Goal: Task Accomplishment & Management: Manage account settings

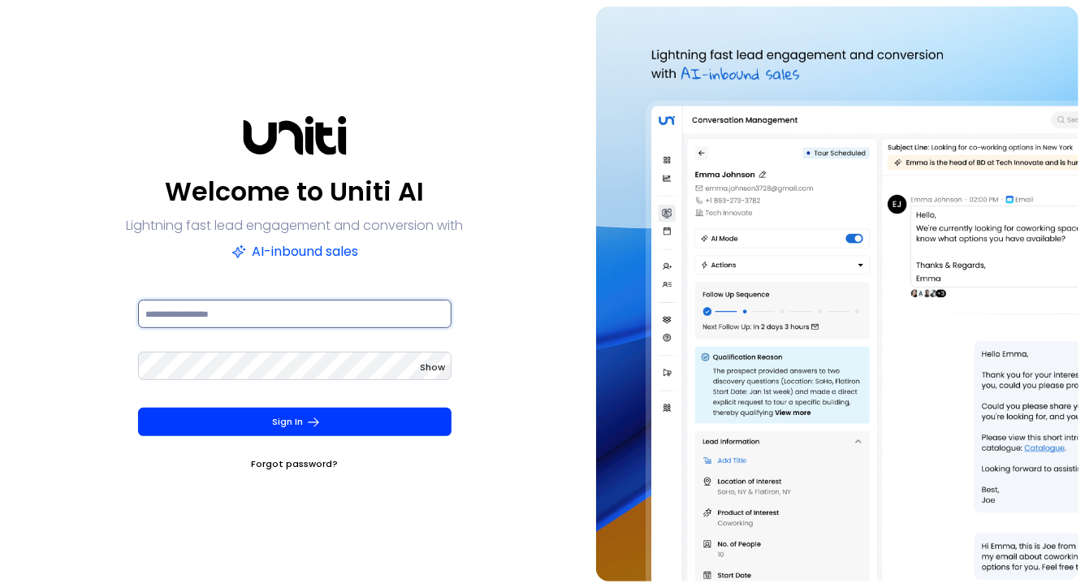
click at [322, 322] on input at bounding box center [295, 314] width 314 height 28
type input "**********"
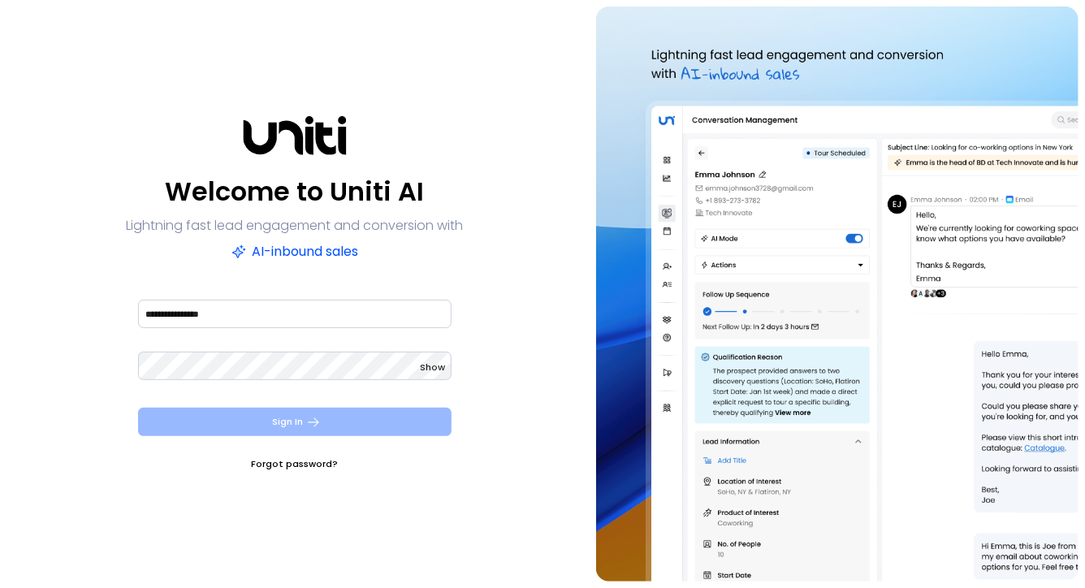
click at [346, 430] on button "Sign In" at bounding box center [295, 422] width 314 height 28
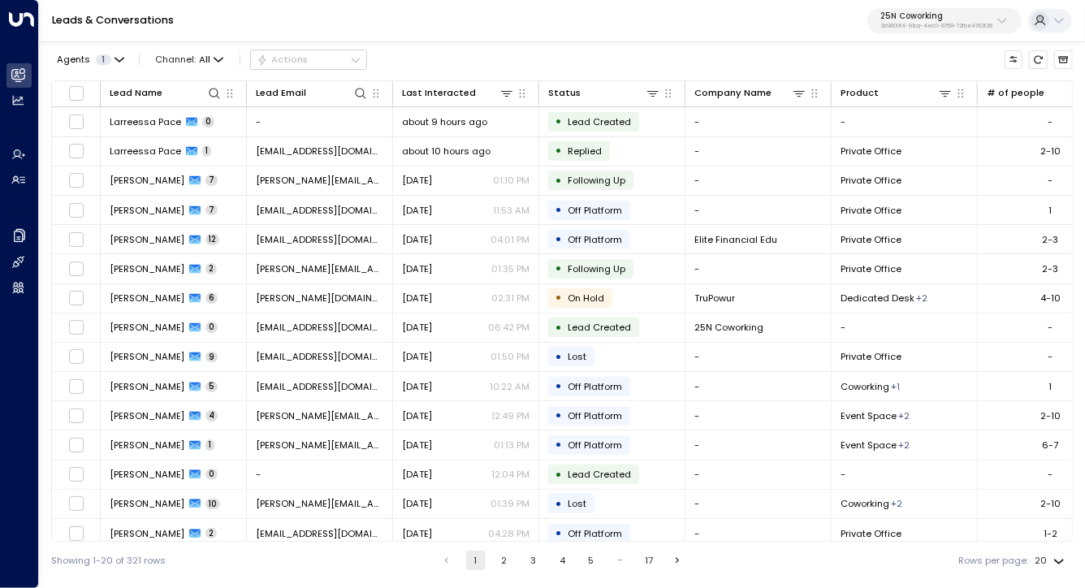
click at [920, 23] on p "3b9800f4-81ca-4ec0-8758-72fbe4763f36" at bounding box center [936, 26] width 112 height 6
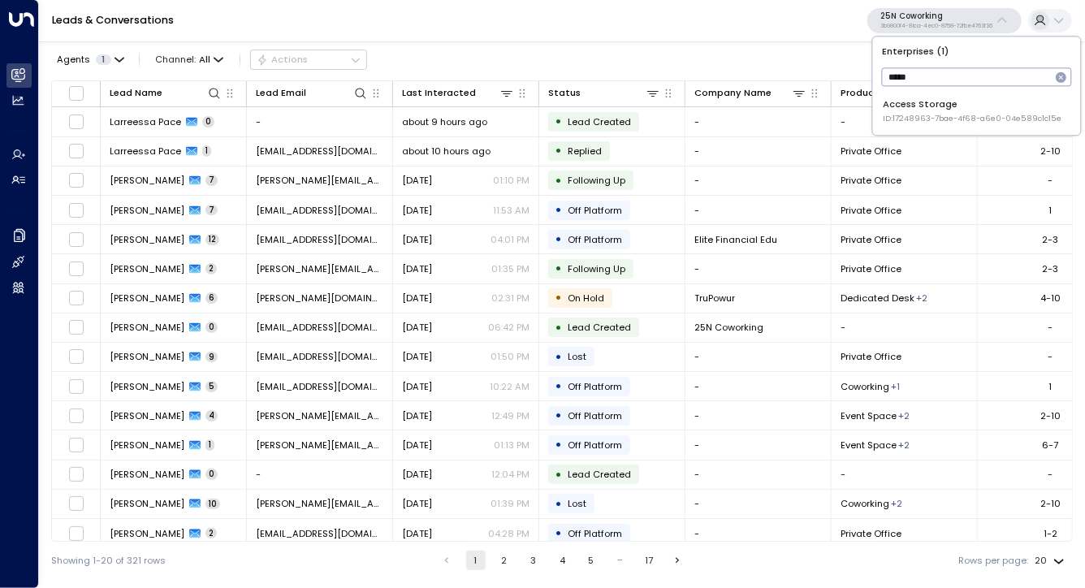
type input "*****"
click at [921, 132] on div "Enterprises ( 1 ) ***** ​ Access Storage ID: 17248963-7bae-4f68-a6e0-04e589c1c1…" at bounding box center [977, 85] width 208 height 97
click at [921, 130] on div "Enterprises ( 1 ) ***** ​ Access Storage ID: 17248963-7bae-4f68-a6e0-04e589c1c1…" at bounding box center [977, 85] width 208 height 97
click at [923, 110] on div "Access Storage ID: 17248963-7bae-4f68-a6e0-04e589c1c15e" at bounding box center [972, 110] width 179 height 27
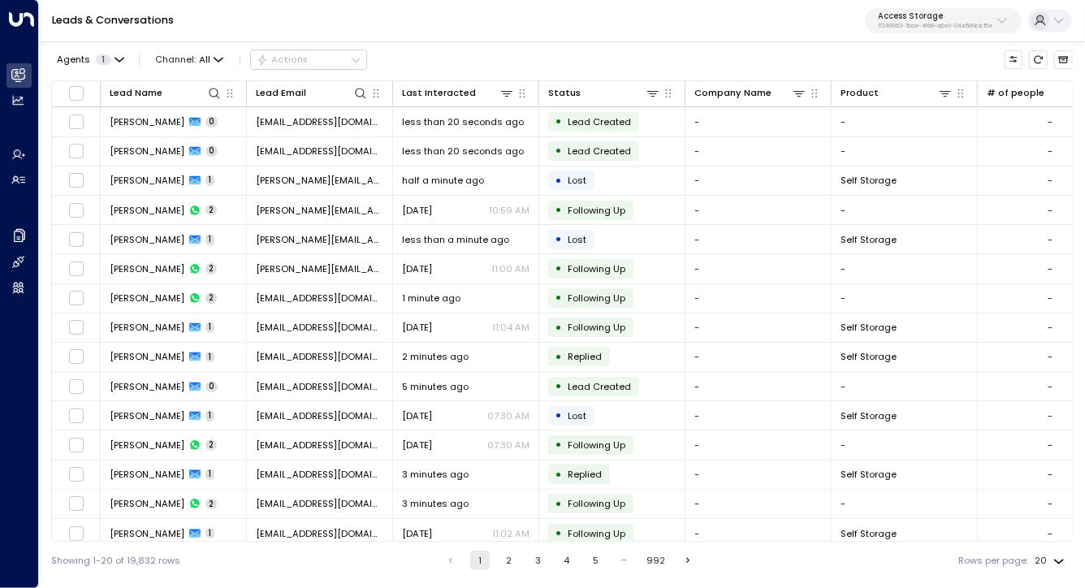
drag, startPoint x: 505, startPoint y: 22, endPoint x: 447, endPoint y: 45, distance: 62.7
click at [447, 45] on div "Leads & Conversations Access Storage 17248963-7bae-4f68-a6e0-04e589c1c15e Agent…" at bounding box center [562, 289] width 1046 height 579
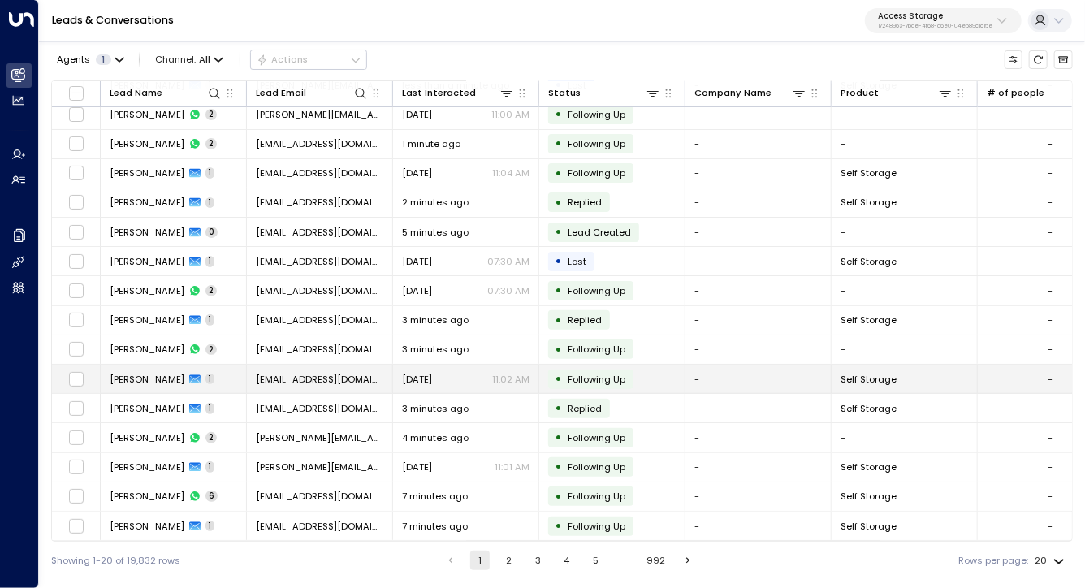
scroll to position [155, 0]
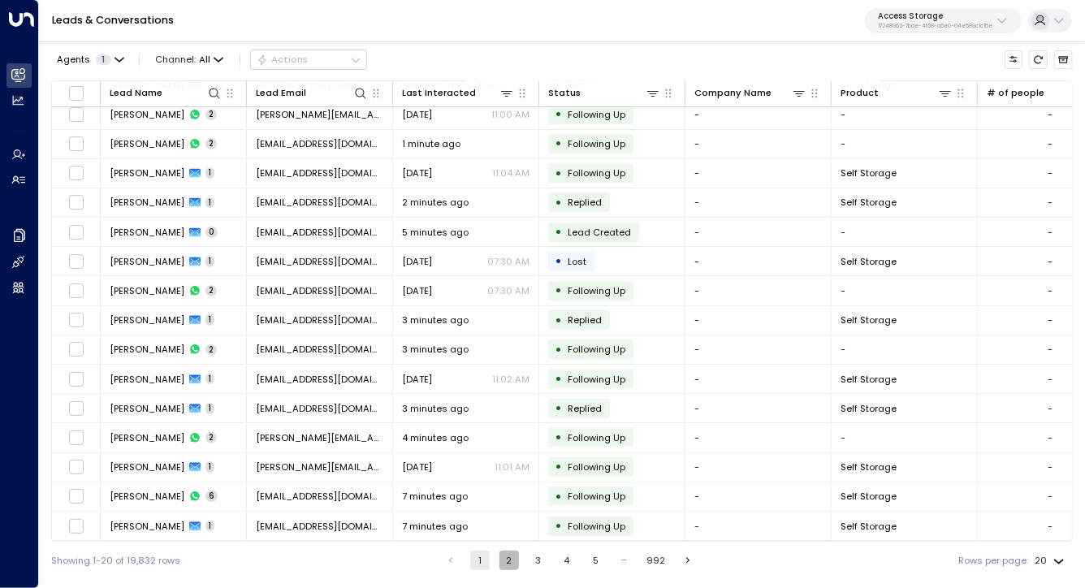
click at [504, 569] on button "2" at bounding box center [508, 560] width 19 height 19
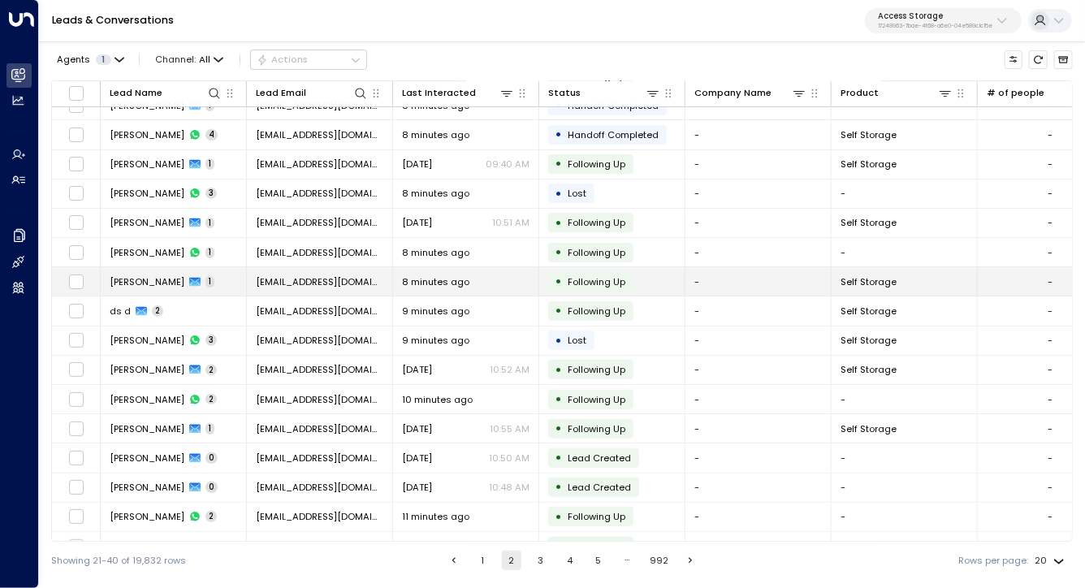
scroll to position [155, 0]
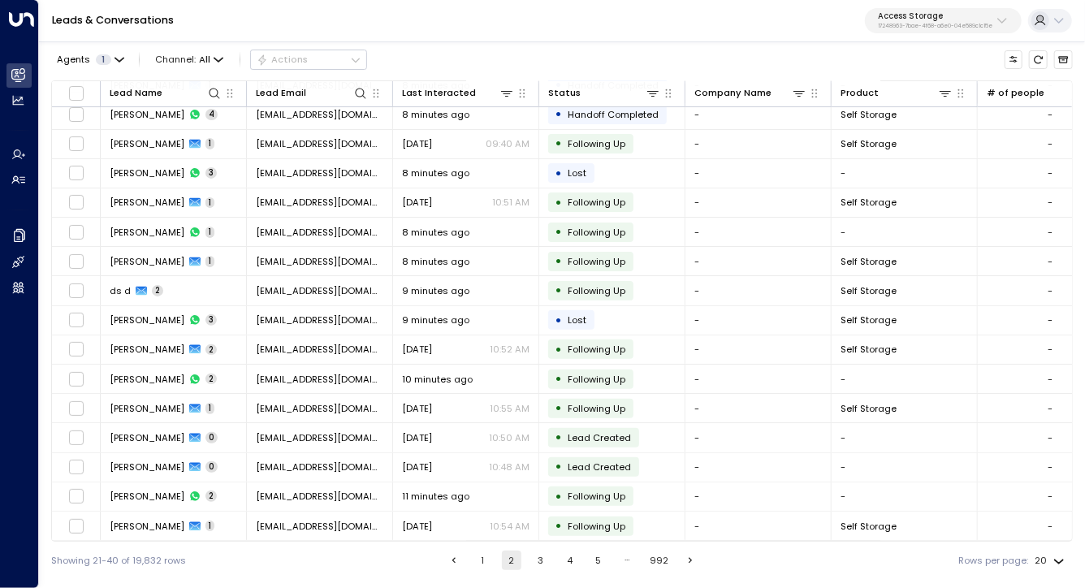
click at [535, 562] on button "3" at bounding box center [540, 560] width 19 height 19
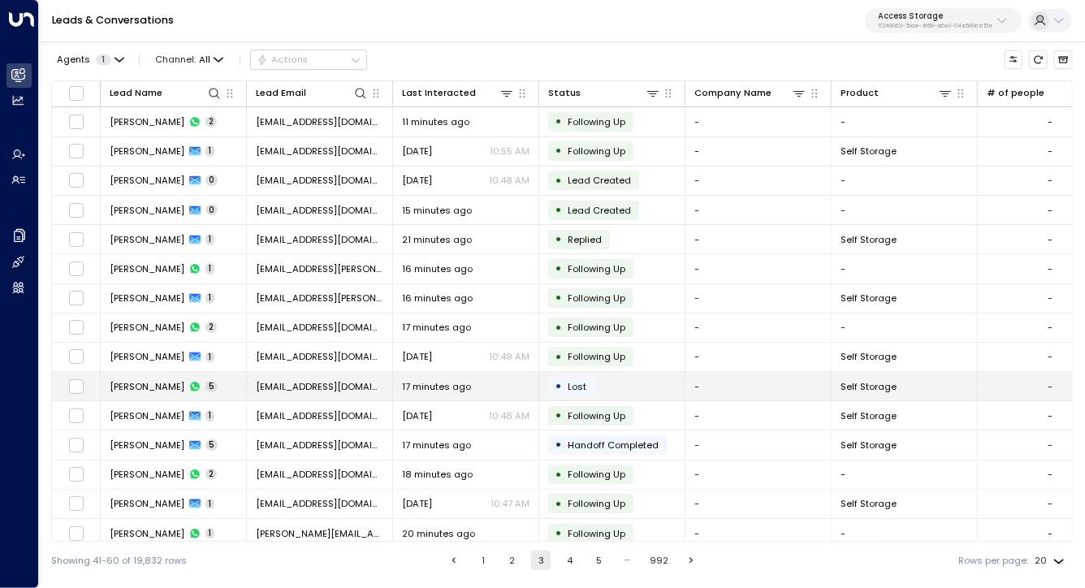
click at [153, 380] on span "Vinoth Sacitharan" at bounding box center [147, 386] width 75 height 13
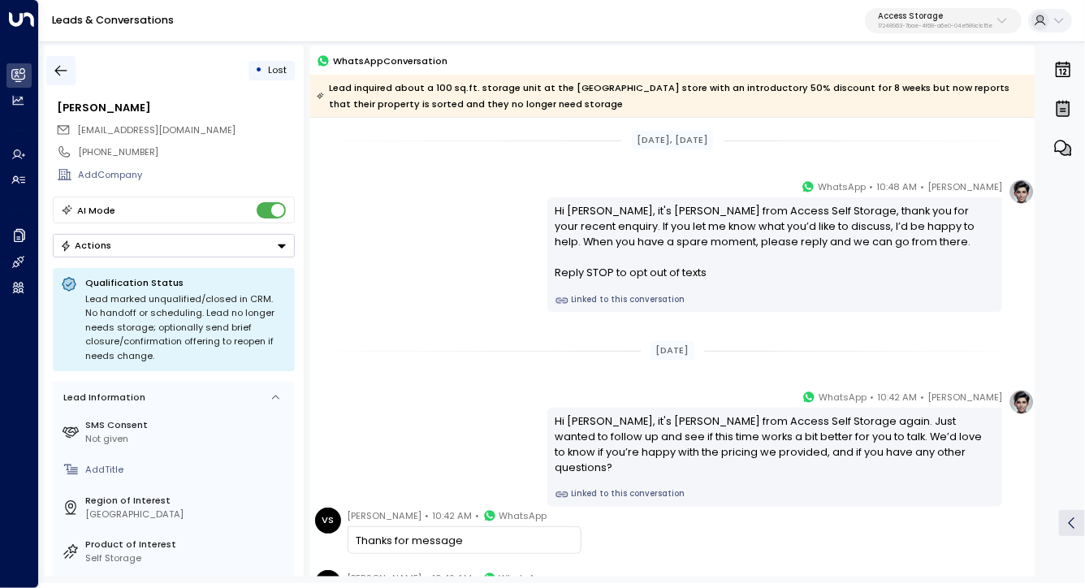
click at [72, 64] on button "button" at bounding box center [60, 70] width 29 height 29
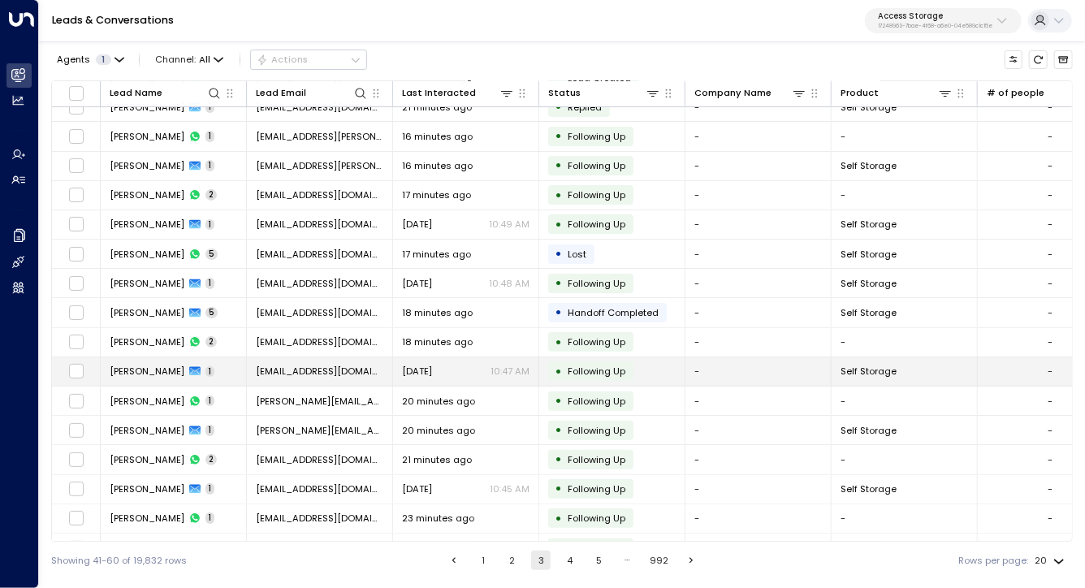
scroll to position [155, 0]
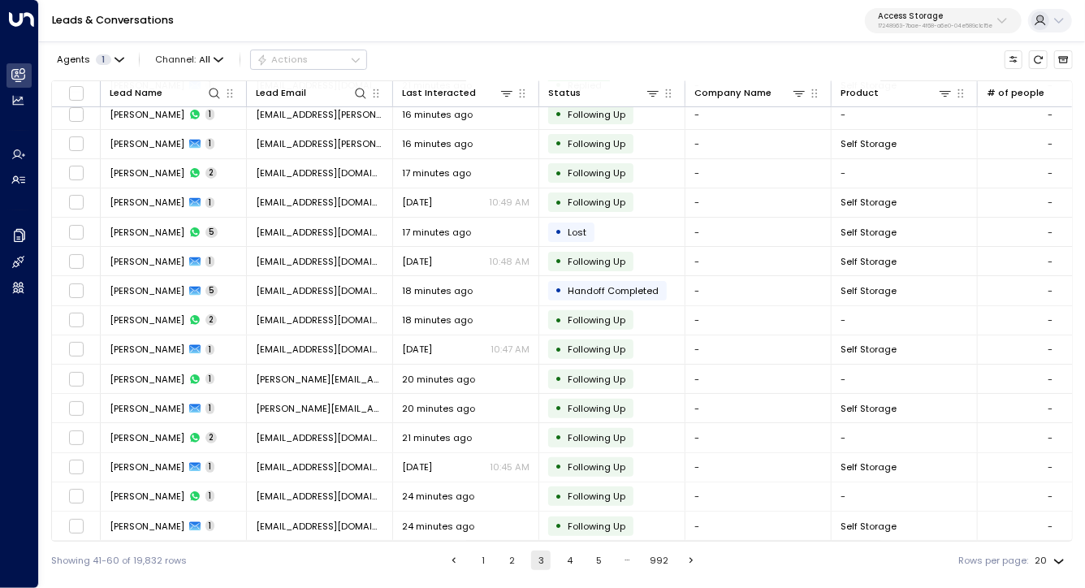
click at [574, 561] on button "4" at bounding box center [569, 560] width 19 height 19
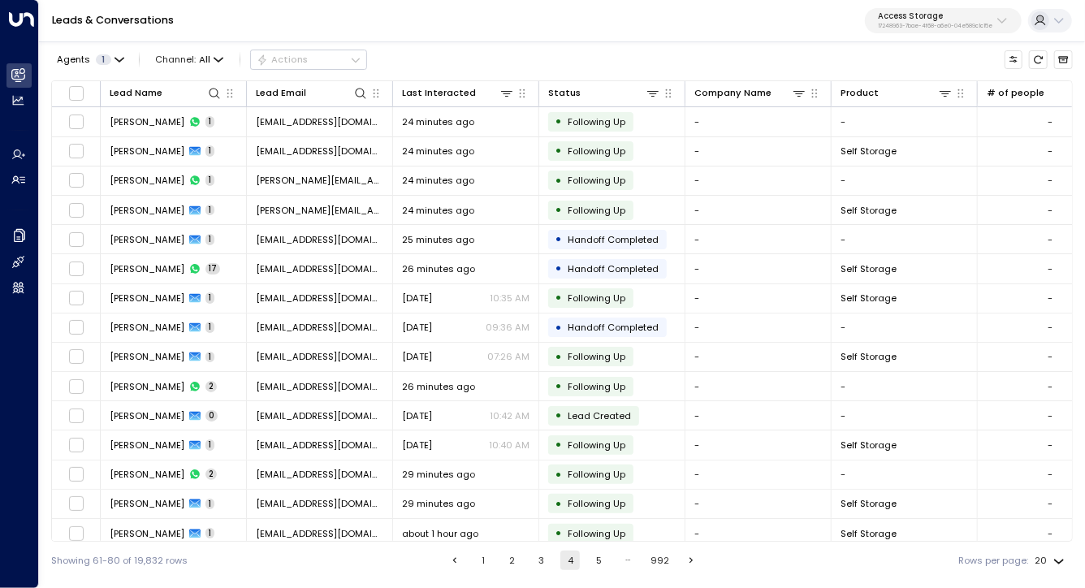
click at [470, 22] on div "Leads & Conversations Access Storage 17248963-7bae-4f68-a6e0-04e589c1c15e" at bounding box center [562, 21] width 1046 height 42
click at [498, 40] on div "Leads & Conversations Access Storage 17248963-7bae-4f68-a6e0-04e589c1c15e" at bounding box center [562, 21] width 1046 height 42
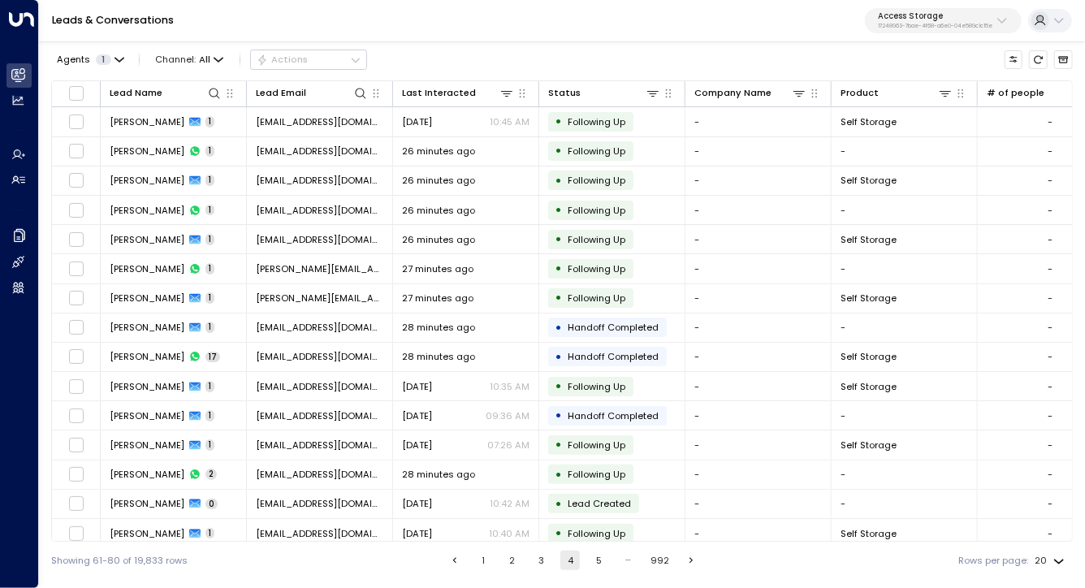
click at [474, 28] on div "Leads & Conversations Access Storage 17248963-7bae-4f68-a6e0-04e589c1c15e" at bounding box center [562, 21] width 1046 height 42
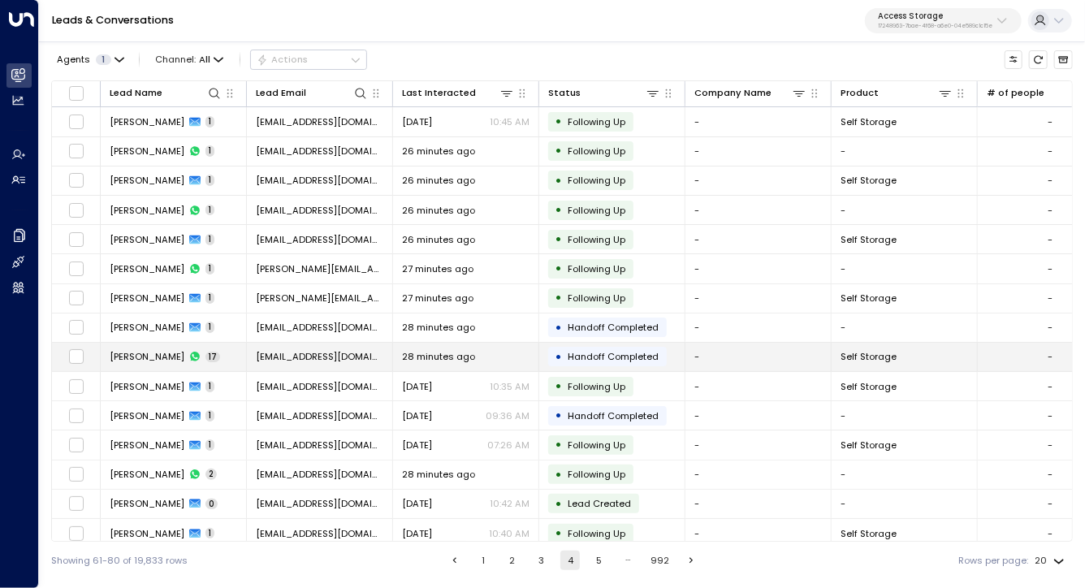
click at [137, 348] on td "alexia snow 17" at bounding box center [174, 357] width 146 height 28
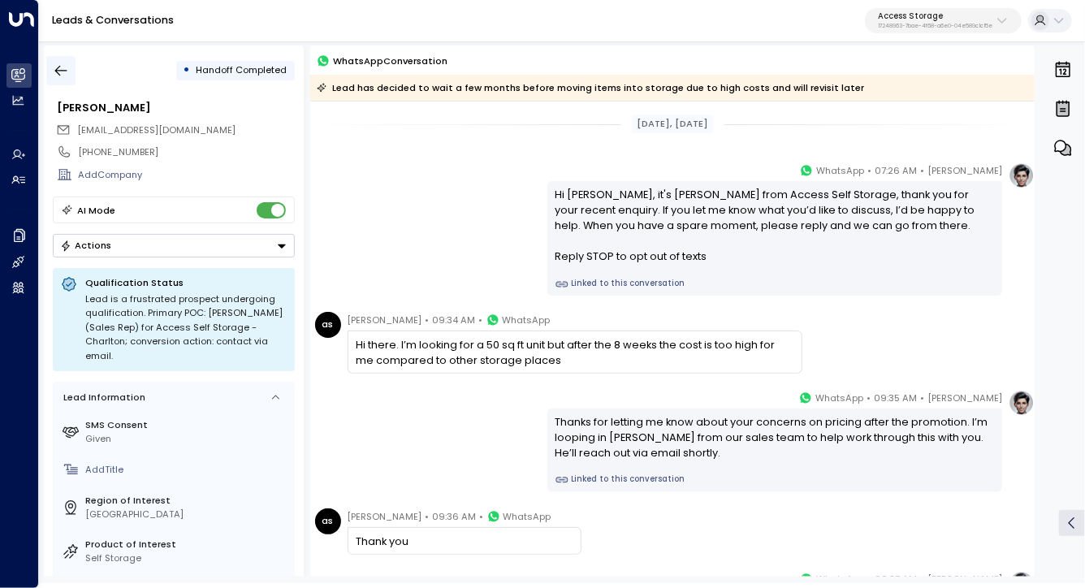
click at [54, 67] on icon "button" at bounding box center [61, 71] width 16 height 16
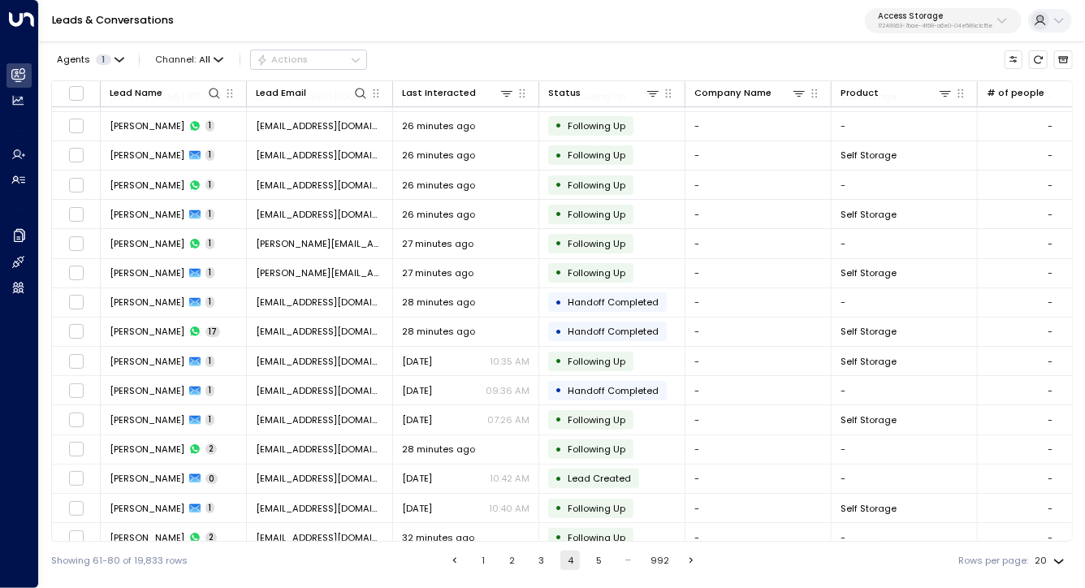
scroll to position [155, 0]
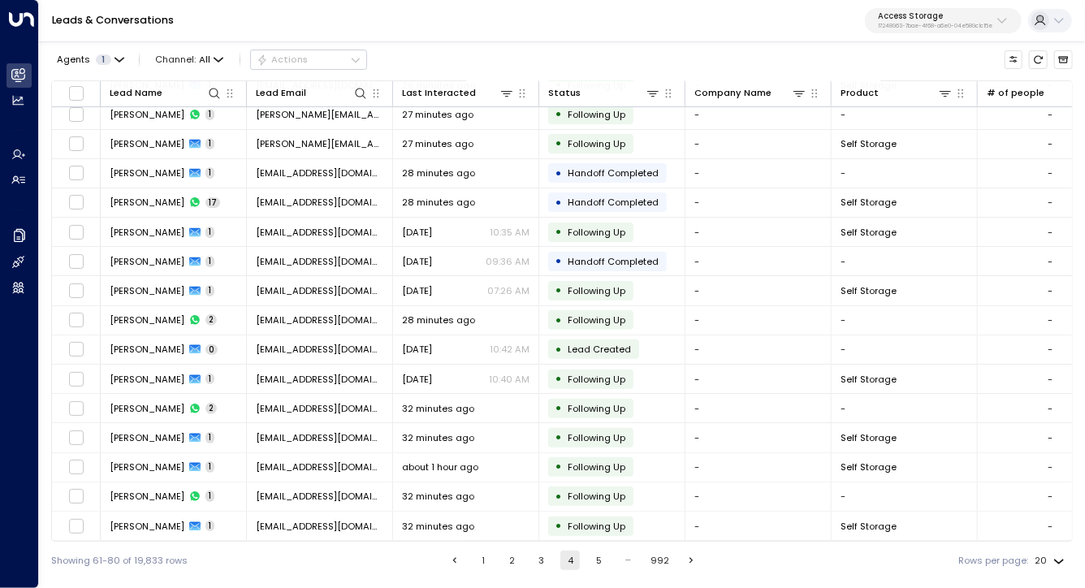
click at [604, 569] on button "5" at bounding box center [599, 560] width 19 height 19
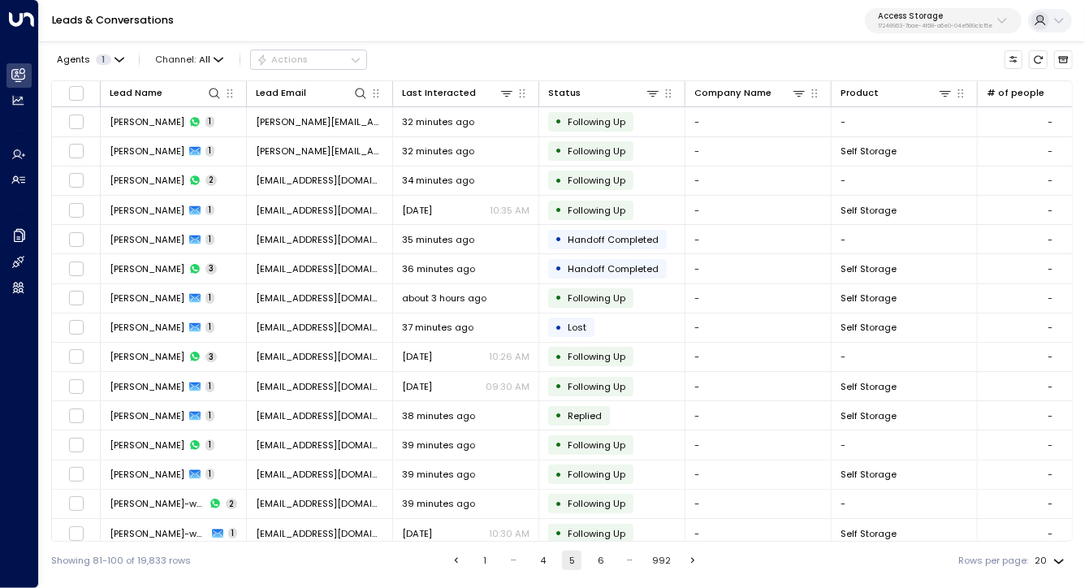
click at [604, 561] on button "6" at bounding box center [600, 560] width 19 height 19
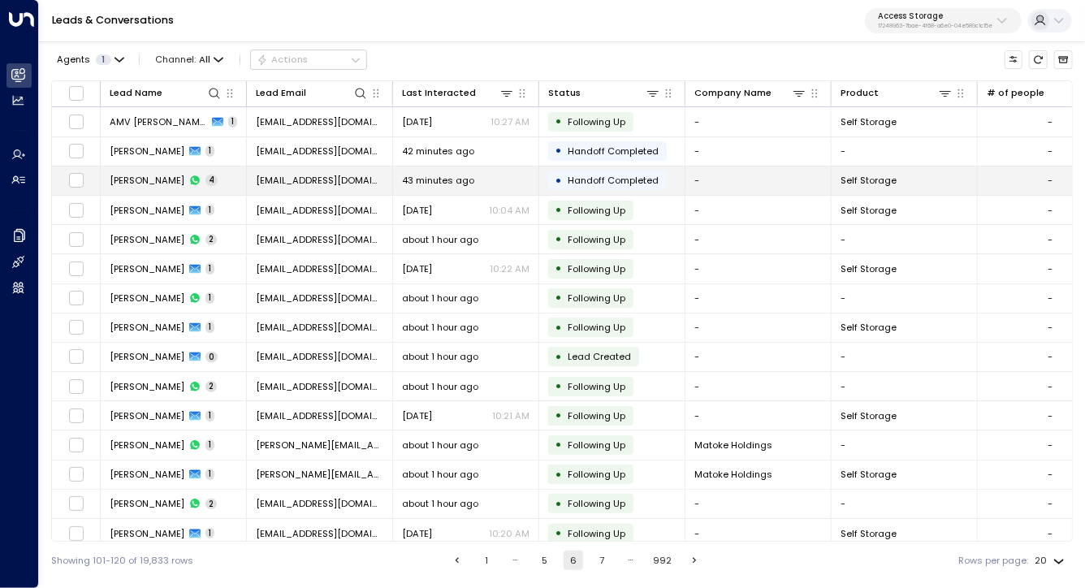
click at [153, 178] on span "Annette Boon" at bounding box center [147, 180] width 75 height 13
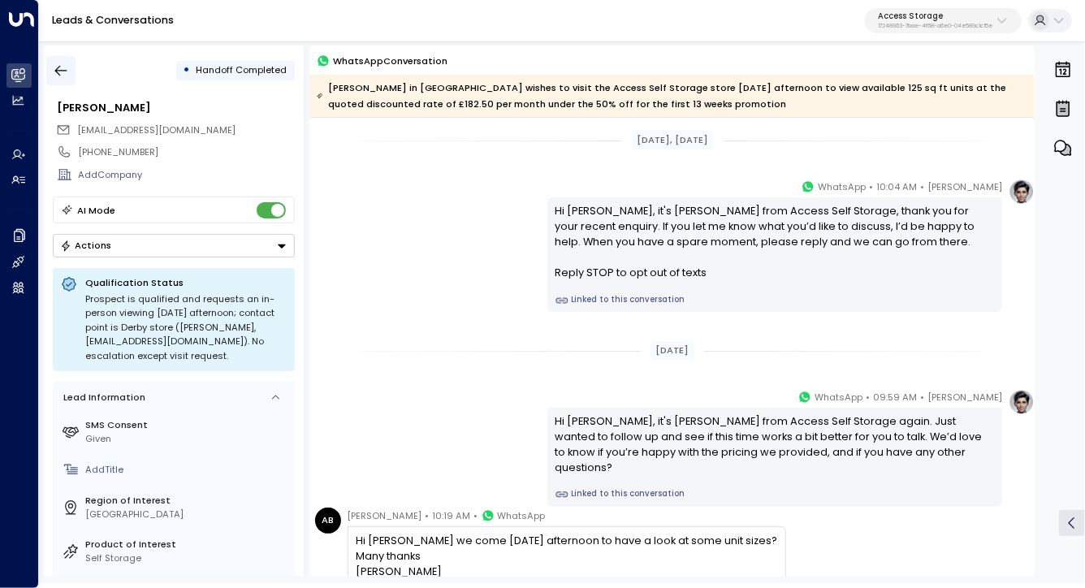
click at [73, 63] on div "• Handoff Completed" at bounding box center [174, 70] width 242 height 29
click at [53, 67] on icon "button" at bounding box center [61, 71] width 16 height 16
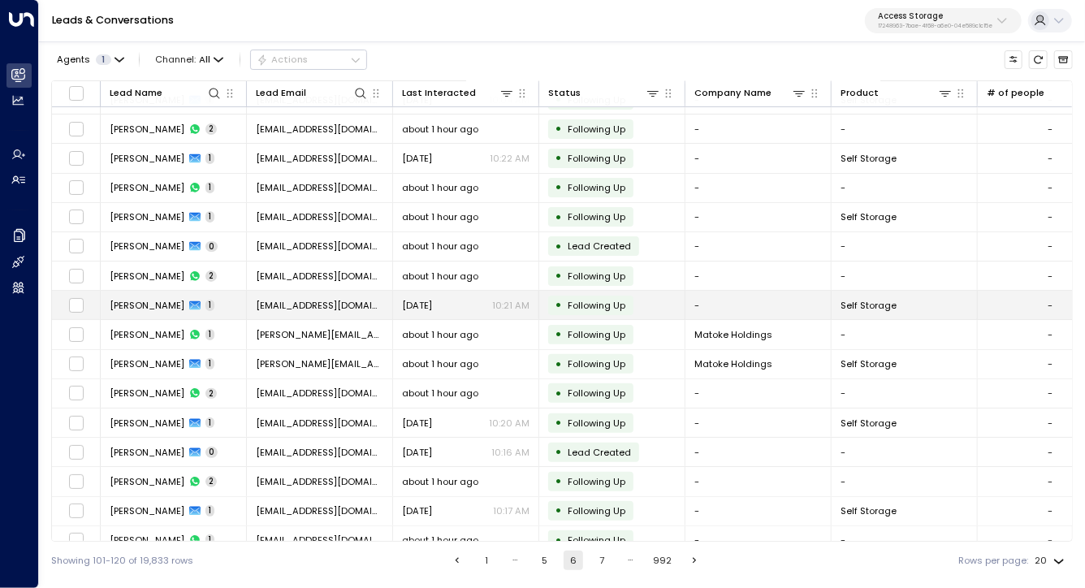
scroll to position [155, 0]
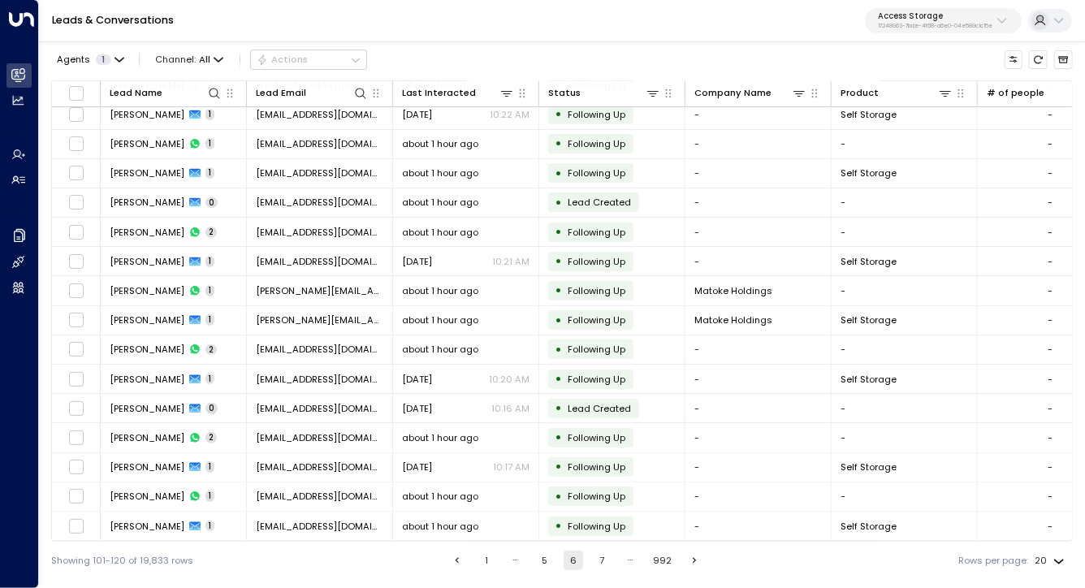
click at [596, 563] on button "7" at bounding box center [601, 560] width 19 height 19
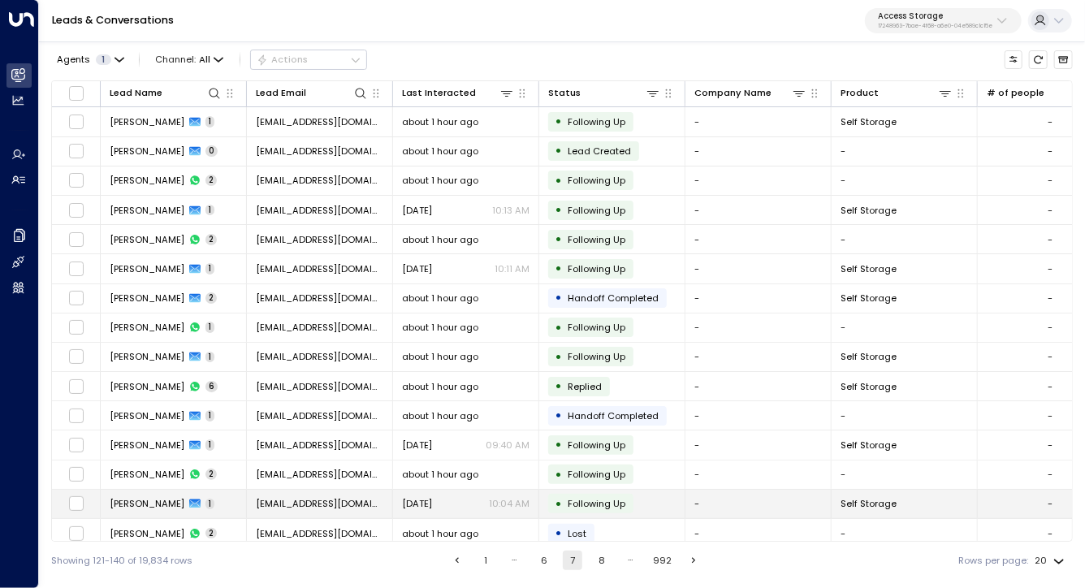
scroll to position [155, 0]
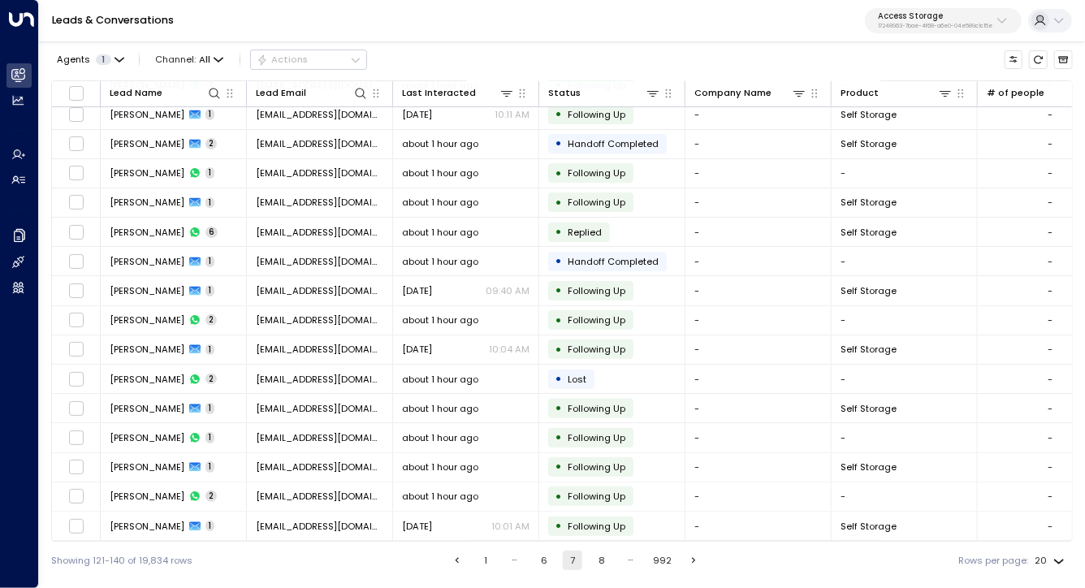
click at [612, 564] on ul "1 … 6 7 8 … 992" at bounding box center [576, 560] width 258 height 19
drag, startPoint x: 590, startPoint y: 569, endPoint x: 606, endPoint y: 571, distance: 15.6
click at [592, 569] on button "8" at bounding box center [601, 560] width 19 height 19
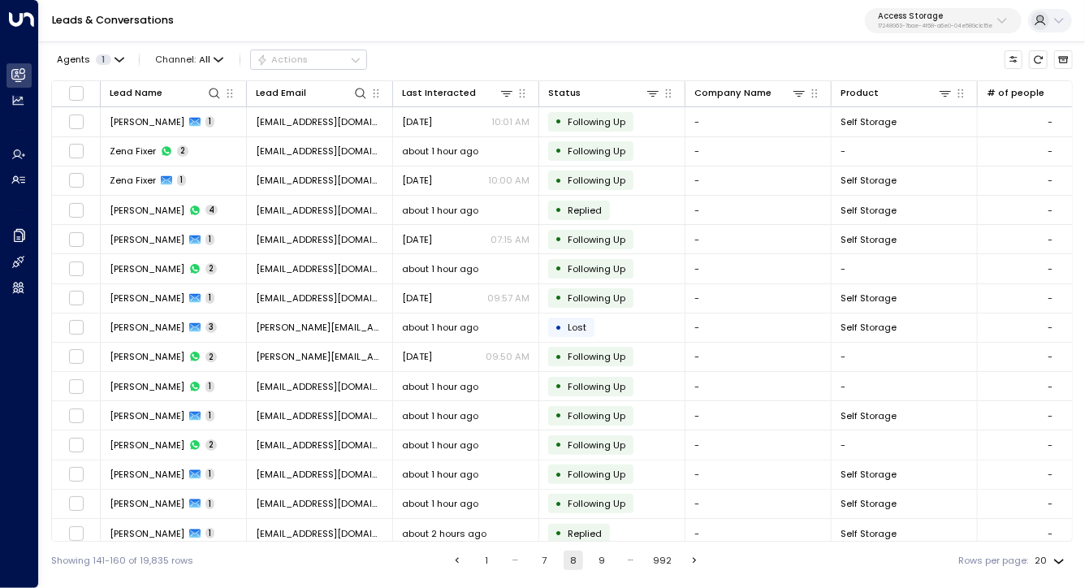
click at [481, 47] on div "Agents 1 Channel: All Actions" at bounding box center [562, 59] width 1022 height 28
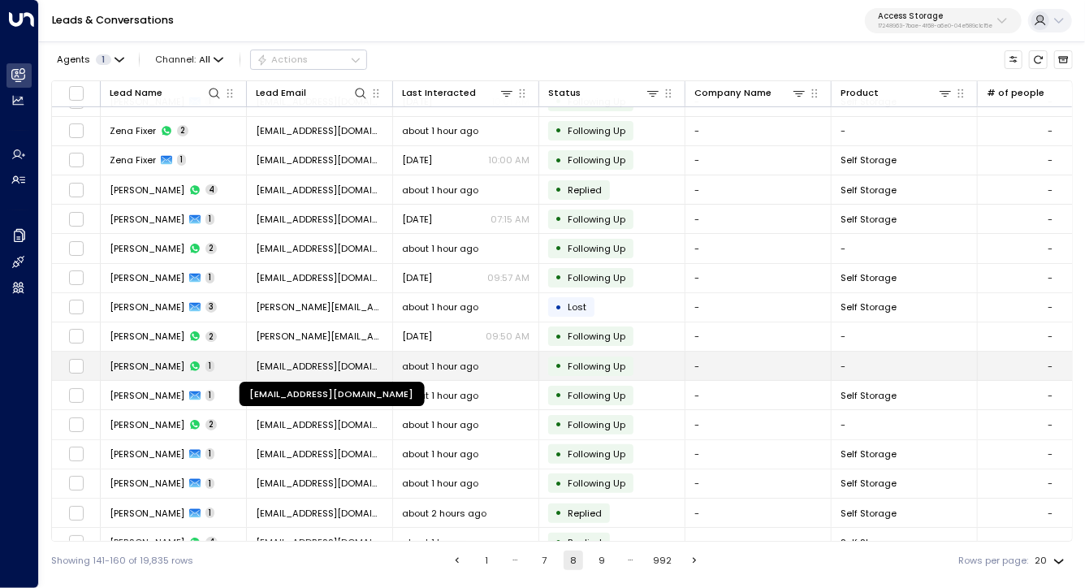
scroll to position [31, 0]
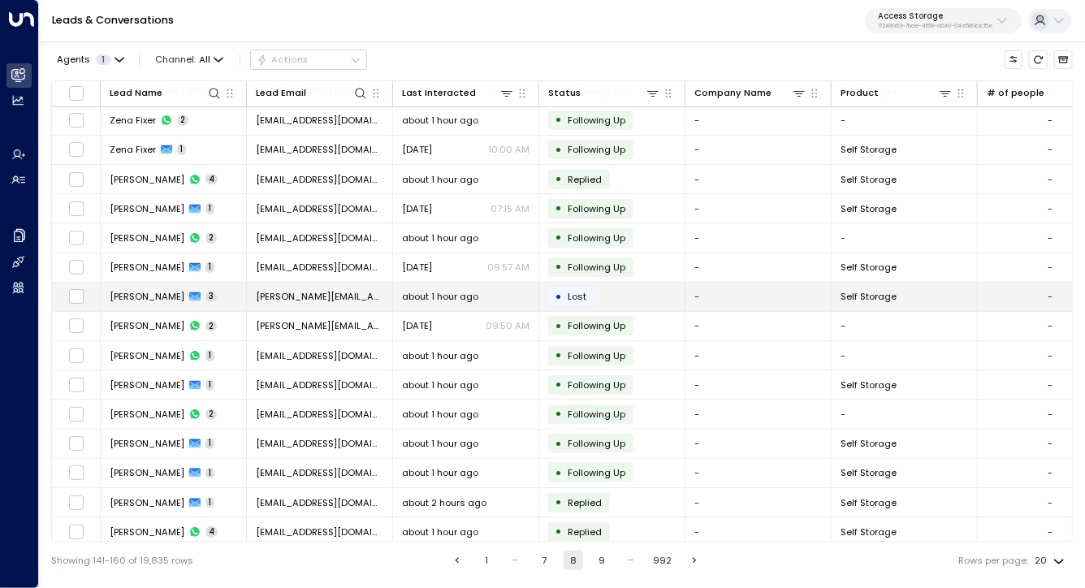
click at [158, 298] on span "Danielle Wing" at bounding box center [147, 296] width 75 height 13
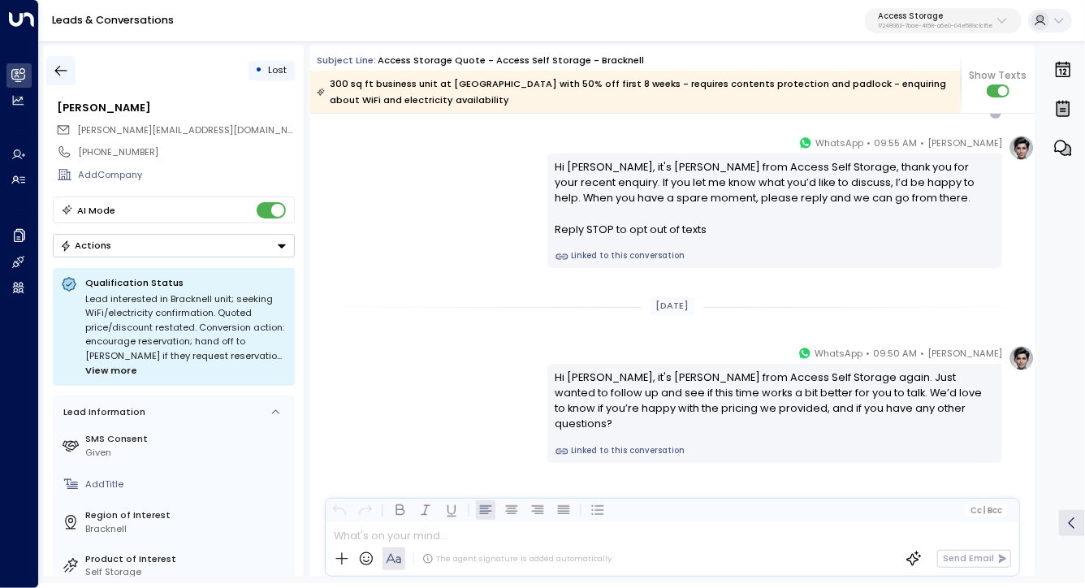
click at [55, 81] on button "button" at bounding box center [60, 70] width 29 height 29
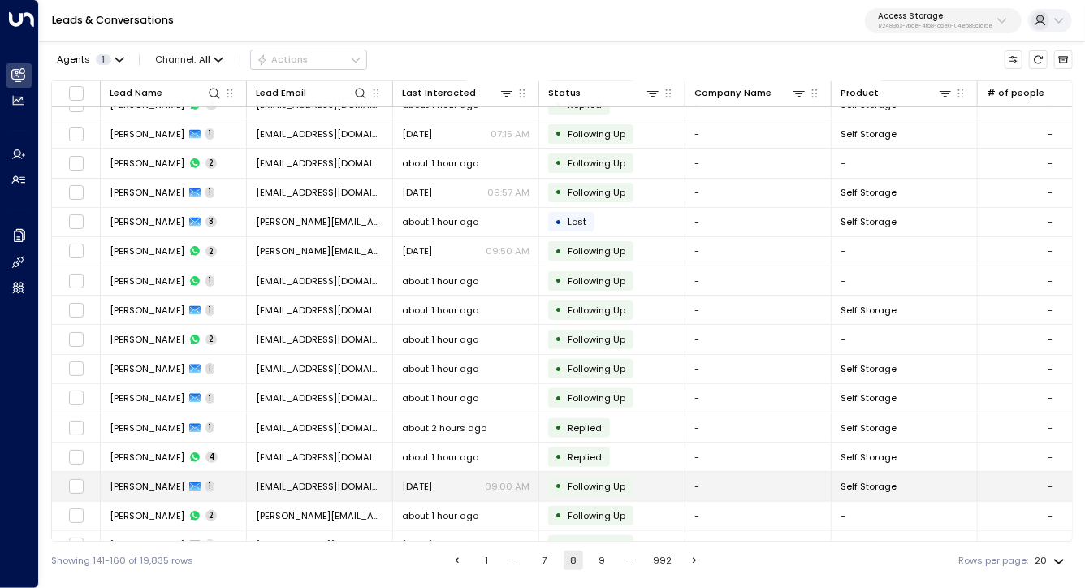
scroll to position [155, 0]
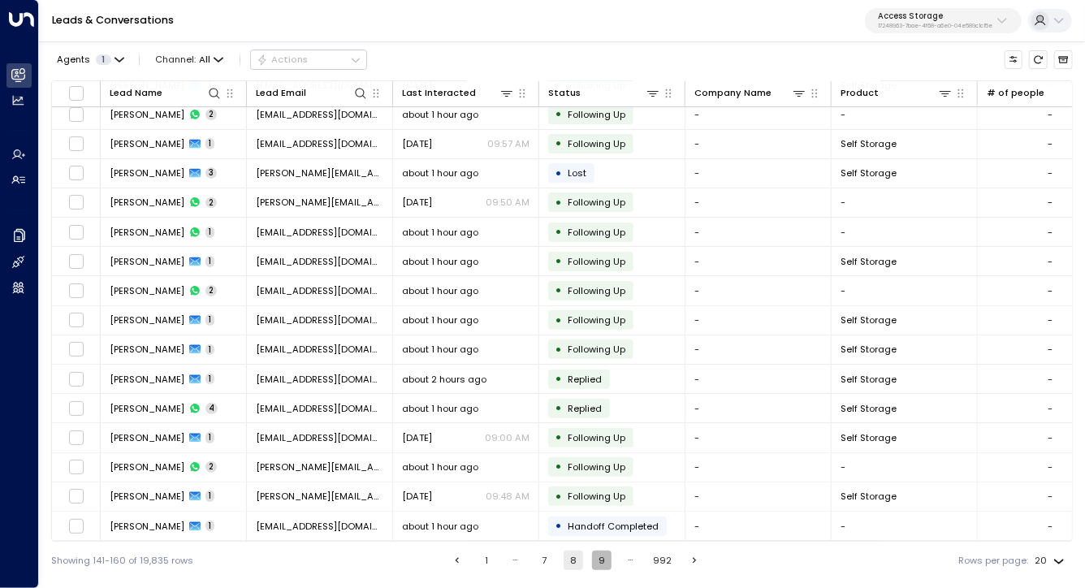
click at [606, 556] on button "9" at bounding box center [601, 560] width 19 height 19
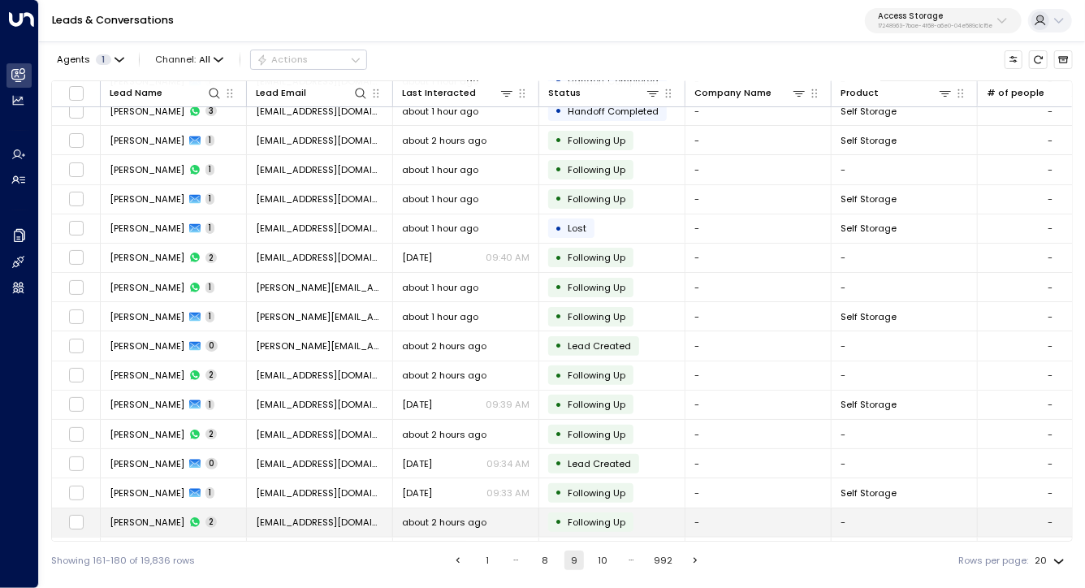
scroll to position [104, 0]
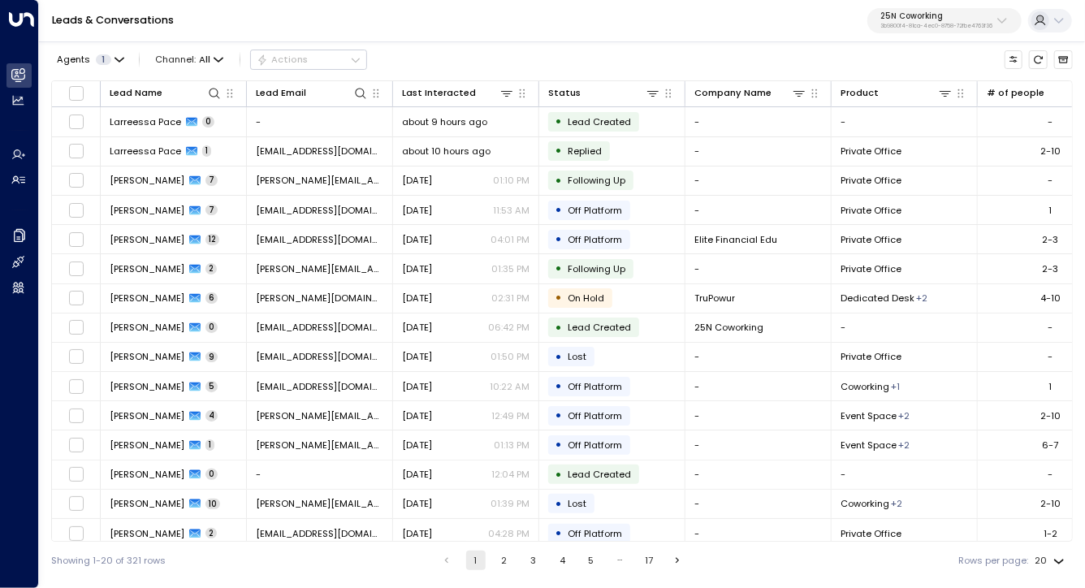
click at [994, 36] on div "Leads & Conversations 25N Coworking 3b9800f4-81ca-4ec0-8758-72fbe4763f36" at bounding box center [562, 21] width 1046 height 42
click at [992, 32] on button "25N Coworking 3b9800f4-81ca-4ec0-8758-72fbe4763f36" at bounding box center [944, 21] width 154 height 26
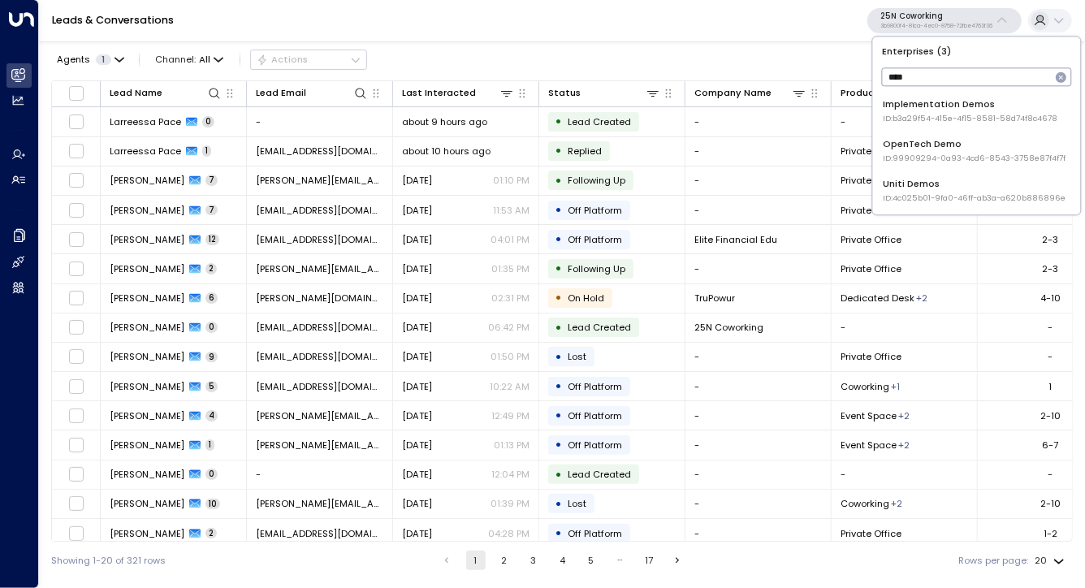
type input "****"
click at [944, 178] on div "Uniti Demos ID: 4c025b01-9fa0-46ff-ab3a-a620b886896e" at bounding box center [974, 191] width 183 height 27
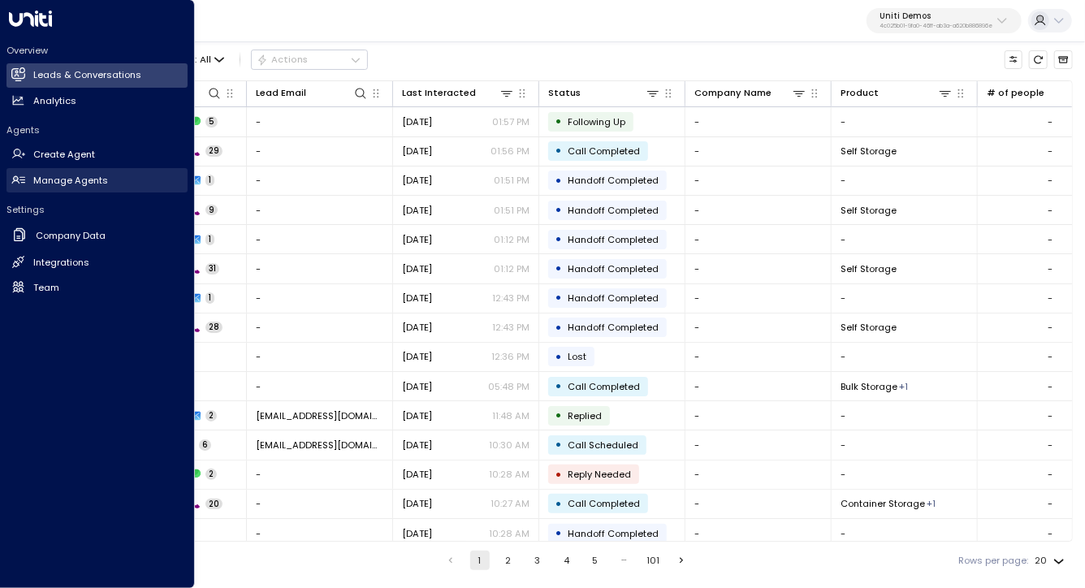
click at [52, 179] on h2 "Manage Agents" at bounding box center [70, 181] width 75 height 14
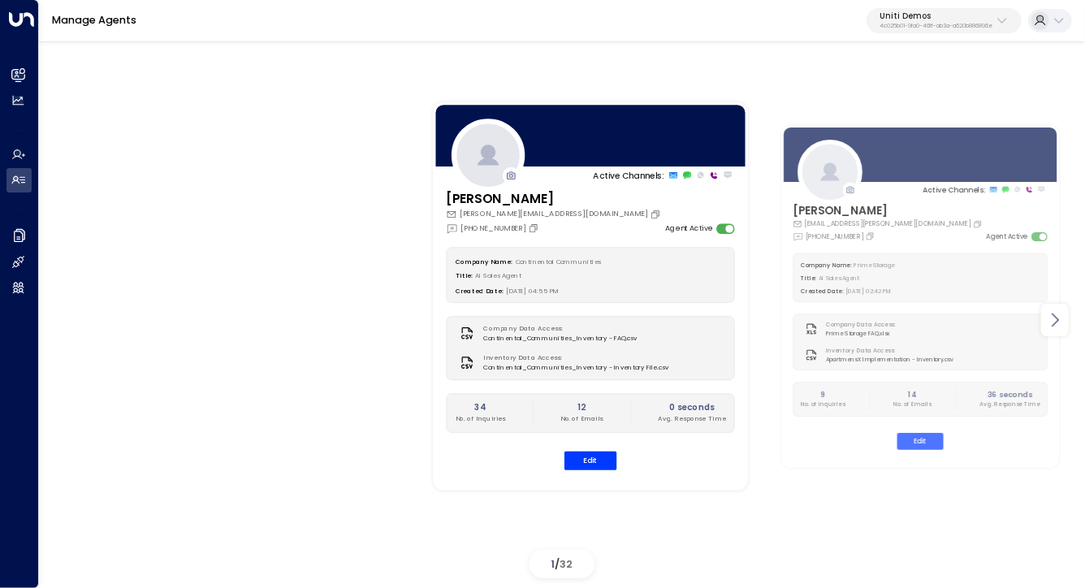
click at [1057, 319] on icon at bounding box center [1055, 320] width 7 height 14
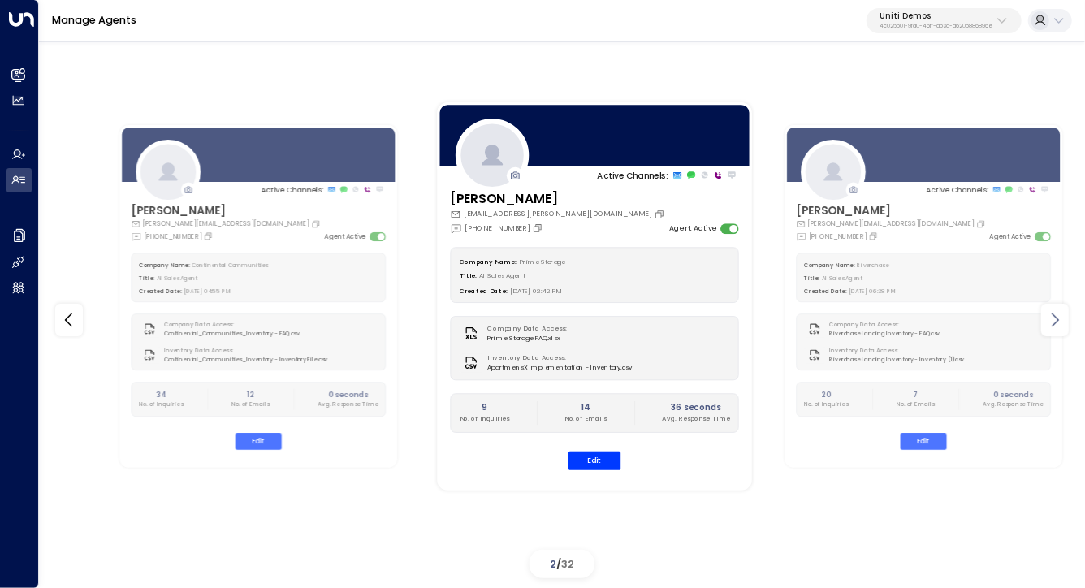
click at [1057, 320] on icon at bounding box center [1054, 319] width 19 height 19
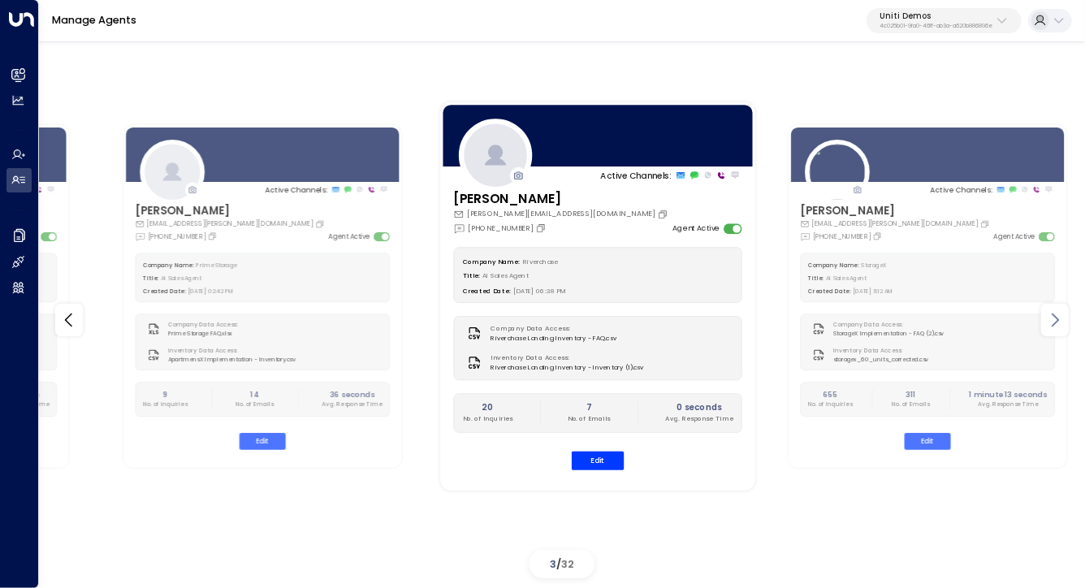
click at [1055, 326] on icon at bounding box center [1054, 319] width 19 height 19
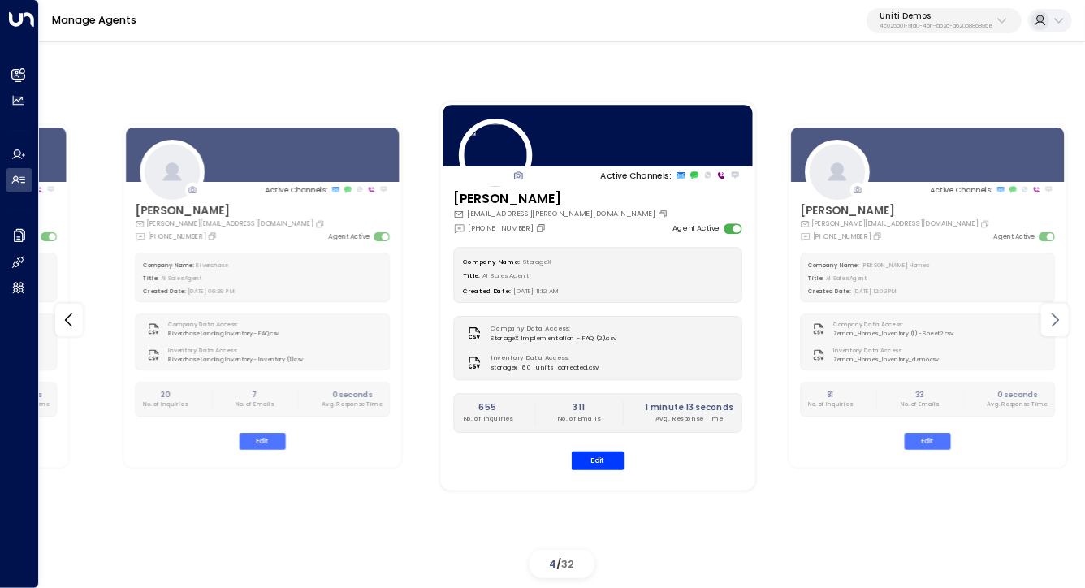
click at [1055, 326] on icon at bounding box center [1054, 319] width 19 height 19
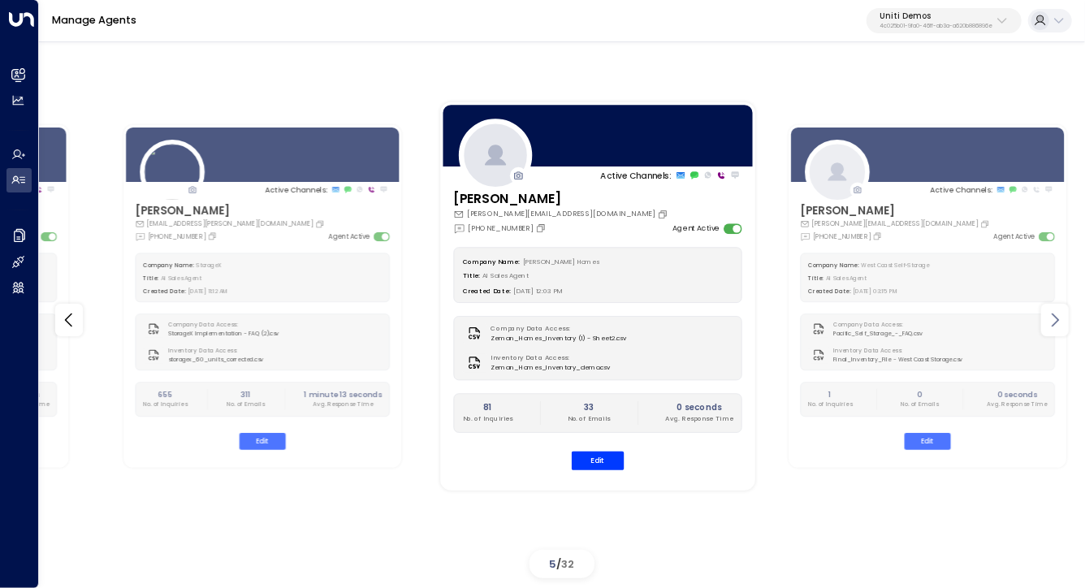
click at [1055, 326] on icon at bounding box center [1054, 319] width 19 height 19
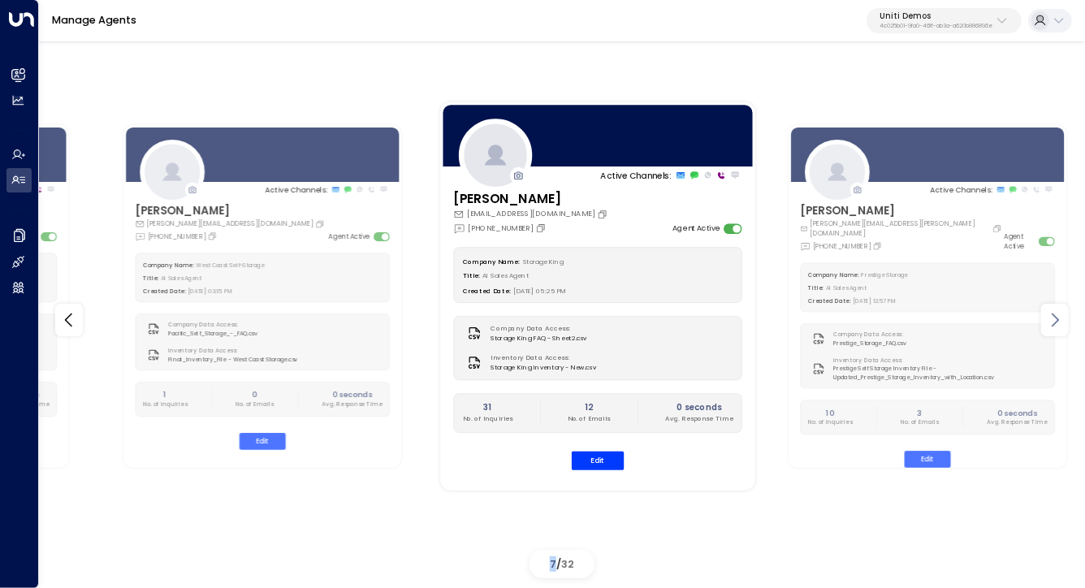
click at [1055, 326] on icon at bounding box center [1054, 319] width 19 height 19
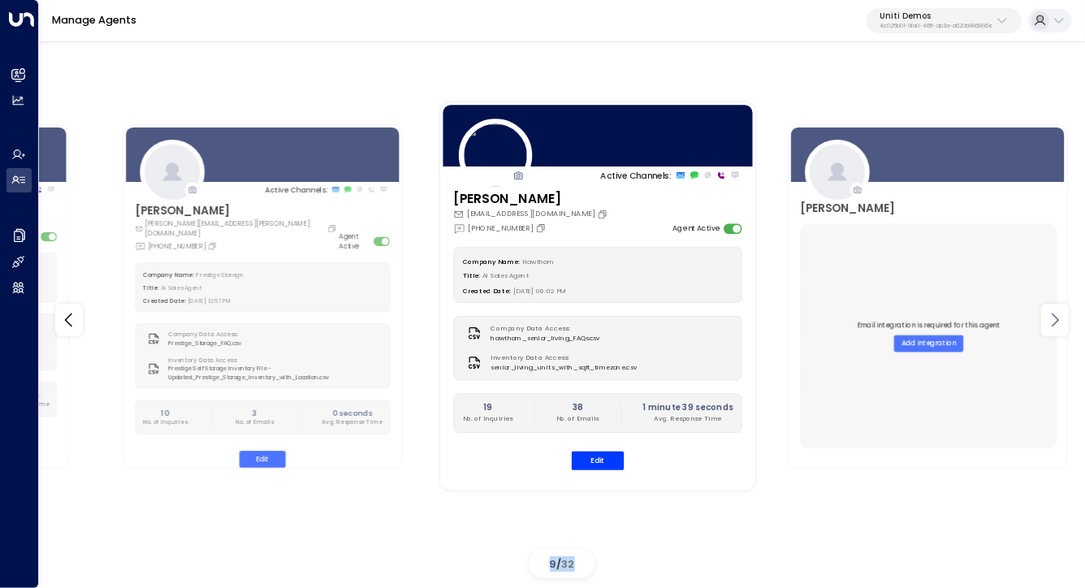
click at [1055, 326] on icon at bounding box center [1054, 319] width 19 height 19
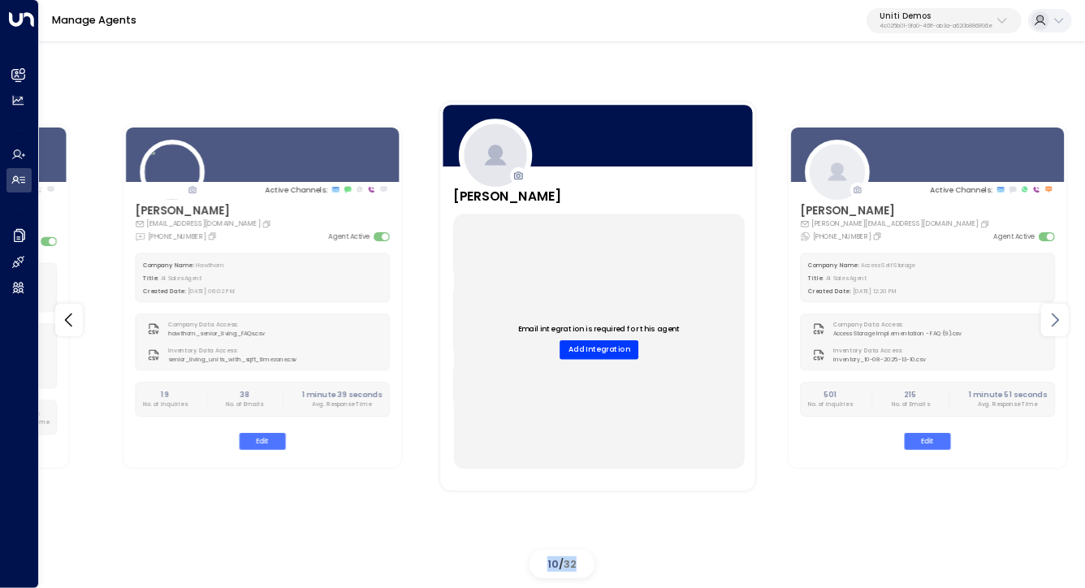
click at [1055, 326] on icon at bounding box center [1054, 319] width 19 height 19
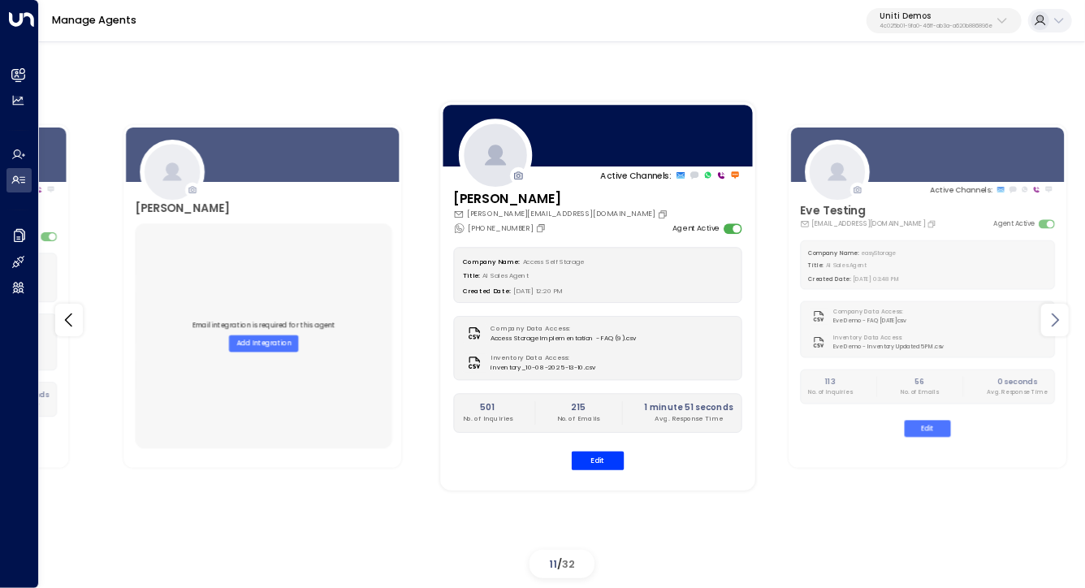
click at [1058, 322] on icon at bounding box center [1054, 319] width 19 height 19
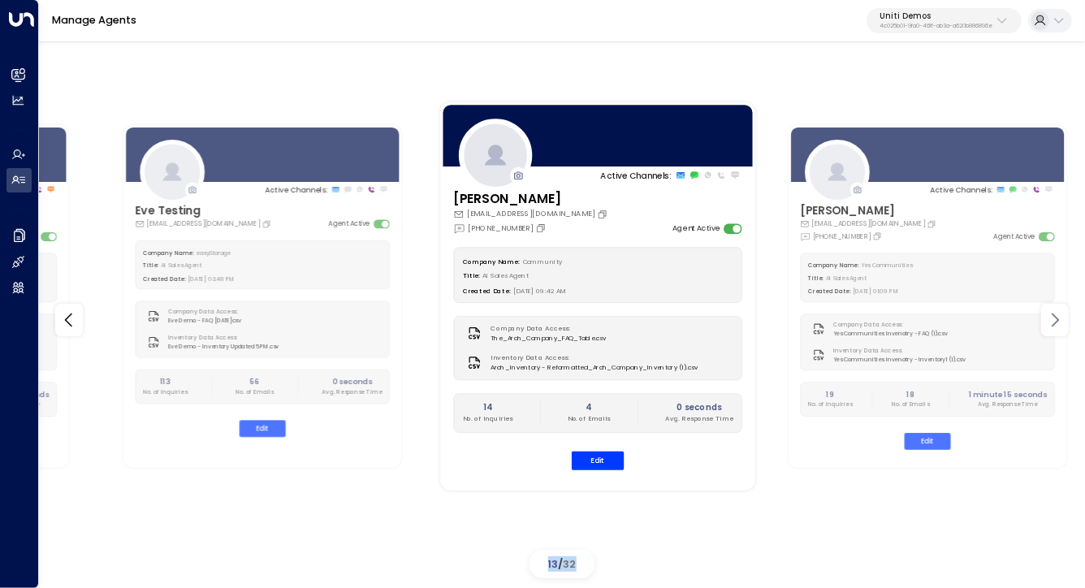
click at [1058, 322] on icon at bounding box center [1054, 319] width 19 height 19
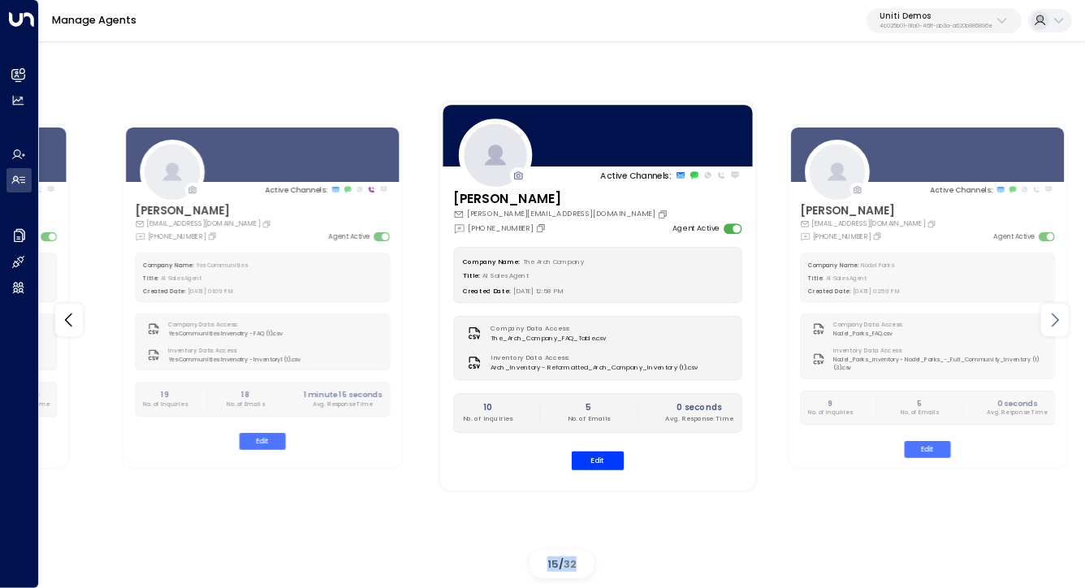
click at [1058, 322] on icon at bounding box center [1054, 319] width 19 height 19
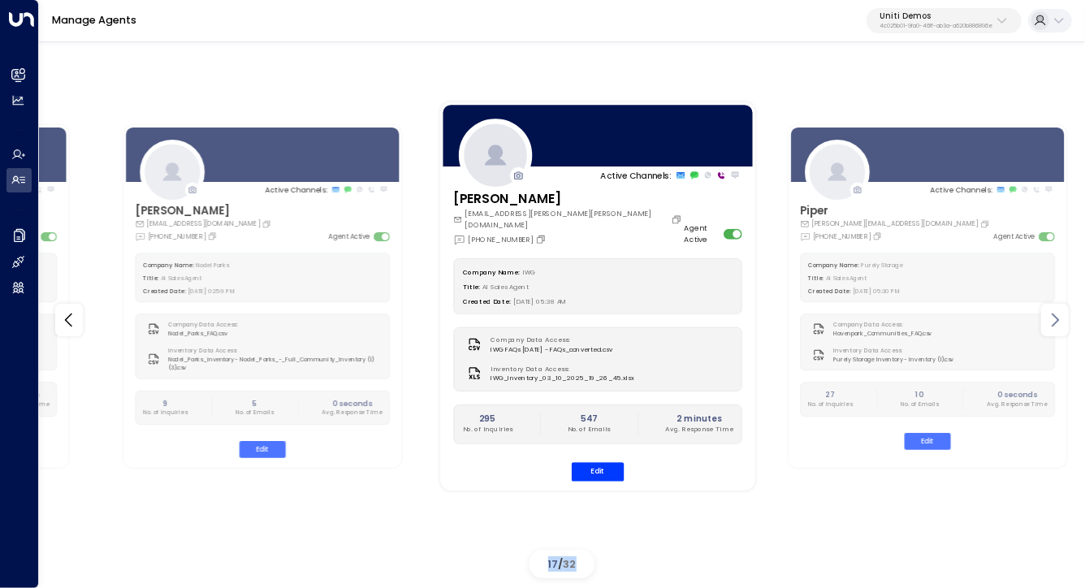
click at [1058, 322] on icon at bounding box center [1054, 319] width 19 height 19
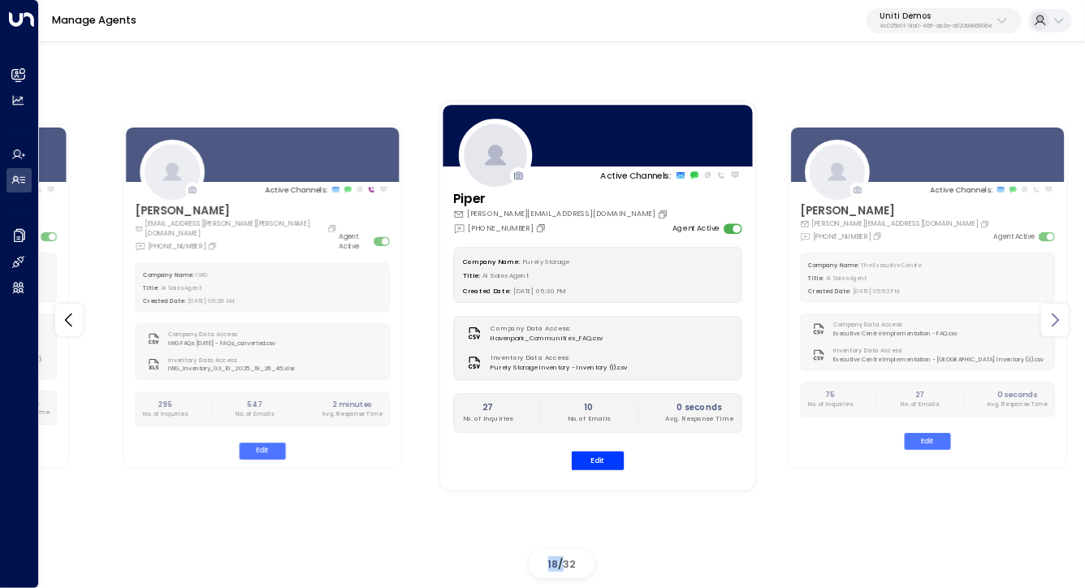
click at [1058, 322] on icon at bounding box center [1054, 319] width 19 height 19
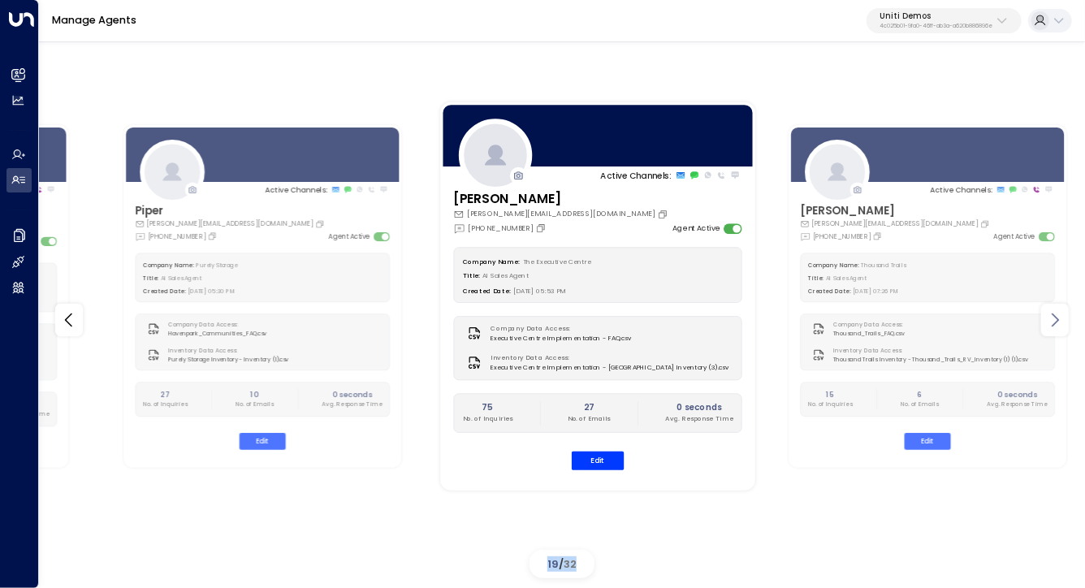
click at [1058, 322] on icon at bounding box center [1054, 319] width 19 height 19
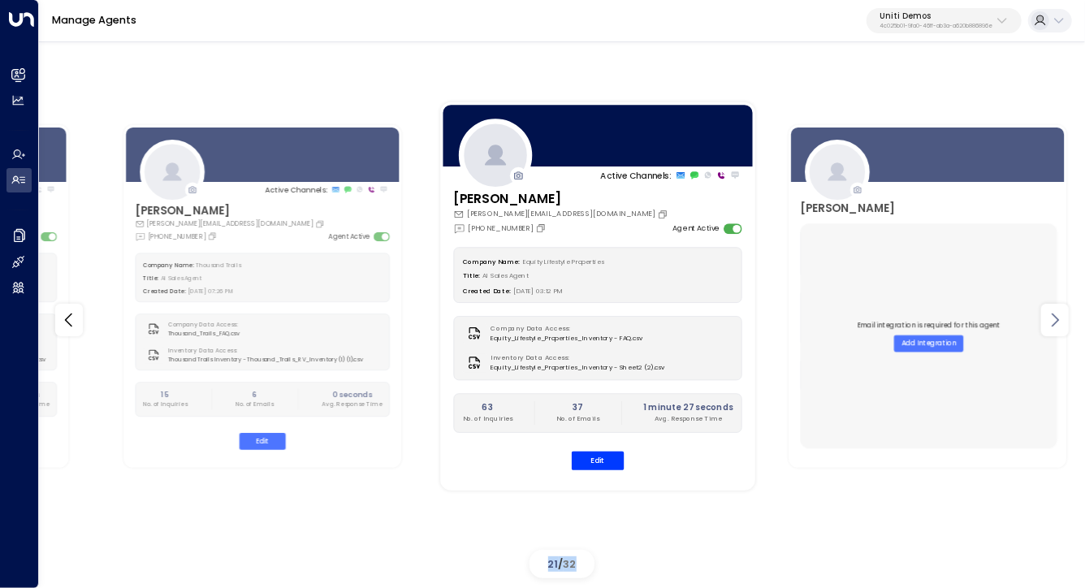
click at [1058, 322] on icon at bounding box center [1054, 319] width 19 height 19
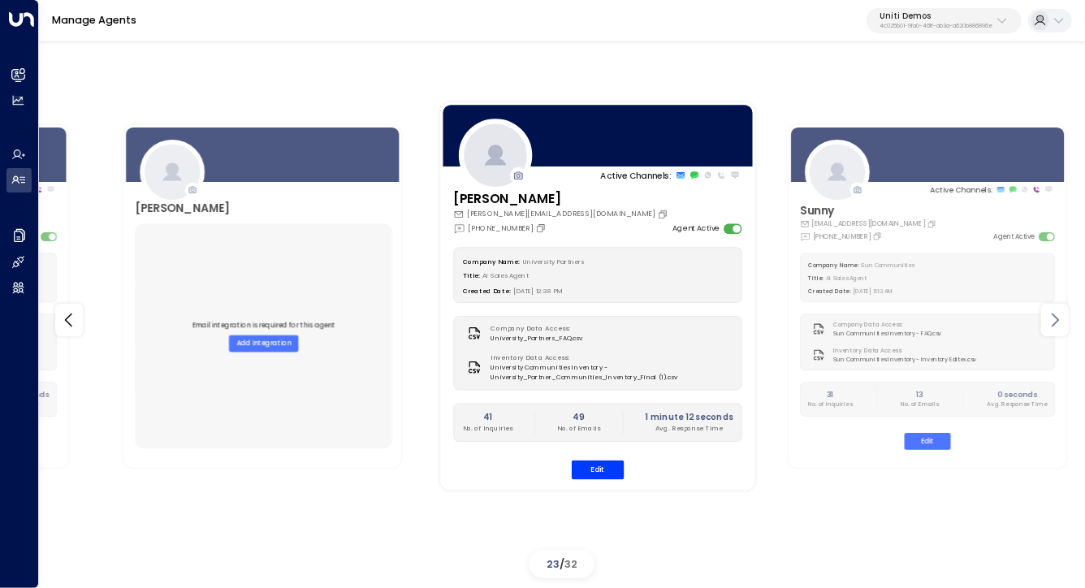
click at [1058, 322] on icon at bounding box center [1054, 319] width 19 height 19
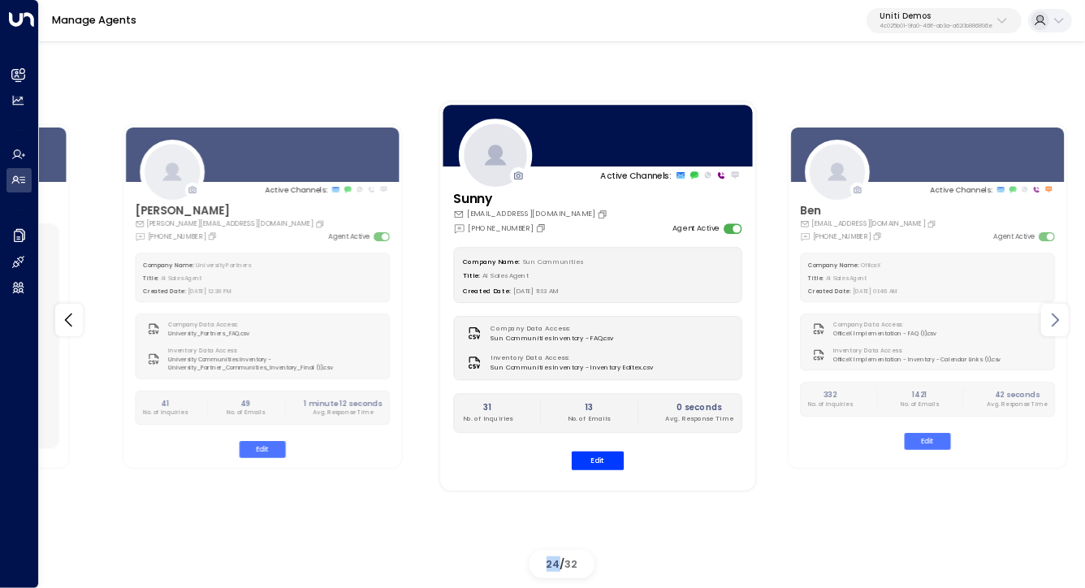
click at [1058, 322] on icon at bounding box center [1054, 319] width 19 height 19
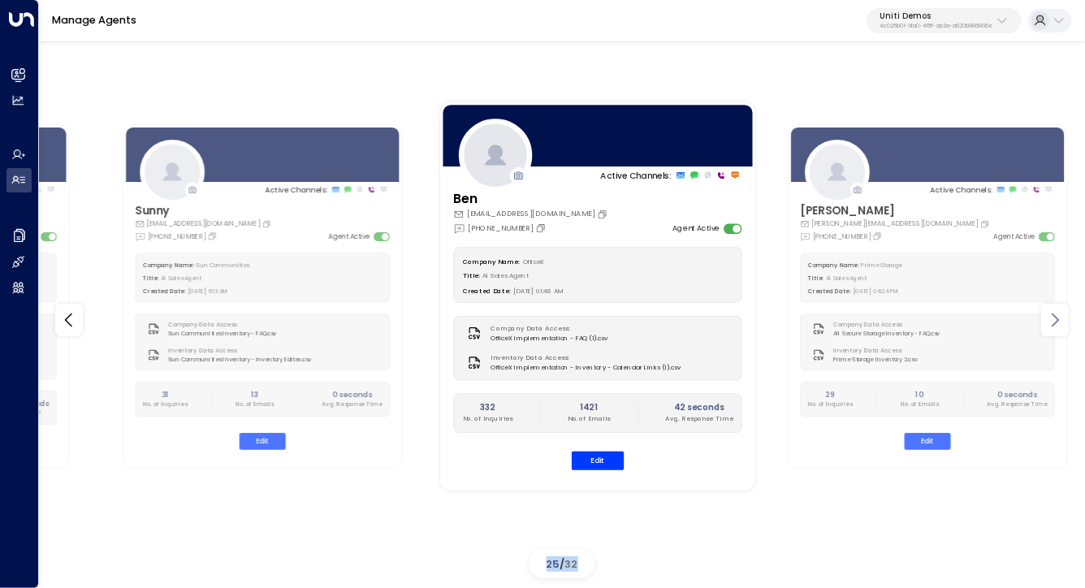
click at [1058, 322] on icon at bounding box center [1054, 319] width 19 height 19
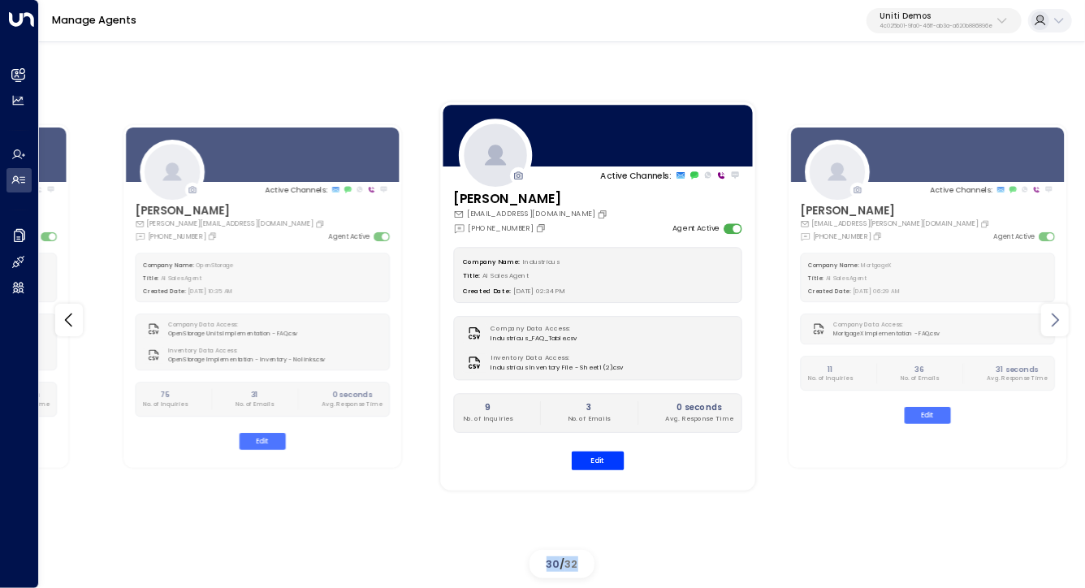
click at [1058, 322] on icon at bounding box center [1054, 319] width 19 height 19
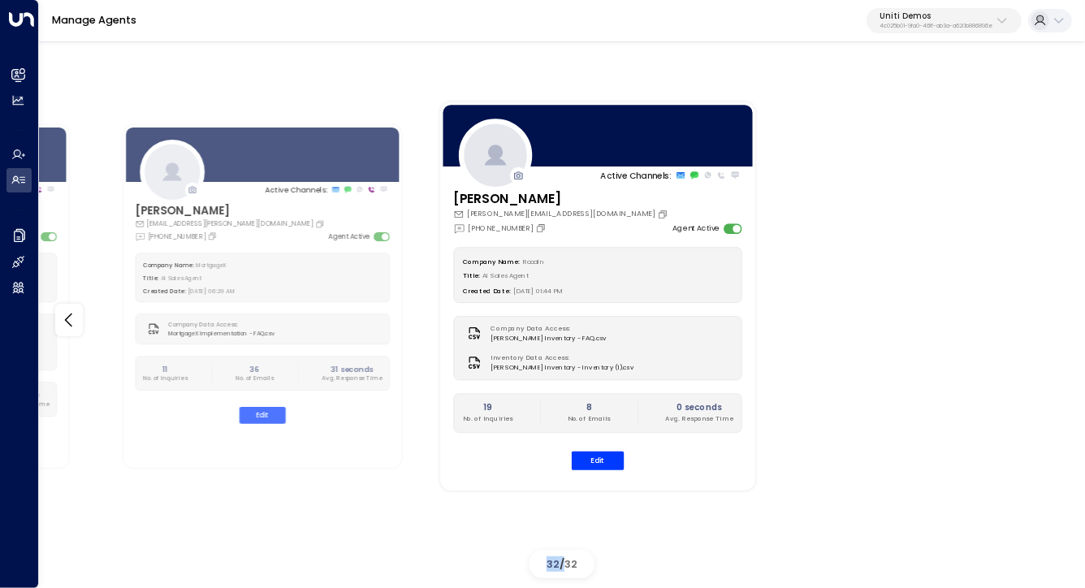
click at [1058, 322] on div "Active Channels: Ilana ilanaindustrious0@gmail.com +1 (617) 934-3879 Agent Acti…" at bounding box center [562, 320] width 1046 height 529
click at [57, 322] on div at bounding box center [69, 320] width 28 height 32
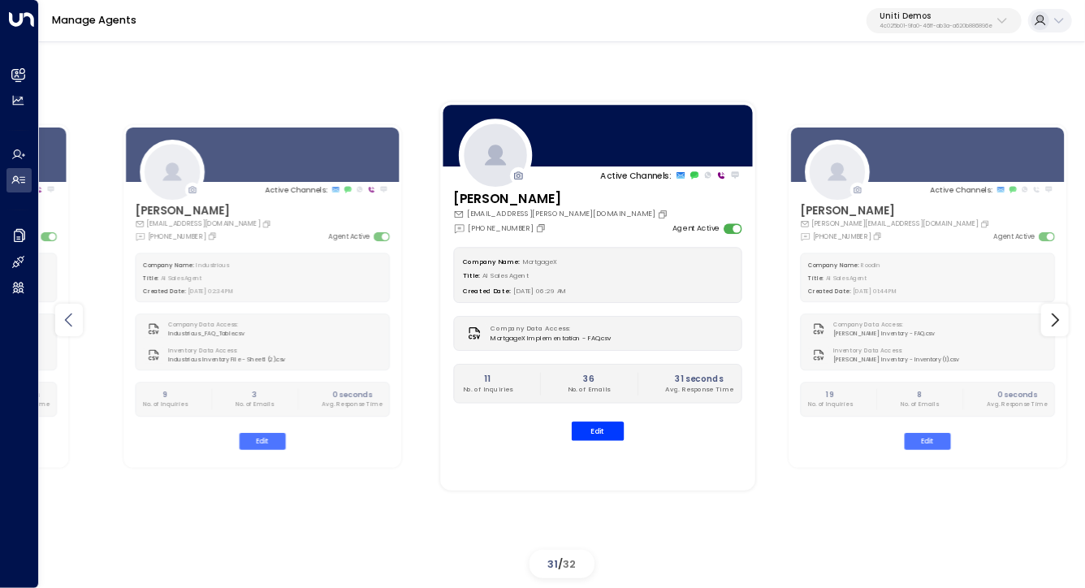
click at [61, 323] on icon at bounding box center [68, 319] width 19 height 19
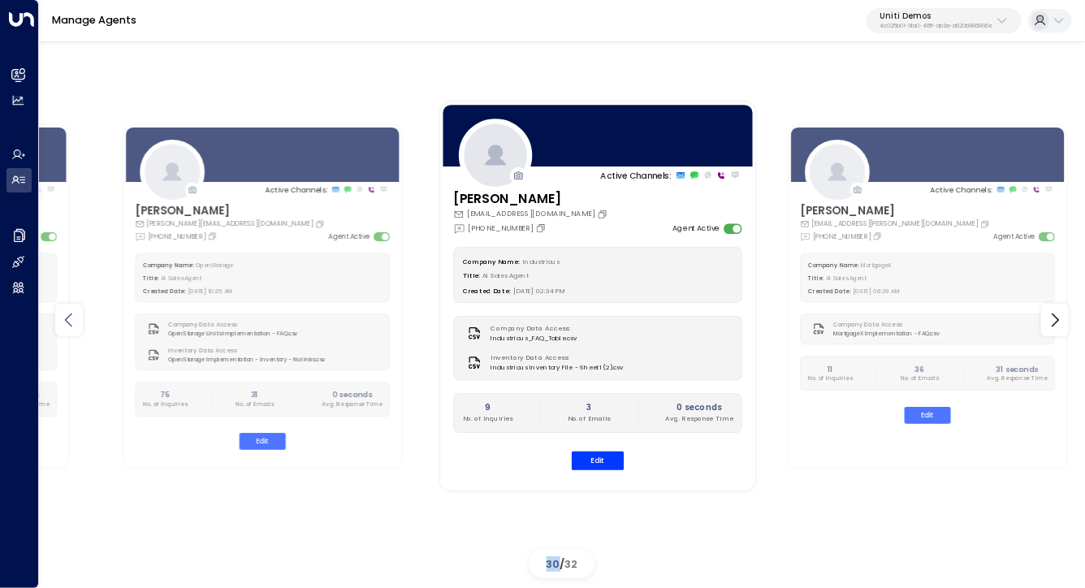
click at [61, 323] on icon at bounding box center [68, 319] width 19 height 19
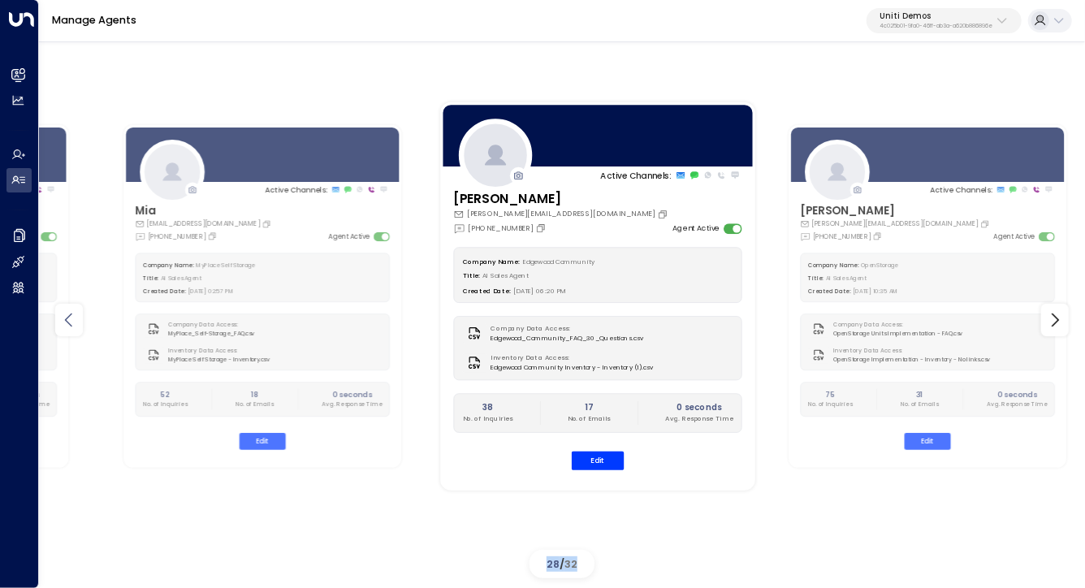
click at [61, 323] on icon at bounding box center [68, 319] width 19 height 19
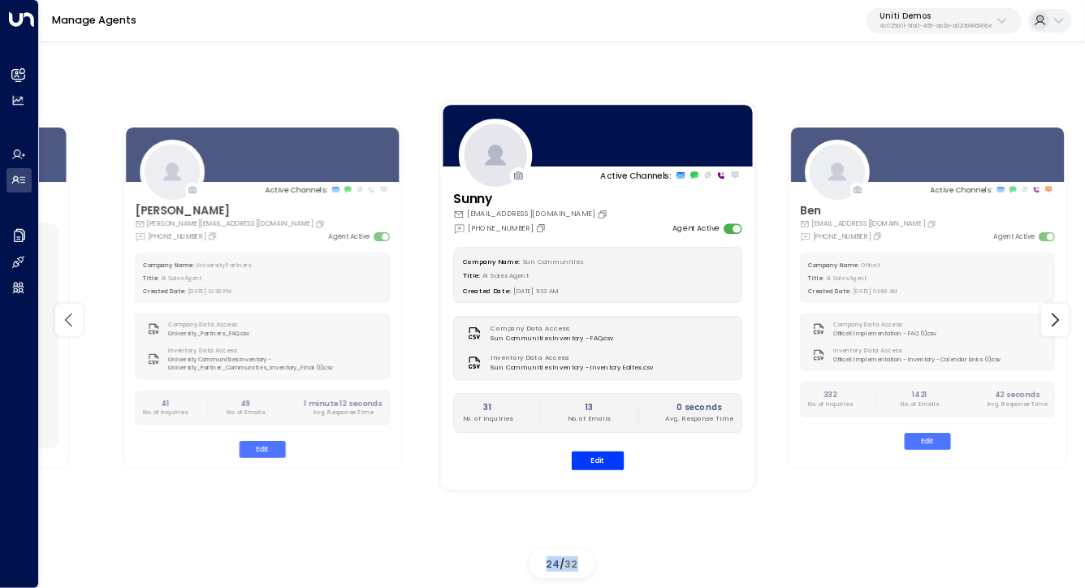
click at [61, 323] on icon at bounding box center [68, 319] width 19 height 19
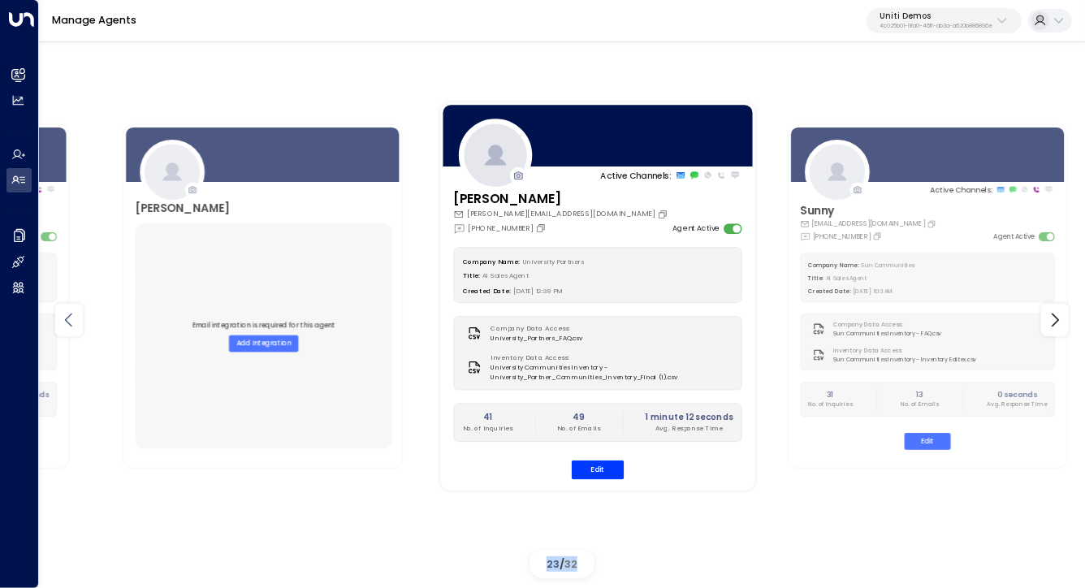
click at [61, 323] on icon at bounding box center [68, 319] width 19 height 19
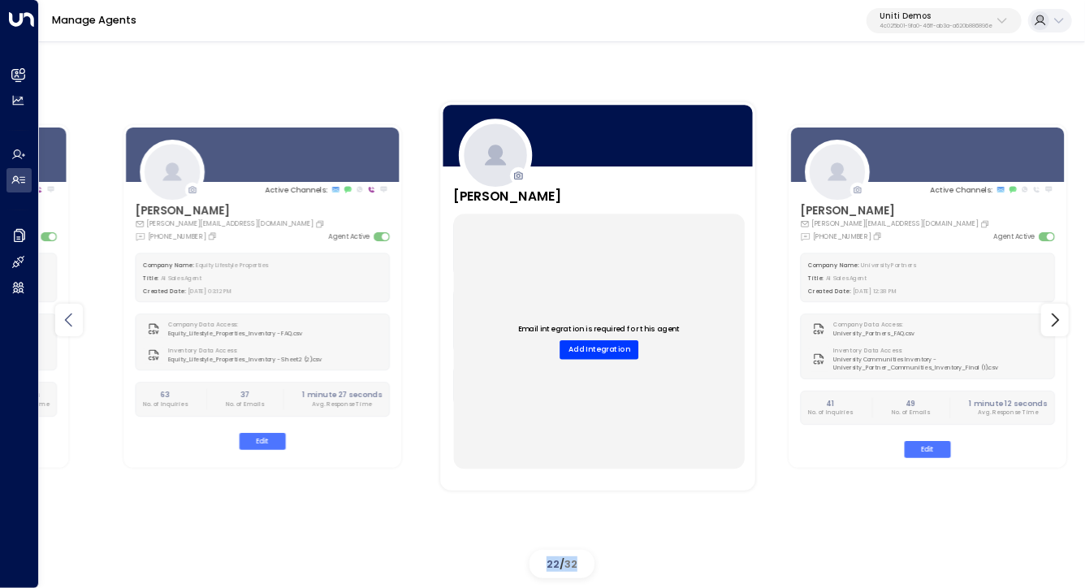
click at [61, 323] on icon at bounding box center [68, 319] width 19 height 19
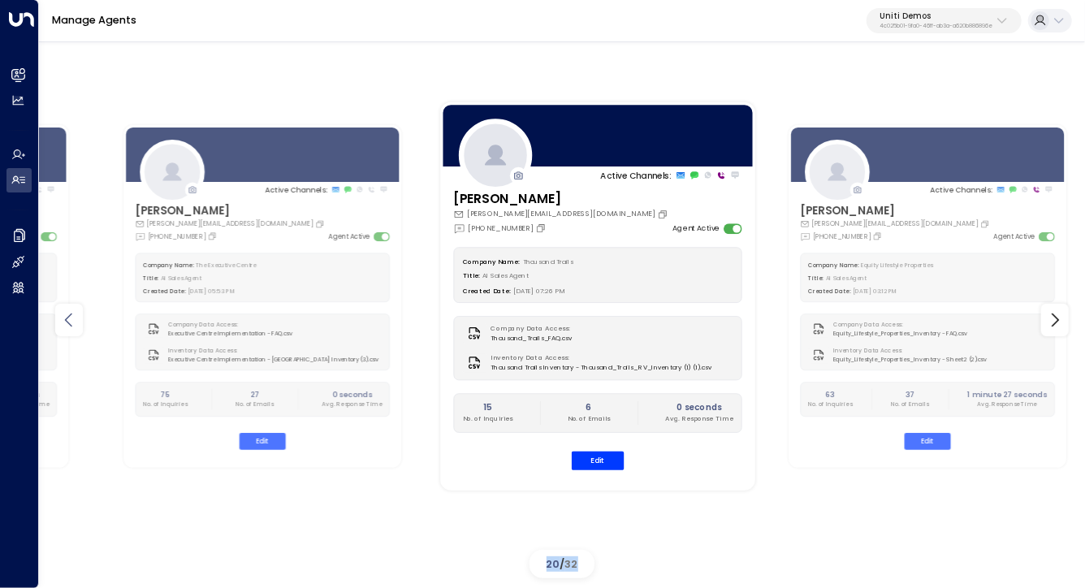
click at [61, 323] on icon at bounding box center [68, 319] width 19 height 19
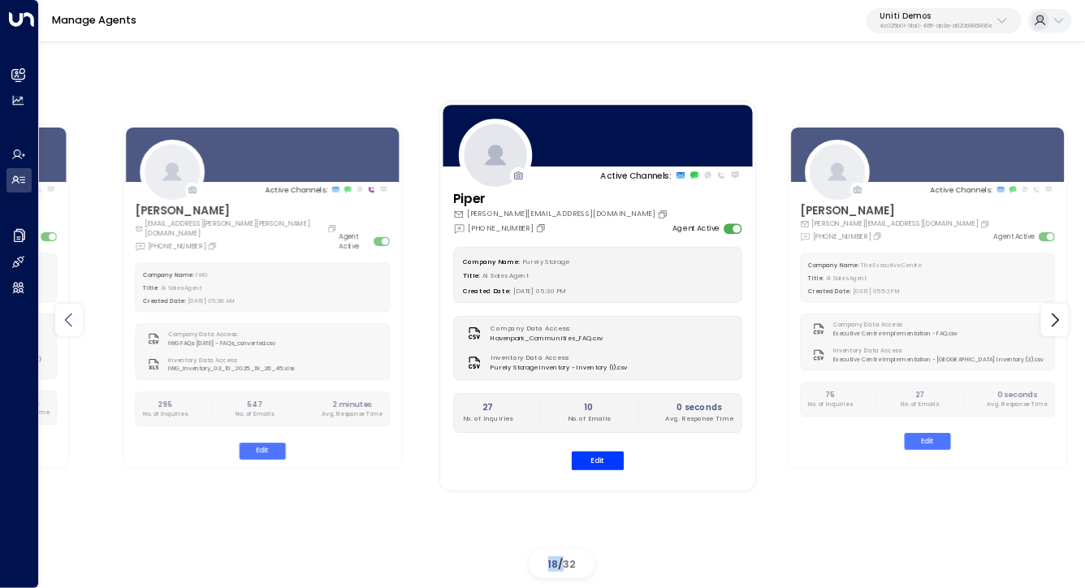
click at [61, 323] on icon at bounding box center [68, 319] width 19 height 19
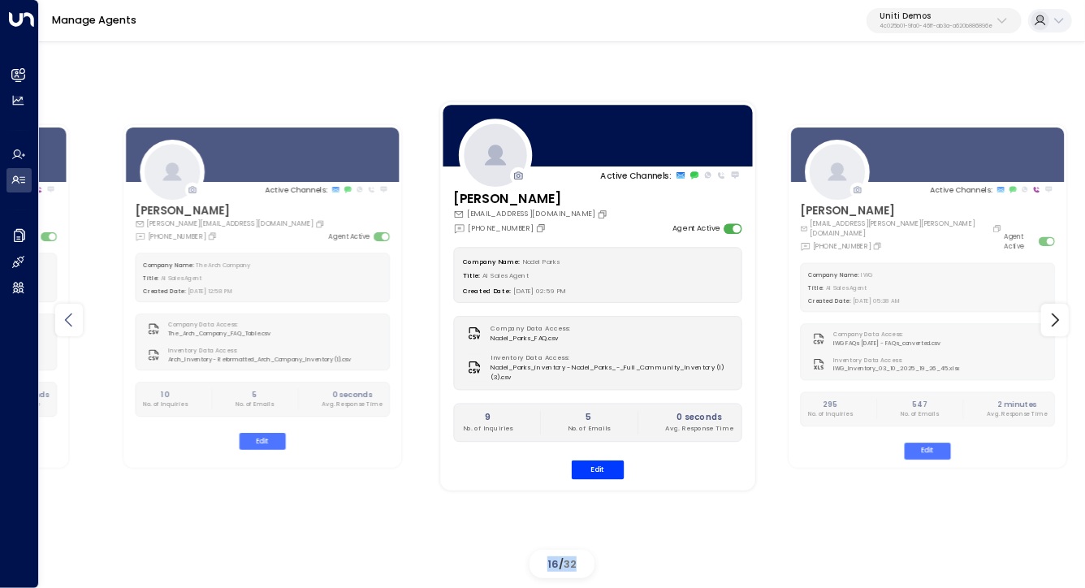
click at [61, 323] on icon at bounding box center [68, 319] width 19 height 19
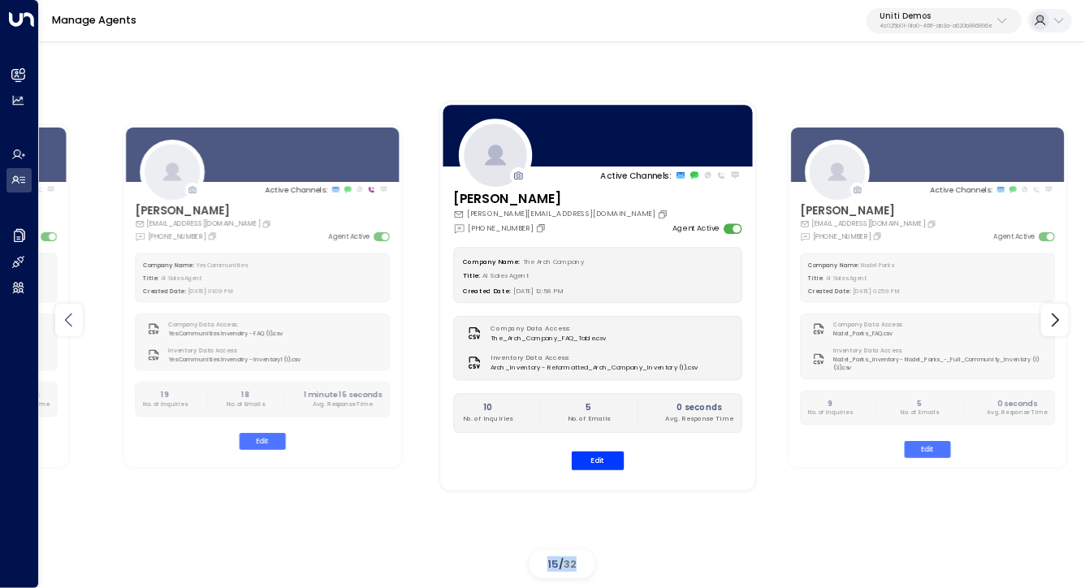
click at [61, 324] on icon at bounding box center [68, 319] width 19 height 19
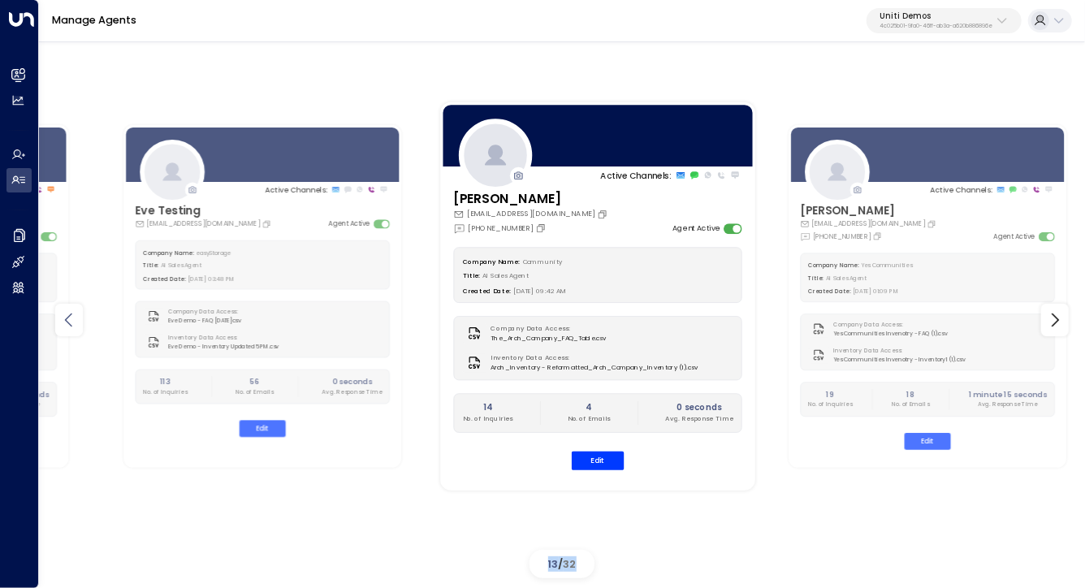
click at [61, 324] on icon at bounding box center [68, 319] width 19 height 19
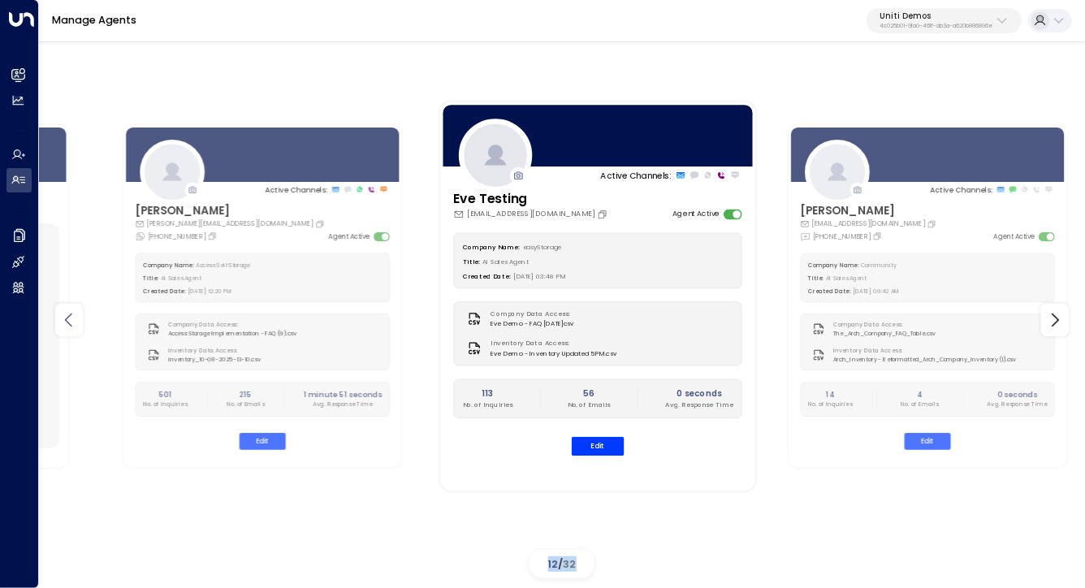
click at [61, 324] on icon at bounding box center [68, 319] width 19 height 19
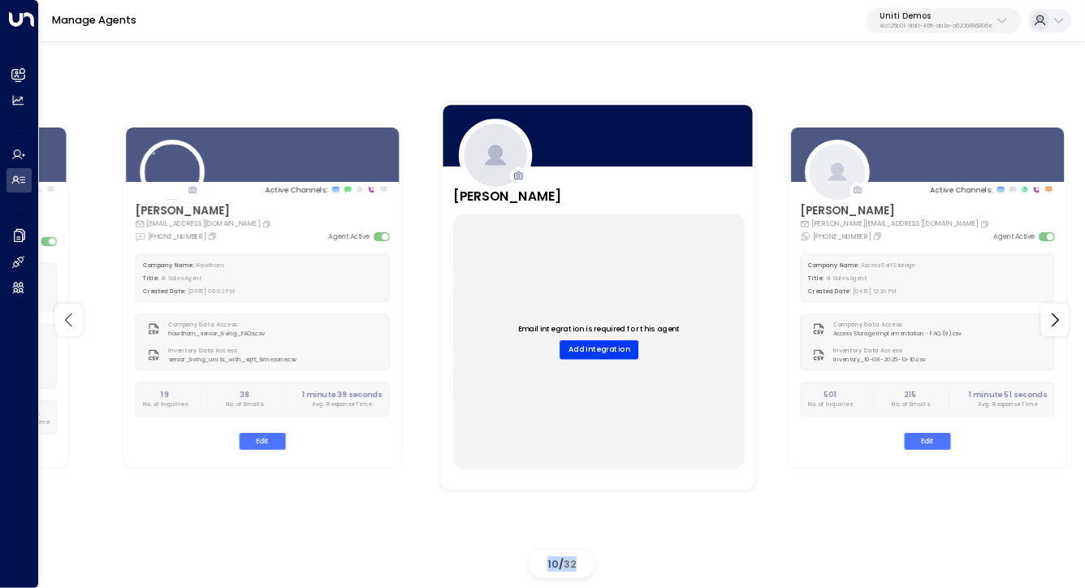
click at [61, 324] on icon at bounding box center [68, 319] width 19 height 19
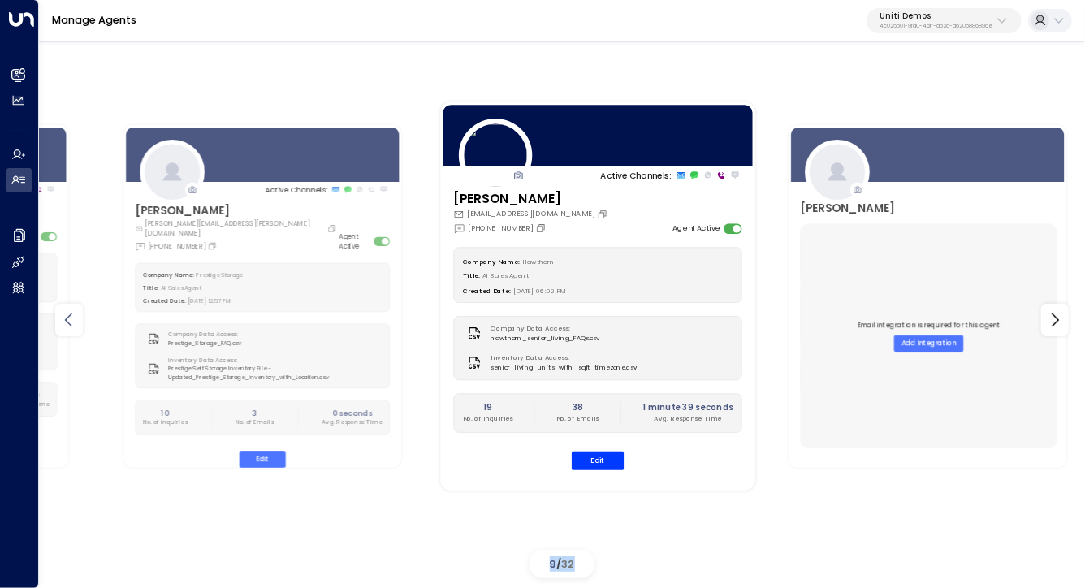
click at [61, 324] on icon at bounding box center [68, 319] width 19 height 19
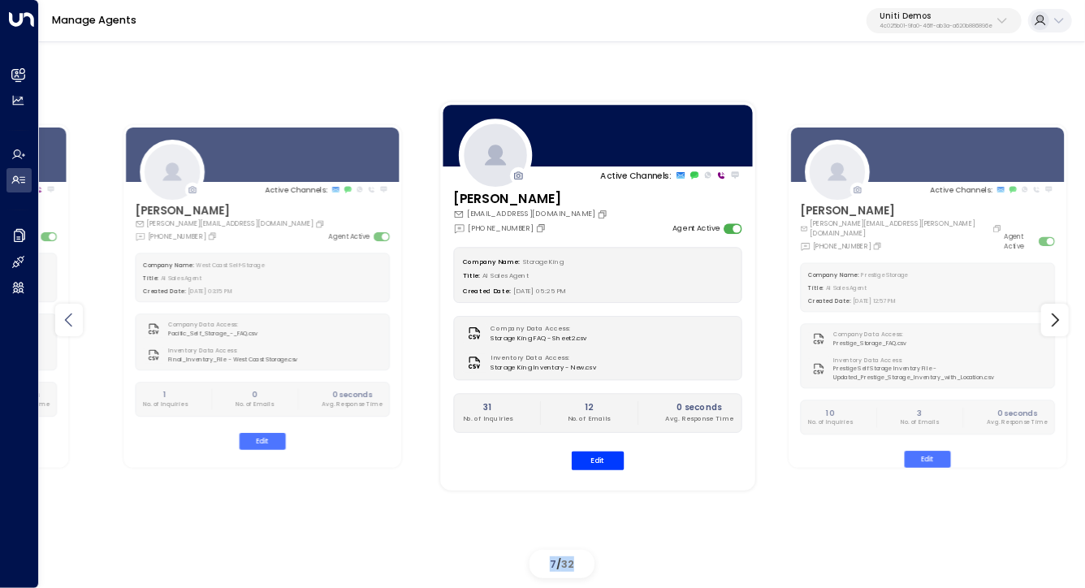
click at [61, 324] on icon at bounding box center [68, 319] width 19 height 19
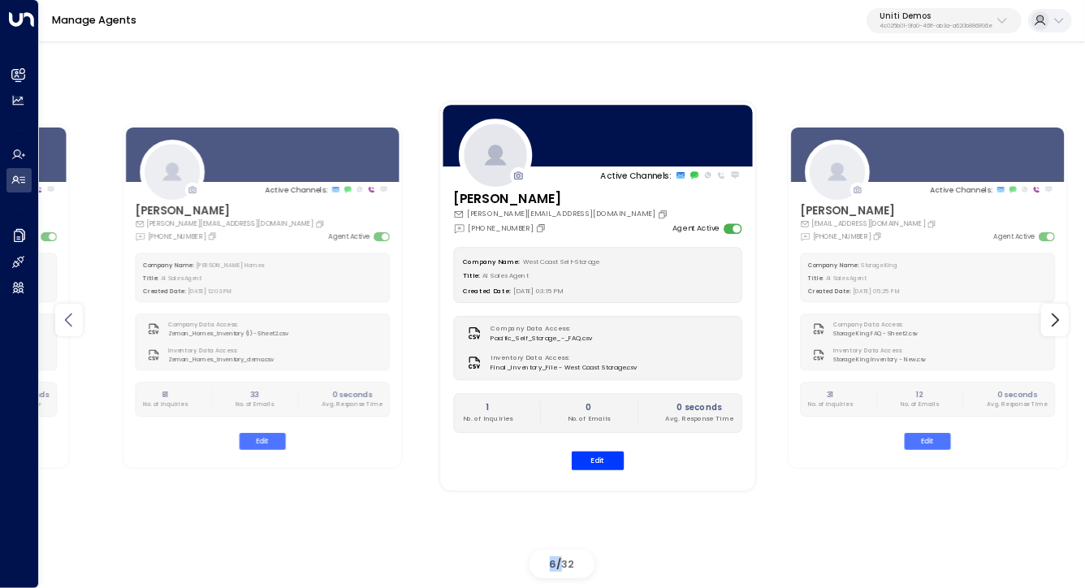
click at [61, 324] on icon at bounding box center [68, 319] width 19 height 19
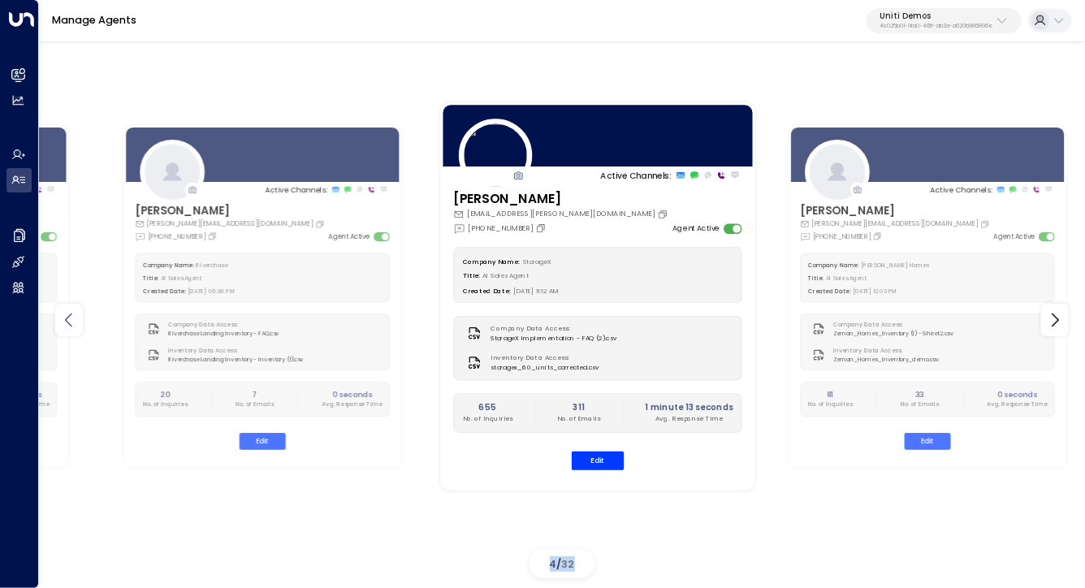
click at [61, 324] on icon at bounding box center [68, 319] width 19 height 19
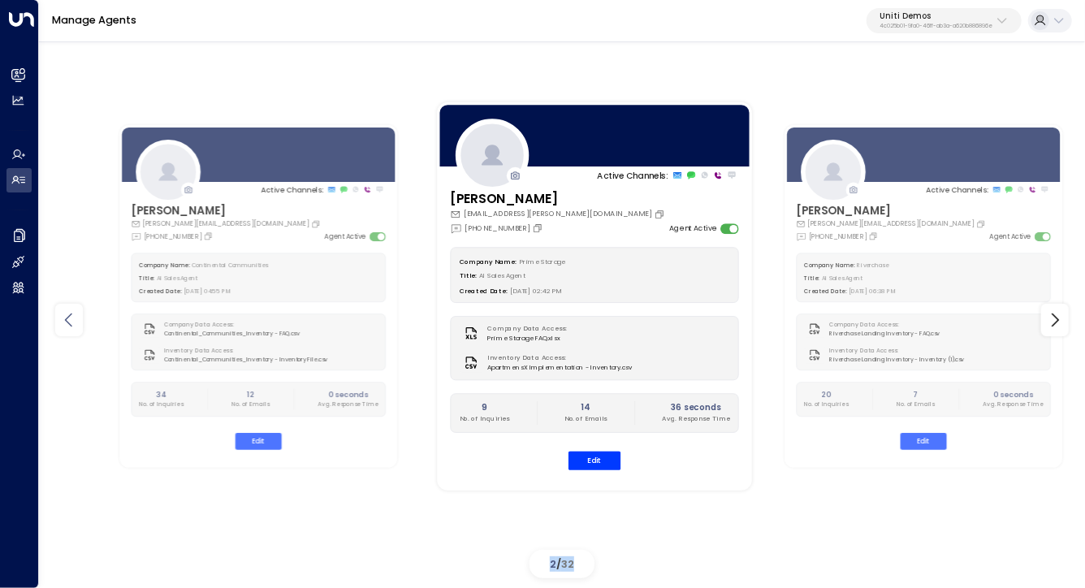
click at [61, 324] on icon at bounding box center [68, 319] width 19 height 19
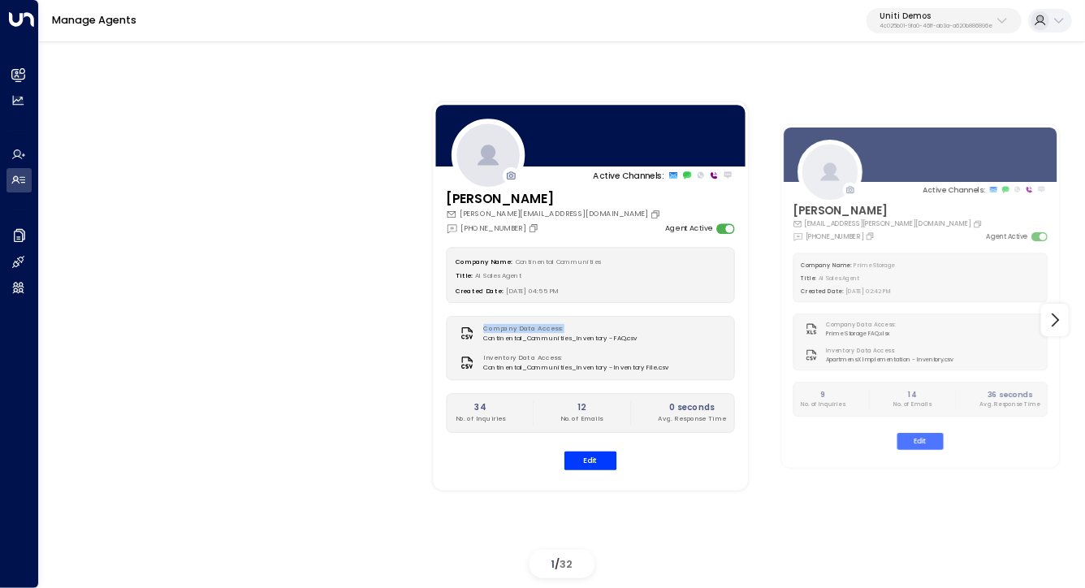
click at [61, 324] on div "Active Channels: Carey carey.continentalcommunities@gmail.com +1 (630) 656-9076…" at bounding box center [562, 320] width 1046 height 529
click at [267, 328] on div "Active Channels: Carey carey.continentalcommunities@gmail.com +1 (630) 656-9076…" at bounding box center [561, 320] width 981 height 529
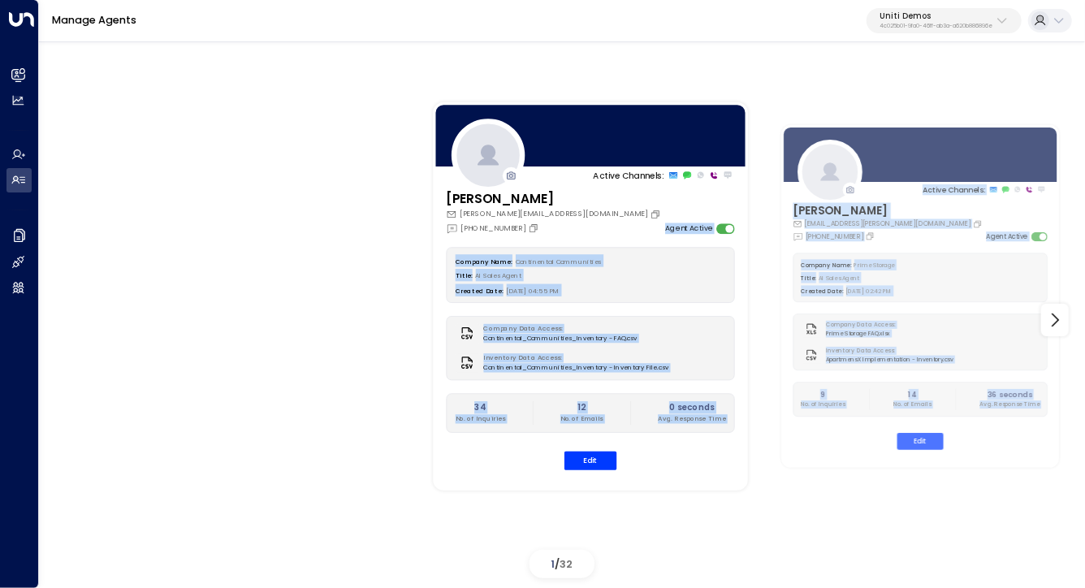
drag, startPoint x: 288, startPoint y: 321, endPoint x: 240, endPoint y: 554, distance: 238.0
click at [240, 554] on div "Active Channels: Carey carey.continentalcommunities@gmail.com +1 (630) 656-9076…" at bounding box center [561, 320] width 981 height 529
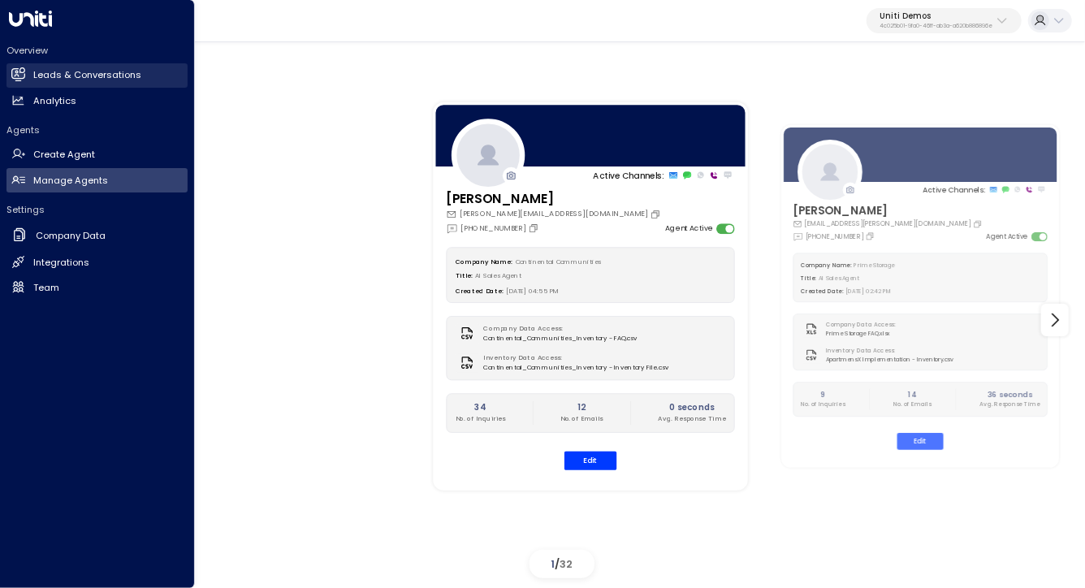
click at [56, 81] on h2 "Leads & Conversations" at bounding box center [87, 75] width 108 height 14
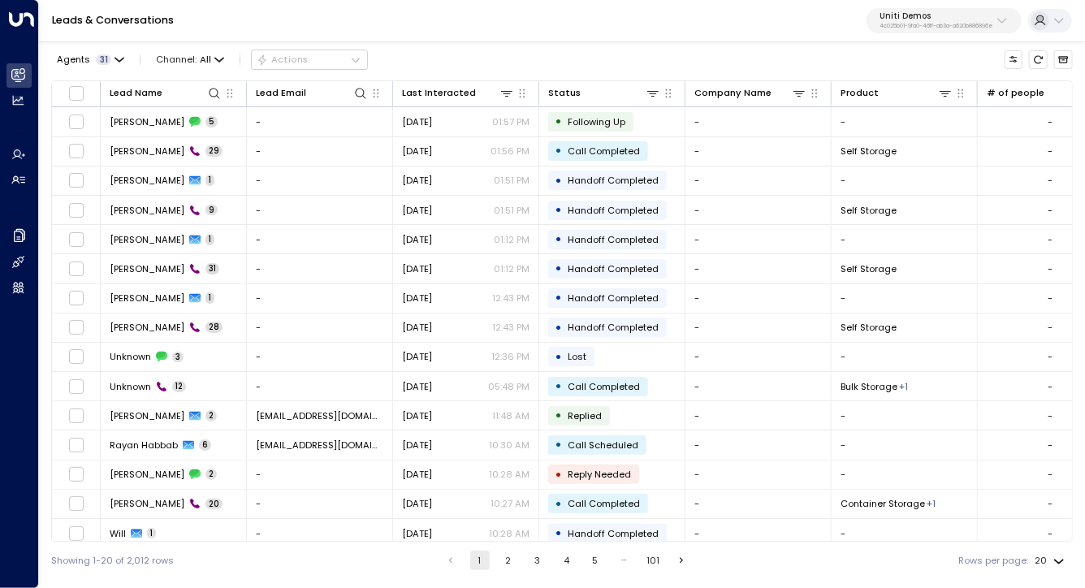
click at [938, 11] on p "Uniti Demos" at bounding box center [936, 16] width 113 height 10
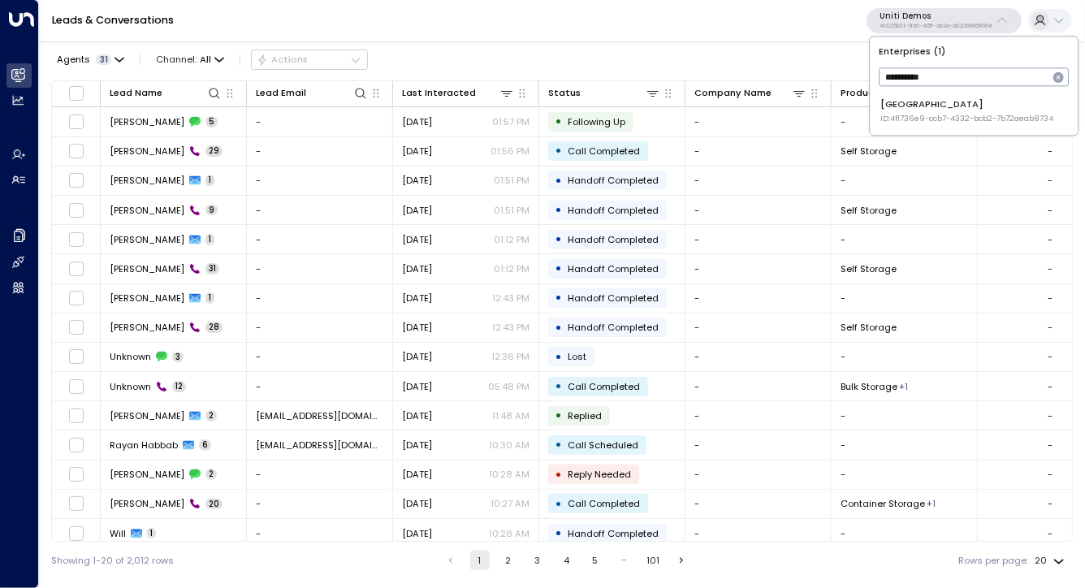
type input "**********"
click at [894, 97] on div "Space Station ID: 4f1736e9-ccb7-4332-bcb2-7b72aeab8734" at bounding box center [966, 110] width 173 height 27
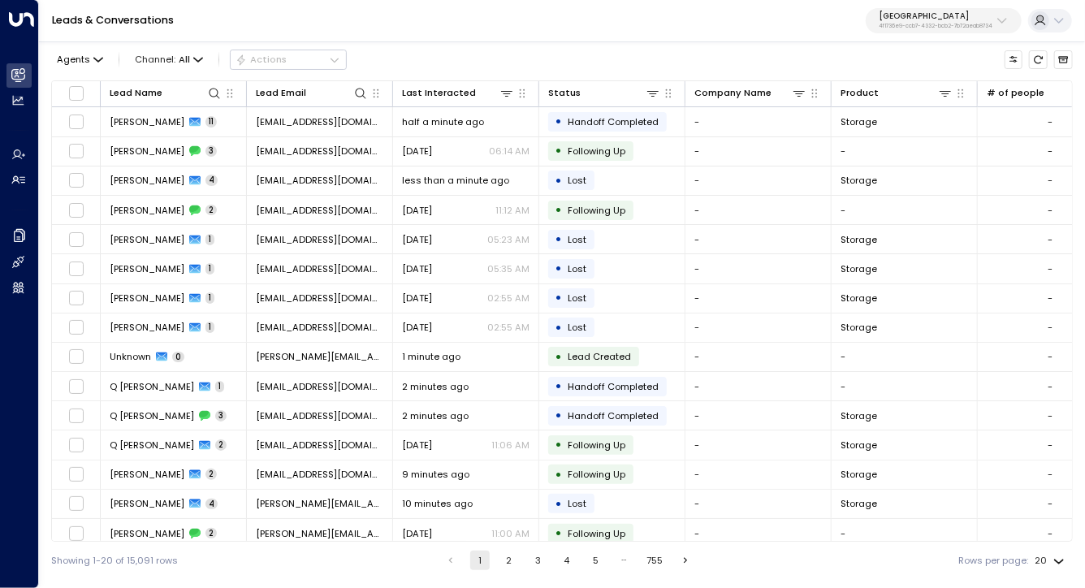
click at [594, 57] on div "Agents Channel: All Actions" at bounding box center [562, 59] width 1022 height 28
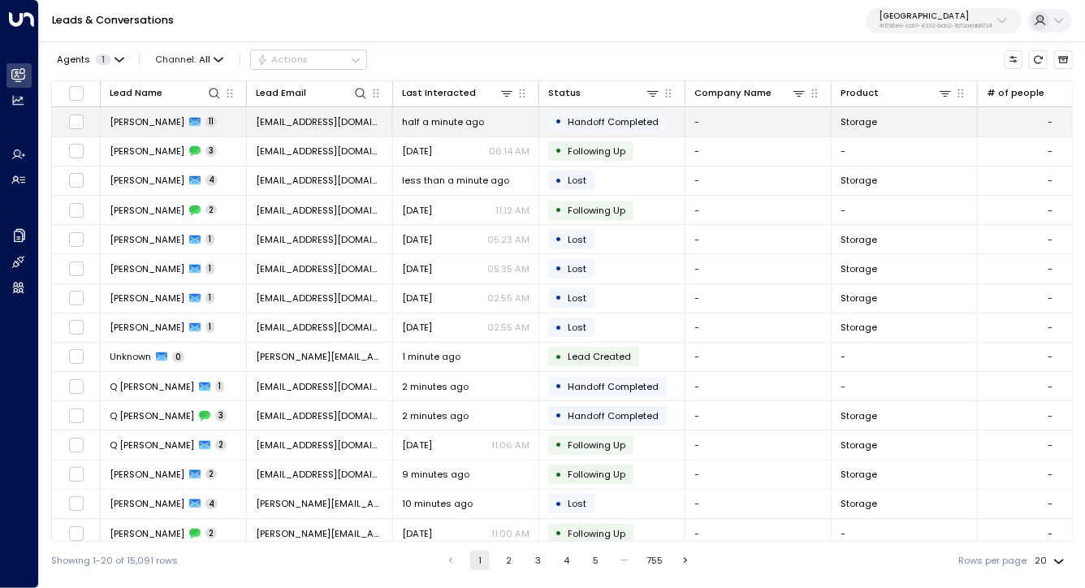
click at [132, 128] on td "Ayo Oke 11" at bounding box center [174, 121] width 146 height 28
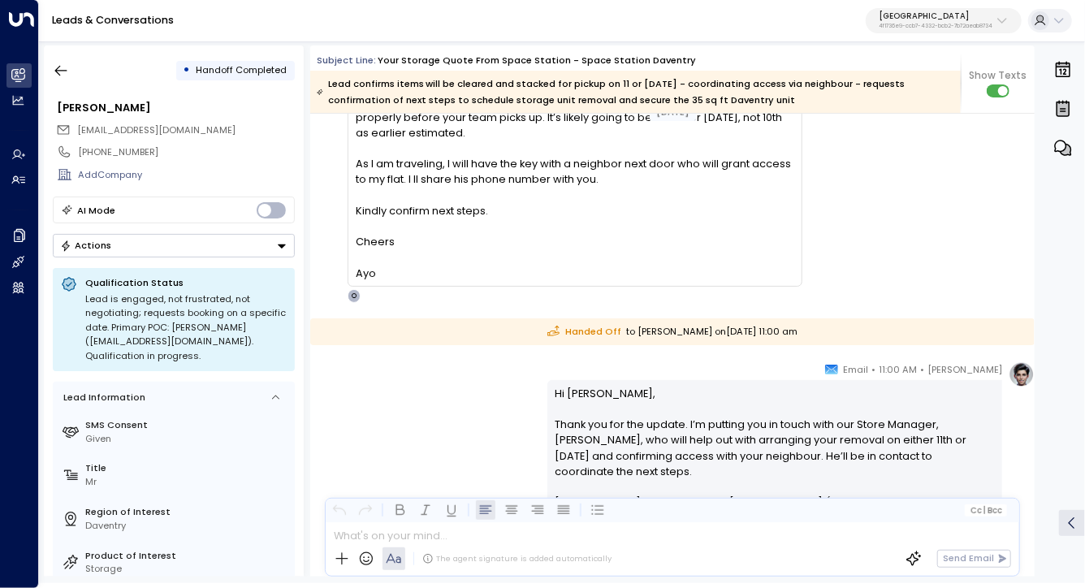
scroll to position [3912, 0]
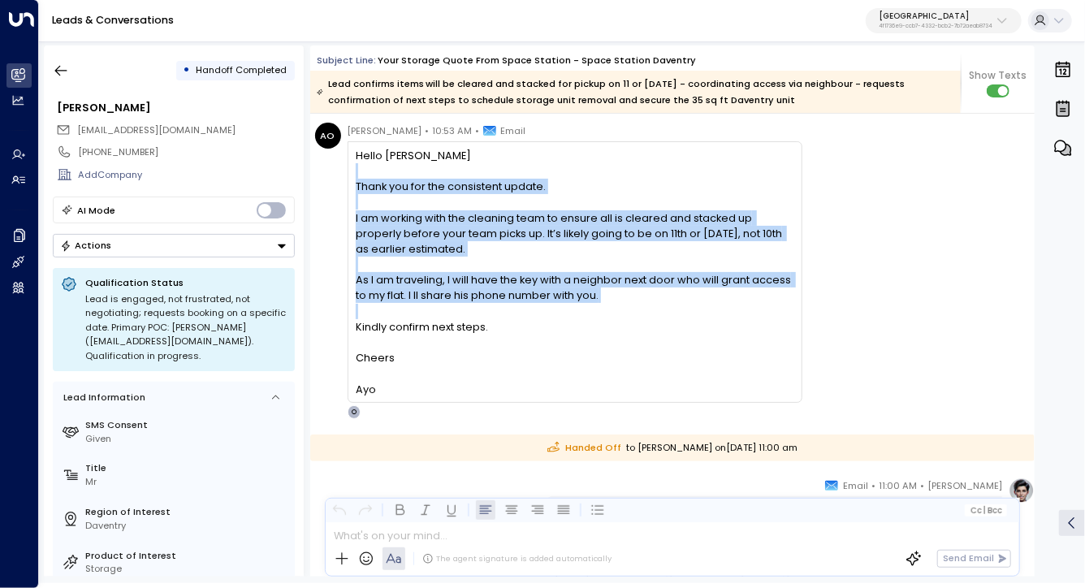
drag, startPoint x: 549, startPoint y: 174, endPoint x: 558, endPoint y: 333, distance: 159.4
click at [558, 333] on div "Hello Olivia Thank you for the consistent update. I am working with the cleanin…" at bounding box center [575, 272] width 438 height 249
click at [558, 333] on div "Kindly confirm next steps." at bounding box center [575, 326] width 438 height 15
drag, startPoint x: 558, startPoint y: 333, endPoint x: 556, endPoint y: 185, distance: 147.8
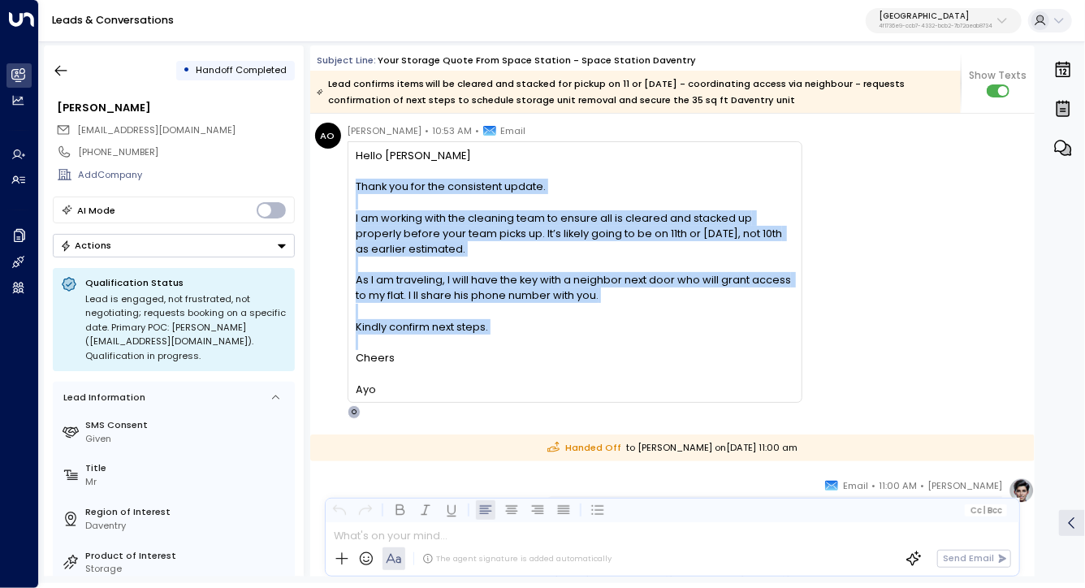
click at [556, 185] on div "Hello Olivia Thank you for the consistent update. I am working with the cleanin…" at bounding box center [575, 272] width 438 height 249
click at [556, 185] on div "Thank you for the consistent update." at bounding box center [575, 186] width 438 height 15
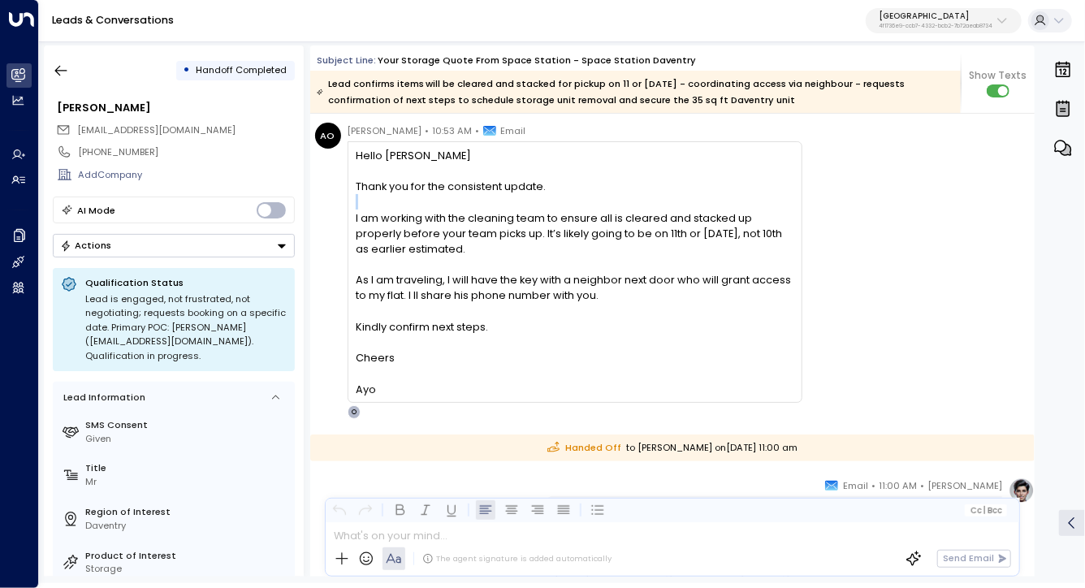
click at [556, 185] on div "Thank you for the consistent update." at bounding box center [575, 186] width 438 height 15
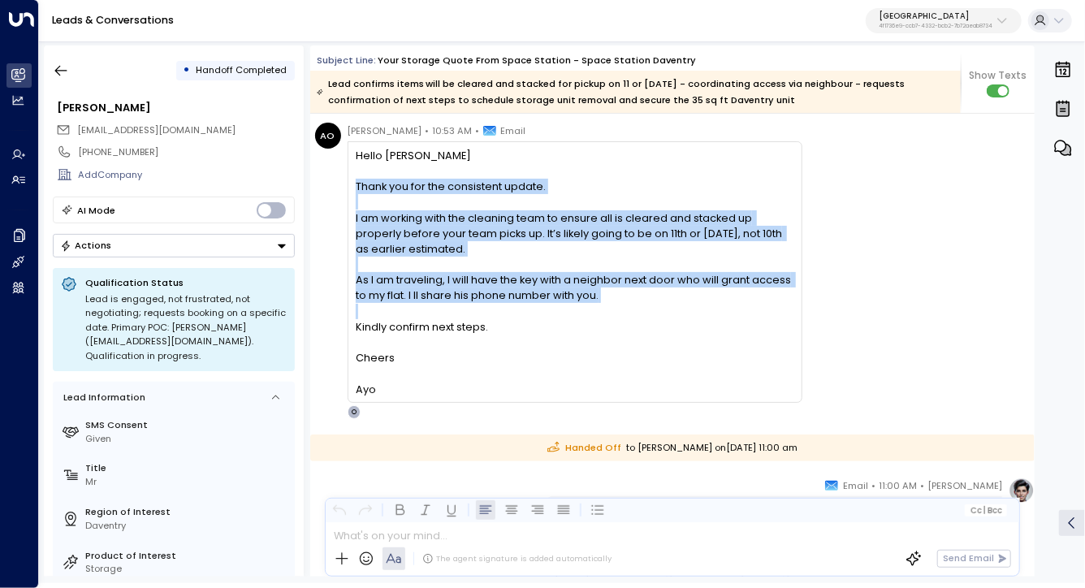
drag, startPoint x: 556, startPoint y: 185, endPoint x: 556, endPoint y: 318, distance: 133.2
click at [556, 318] on div "Hello Olivia Thank you for the consistent update. I am working with the cleanin…" at bounding box center [575, 272] width 438 height 249
click at [556, 319] on div "Kindly confirm next steps." at bounding box center [575, 326] width 438 height 15
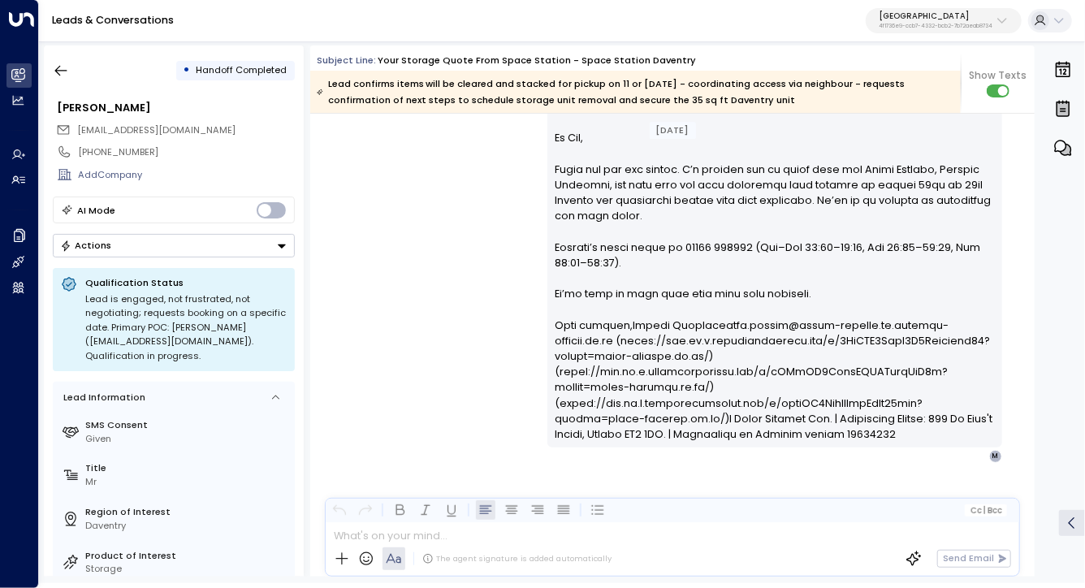
scroll to position [4555, 0]
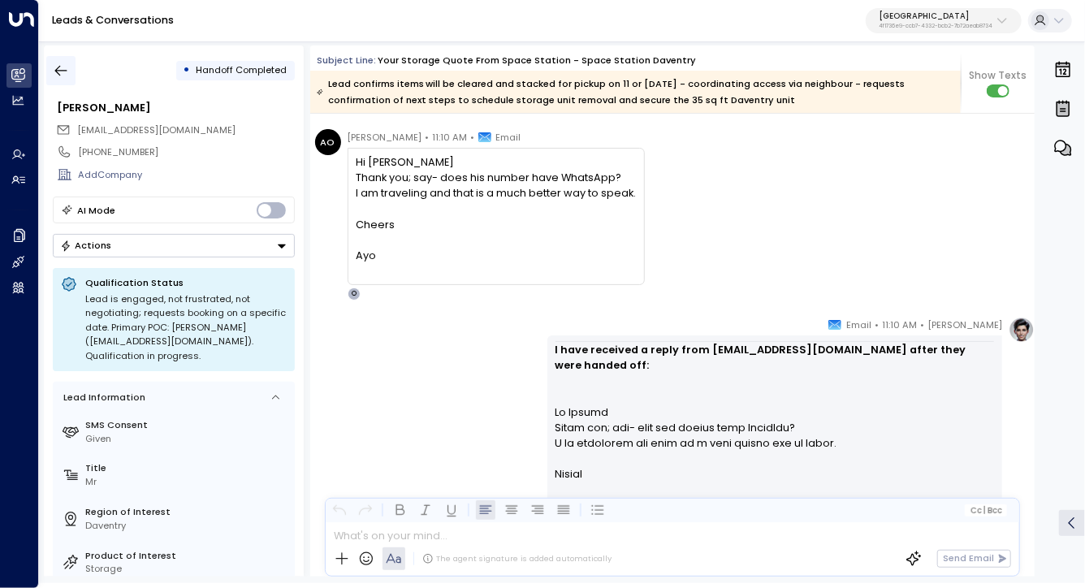
click at [67, 60] on button "button" at bounding box center [60, 70] width 29 height 29
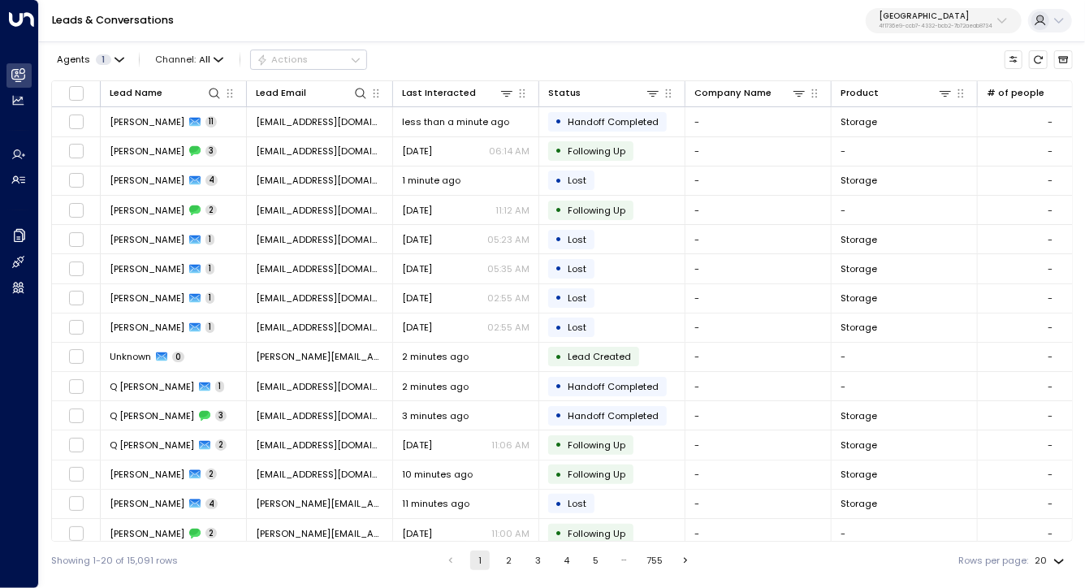
click at [450, 35] on div "Leads & Conversations Space Station 4f1736e9-ccb7-4332-bcb2-7b72aeab8734" at bounding box center [562, 21] width 1046 height 42
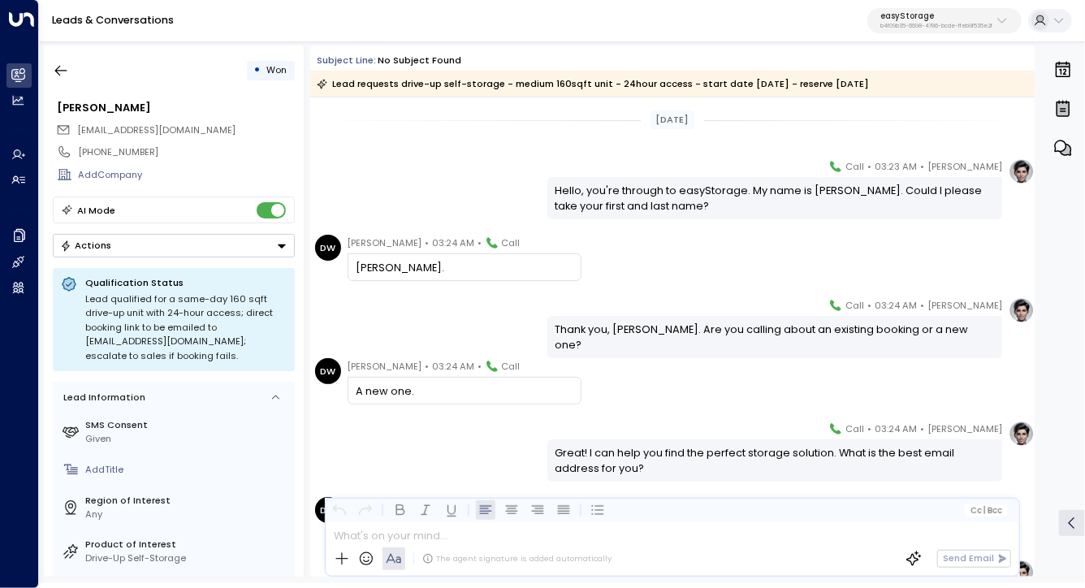
click at [598, 212] on div "Hello, you're through to easyStorage. My name is Eve. Could I please take your …" at bounding box center [775, 198] width 439 height 31
click at [599, 198] on div "Hello, you're through to easyStorage. My name is Eve. Could I please take your …" at bounding box center [775, 198] width 439 height 31
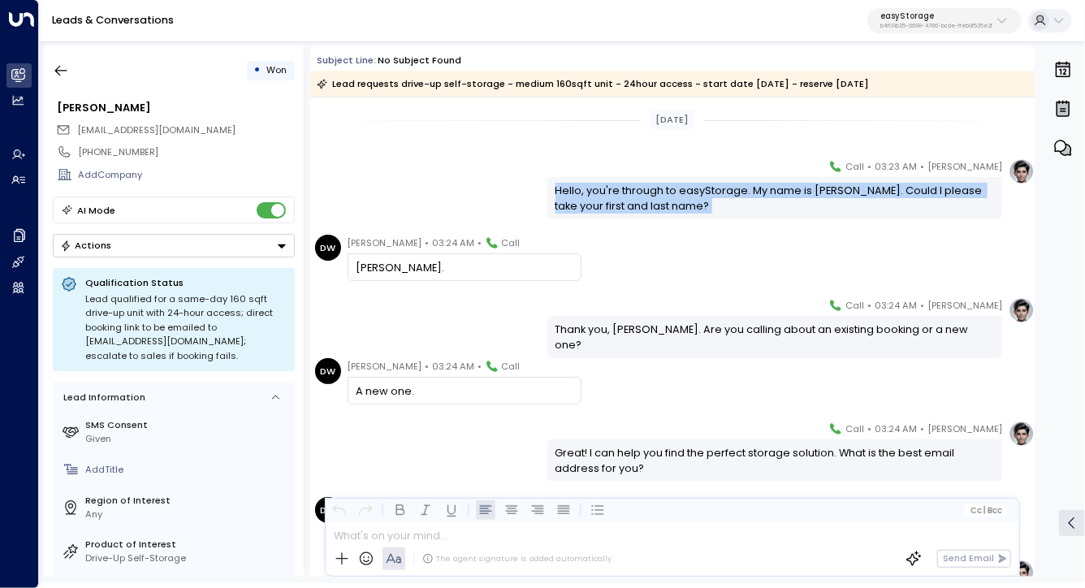
click at [599, 198] on div "Hello, you're through to easyStorage. My name is Eve. Could I please take your …" at bounding box center [775, 198] width 439 height 31
click at [746, 217] on div "Hello, you're through to easyStorage. My name is Eve. Could I please take your …" at bounding box center [774, 197] width 455 height 41
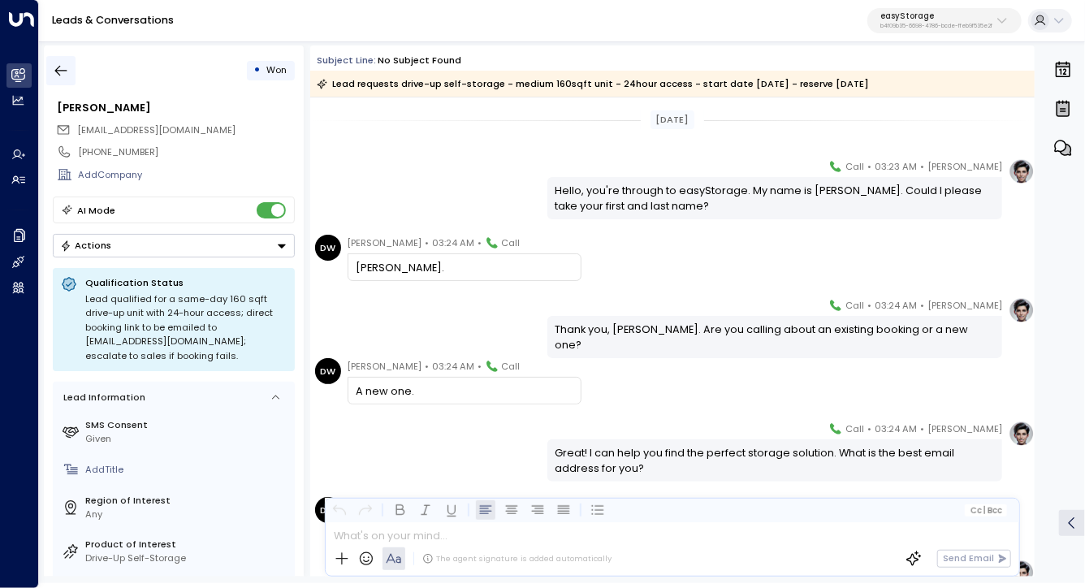
click at [73, 75] on button "button" at bounding box center [60, 70] width 29 height 29
click at [977, 26] on p "b4f09b35-6698-4786-bcde-ffeb9f535e2f" at bounding box center [936, 26] width 112 height 6
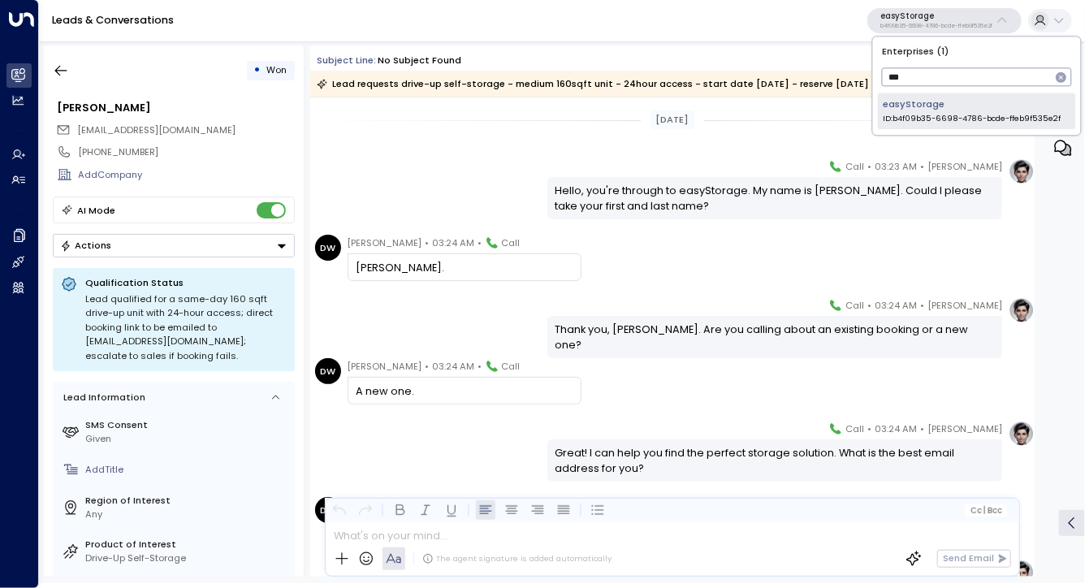
type input "***"
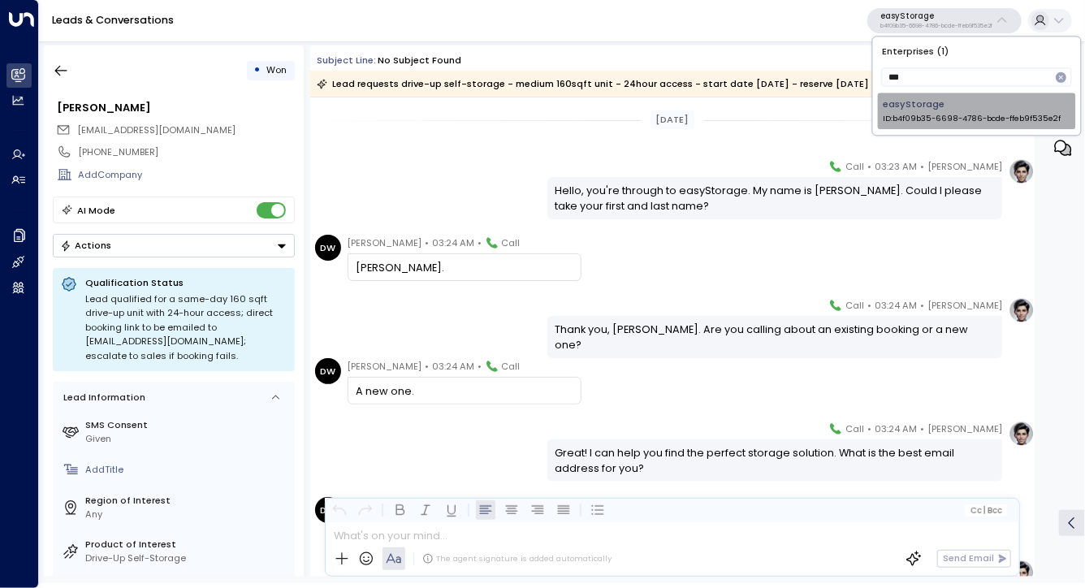
click at [916, 111] on div "easyStorage ID: b4f09b35-6698-4786-bcde-ffeb9f535e2f" at bounding box center [972, 110] width 178 height 27
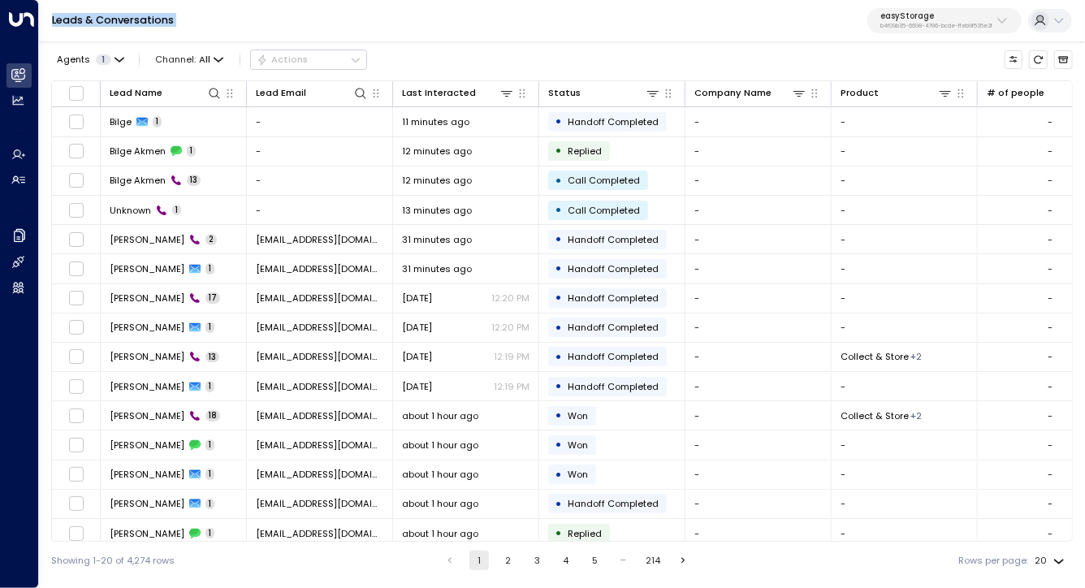
click at [413, 19] on div "Leads & Conversations easyStorage b4f09b35-6698-4786-bcde-ffeb9f535e2f" at bounding box center [562, 21] width 1046 height 42
click at [551, 24] on div "Leads & Conversations easyStorage b4f09b35-6698-4786-bcde-ffeb9f535e2f" at bounding box center [562, 21] width 1046 height 42
click at [486, 37] on div "Leads & Conversations easyStorage b4f09b35-6698-4786-bcde-ffeb9f535e2f" at bounding box center [562, 21] width 1046 height 42
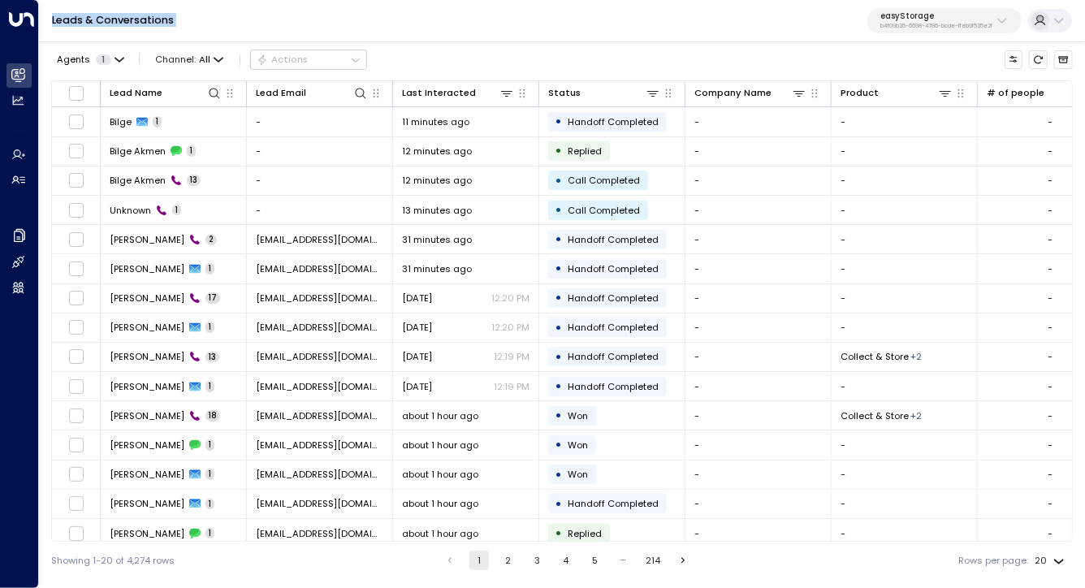
click at [486, 37] on div "Leads & Conversations easyStorage b4f09b35-6698-4786-bcde-ffeb9f535e2f" at bounding box center [562, 21] width 1046 height 42
click at [503, 37] on div "Leads & Conversations easyStorage b4f09b35-6698-4786-bcde-ffeb9f535e2f" at bounding box center [562, 21] width 1046 height 42
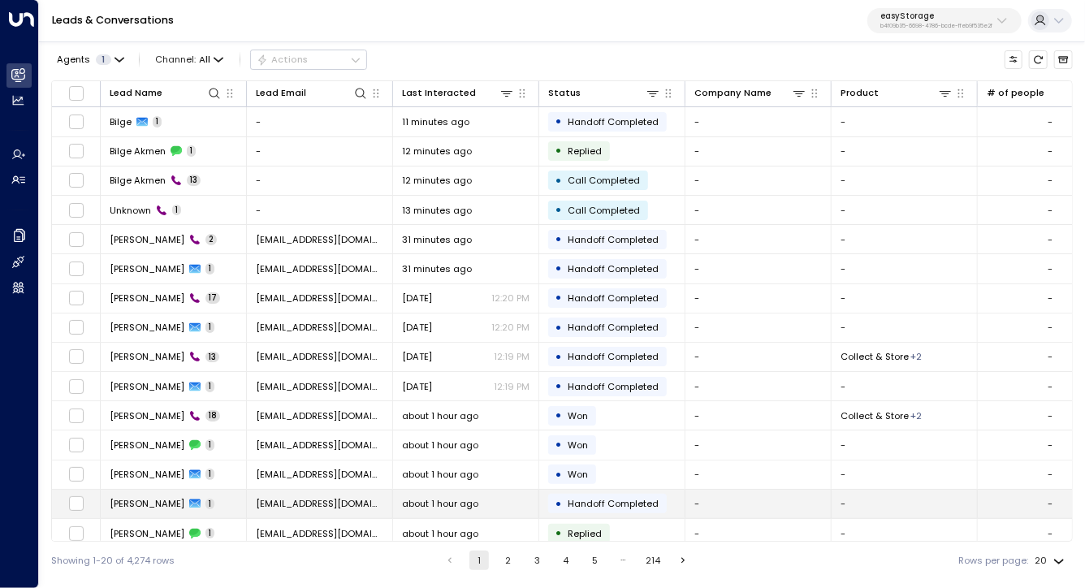
scroll to position [155, 0]
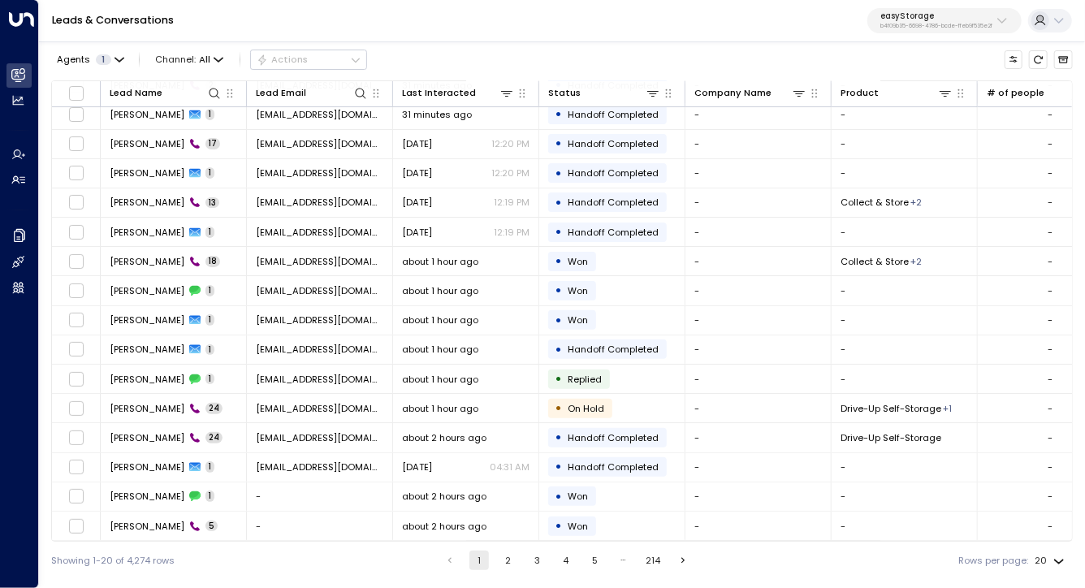
click at [515, 552] on button "2" at bounding box center [508, 560] width 19 height 19
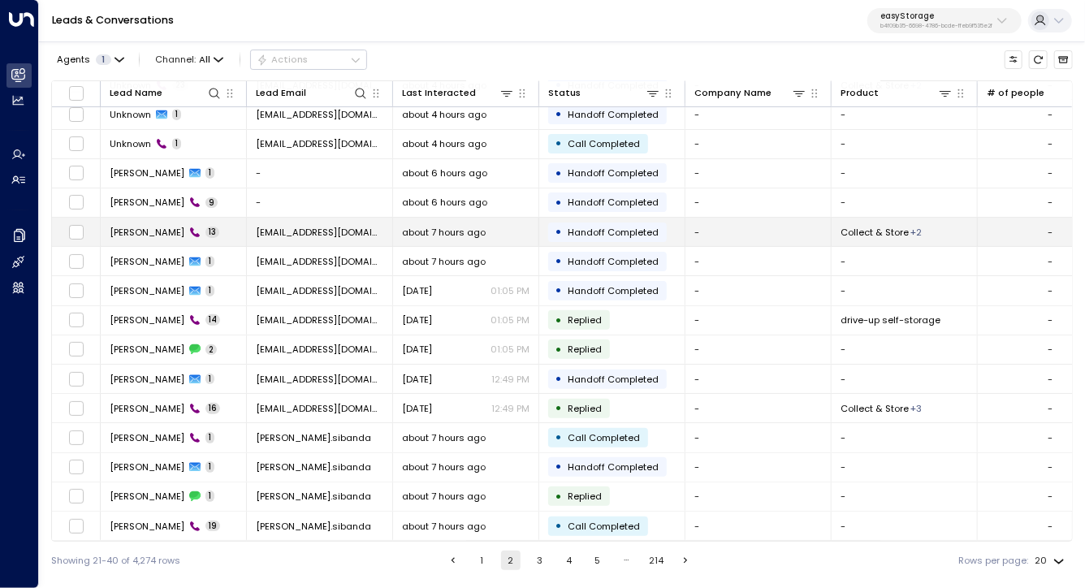
scroll to position [155, 0]
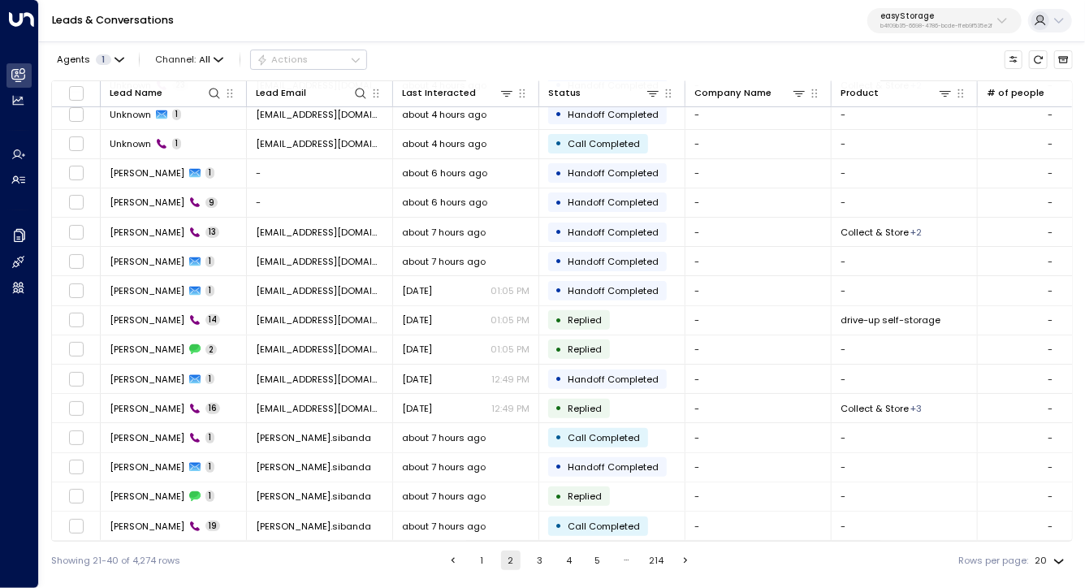
click at [538, 567] on button "3" at bounding box center [539, 560] width 19 height 19
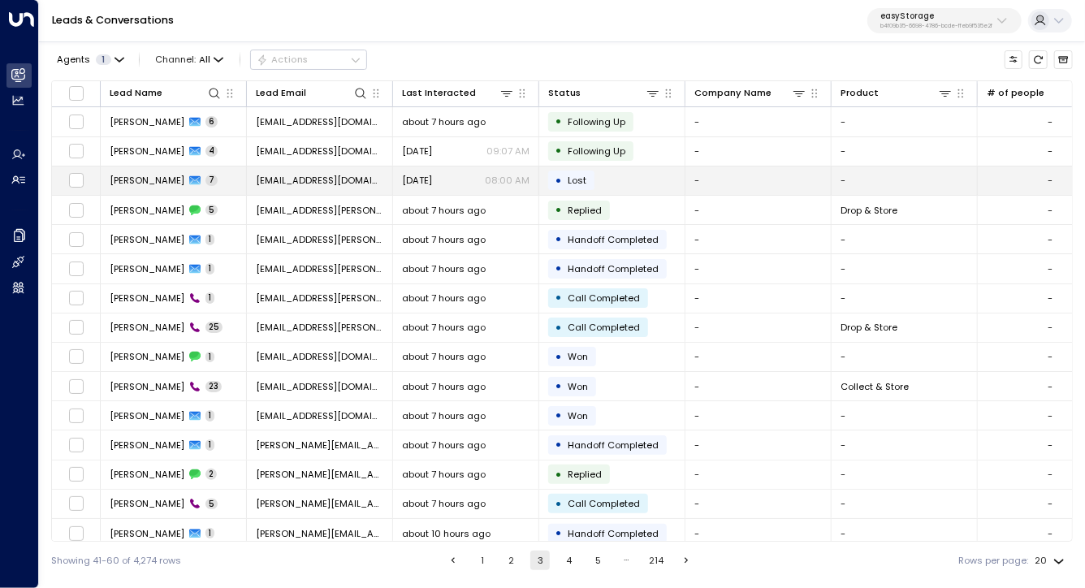
click at [141, 184] on span "Eve Morgan" at bounding box center [147, 180] width 75 height 13
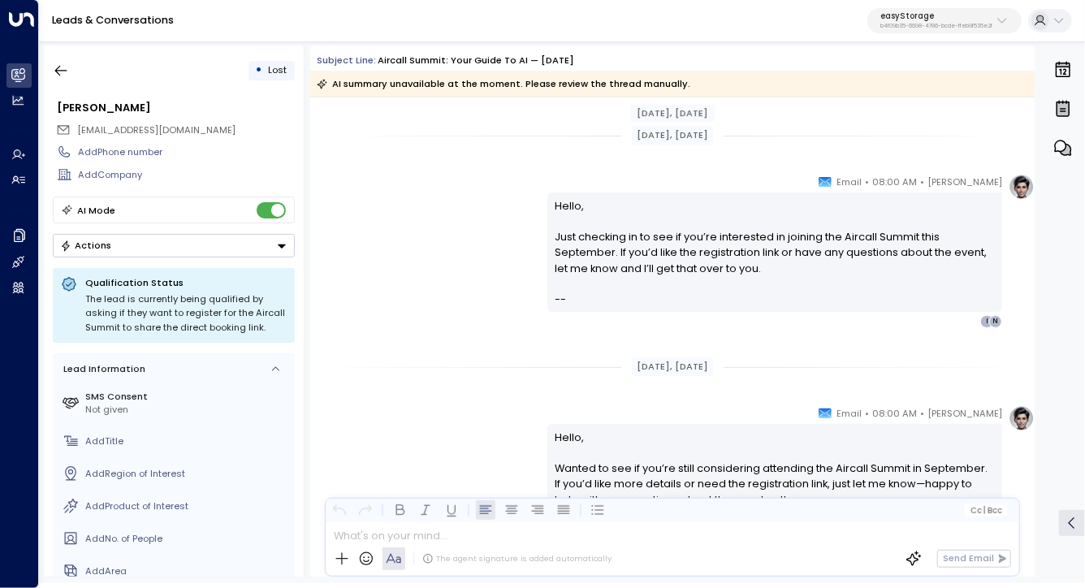
scroll to position [2699, 0]
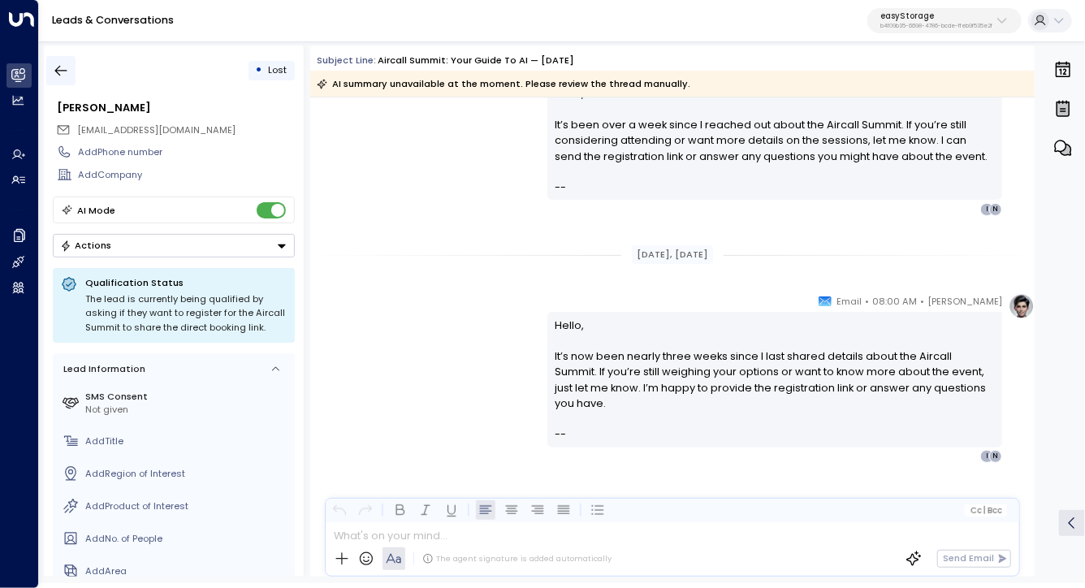
click at [59, 69] on icon "button" at bounding box center [61, 71] width 16 height 16
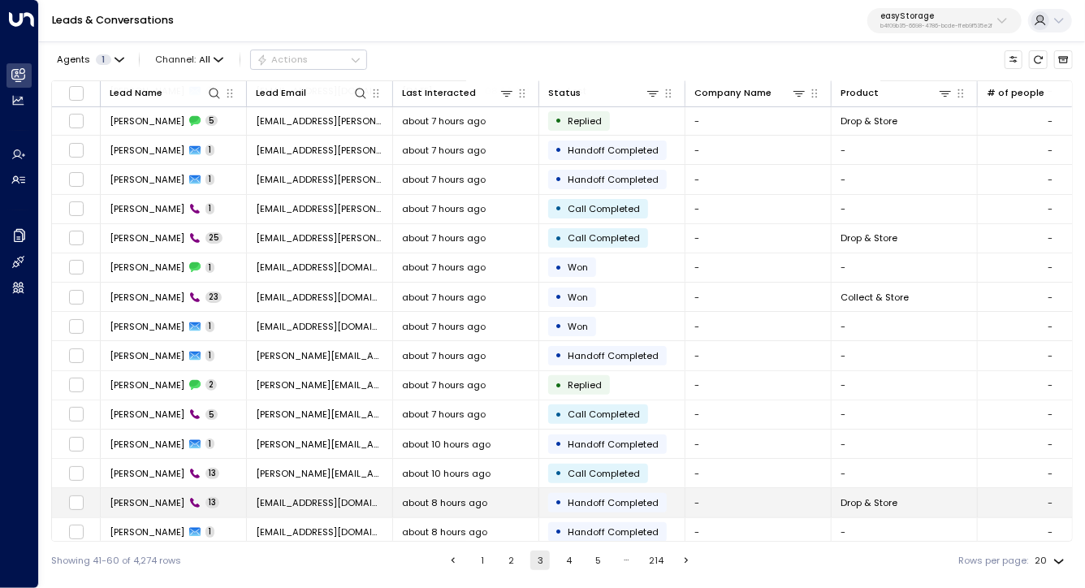
scroll to position [155, 0]
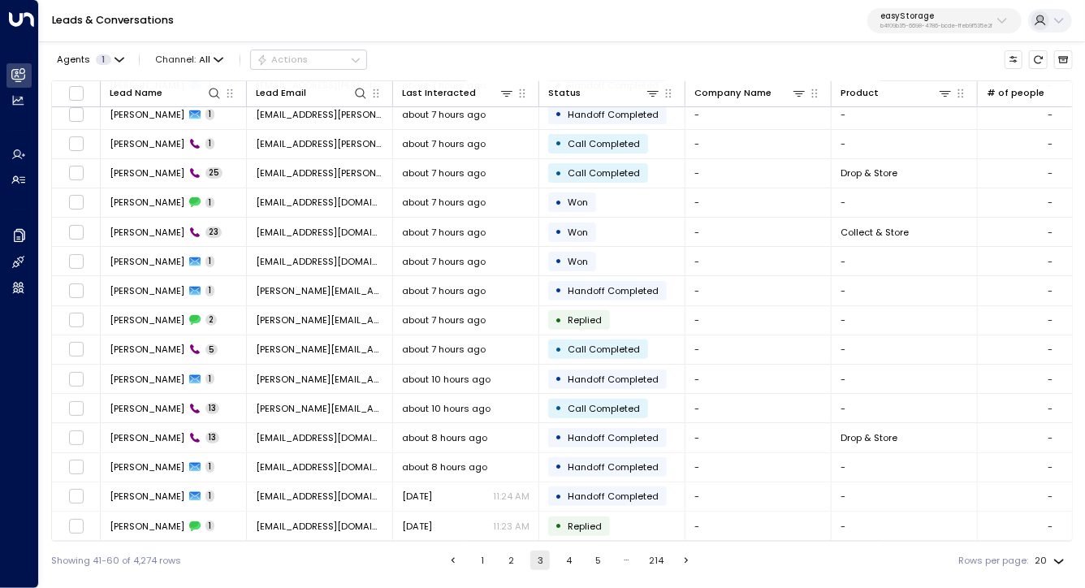
click at [567, 561] on button "4" at bounding box center [569, 560] width 19 height 19
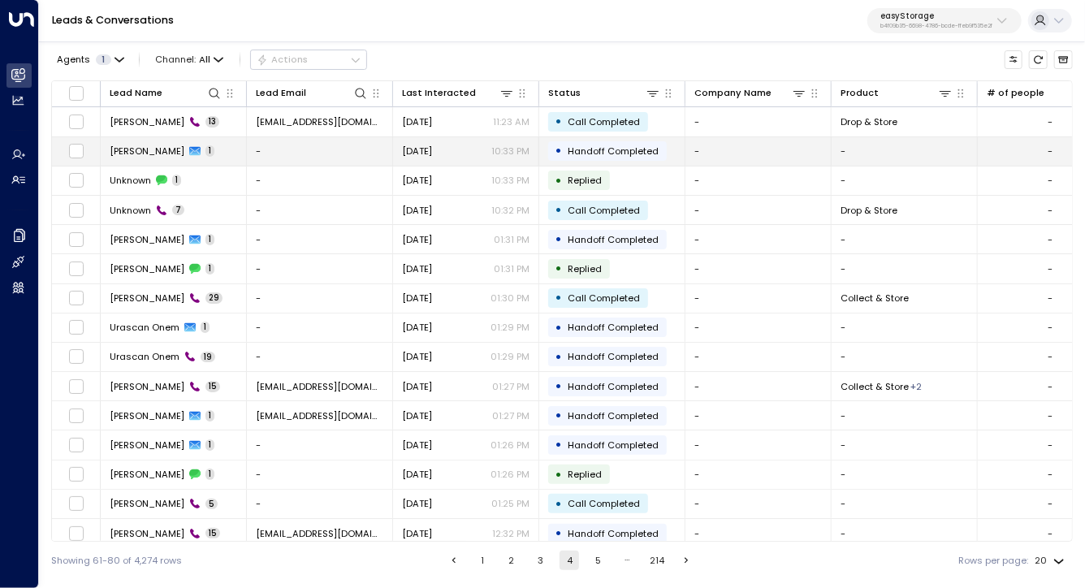
click at [129, 147] on span "John Doe" at bounding box center [147, 151] width 75 height 13
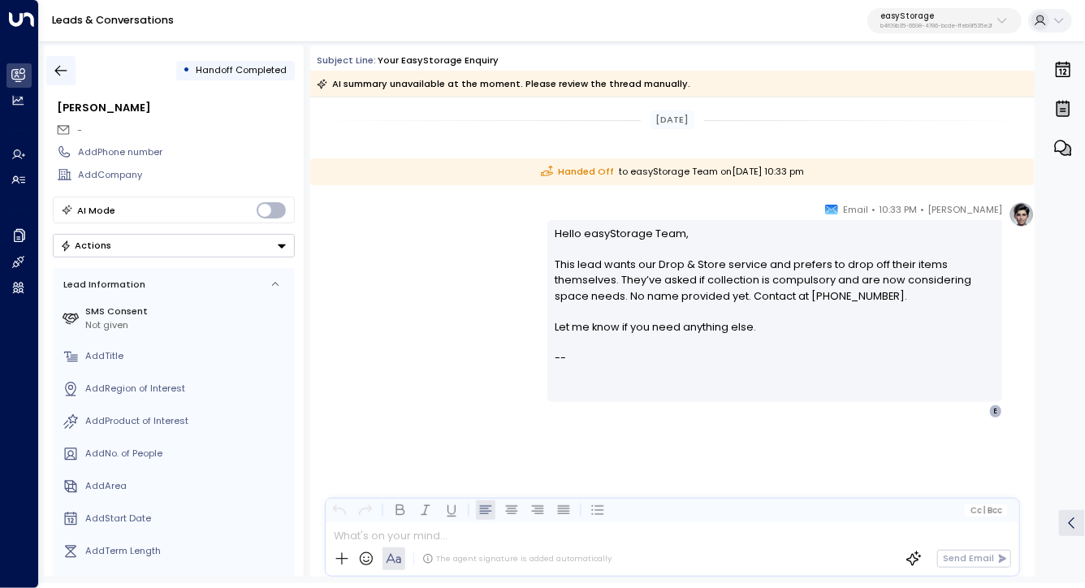
click at [62, 70] on icon "button" at bounding box center [61, 71] width 12 height 11
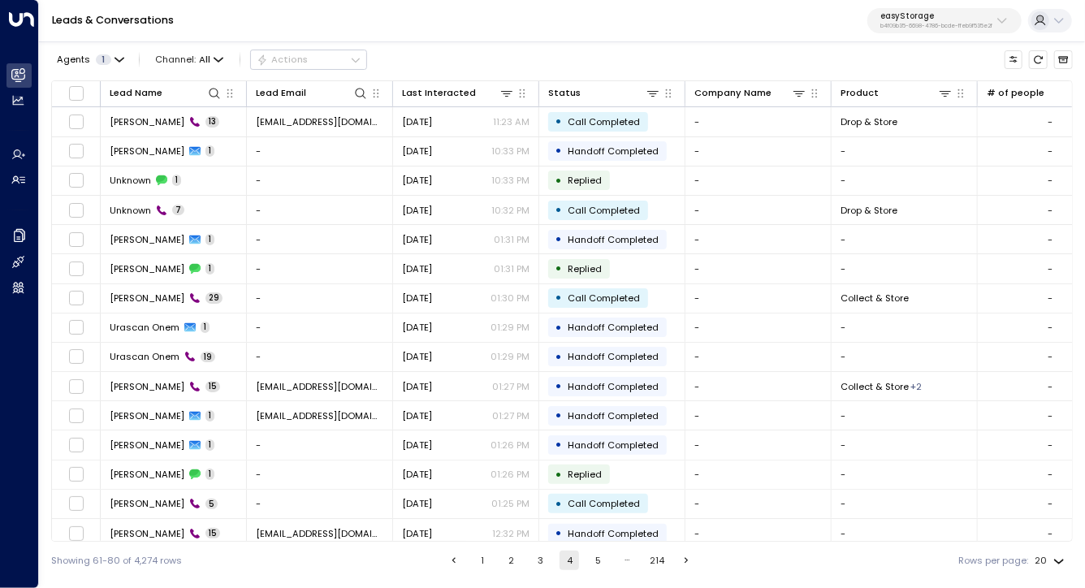
click at [974, 26] on p "b4f09b35-6698-4786-bcde-ffeb9f535e2f" at bounding box center [936, 26] width 112 height 6
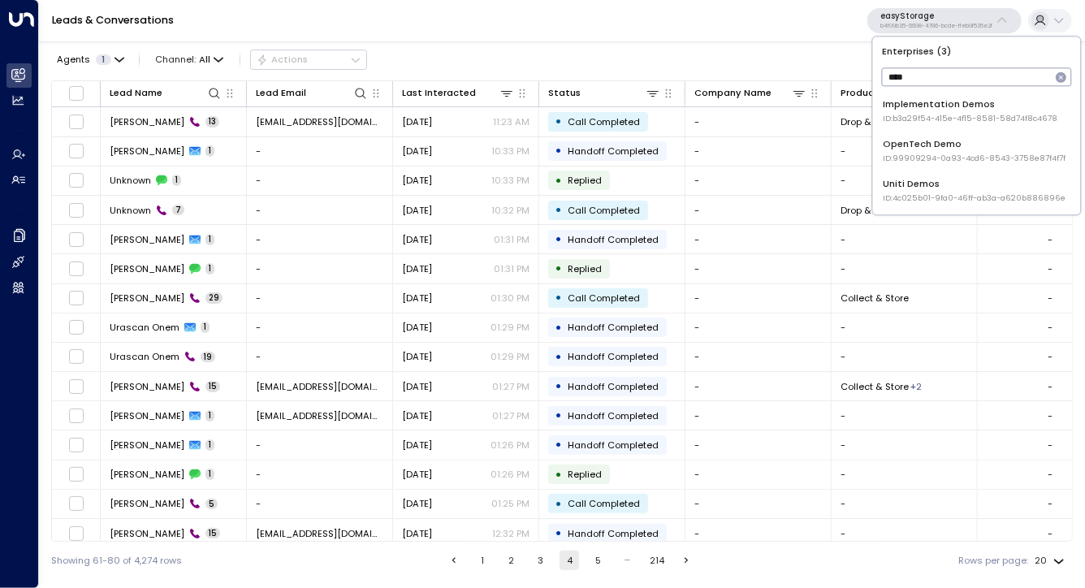
type input "****"
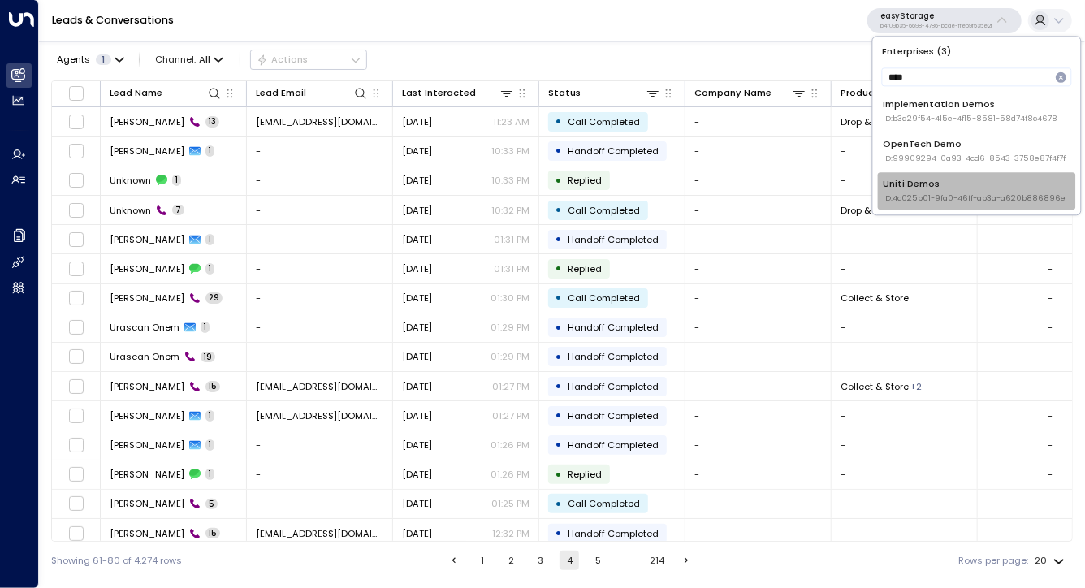
click at [971, 179] on div "Uniti Demos ID: 4c025b01-9fa0-46ff-ab3a-a620b886896e" at bounding box center [974, 191] width 183 height 27
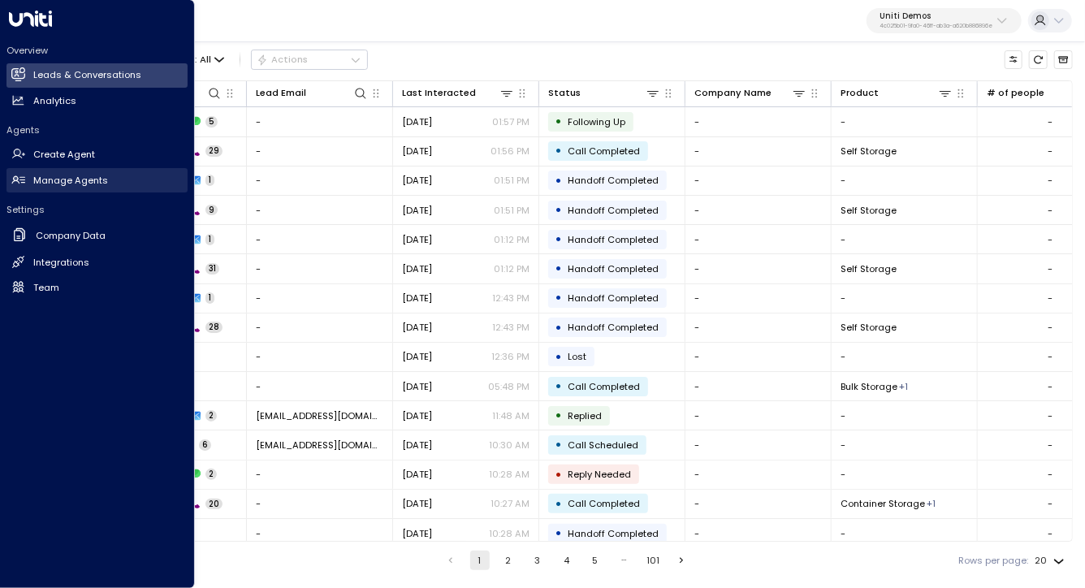
click at [79, 176] on h2 "Manage Agents" at bounding box center [70, 181] width 75 height 14
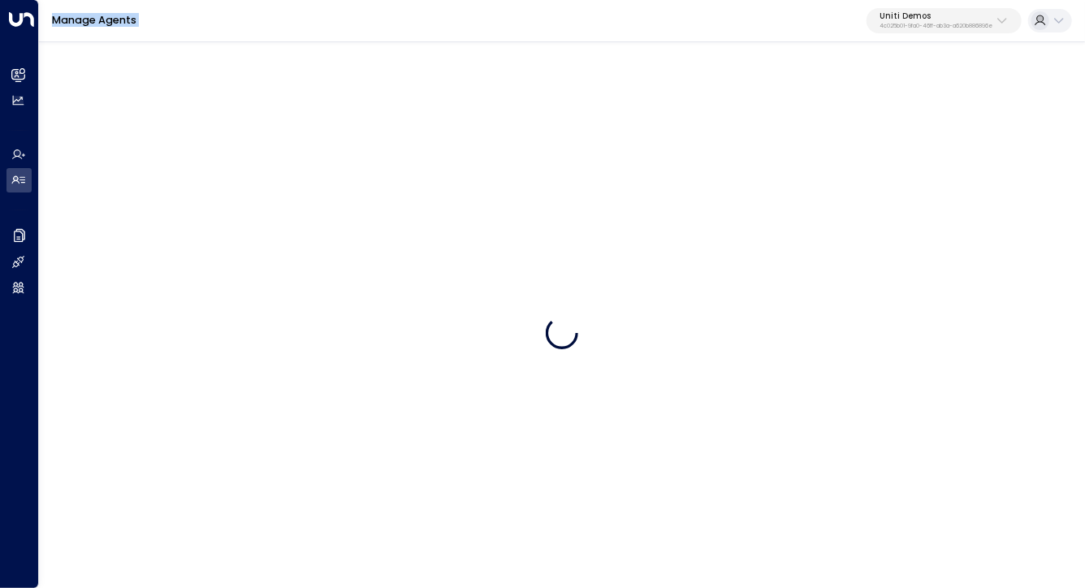
click at [339, 22] on div "Manage Agents Uniti Demos 4c025b01-9fa0-46ff-ab3a-a620b886896e" at bounding box center [562, 21] width 1046 height 42
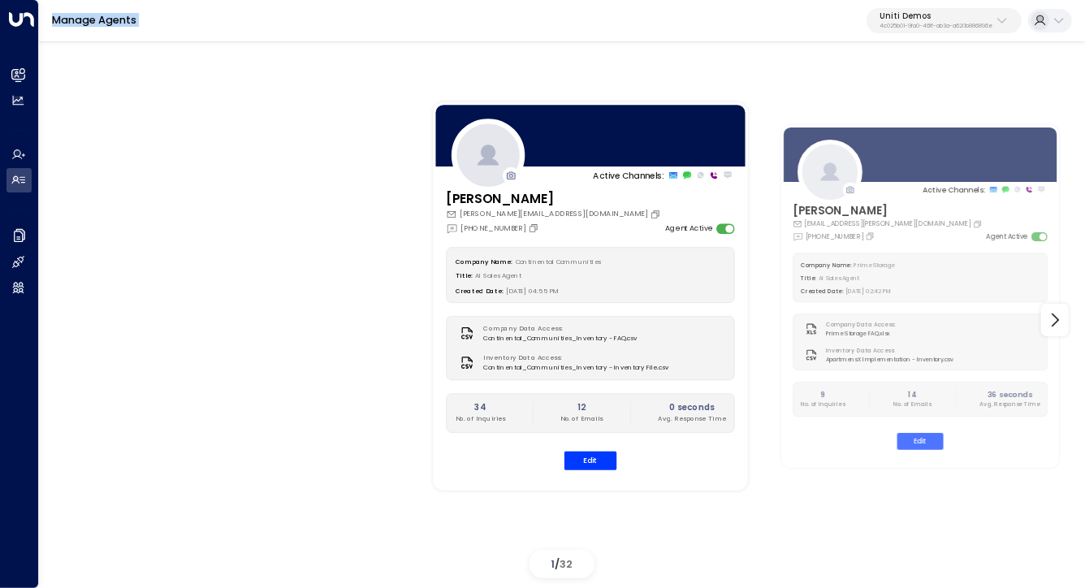
click at [481, 20] on div "Manage Agents Uniti Demos 4c025b01-9fa0-46ff-ab3a-a620b886896e" at bounding box center [562, 21] width 1046 height 42
click at [1058, 326] on icon at bounding box center [1054, 319] width 19 height 19
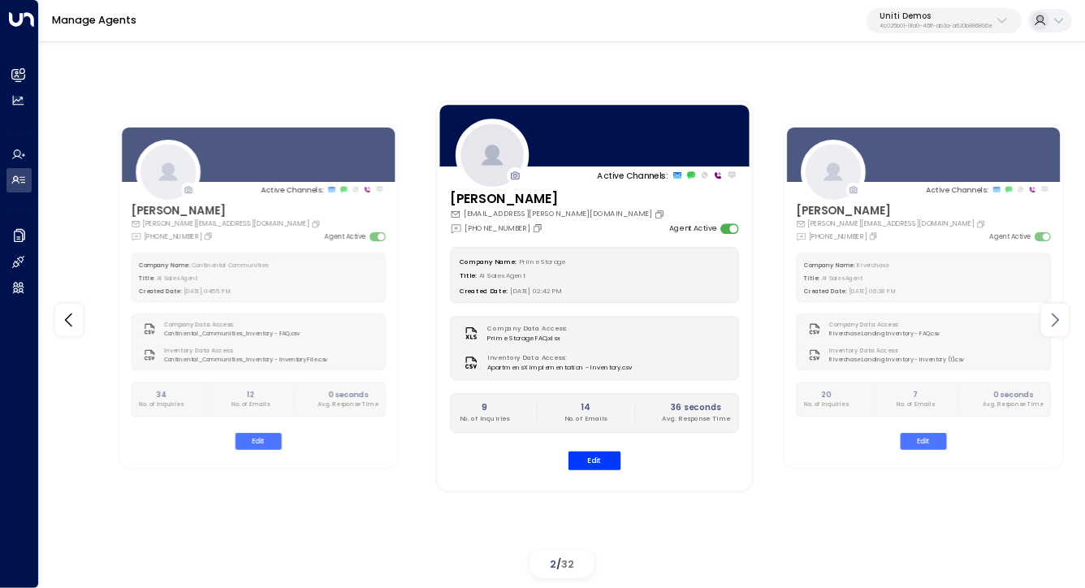
click at [1058, 326] on icon at bounding box center [1054, 319] width 19 height 19
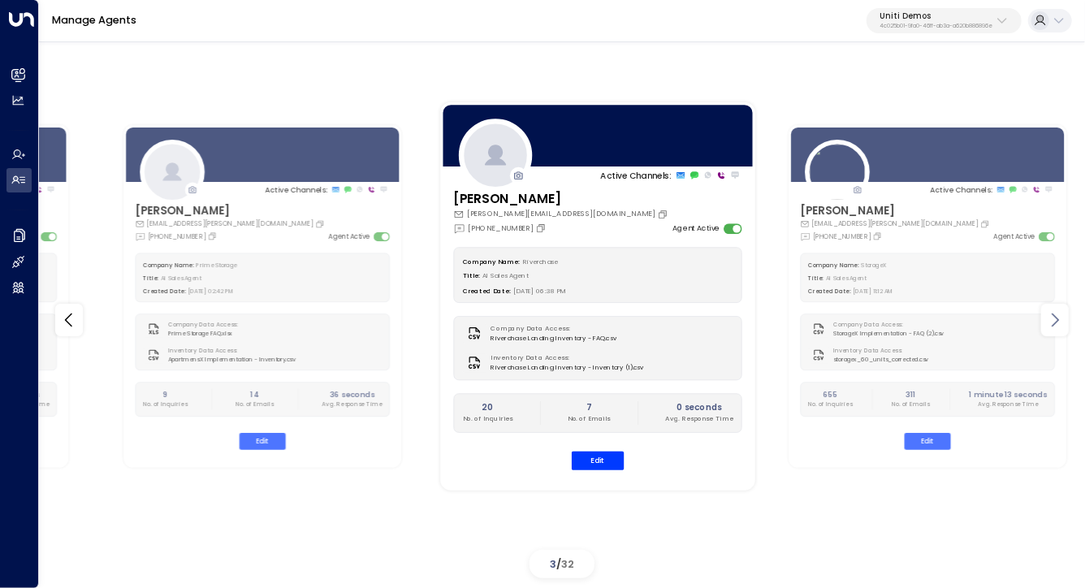
click at [1058, 326] on icon at bounding box center [1054, 319] width 19 height 19
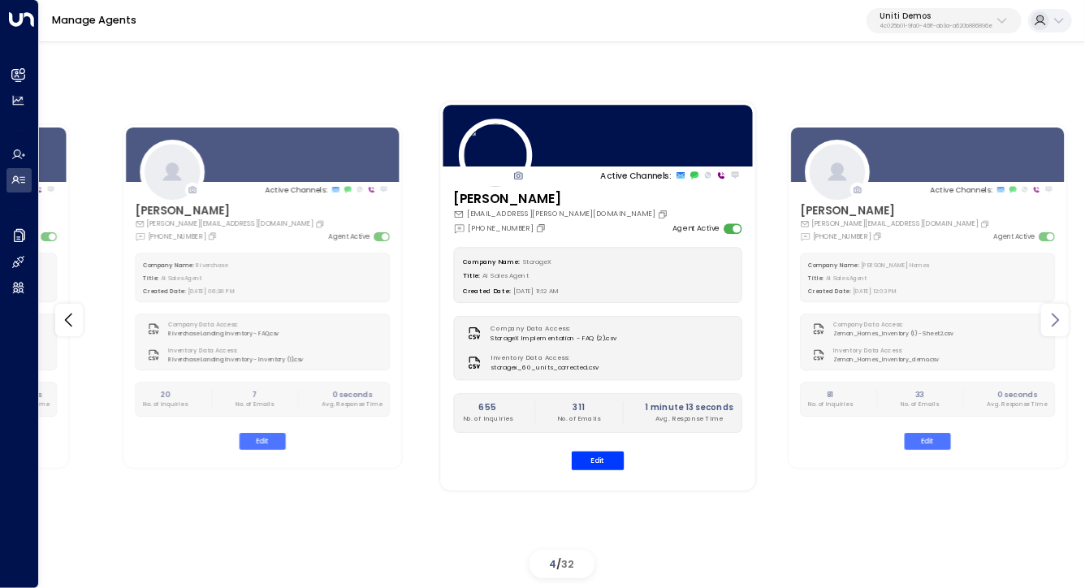
click at [1058, 326] on icon at bounding box center [1054, 319] width 19 height 19
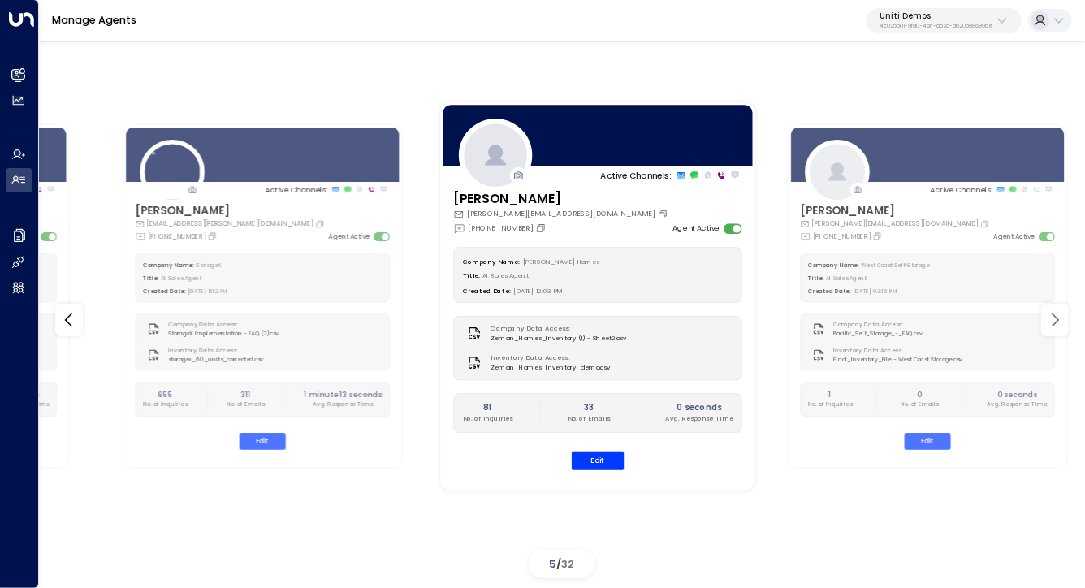
click at [1058, 326] on icon at bounding box center [1054, 319] width 19 height 19
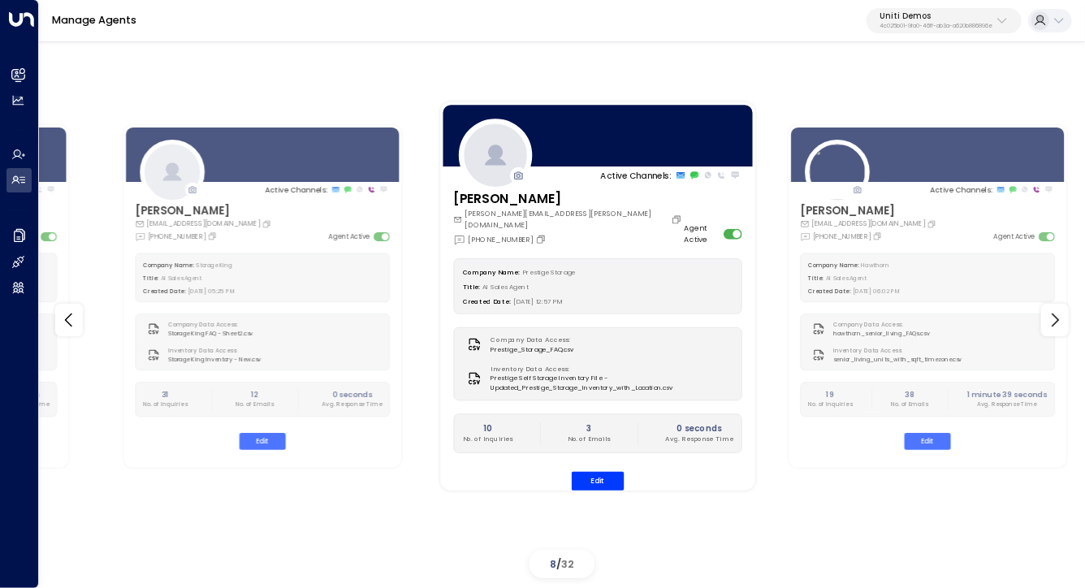
click at [933, 37] on div "Manage Agents Uniti Demos 4c025b01-9fa0-46ff-ab3a-a620b886896e" at bounding box center [562, 21] width 1046 height 42
click at [934, 31] on button "Uniti Demos 4c025b01-9fa0-46ff-ab3a-a620b886896e" at bounding box center [944, 21] width 155 height 26
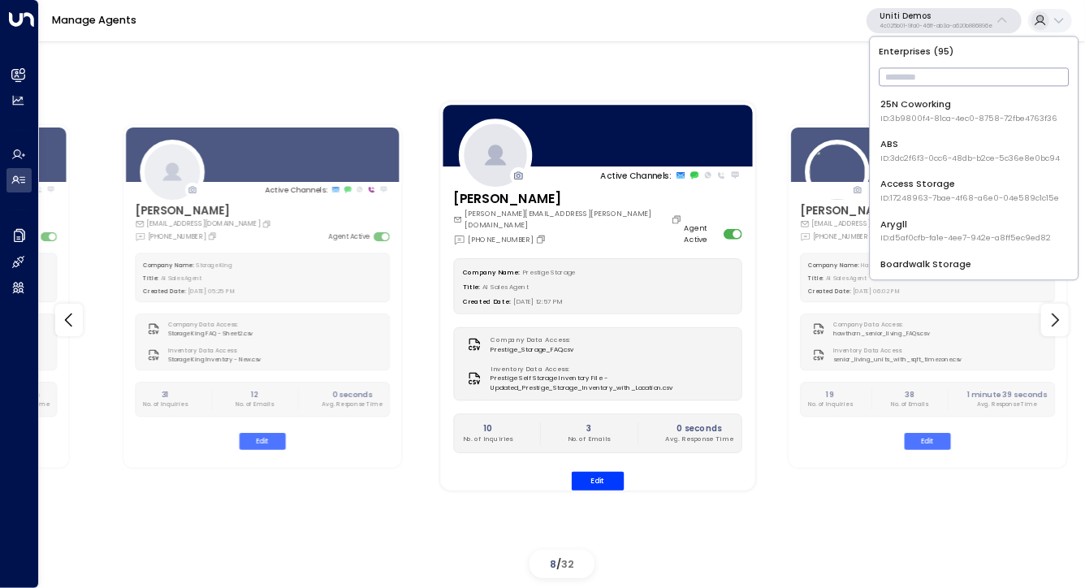
click at [932, 69] on input "text" at bounding box center [975, 77] width 190 height 27
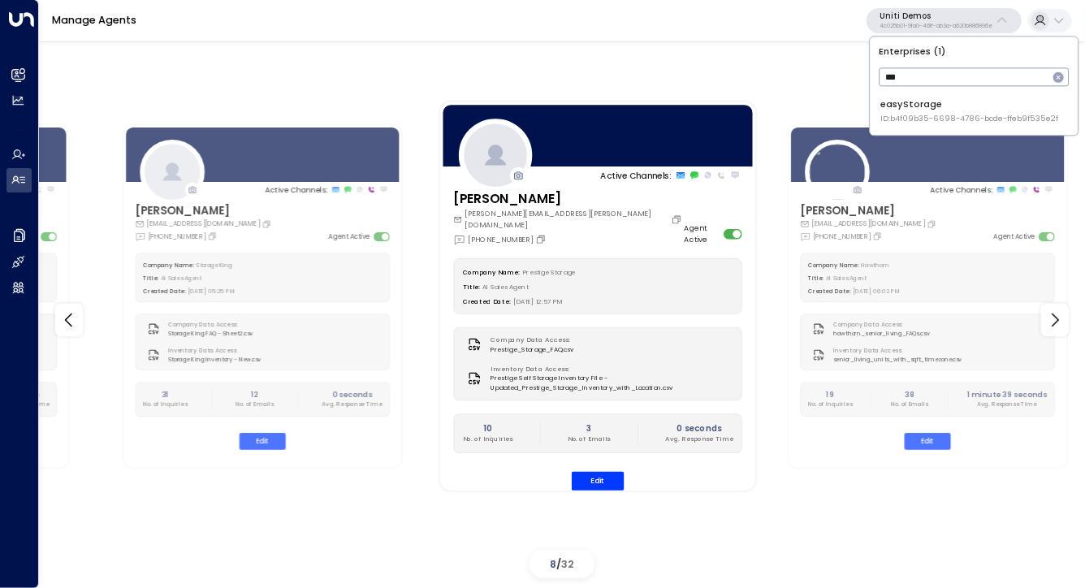
type input "***"
click at [937, 101] on div "easyStorage ID: b4f09b35-6698-4786-bcde-ffeb9f535e2f" at bounding box center [969, 110] width 178 height 27
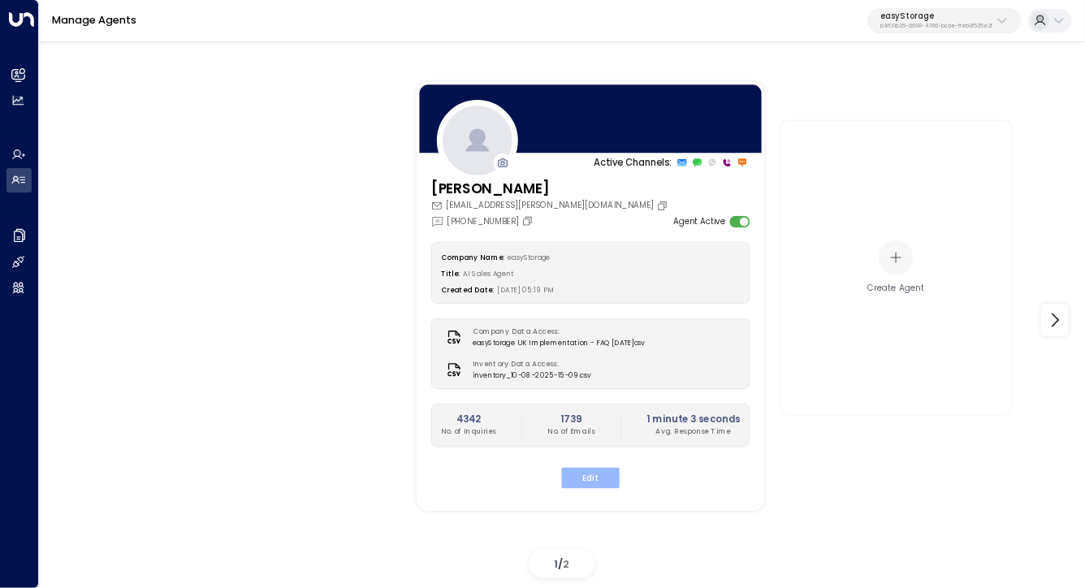
click at [593, 467] on button "Edit" at bounding box center [590, 477] width 58 height 21
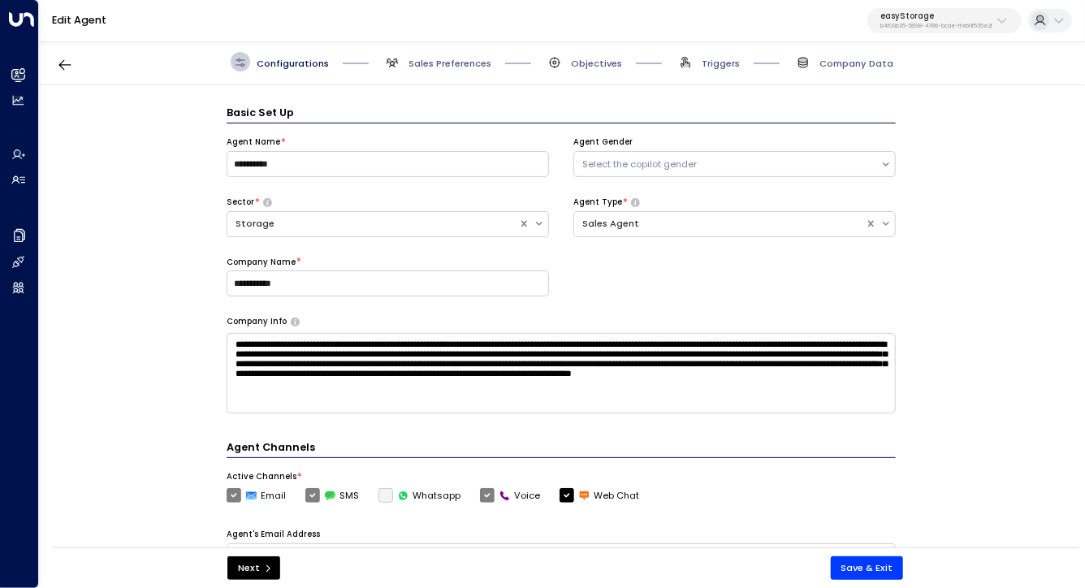
scroll to position [19, 0]
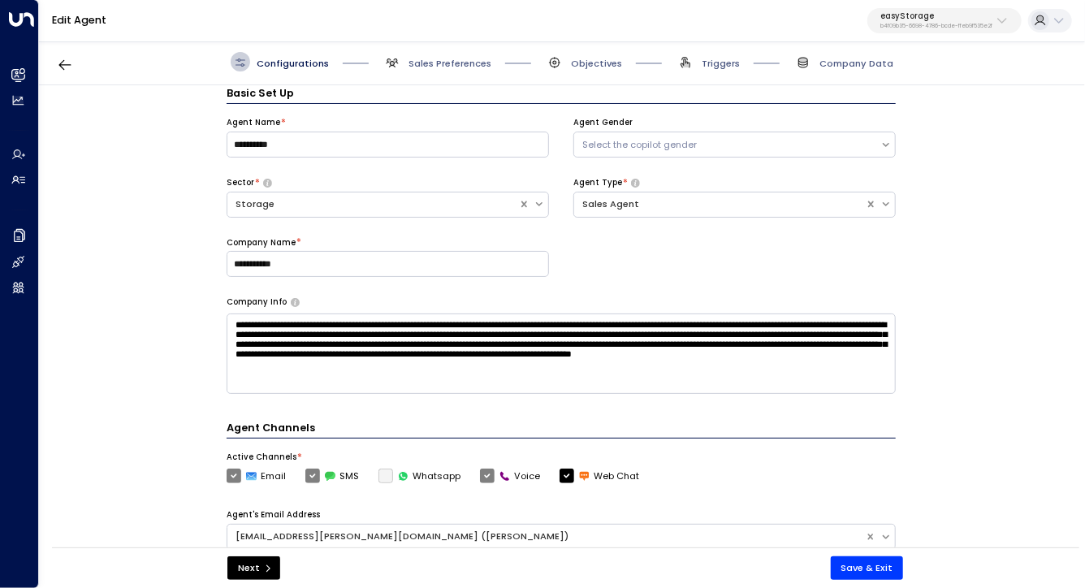
click at [850, 49] on div "Configurations Sales Preferences Objectives Triggers Company Data" at bounding box center [562, 62] width 1046 height 46
click at [848, 63] on span "Company Data" at bounding box center [856, 63] width 74 height 13
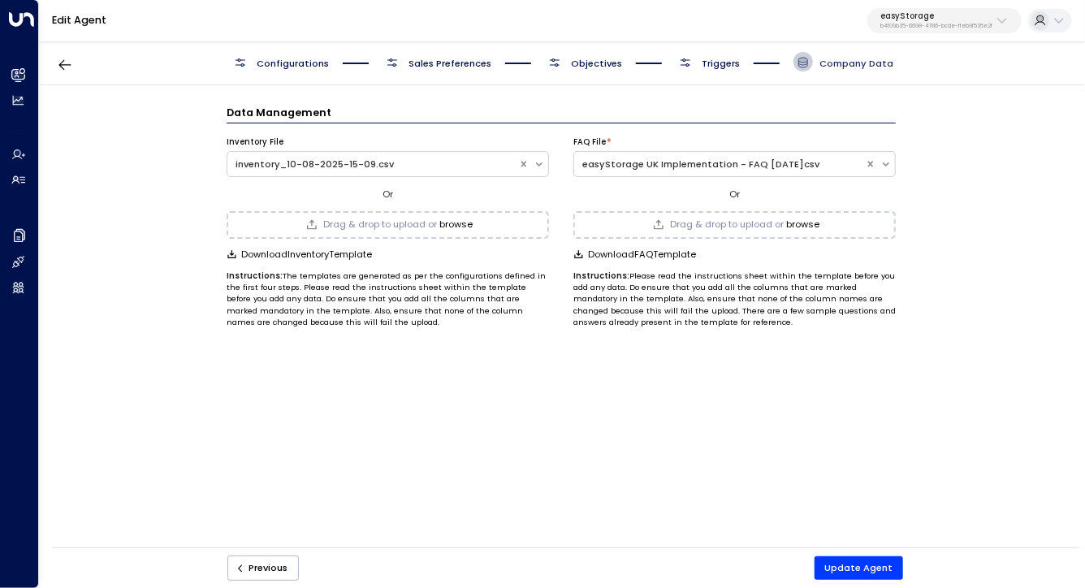
scroll to position [0, 0]
click at [848, 63] on span "Company Data" at bounding box center [856, 63] width 74 height 13
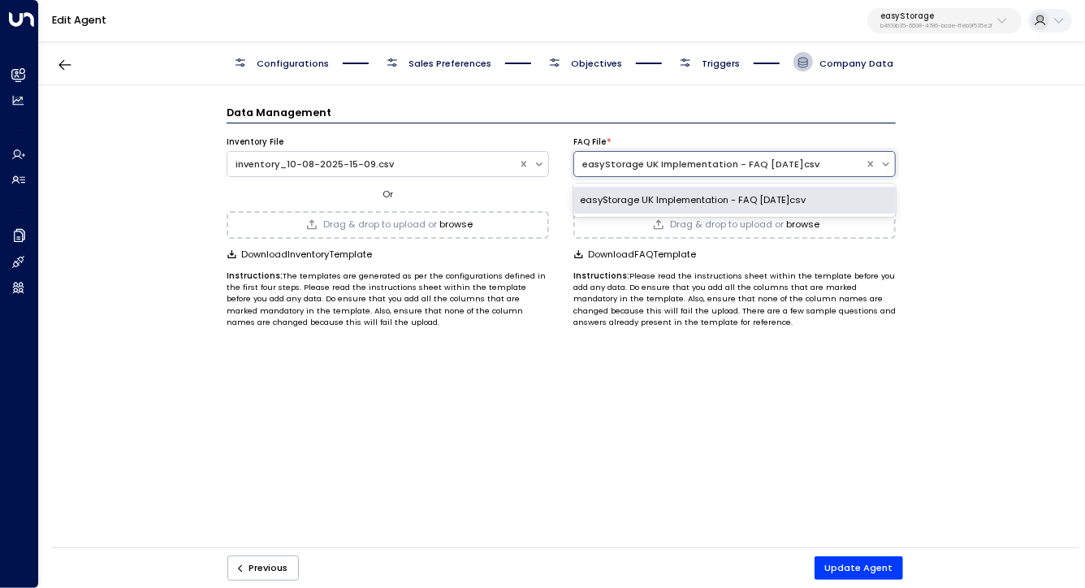
click at [767, 161] on div "easyStorage UK Implementation - FAQ 2025.10.6.csv" at bounding box center [719, 165] width 275 height 14
click at [728, 197] on div "easyStorage UK Implementation - FAQ 2025.10.6.csv" at bounding box center [734, 200] width 322 height 27
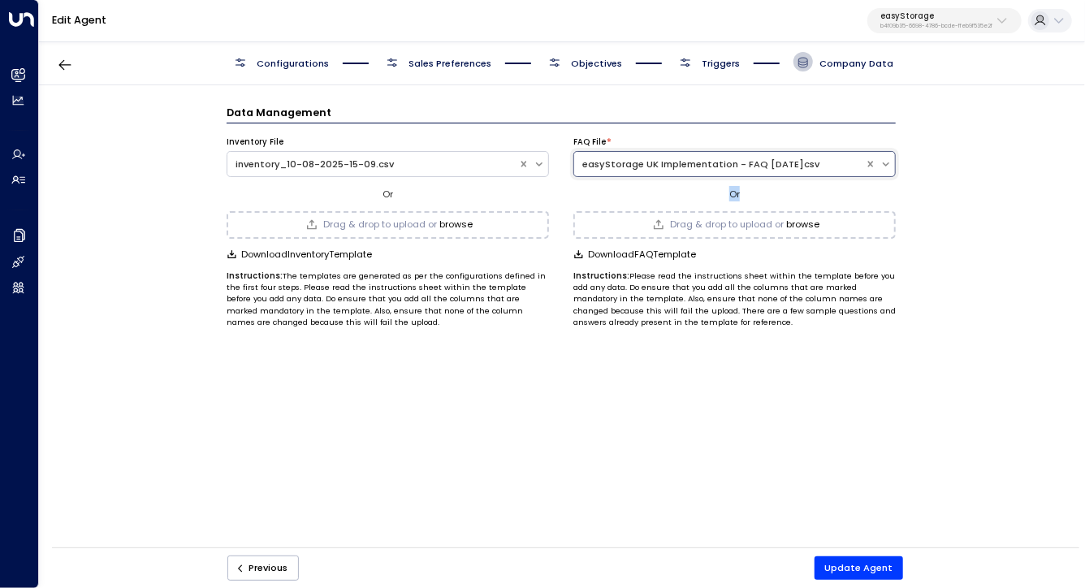
click at [728, 197] on div "Or" at bounding box center [734, 193] width 322 height 15
click at [1084, 236] on div "Configurations Sales Preferences Objectives Triggers Company Data Data Manageme…" at bounding box center [562, 297] width 1046 height 517
click at [764, 168] on div "easyStorage UK Implementation - FAQ 2025.10.6.csv" at bounding box center [719, 165] width 275 height 14
click at [750, 165] on div "easyStorage UK Implementation - FAQ 2025.10.6.csv" at bounding box center [719, 165] width 275 height 14
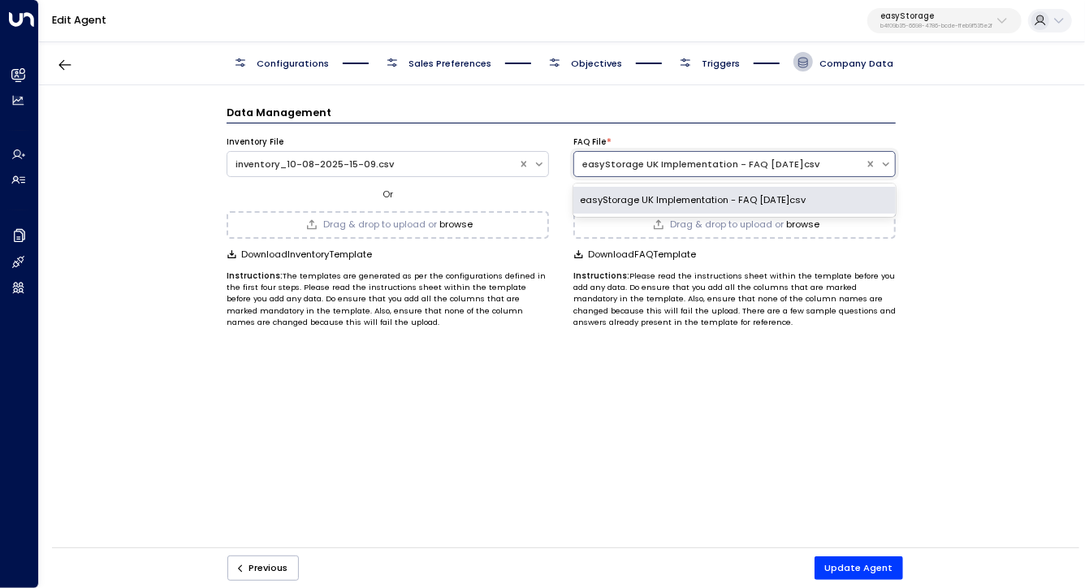
click at [706, 197] on div "easyStorage UK Implementation - FAQ 2025.10.6.csv" at bounding box center [734, 200] width 322 height 27
click at [771, 164] on div "easyStorage UK Implementation - FAQ 2025.10.6.csv" at bounding box center [719, 165] width 275 height 14
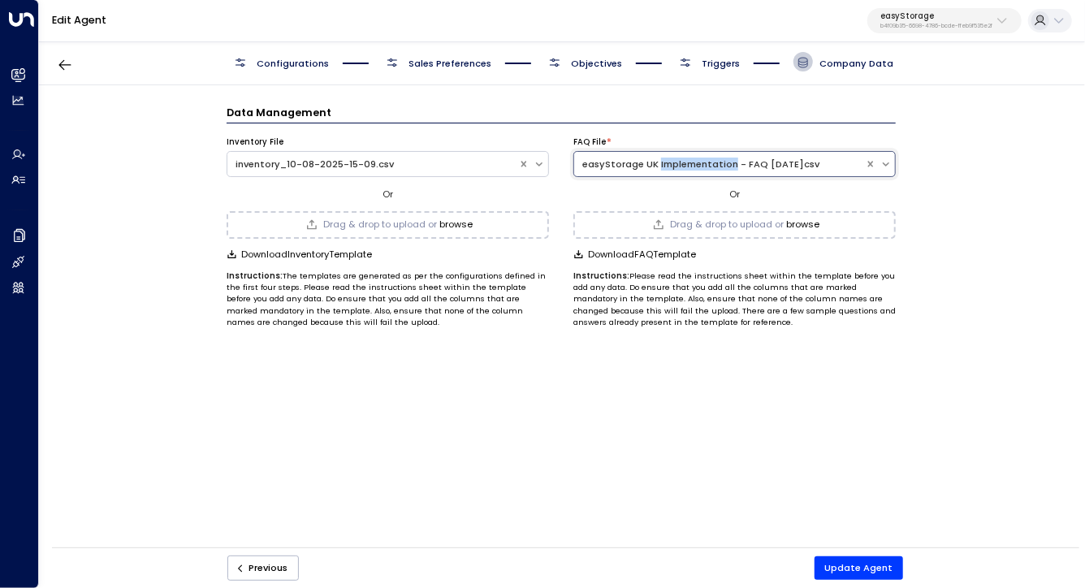
click at [622, 165] on div "easyStorage UK Implementation - FAQ 2025.10.6.csv" at bounding box center [719, 165] width 275 height 14
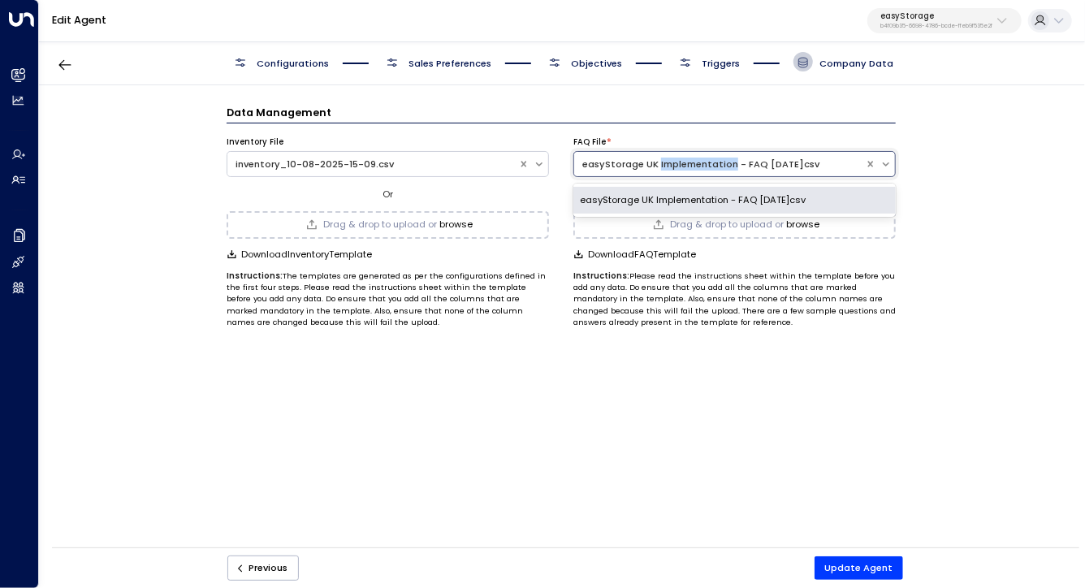
click at [622, 165] on div "easyStorage UK Implementation - FAQ 2025.10.6.csv" at bounding box center [719, 165] width 275 height 14
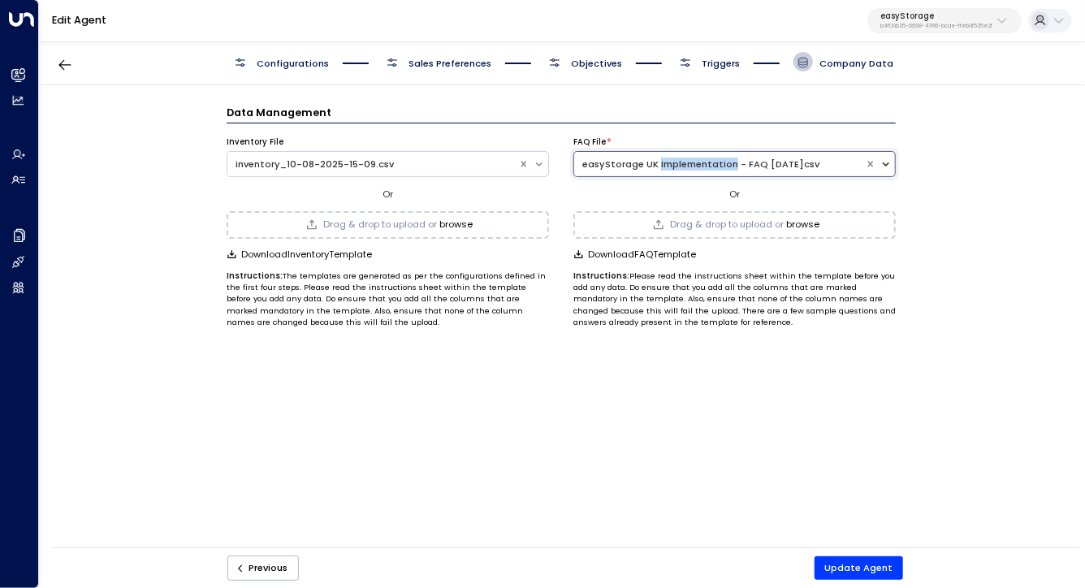
click at [890, 162] on icon at bounding box center [885, 163] width 11 height 11
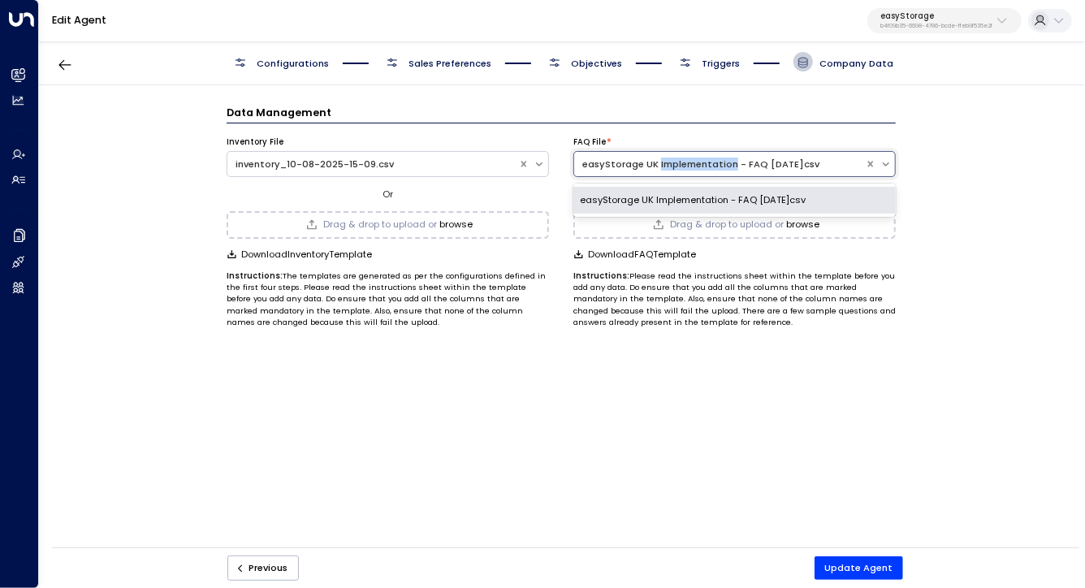
click at [734, 196] on div "easyStorage UK Implementation - FAQ 2025.10.6.csv" at bounding box center [734, 200] width 322 height 27
click at [734, 196] on span "Or" at bounding box center [734, 194] width 11 height 13
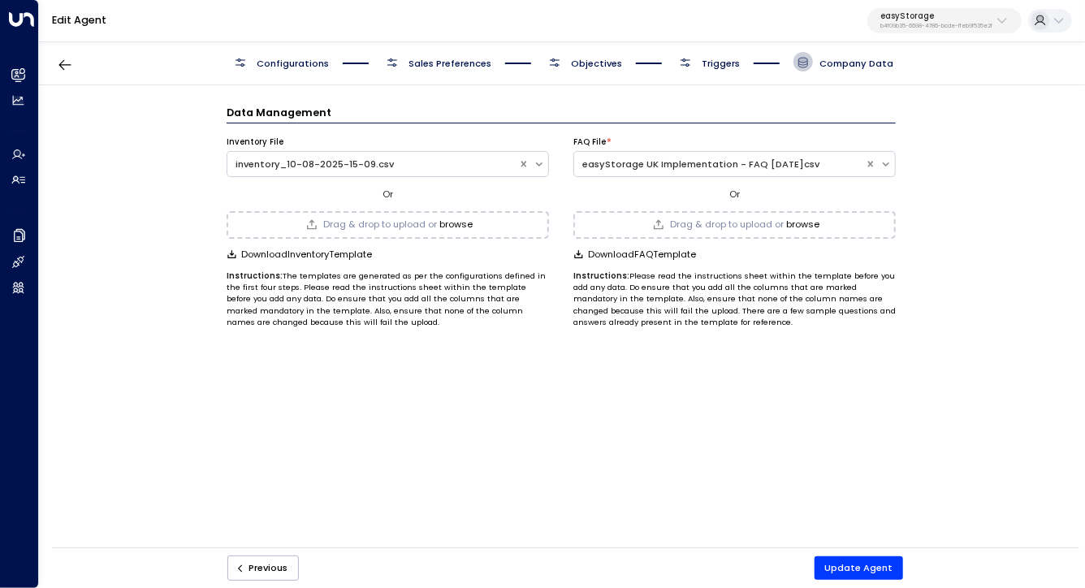
click at [734, 196] on span "Or" at bounding box center [734, 194] width 11 height 13
click at [162, 122] on div "Data Management Inventory File inventory_10-08-2025-15-09.csv Or Drag & drop to…" at bounding box center [561, 320] width 1044 height 471
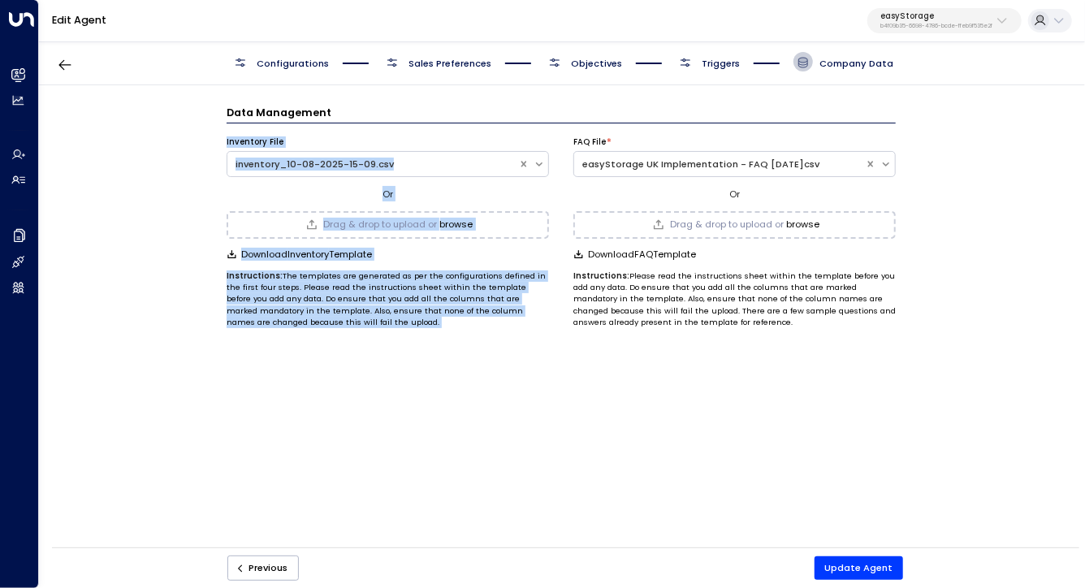
drag, startPoint x: 162, startPoint y: 122, endPoint x: 128, endPoint y: 352, distance: 232.4
click at [128, 352] on div "Data Management Inventory File inventory_10-08-2025-15-09.csv Or Drag & drop to…" at bounding box center [561, 320] width 1044 height 471
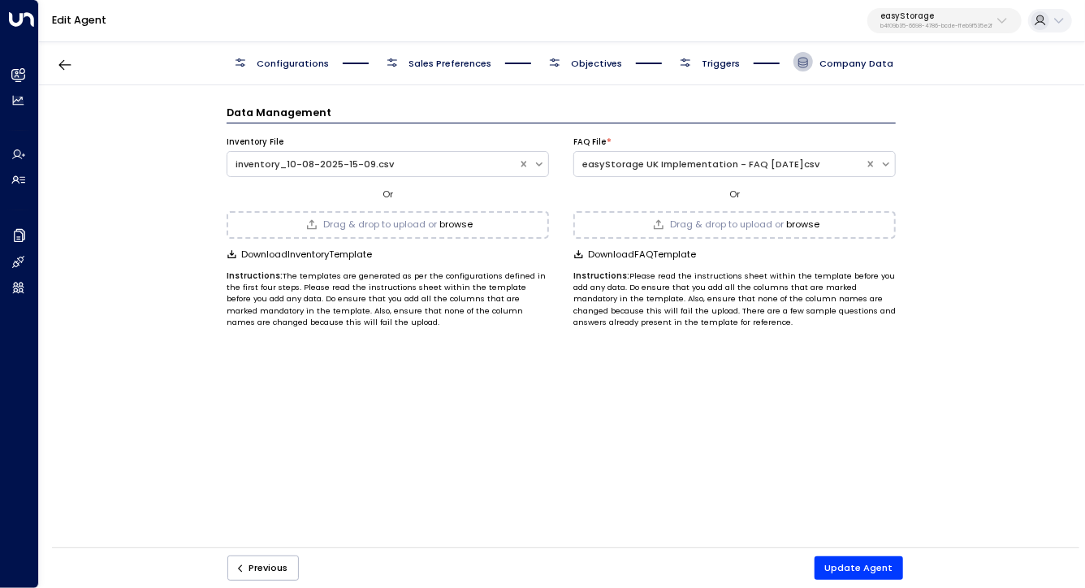
click at [132, 215] on div "Data Management Inventory File inventory_10-08-2025-15-09.csv Or Drag & drop to…" at bounding box center [561, 320] width 1044 height 471
click at [57, 58] on icon "button" at bounding box center [65, 65] width 16 height 16
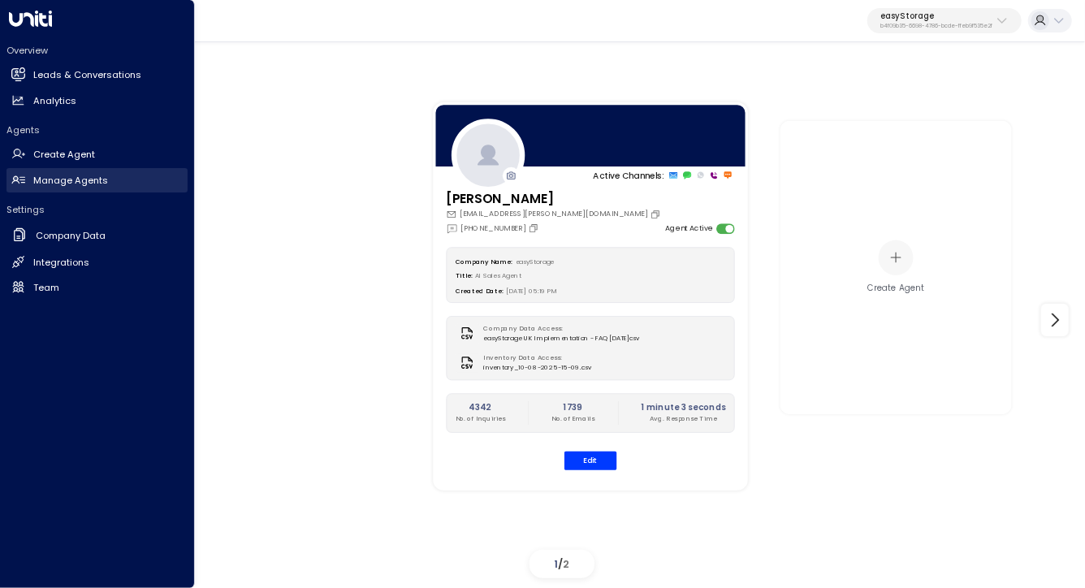
click at [50, 180] on h2 "Manage Agents" at bounding box center [70, 181] width 75 height 14
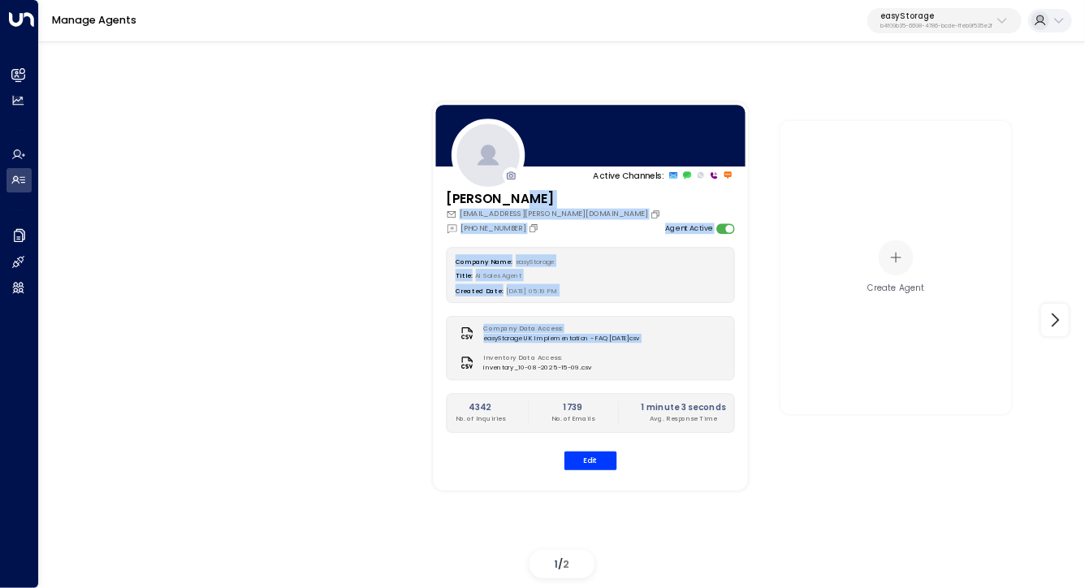
drag, startPoint x: 284, startPoint y: 180, endPoint x: 248, endPoint y: 367, distance: 190.3
click at [249, 367] on div "Active Channels: Eve Morgan eve.morgan@easystorage.com +447380319054 Agent Acti…" at bounding box center [561, 320] width 981 height 529
click at [248, 367] on div "Active Channels: Eve Morgan eve.morgan@easystorage.com +447380319054 Agent Acti…" at bounding box center [561, 320] width 981 height 529
drag, startPoint x: 261, startPoint y: 218, endPoint x: 228, endPoint y: 378, distance: 163.3
click at [227, 380] on div "Active Channels: Eve Morgan eve.morgan@easystorage.com +447380319054 Agent Acti…" at bounding box center [561, 320] width 981 height 529
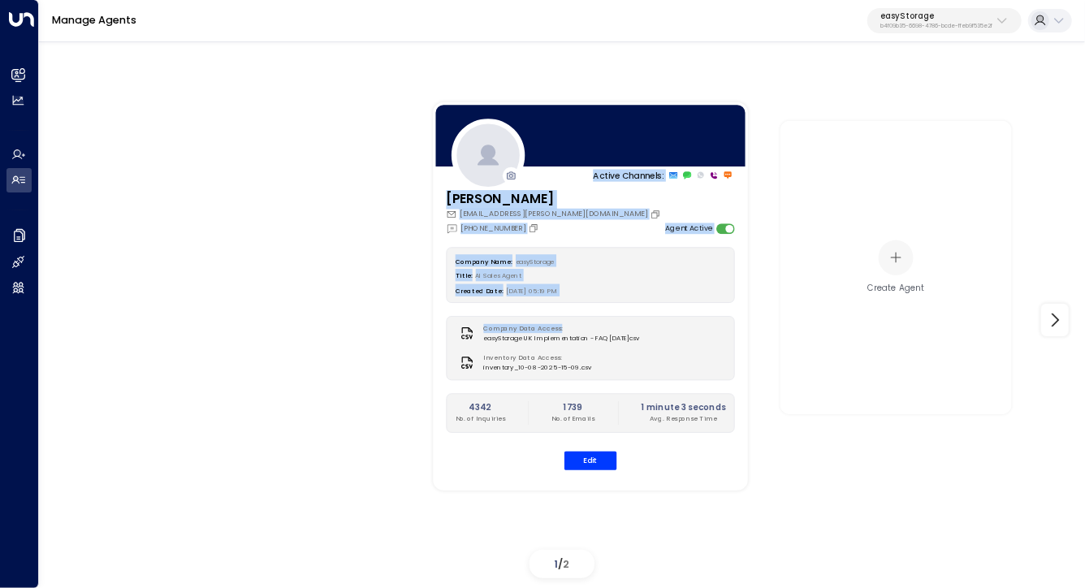
drag, startPoint x: 294, startPoint y: 251, endPoint x: 292, endPoint y: 374, distance: 123.5
click at [292, 374] on div "Active Channels: Eve Morgan eve.morgan@easystorage.com +447380319054 Agent Acti…" at bounding box center [561, 320] width 981 height 529
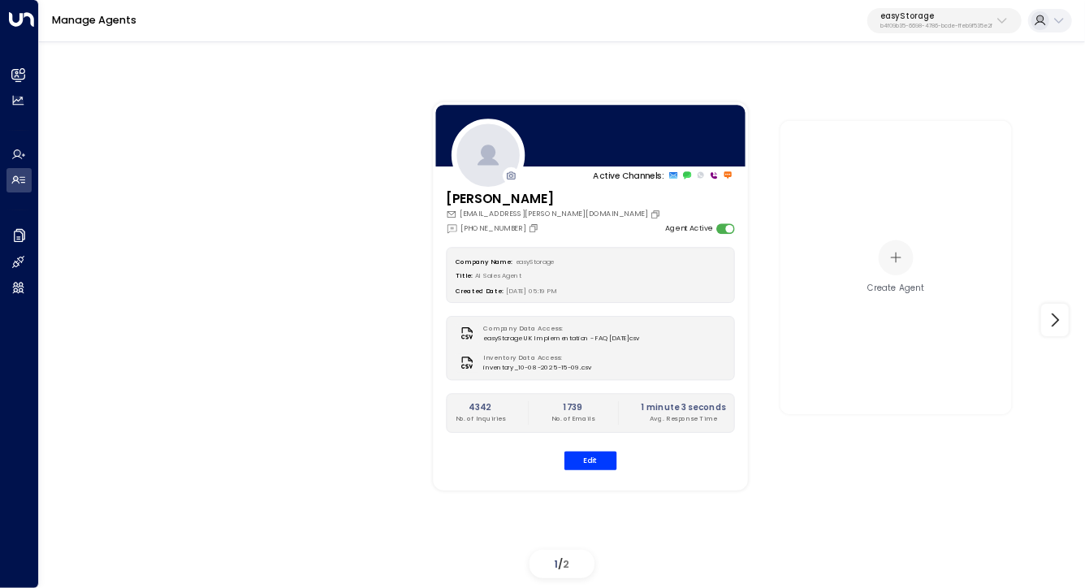
click at [931, 9] on button "easyStorage b4f09b35-6698-4786-bcde-ffeb9f535e2f" at bounding box center [944, 21] width 154 height 26
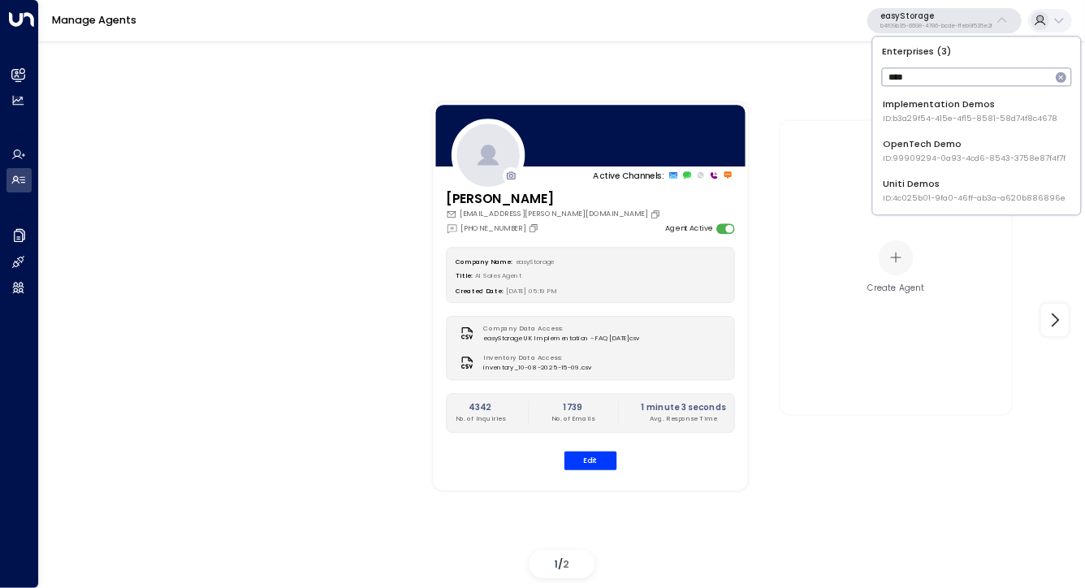
type input "****"
click at [925, 201] on span "ID: 4c025b01-9fa0-46ff-ab3a-a620b886896e" at bounding box center [974, 197] width 183 height 11
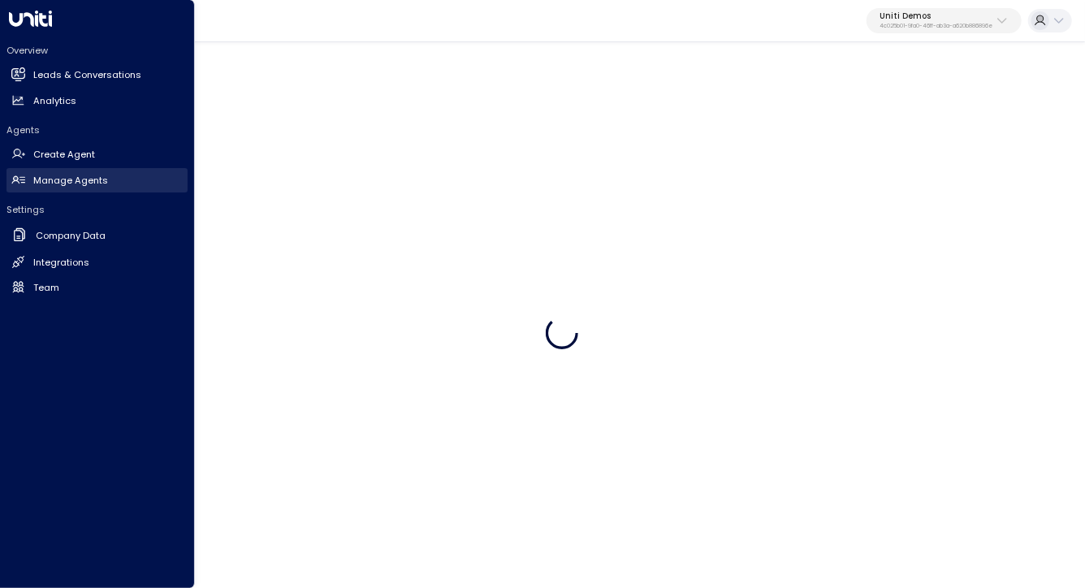
click at [54, 182] on h2 "Manage Agents" at bounding box center [70, 181] width 75 height 14
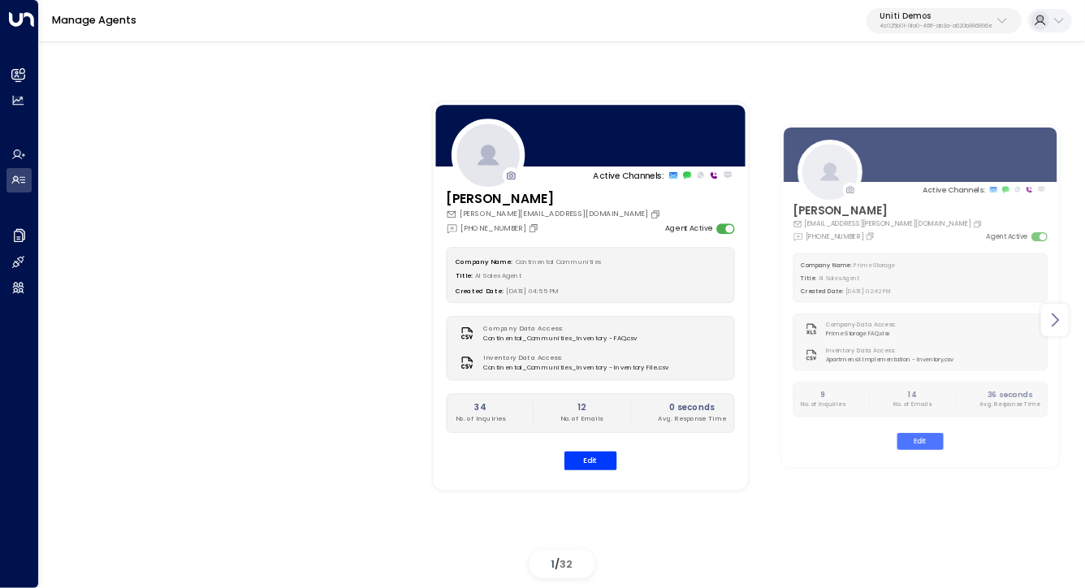
click at [1061, 317] on icon at bounding box center [1054, 319] width 19 height 19
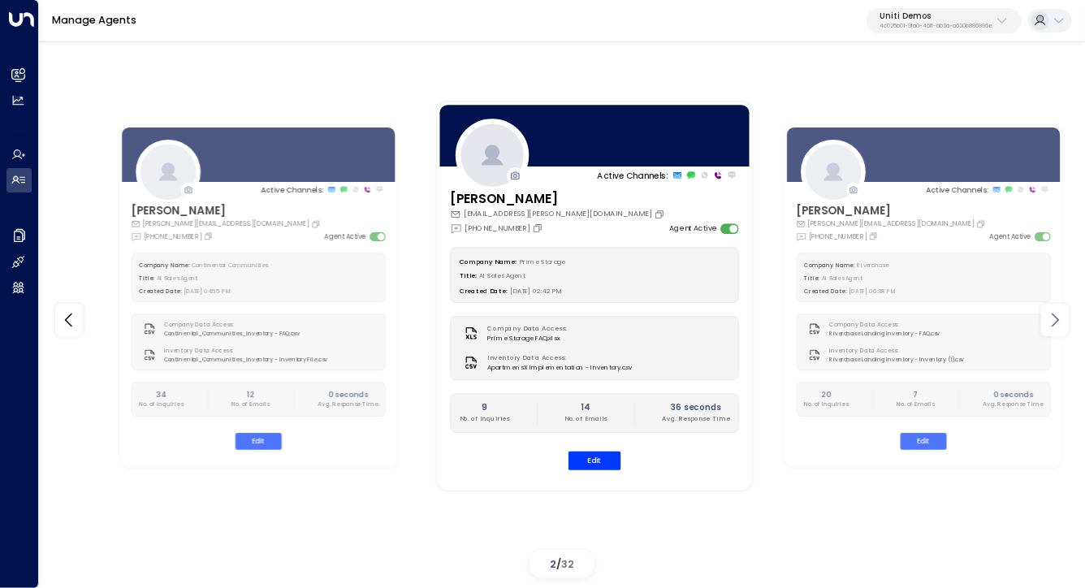
click at [1061, 317] on icon at bounding box center [1054, 319] width 19 height 19
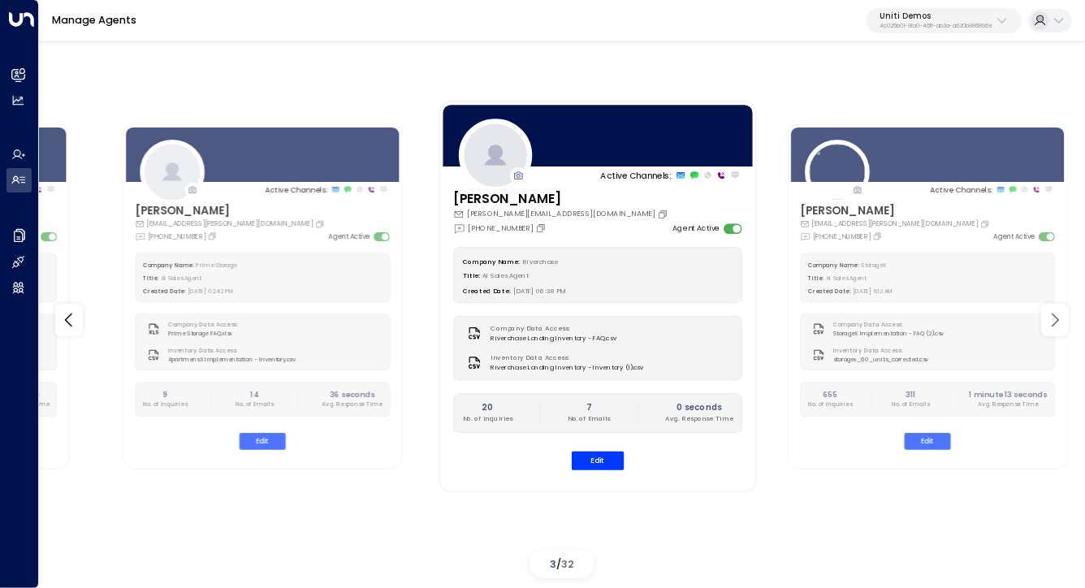
click at [1061, 317] on icon at bounding box center [1054, 319] width 19 height 19
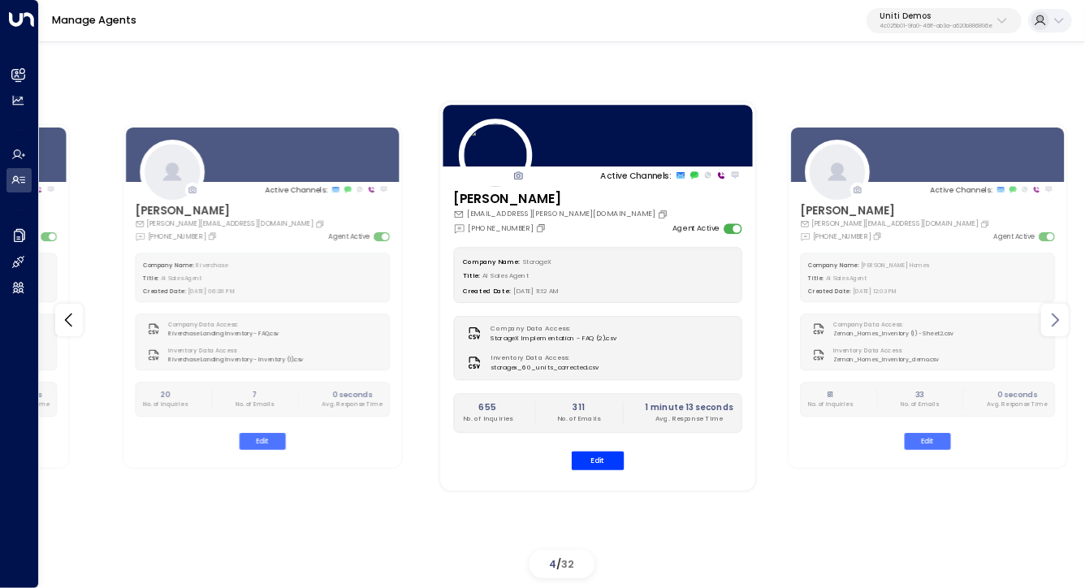
click at [1061, 317] on icon at bounding box center [1054, 319] width 19 height 19
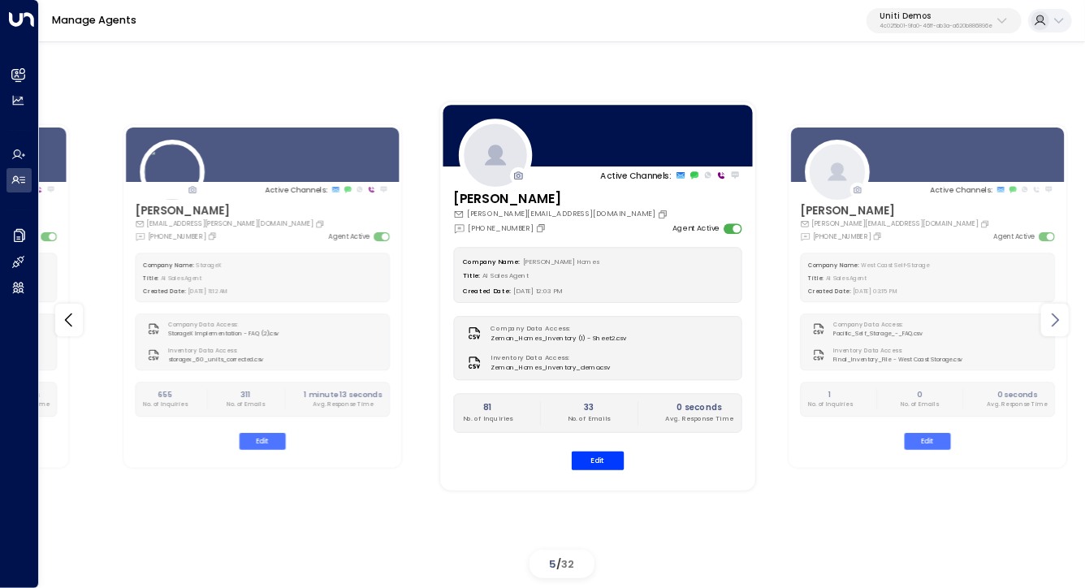
click at [1061, 317] on icon at bounding box center [1054, 319] width 19 height 19
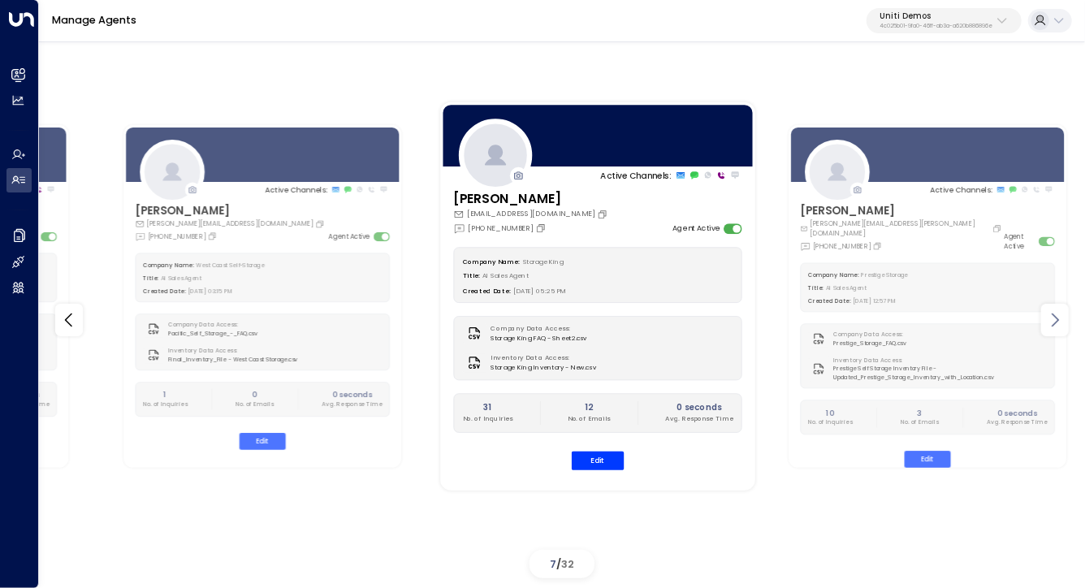
click at [1061, 317] on icon at bounding box center [1054, 319] width 19 height 19
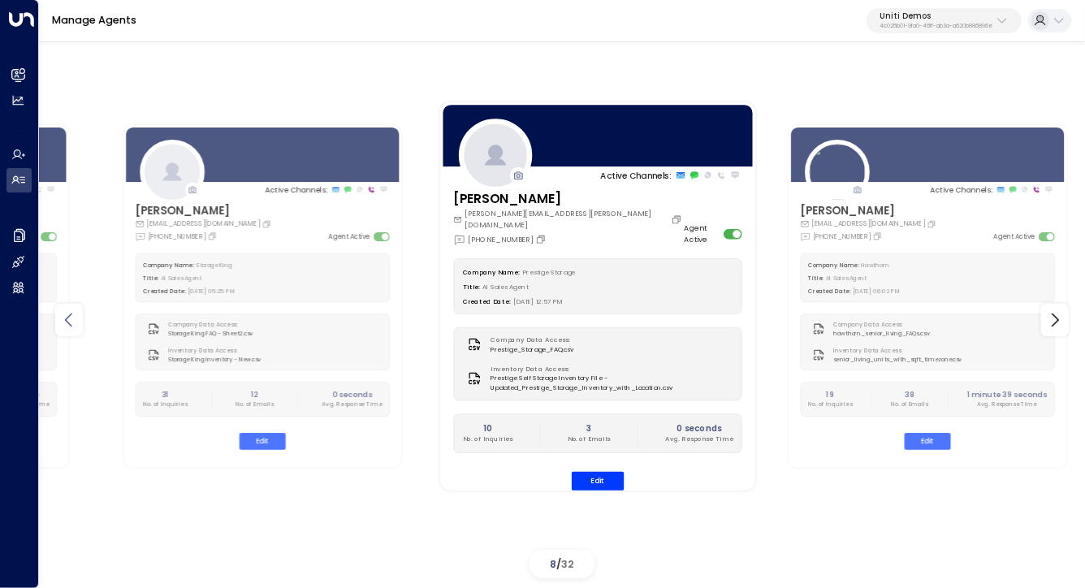
click at [61, 329] on icon at bounding box center [68, 319] width 19 height 19
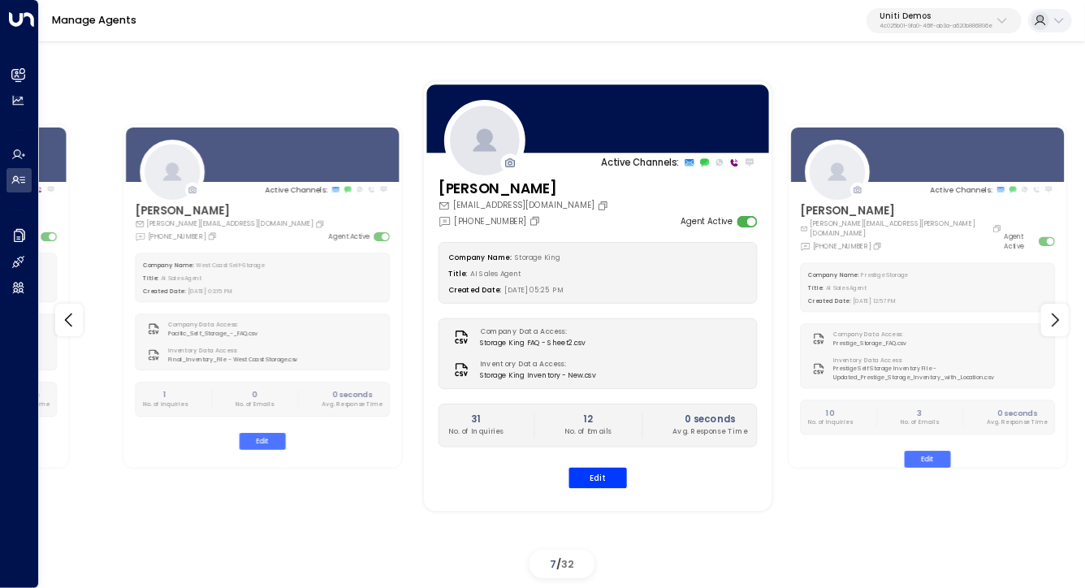
click at [603, 460] on div "Company Name: Storage King Title: AI Sales Agent Created Date: 06/30/2025, 05:2…" at bounding box center [598, 365] width 319 height 246
click at [603, 466] on div "Company Name: Storage King Title: AI Sales Agent Created Date: 06/30/2025, 05:2…" at bounding box center [598, 365] width 319 height 246
click at [603, 467] on button "Edit" at bounding box center [598, 477] width 58 height 21
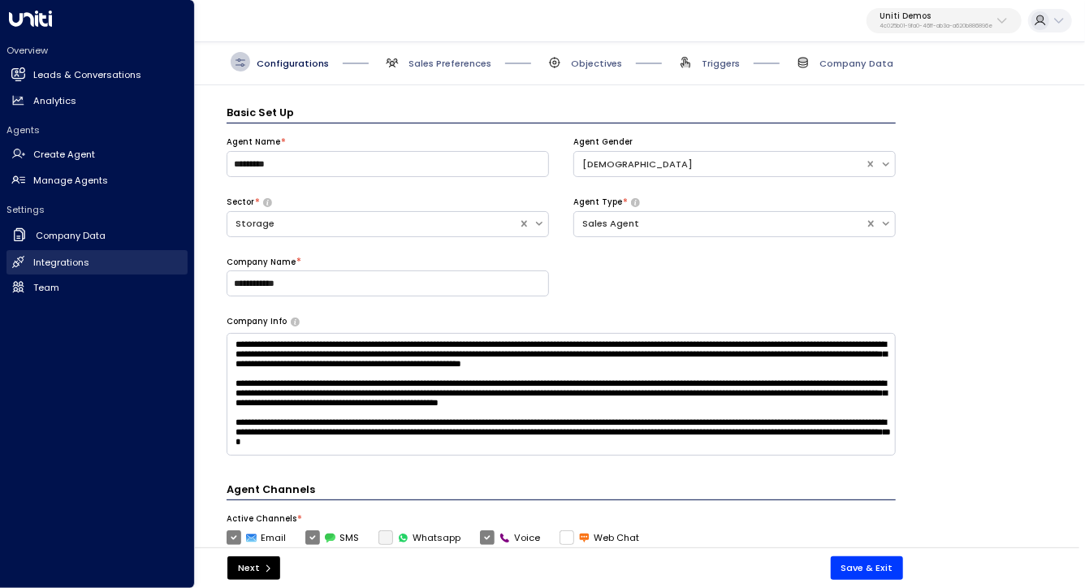
click at [45, 266] on h2 "Integrations" at bounding box center [61, 263] width 56 height 14
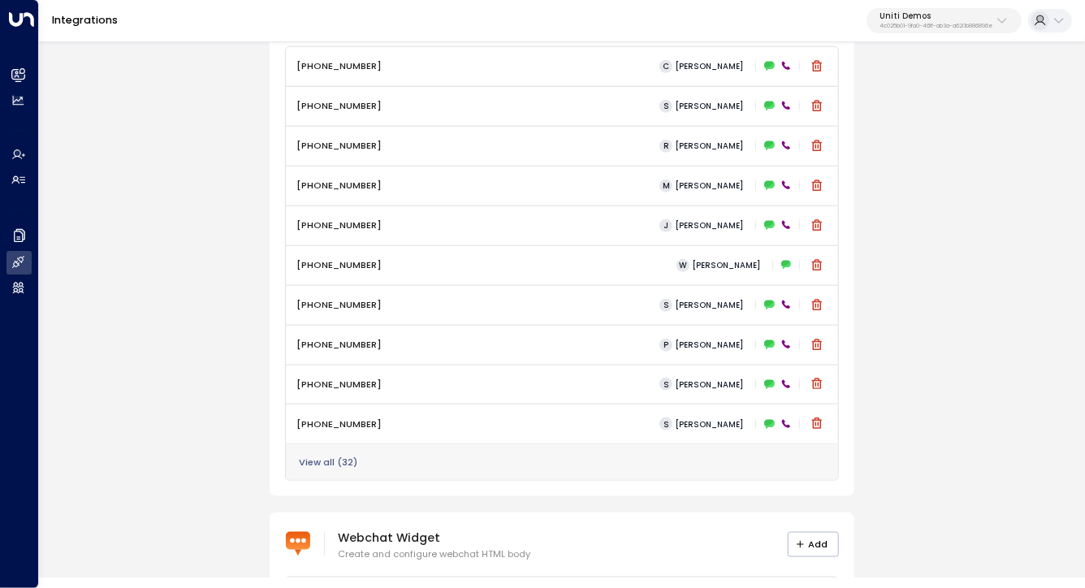
scroll to position [854, 0]
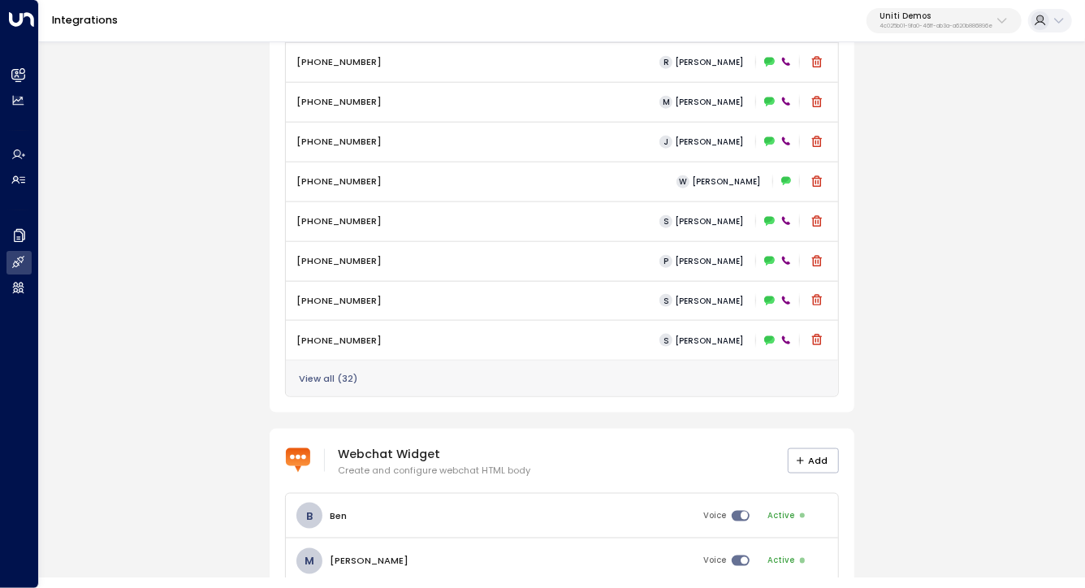
click at [334, 377] on button "View all ( 32 )" at bounding box center [328, 379] width 58 height 11
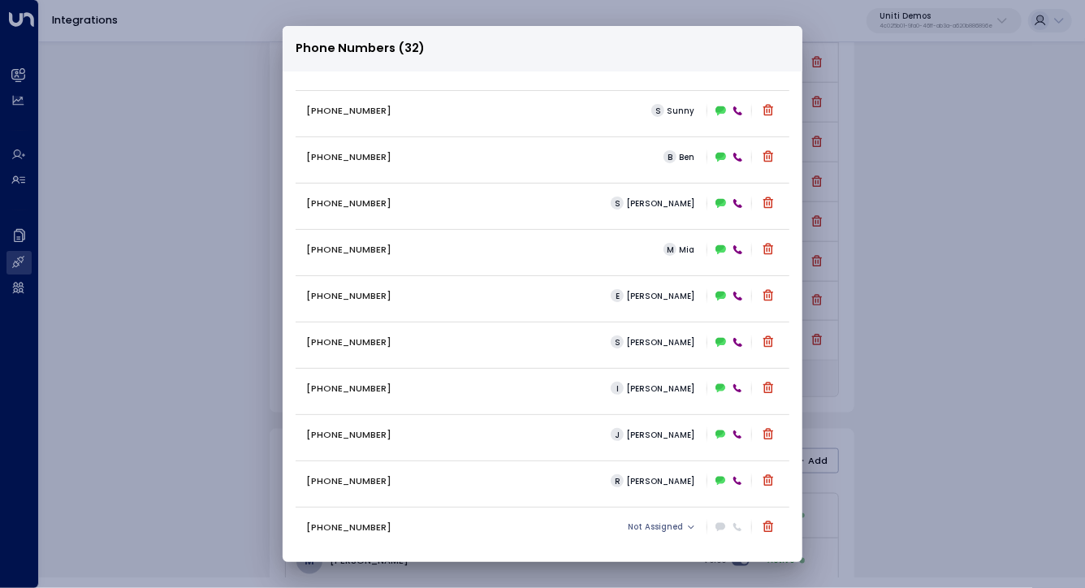
scroll to position [1012, 0]
click at [341, 525] on p "+61468037199" at bounding box center [348, 527] width 85 height 14
click at [348, 527] on p "+61468037199" at bounding box center [348, 527] width 85 height 14
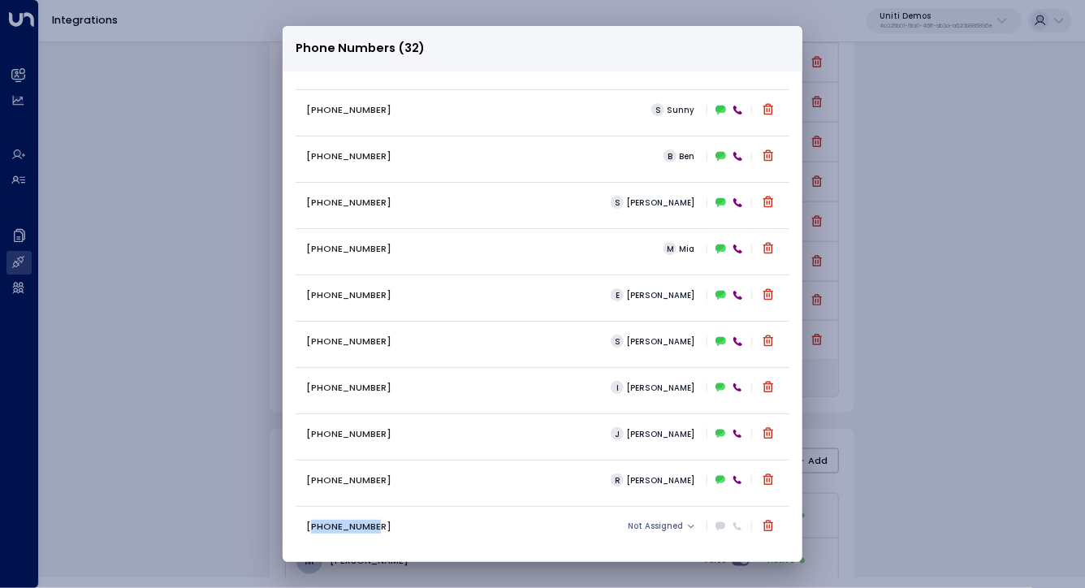
click at [348, 527] on p "+61468037199" at bounding box center [348, 527] width 85 height 14
click at [426, 533] on div "+61468037199 Not Assigned" at bounding box center [542, 526] width 473 height 21
drag, startPoint x: 322, startPoint y: 521, endPoint x: 391, endPoint y: 527, distance: 69.3
click at [391, 527] on div "+61468037199 Not Assigned" at bounding box center [542, 526] width 473 height 21
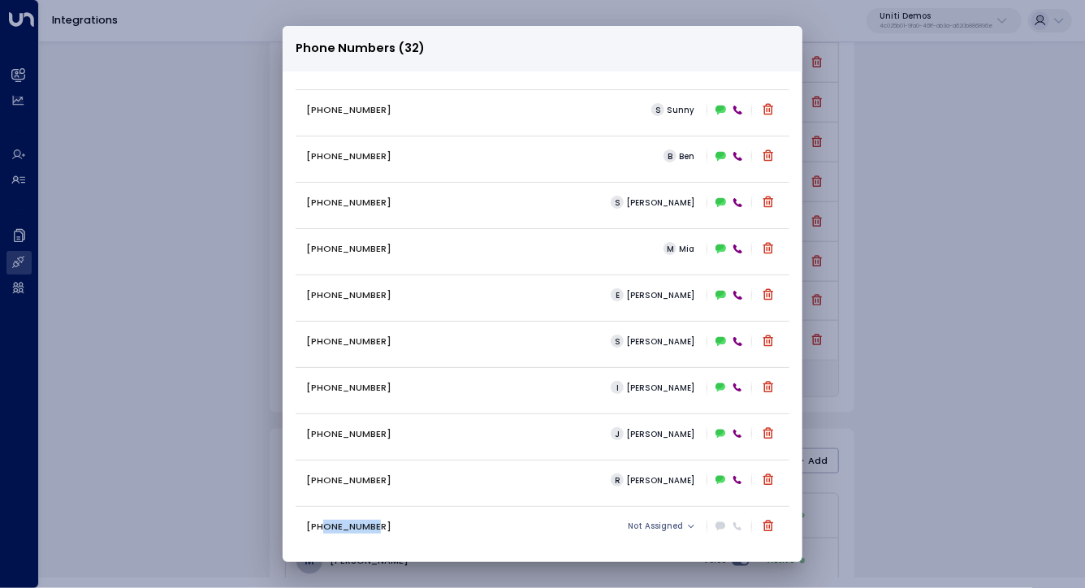
click at [391, 527] on div "+61468037199 Not Assigned" at bounding box center [542, 526] width 473 height 21
drag, startPoint x: 323, startPoint y: 525, endPoint x: 411, endPoint y: 524, distance: 87.7
click at [411, 524] on div "+61468037199 Not Assigned" at bounding box center [542, 526] width 473 height 21
drag, startPoint x: 318, startPoint y: 525, endPoint x: 363, endPoint y: 526, distance: 44.7
click at [363, 526] on p "+61468037199" at bounding box center [348, 527] width 85 height 14
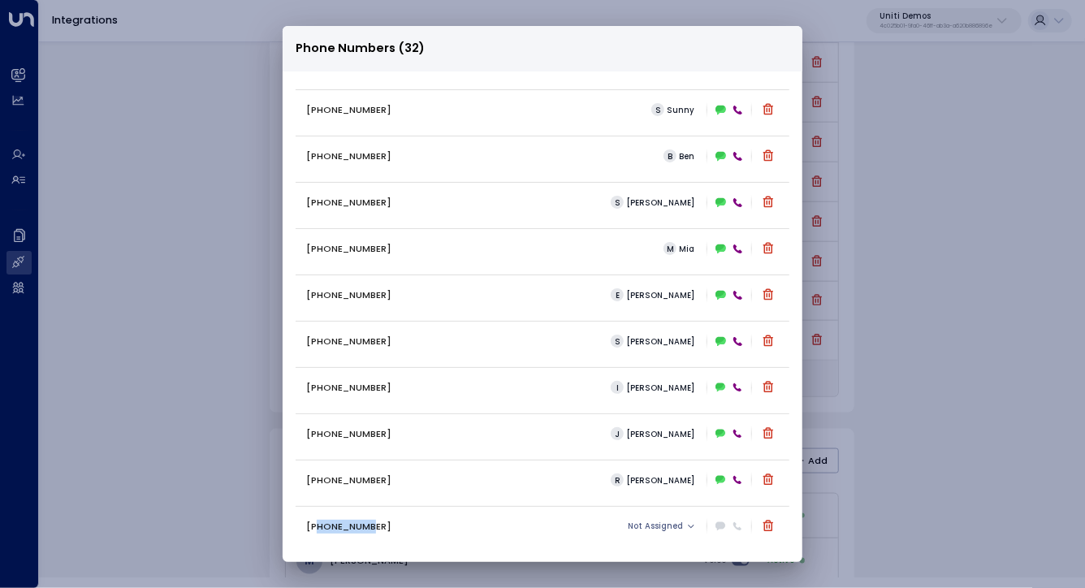
click at [363, 526] on p "+61468037199" at bounding box center [348, 527] width 85 height 14
click at [677, 524] on span "Not Assigned" at bounding box center [656, 525] width 55 height 9
click at [595, 535] on div at bounding box center [542, 294] width 1085 height 588
click at [262, 75] on div "Phone Numbers (32) +16306569076 C Carey +13322917871 S Sarah +16194326046 R Ray…" at bounding box center [542, 294] width 1085 height 588
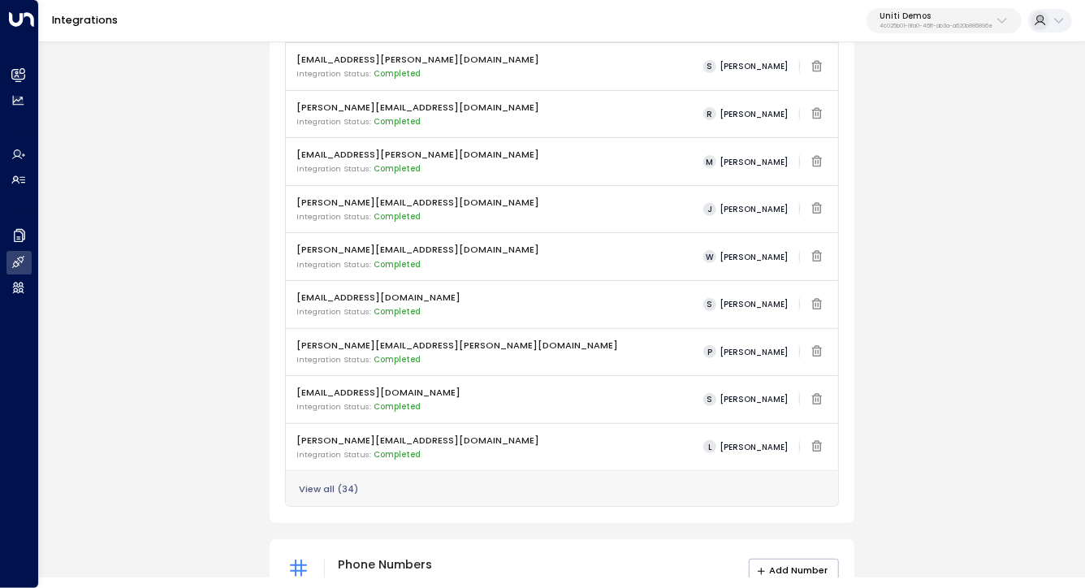
scroll to position [0, 0]
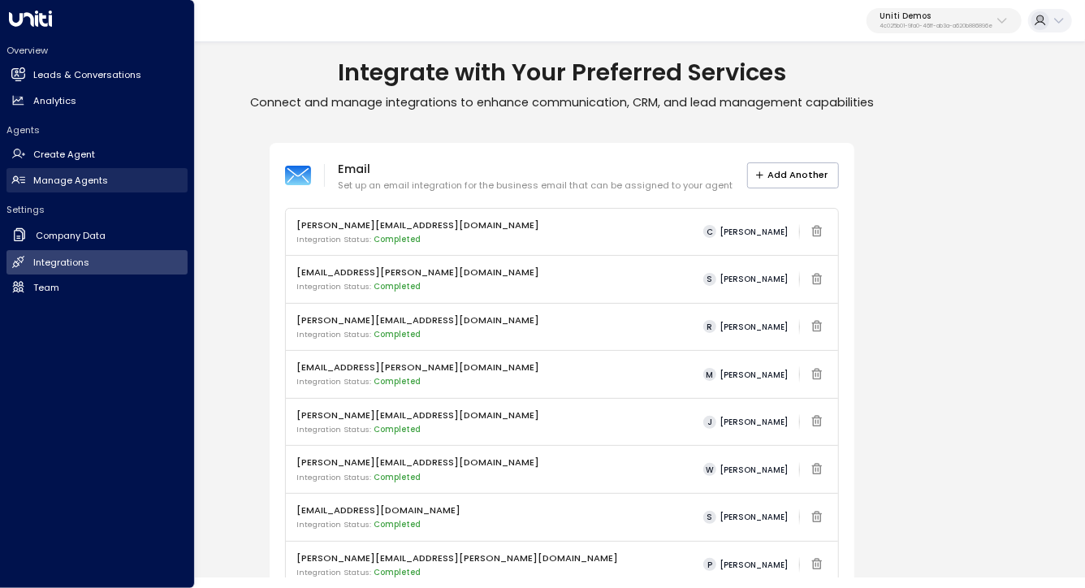
click at [59, 179] on h2 "Manage Agents" at bounding box center [70, 181] width 75 height 14
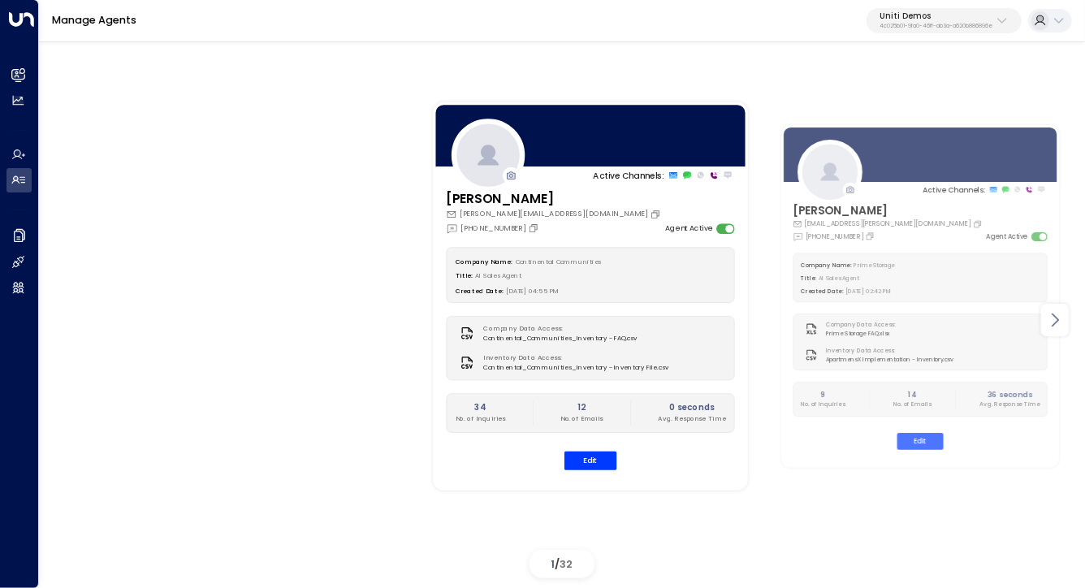
click at [1059, 316] on icon at bounding box center [1054, 319] width 19 height 19
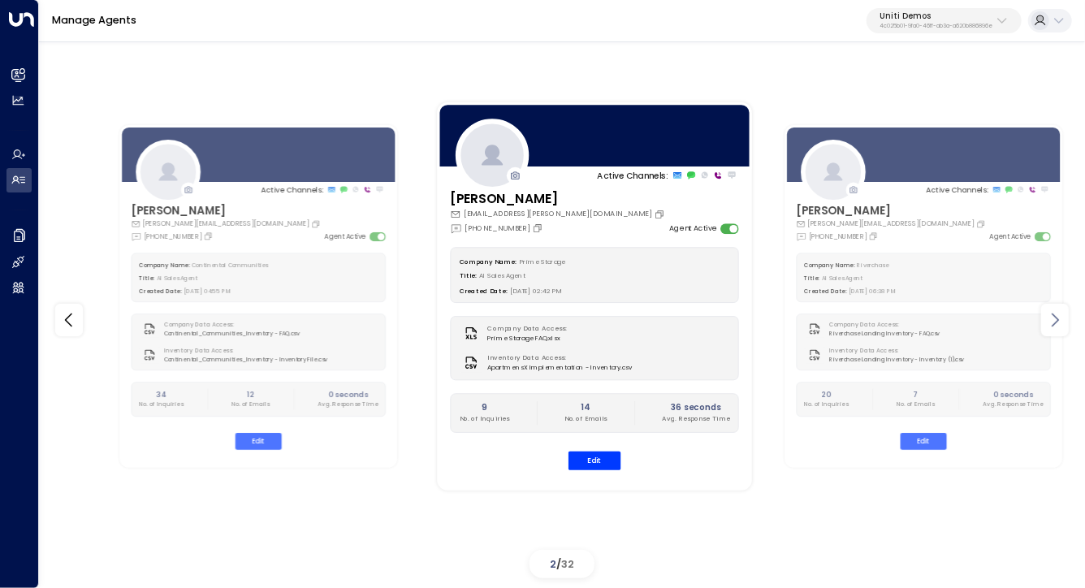
click at [1059, 316] on icon at bounding box center [1054, 319] width 19 height 19
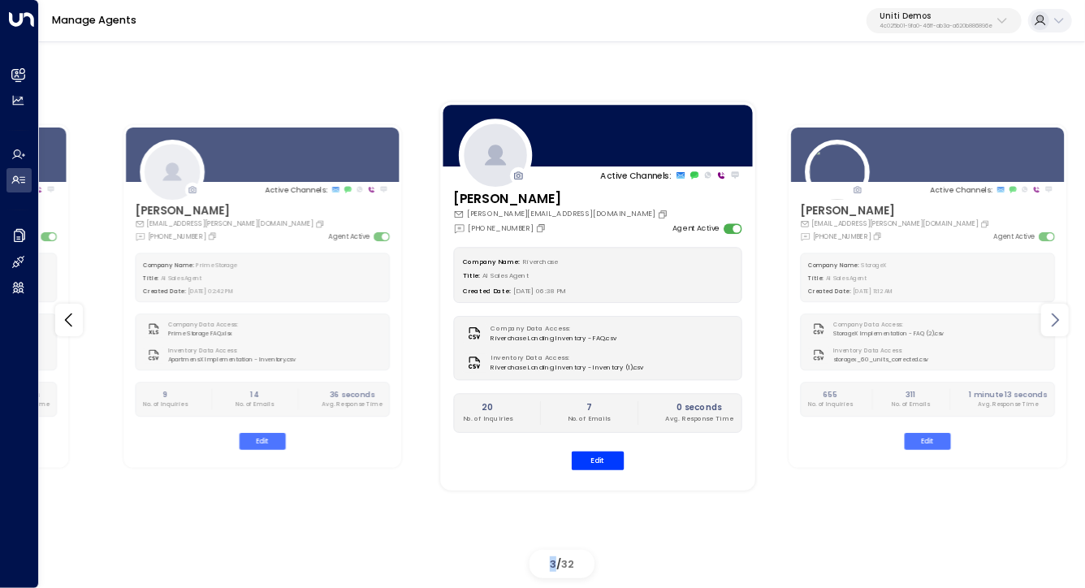
click at [1059, 316] on icon at bounding box center [1054, 319] width 19 height 19
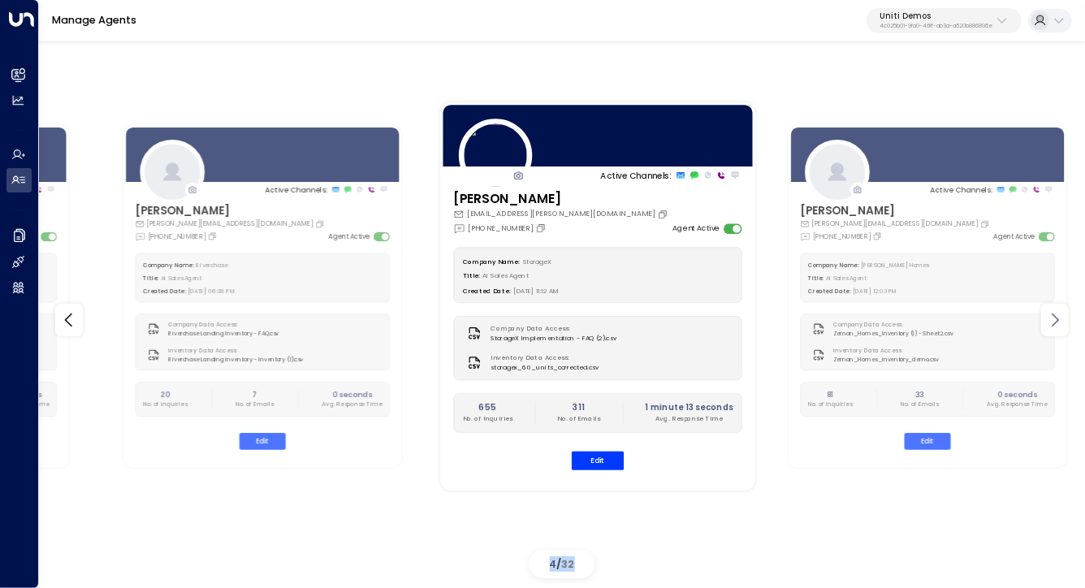
click at [1059, 316] on icon at bounding box center [1054, 319] width 19 height 19
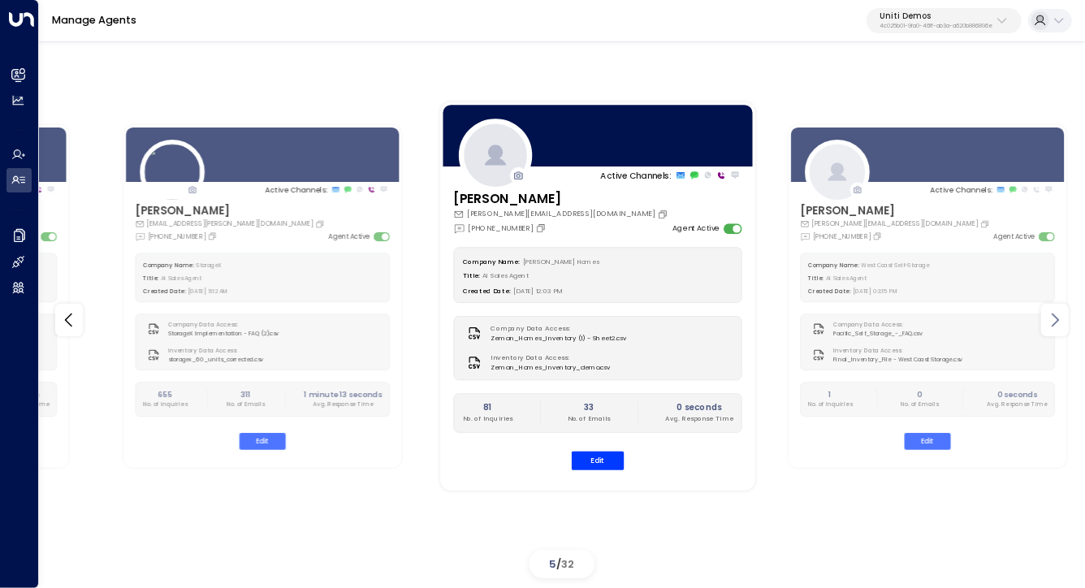
click at [1059, 316] on icon at bounding box center [1054, 319] width 19 height 19
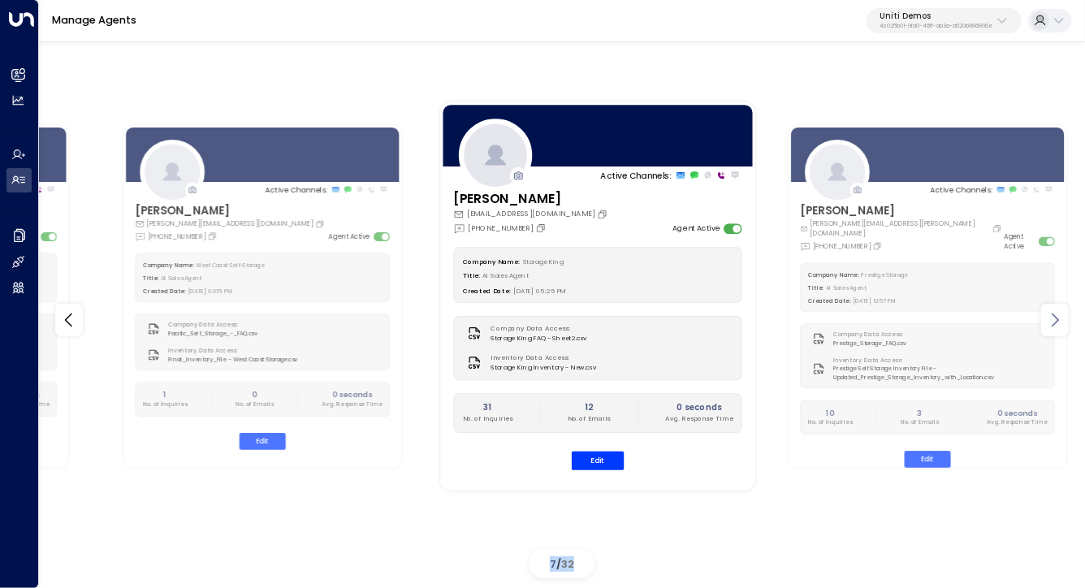
click at [1059, 316] on icon at bounding box center [1054, 319] width 19 height 19
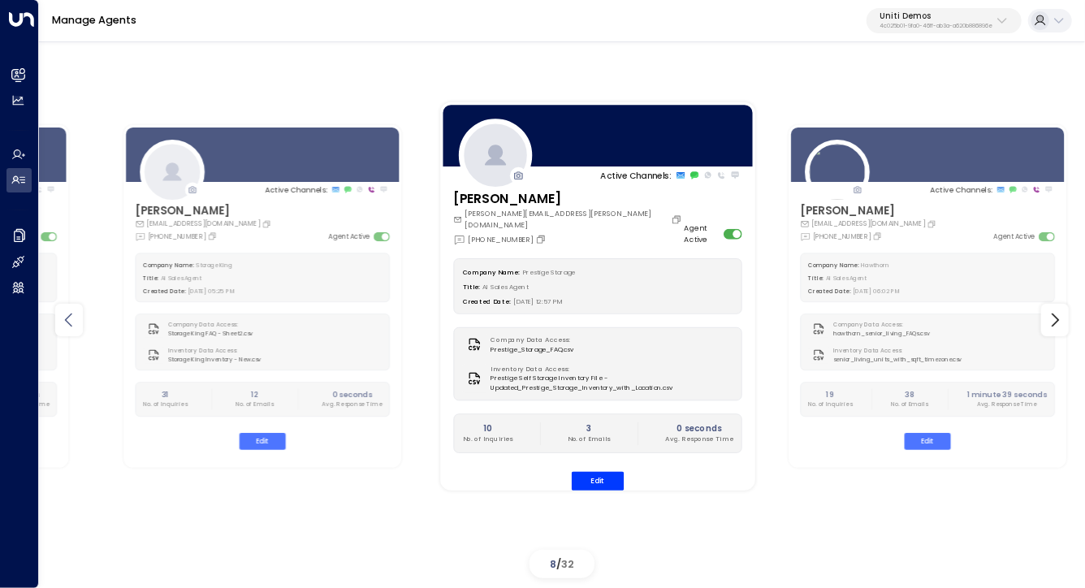
click at [71, 324] on icon at bounding box center [68, 319] width 19 height 19
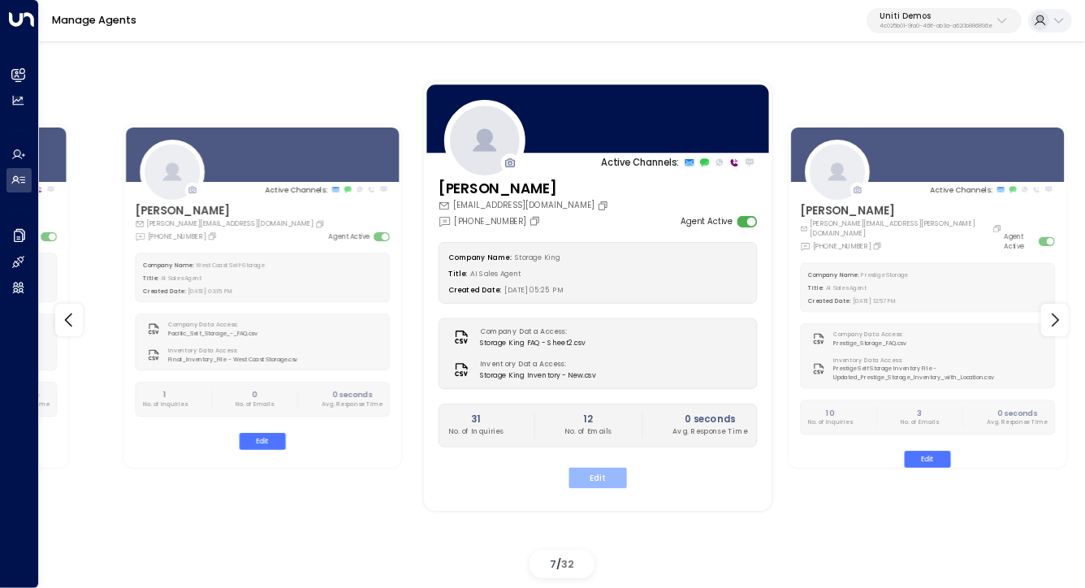
click at [596, 464] on div "Company Name: Storage King Title: AI Sales Agent Created Date: 06/30/2025, 05:2…" at bounding box center [598, 365] width 319 height 246
click at [573, 191] on h3 "[PERSON_NAME]" at bounding box center [525, 189] width 173 height 21
click at [599, 467] on button "Edit" at bounding box center [598, 477] width 58 height 21
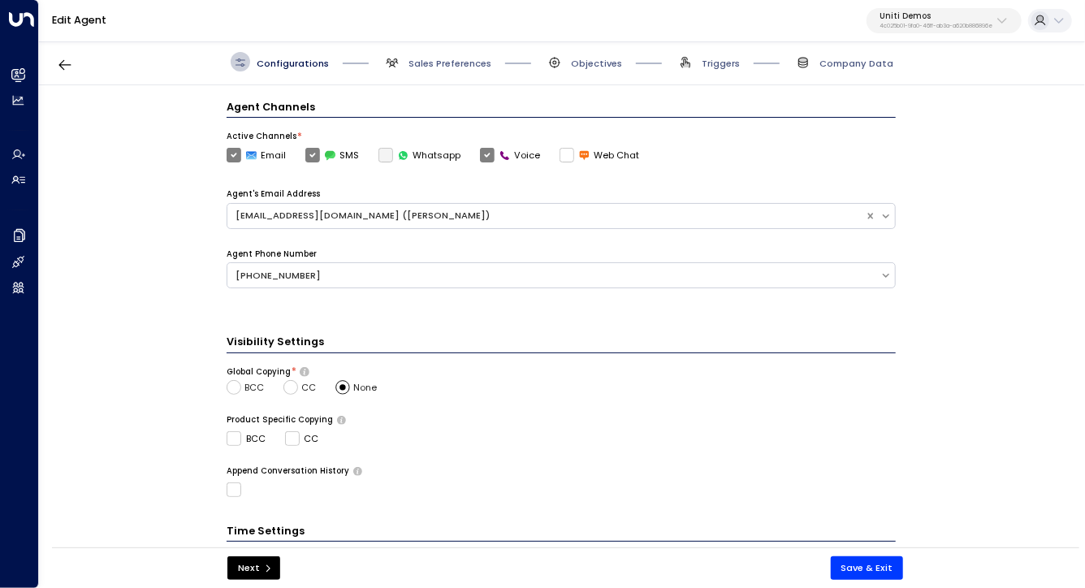
scroll to position [484, 0]
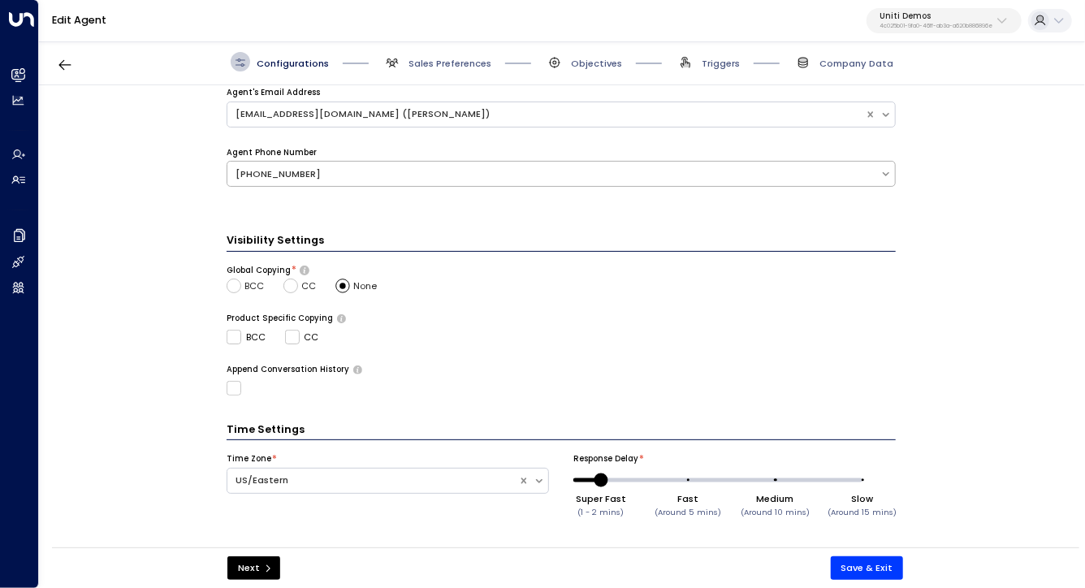
click at [291, 179] on div "+19093181424" at bounding box center [553, 174] width 653 height 17
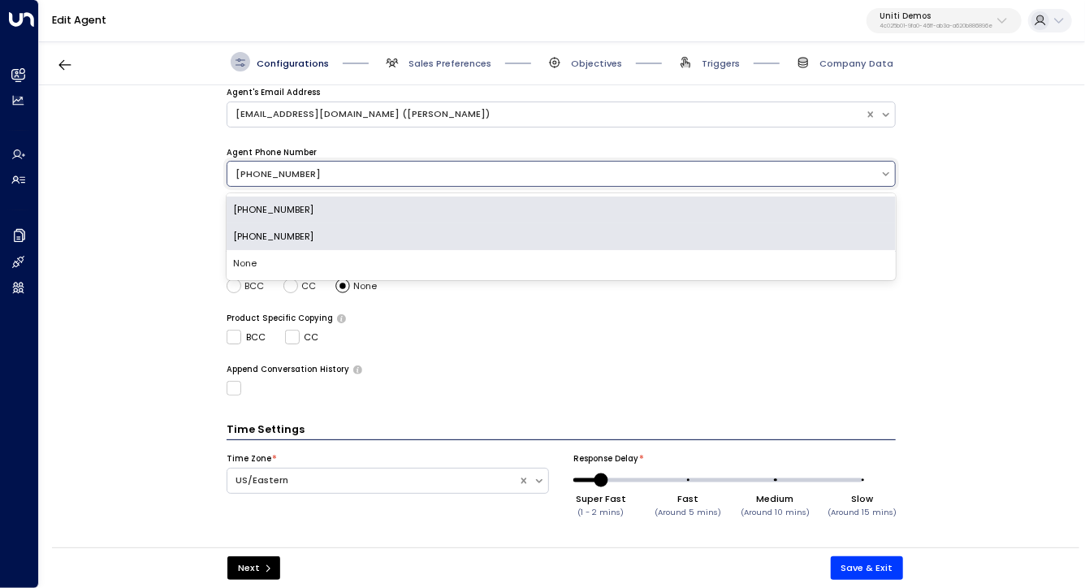
click at [274, 232] on div "+61468037199" at bounding box center [561, 236] width 669 height 27
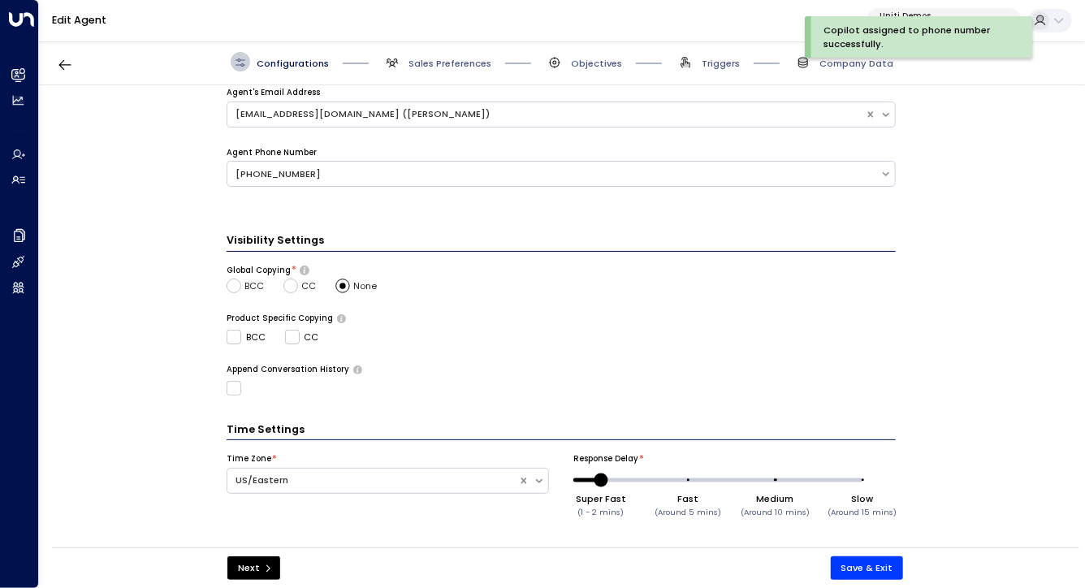
click at [186, 175] on div "**********" at bounding box center [561, 320] width 1044 height 471
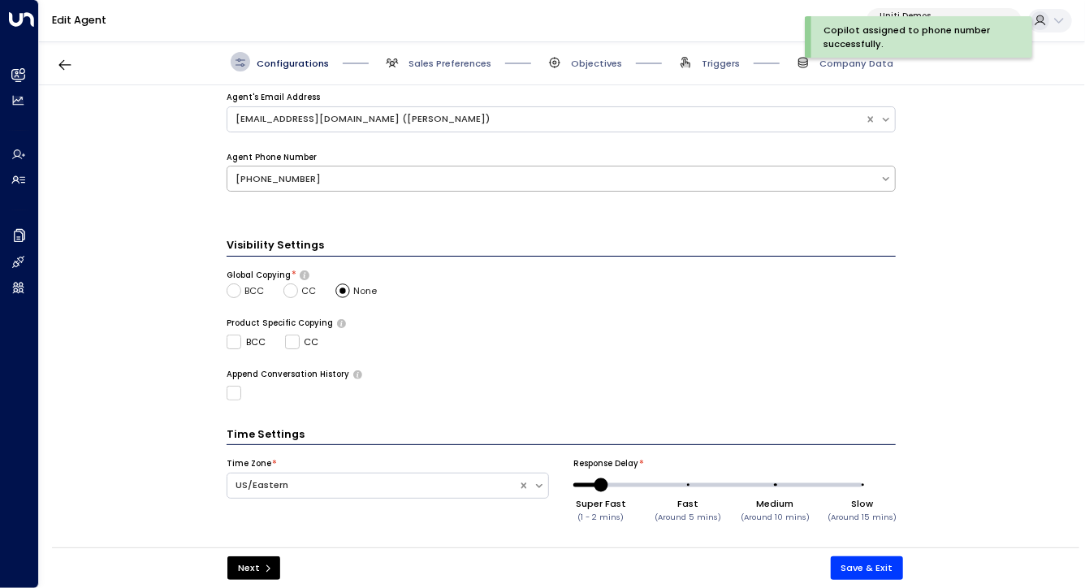
scroll to position [478, 0]
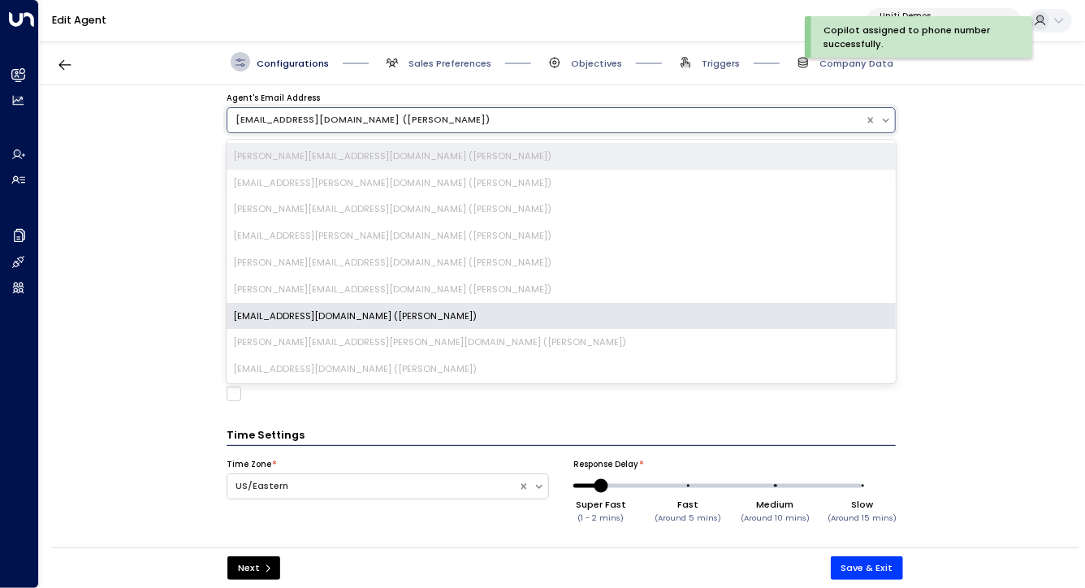
click at [379, 130] on div "giselle.goldenstatestorage@gmail.com (Stephanie)" at bounding box center [561, 120] width 669 height 26
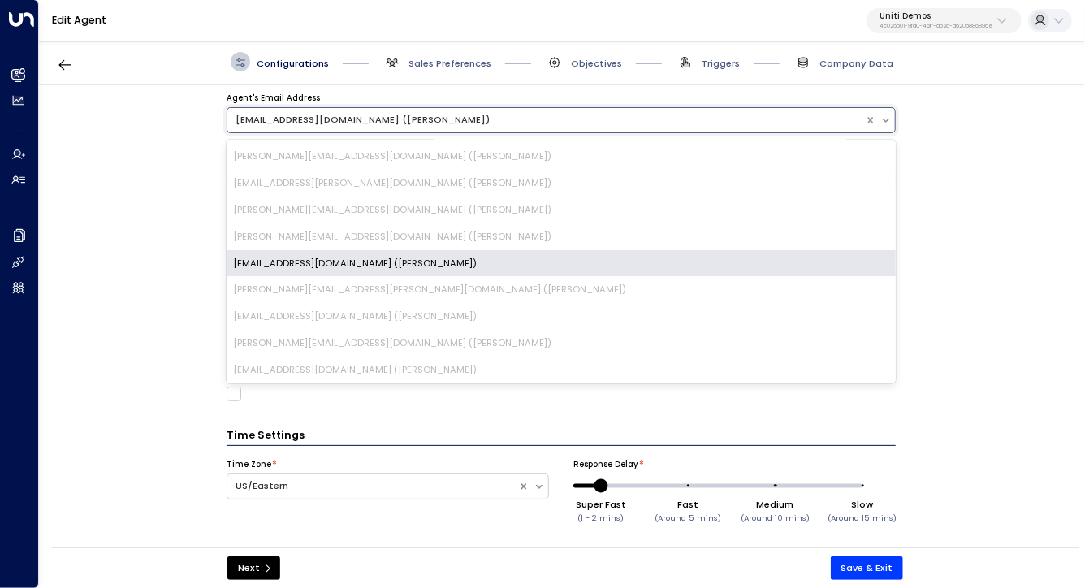
scroll to position [0, 0]
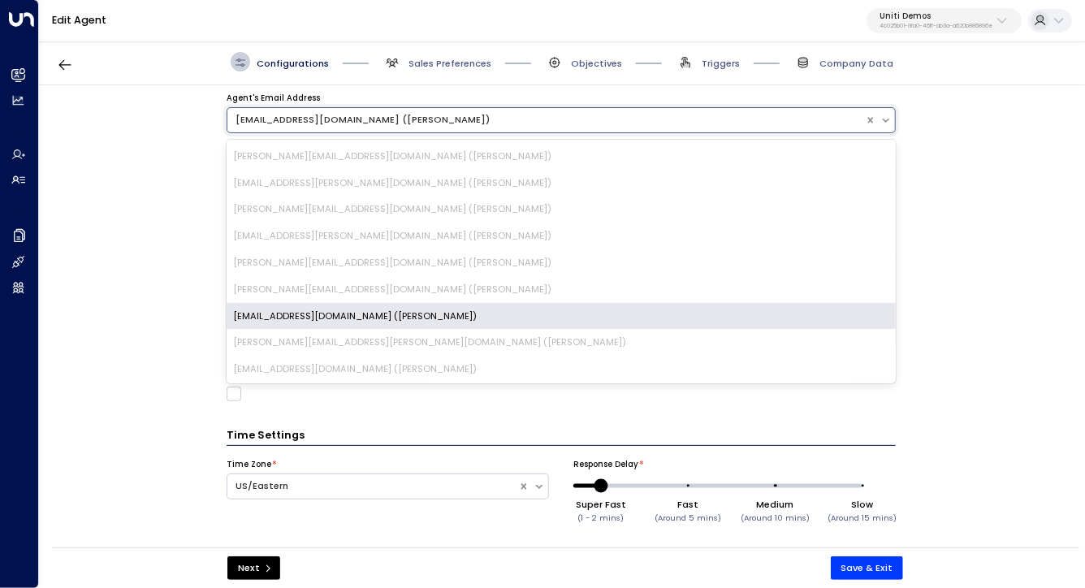
click at [349, 309] on div "giselle.goldenstatestorage@gmail.com (Stephanie)" at bounding box center [561, 316] width 669 height 27
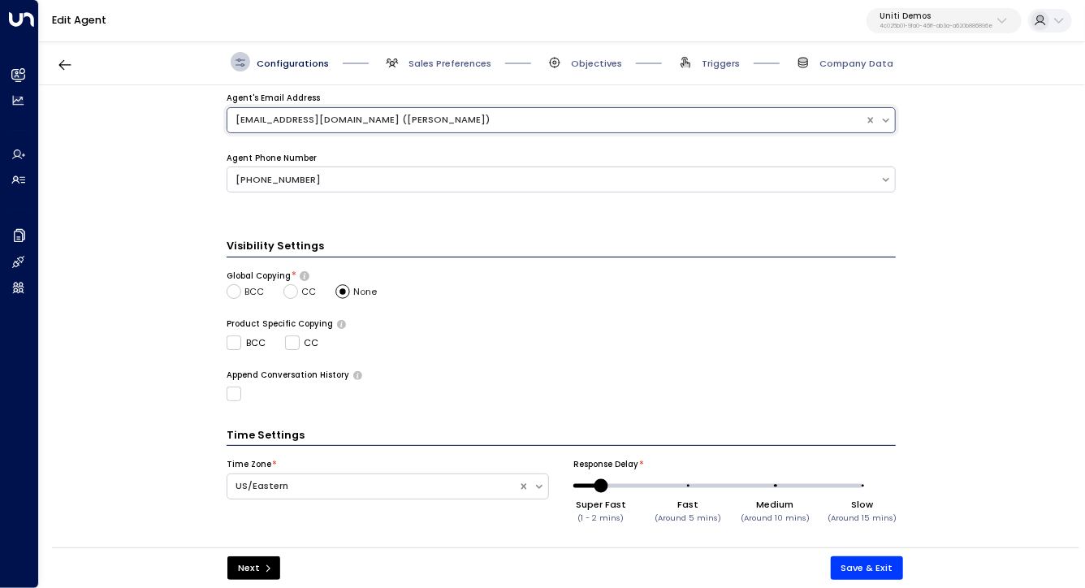
click at [175, 169] on div "**********" at bounding box center [561, 320] width 1044 height 471
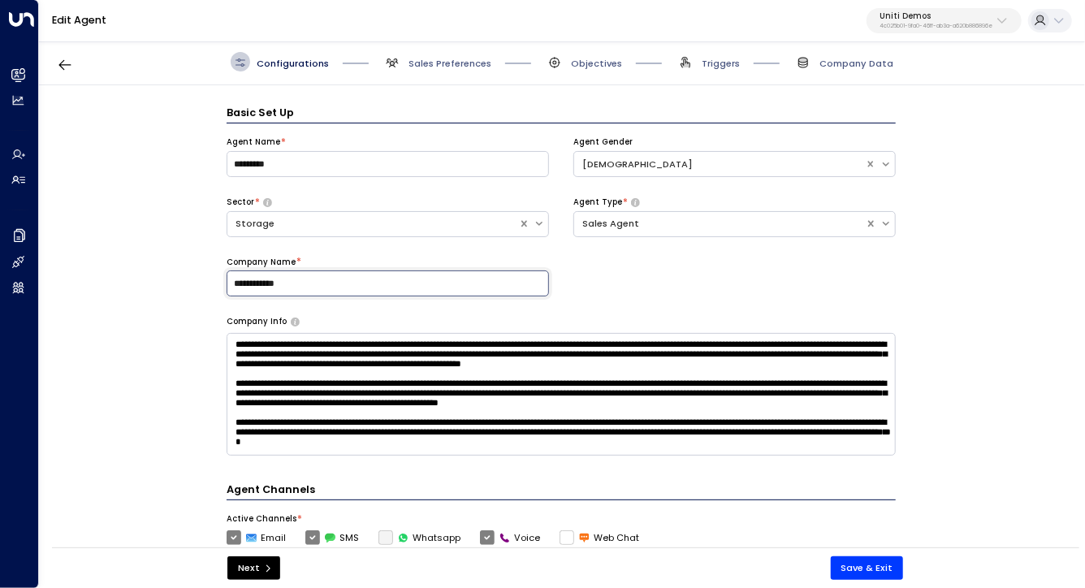
click at [348, 281] on input "**********" at bounding box center [388, 283] width 322 height 26
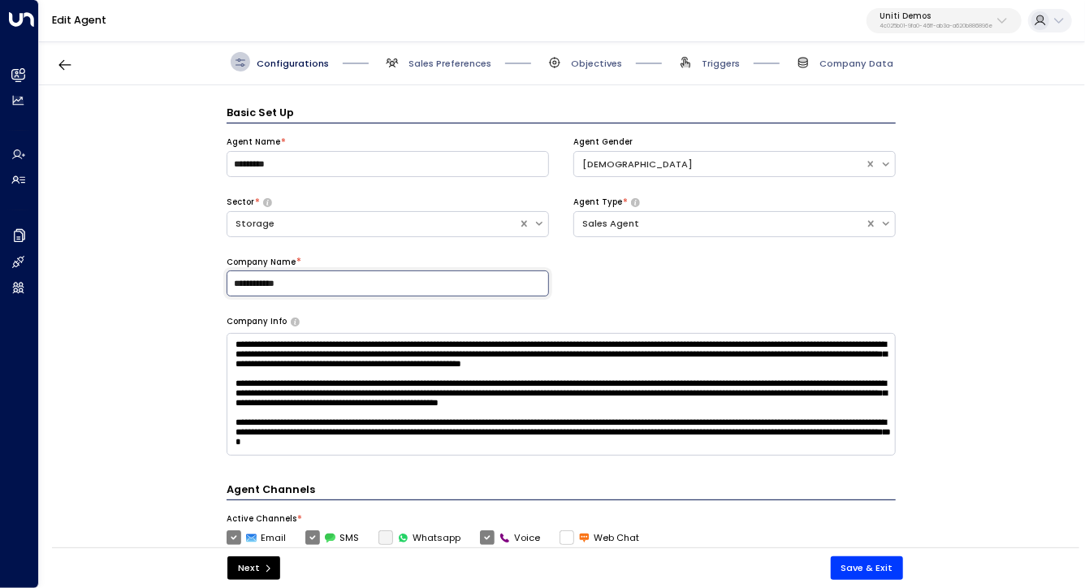
click at [348, 281] on input "**********" at bounding box center [388, 283] width 322 height 26
click at [152, 264] on div "**********" at bounding box center [561, 320] width 1044 height 471
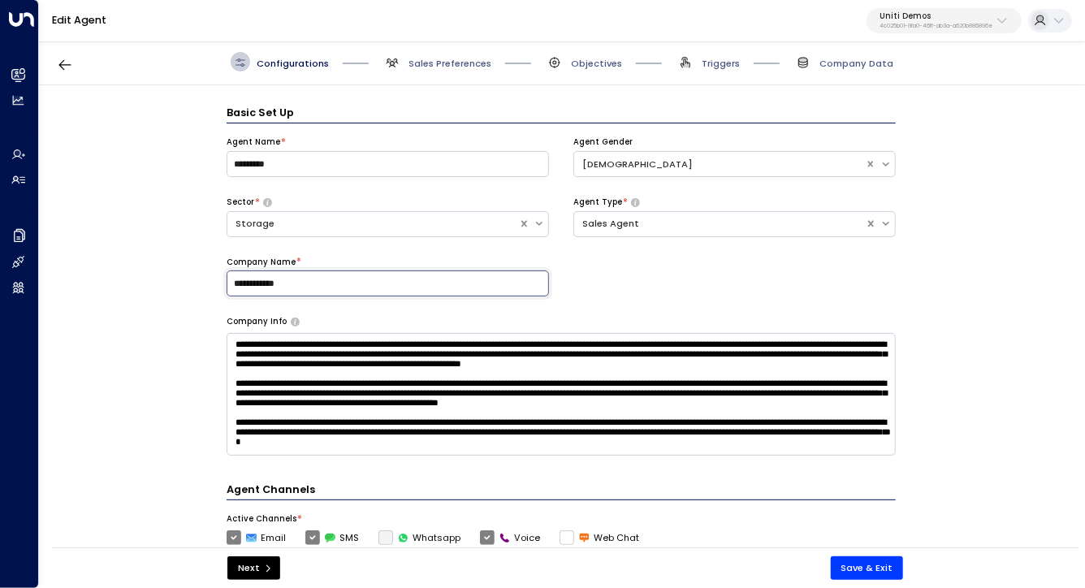
click at [435, 281] on input "**********" at bounding box center [388, 283] width 322 height 26
drag, startPoint x: 190, startPoint y: 244, endPoint x: 168, endPoint y: 315, distance: 74.0
click at [168, 315] on div "**********" at bounding box center [561, 320] width 1044 height 471
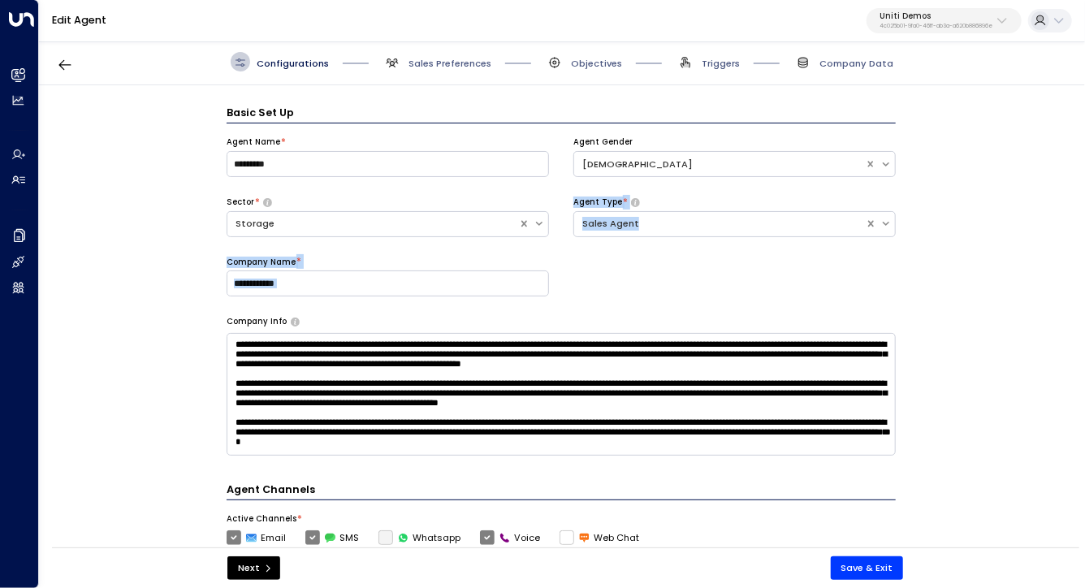
click at [168, 315] on div "**********" at bounding box center [561, 320] width 1044 height 471
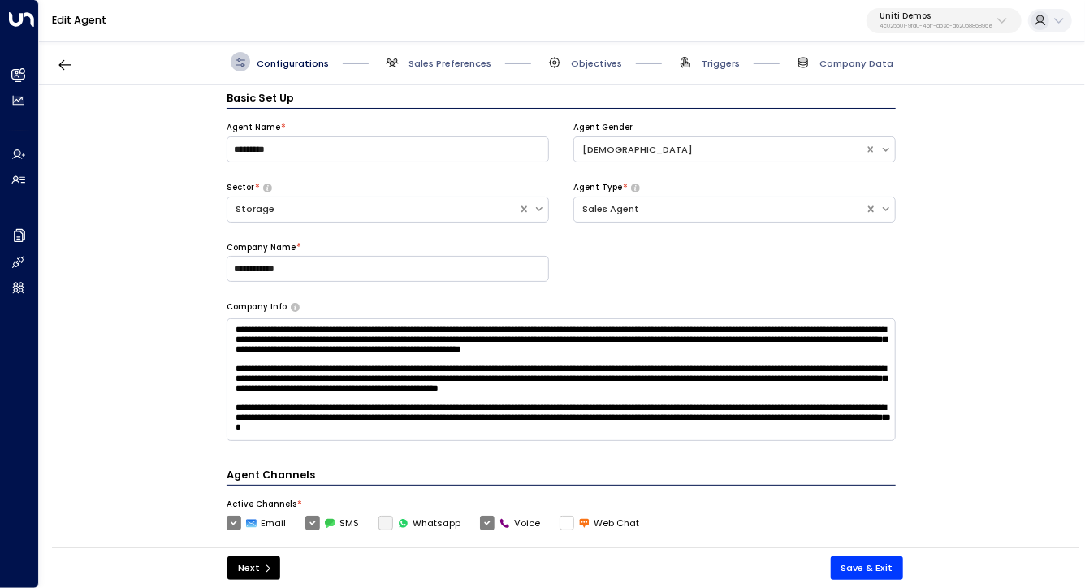
scroll to position [148, 0]
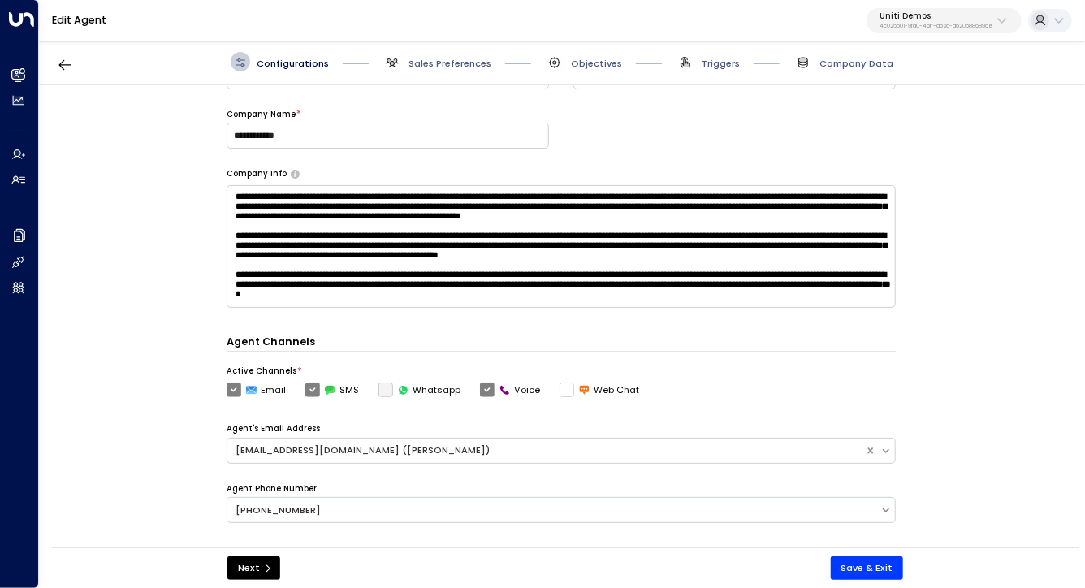
click at [469, 285] on textarea at bounding box center [561, 246] width 669 height 123
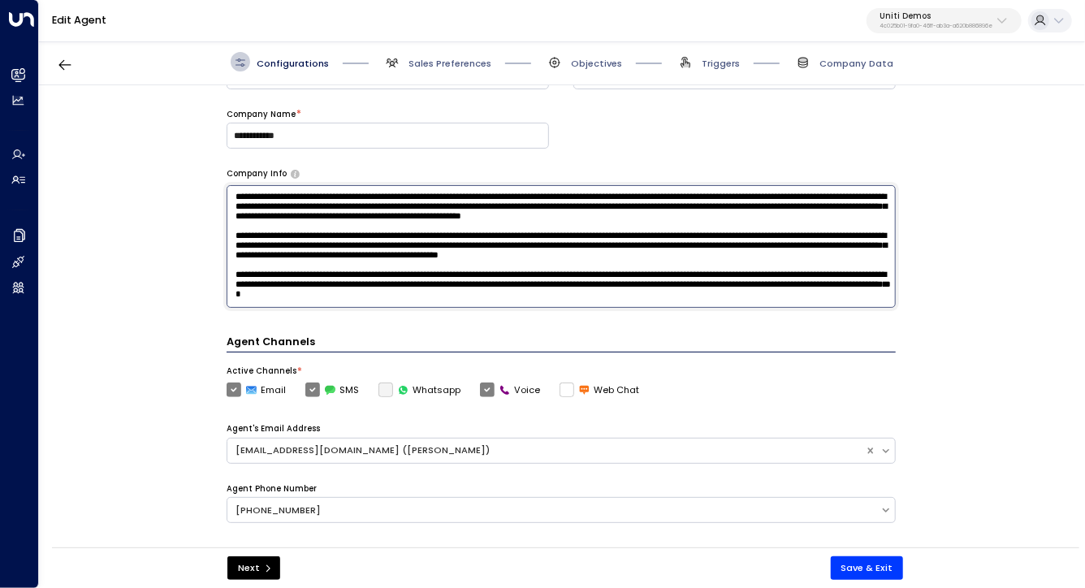
click at [469, 285] on textarea at bounding box center [561, 246] width 669 height 123
drag, startPoint x: 469, startPoint y: 285, endPoint x: 392, endPoint y: 199, distance: 115.6
click at [392, 199] on textarea at bounding box center [561, 246] width 669 height 123
type textarea "**********"
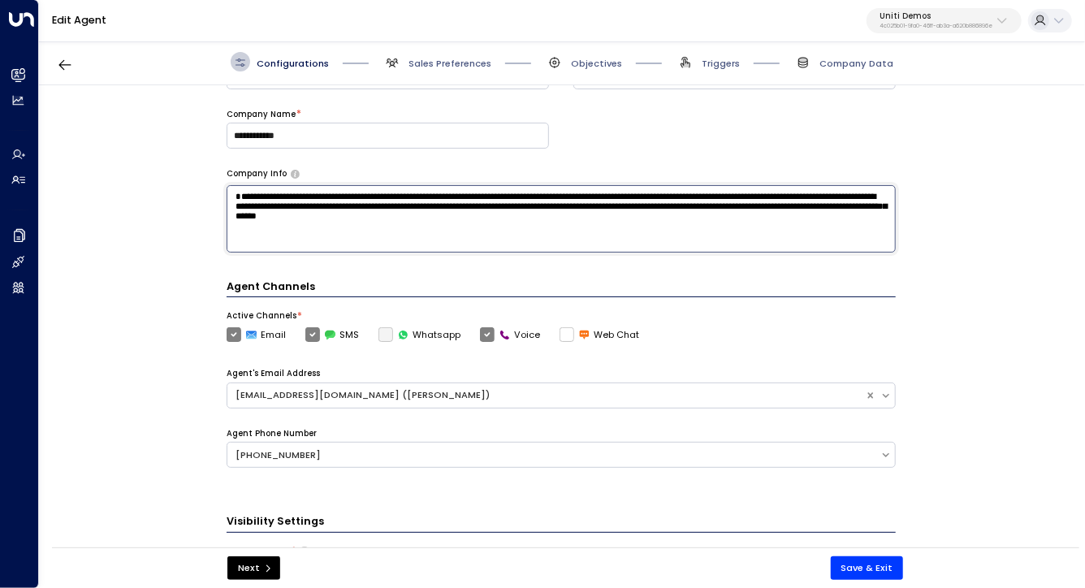
click at [388, 205] on textarea "**********" at bounding box center [561, 218] width 669 height 67
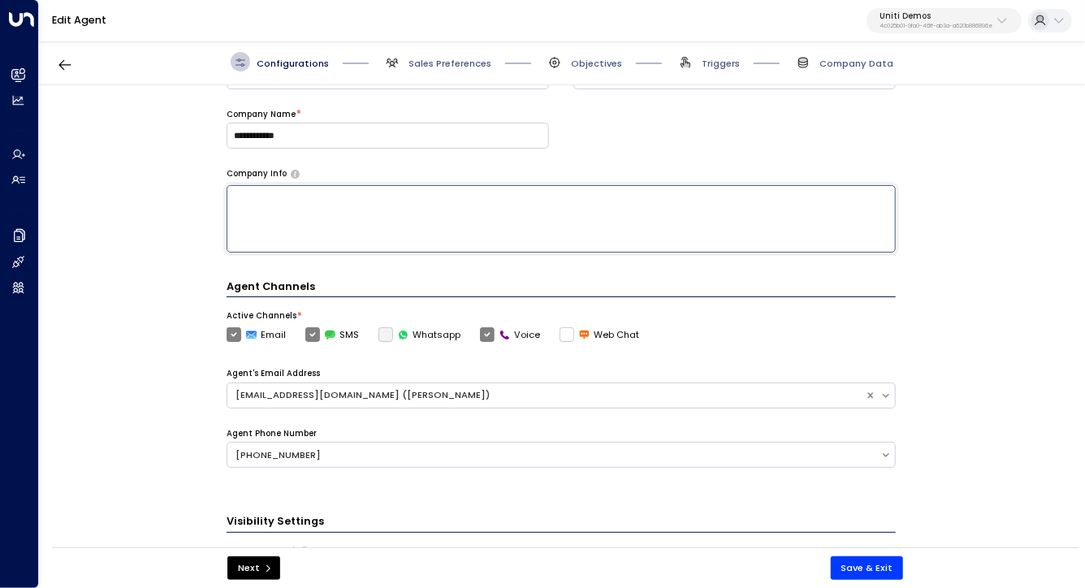
type textarea "*"
click at [190, 214] on div "**********" at bounding box center [561, 320] width 1044 height 471
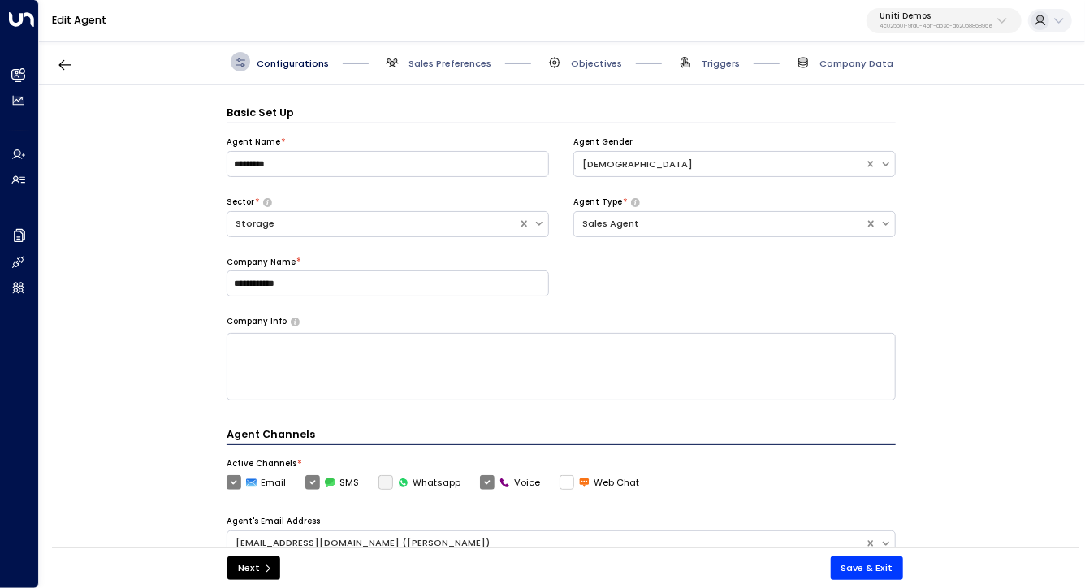
scroll to position [138, 0]
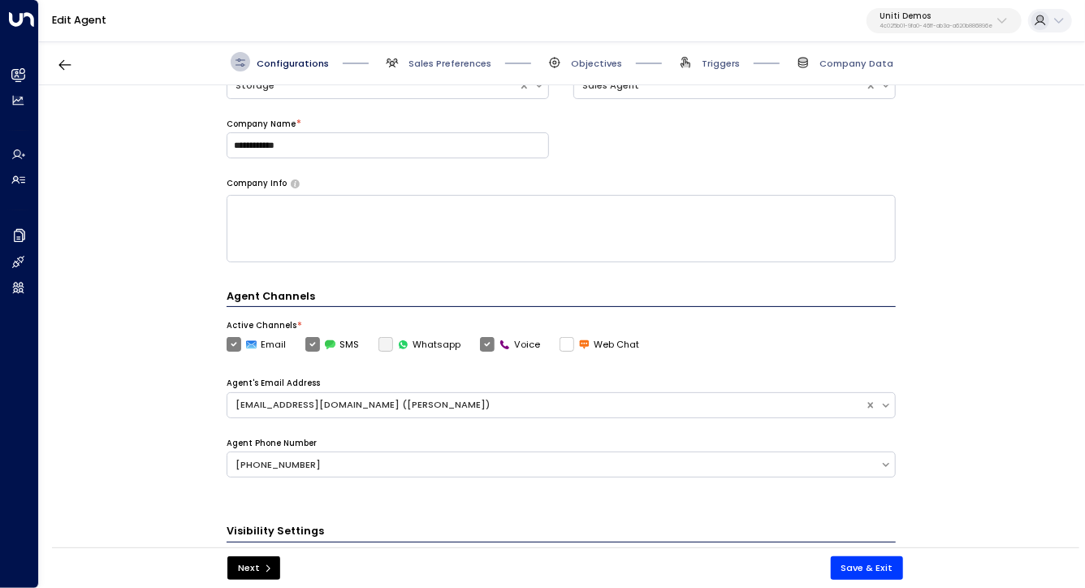
click at [204, 191] on div "**********" at bounding box center [561, 320] width 1044 height 471
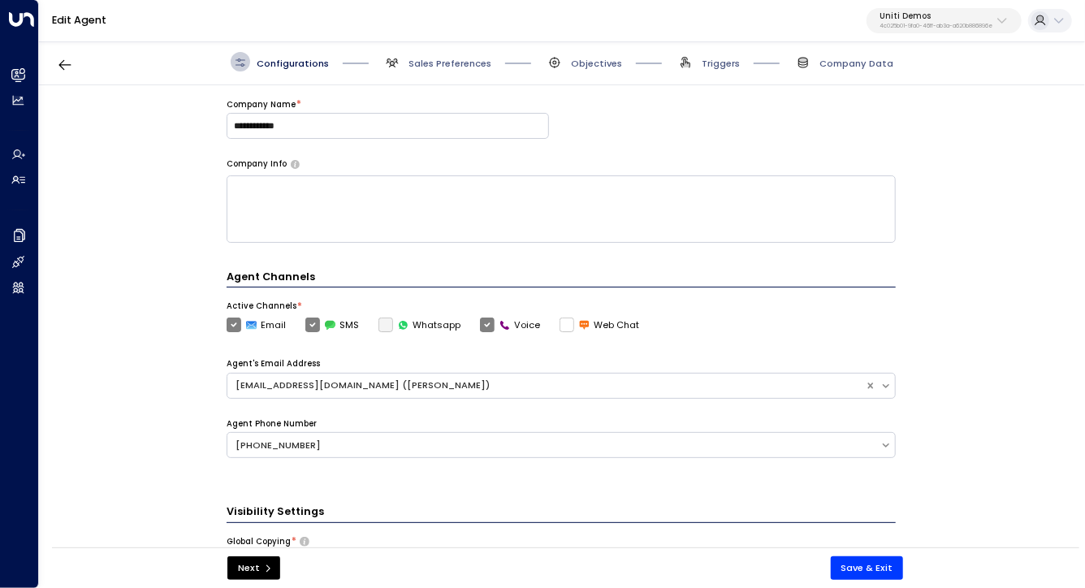
scroll to position [0, 0]
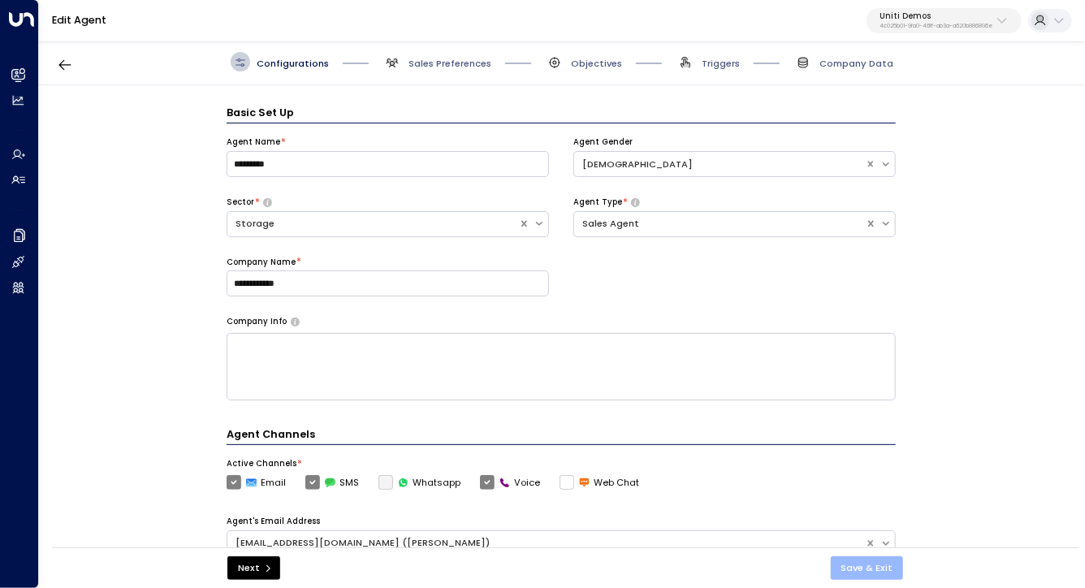
click at [878, 566] on button "Save & Exit" at bounding box center [867, 568] width 73 height 24
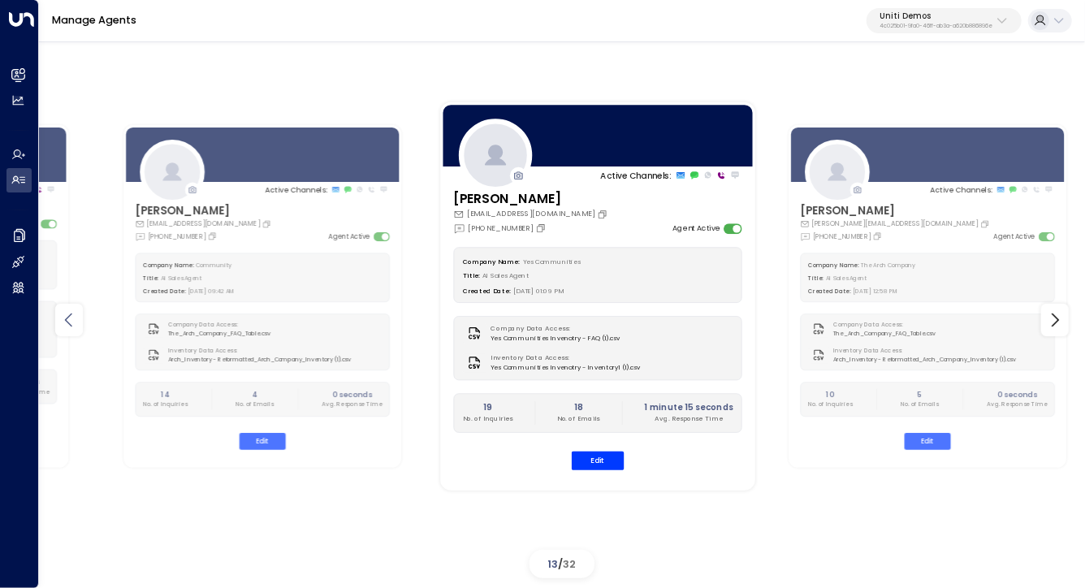
click at [63, 324] on icon at bounding box center [68, 319] width 19 height 19
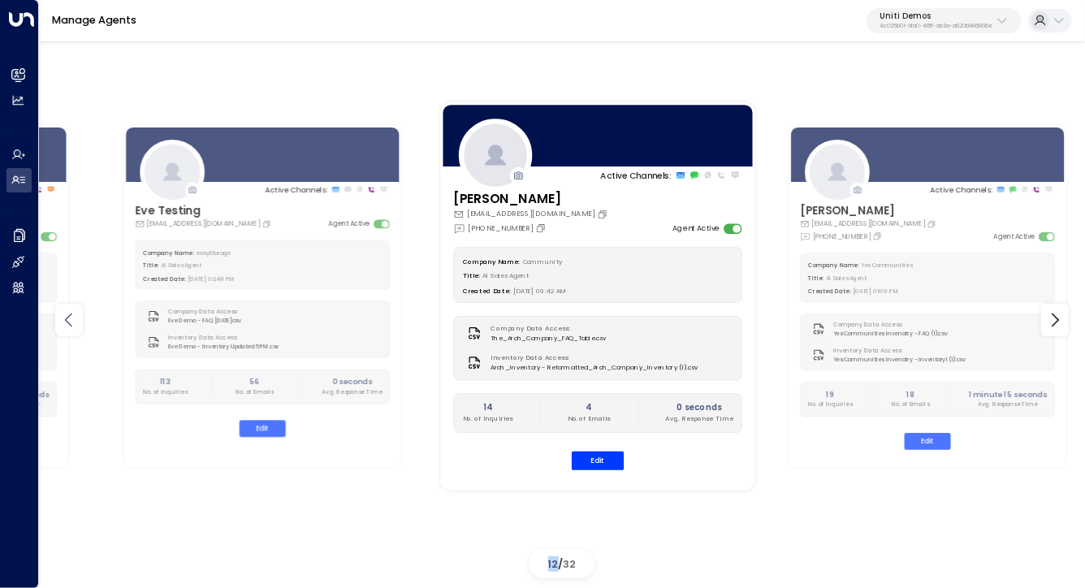
click at [63, 324] on icon at bounding box center [68, 319] width 19 height 19
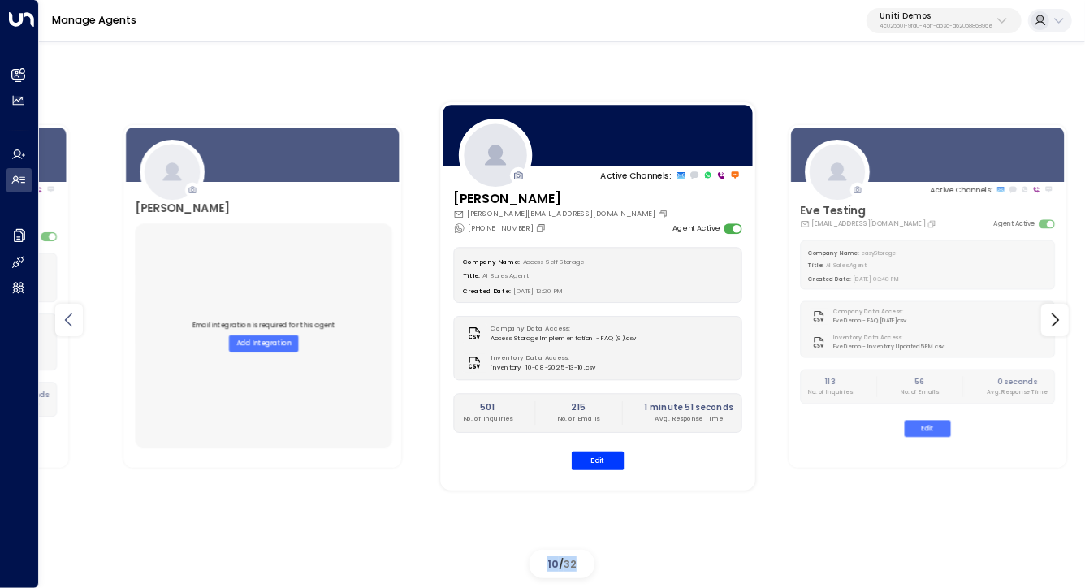
click at [63, 324] on icon at bounding box center [68, 319] width 19 height 19
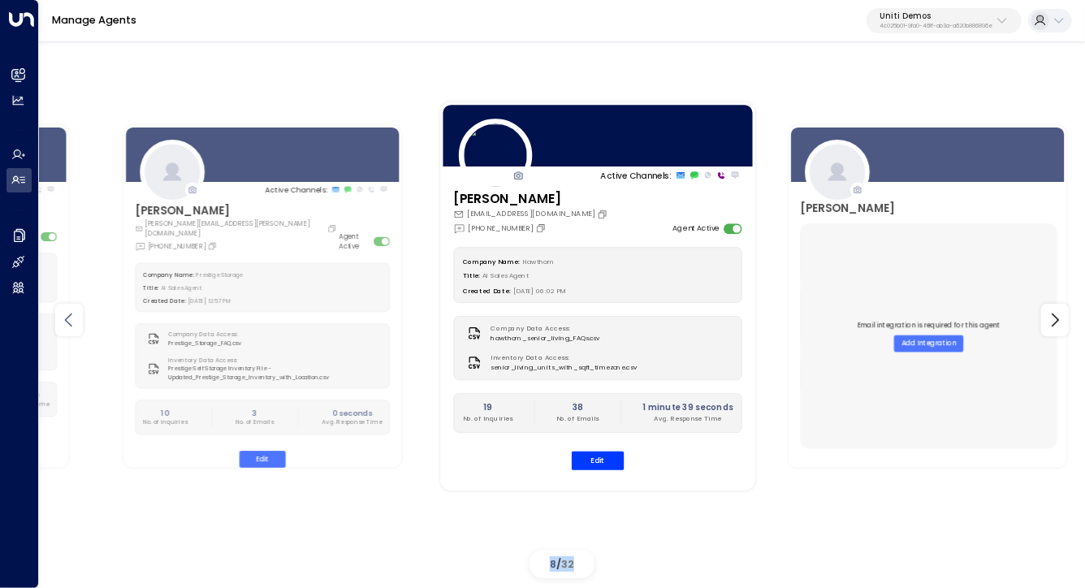
click at [63, 324] on icon at bounding box center [68, 319] width 19 height 19
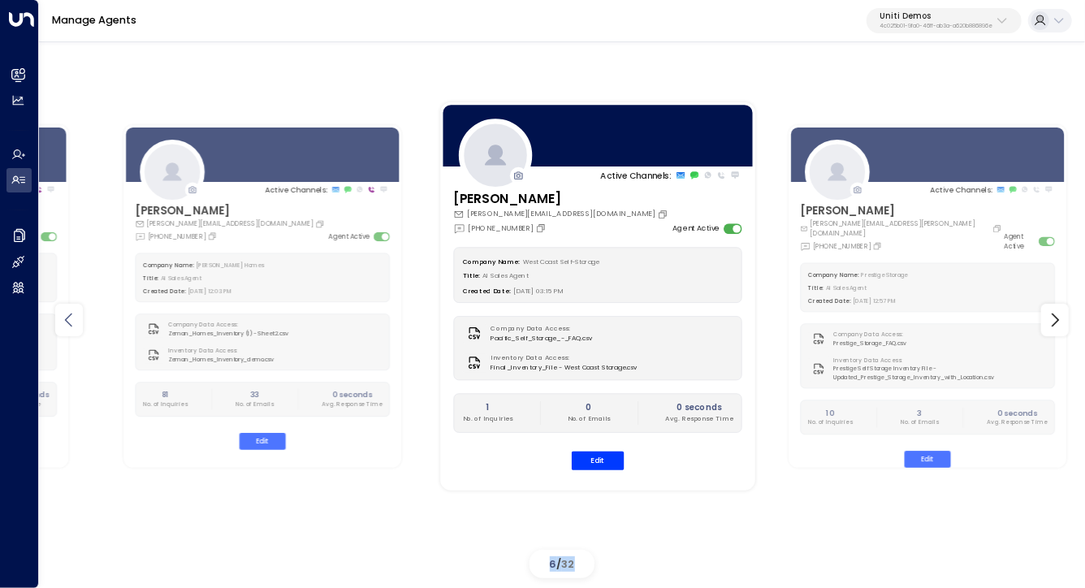
click at [63, 324] on icon at bounding box center [68, 319] width 19 height 19
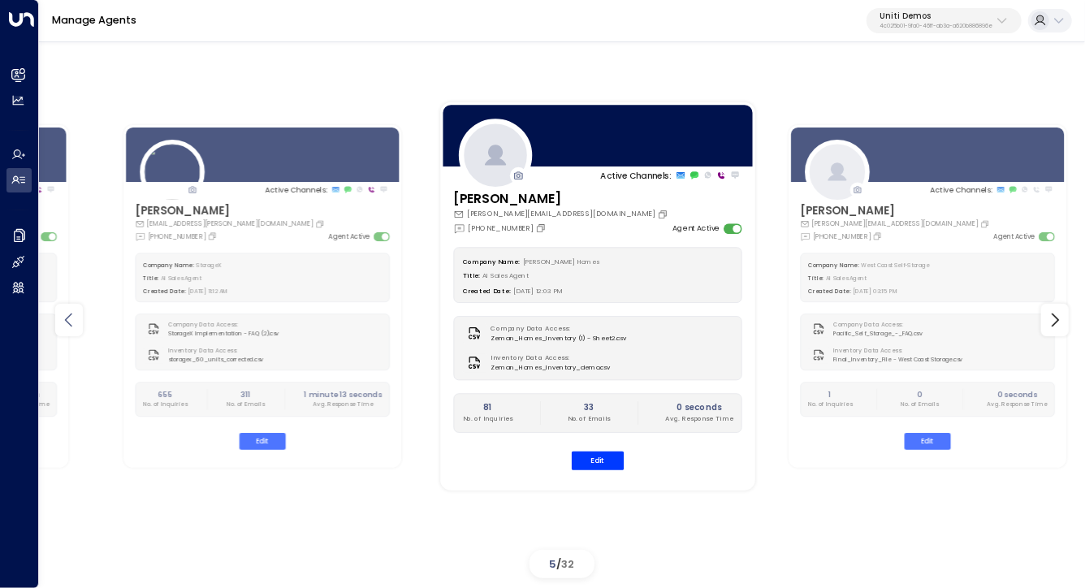
click at [63, 324] on icon at bounding box center [68, 319] width 19 height 19
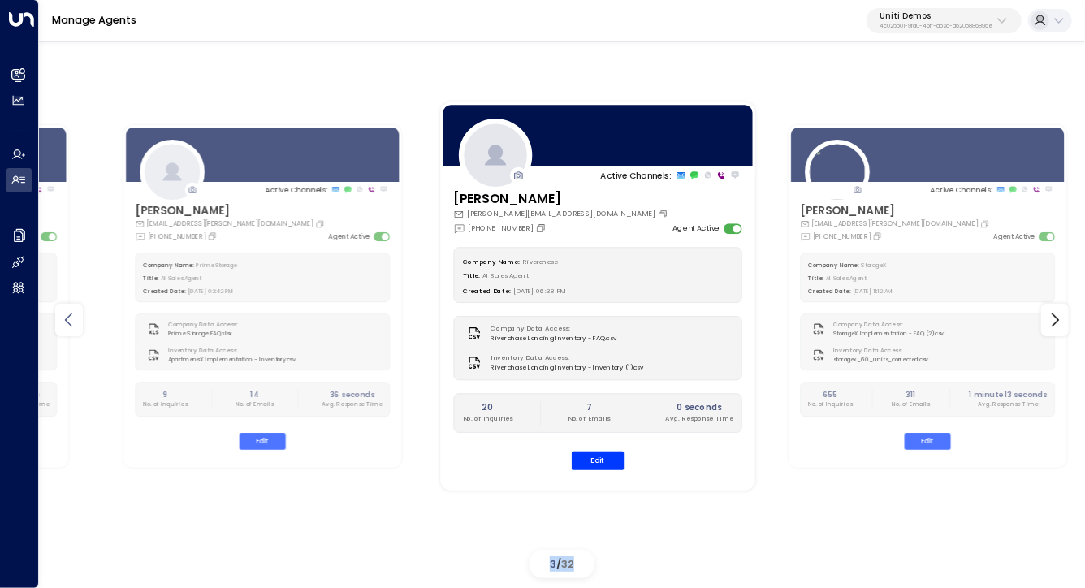
click at [63, 324] on icon at bounding box center [68, 319] width 19 height 19
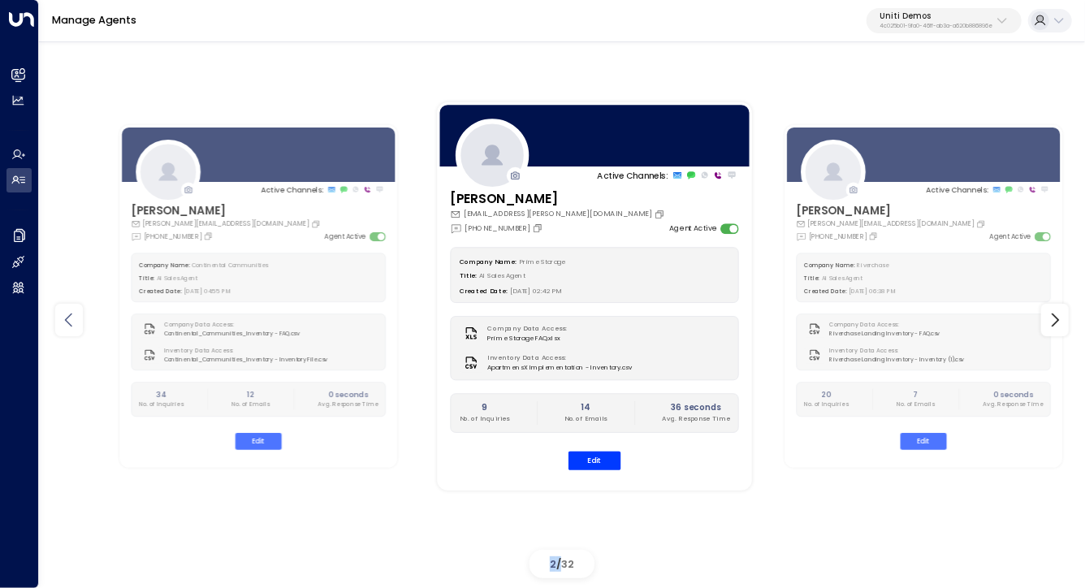
click at [63, 324] on icon at bounding box center [68, 319] width 19 height 19
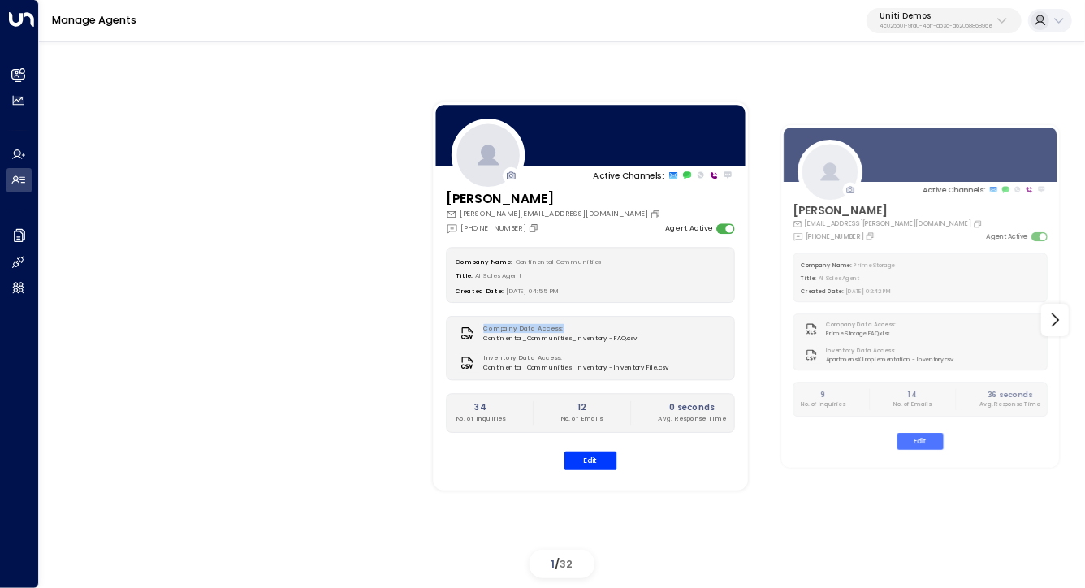
click at [63, 324] on div "Active Channels: Carey carey.continentalcommunities@gmail.com +1 (630) 656-9076…" at bounding box center [562, 320] width 1046 height 529
click at [1057, 319] on icon at bounding box center [1055, 320] width 7 height 14
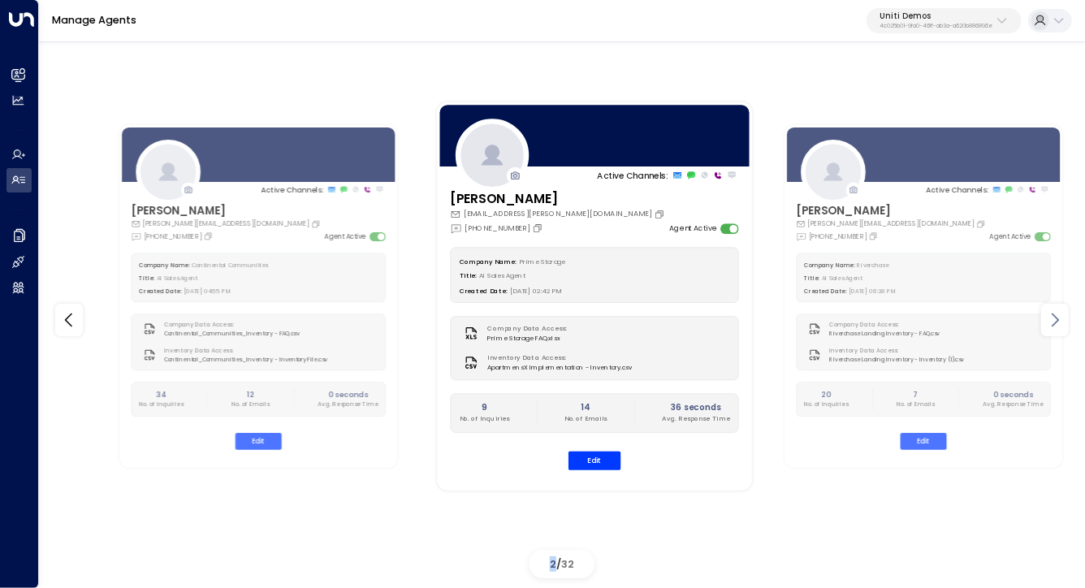
click at [1057, 319] on icon at bounding box center [1055, 320] width 7 height 14
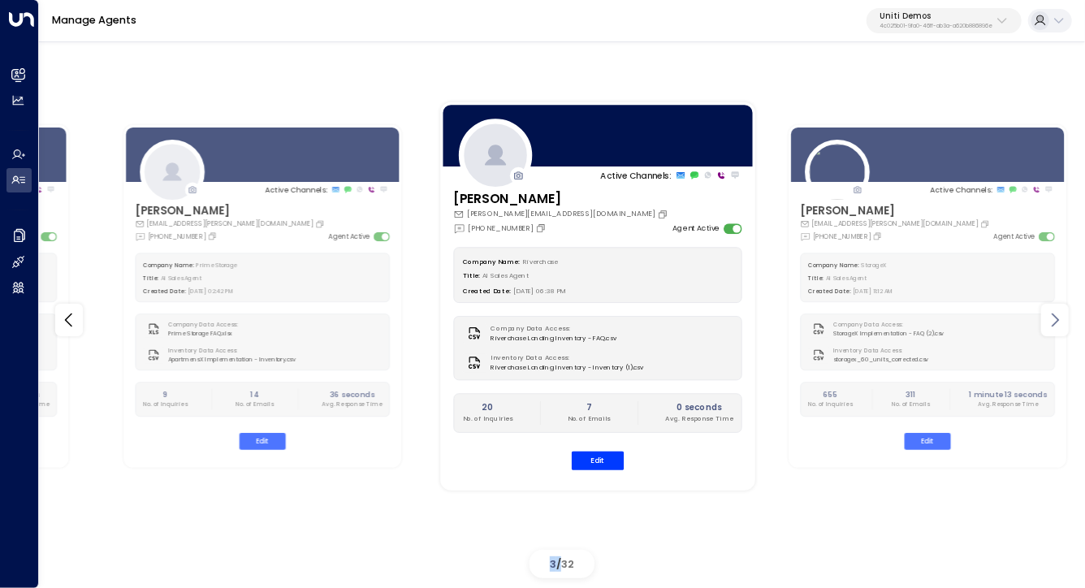
click at [1057, 319] on icon at bounding box center [1055, 320] width 7 height 14
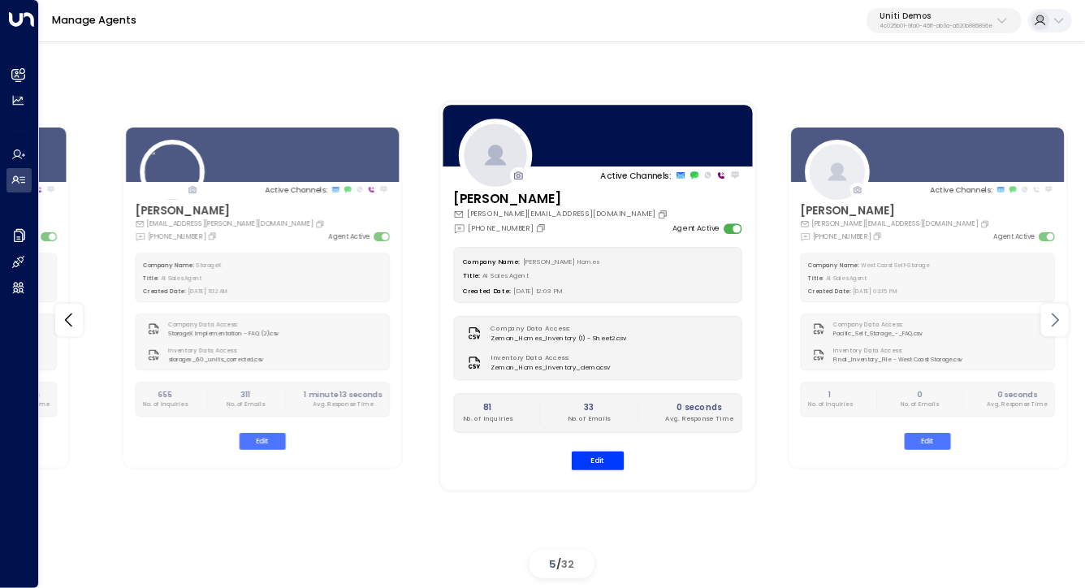
click at [1057, 319] on icon at bounding box center [1055, 320] width 7 height 14
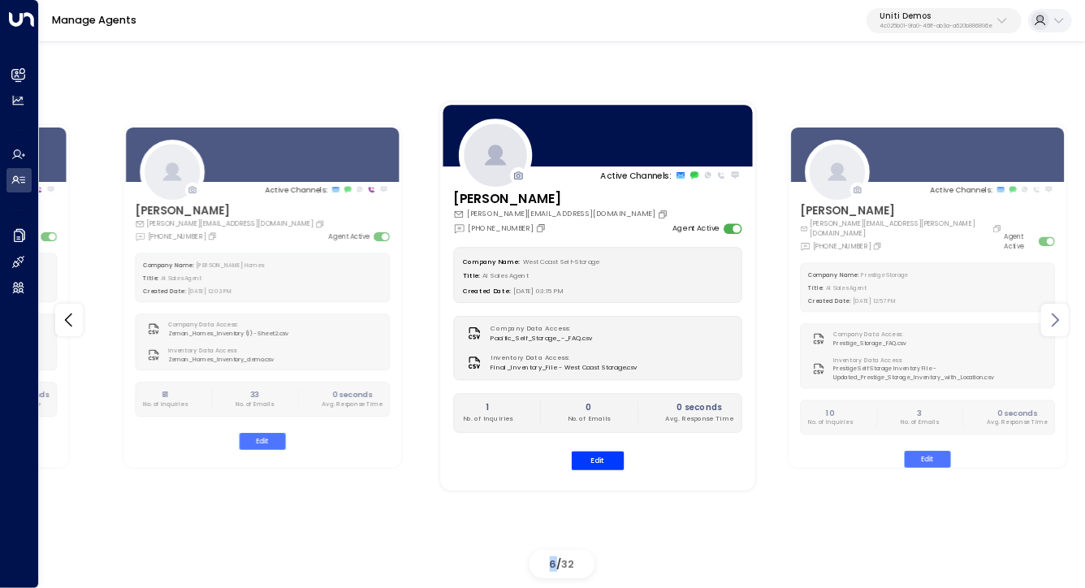
click at [1057, 319] on icon at bounding box center [1055, 320] width 7 height 14
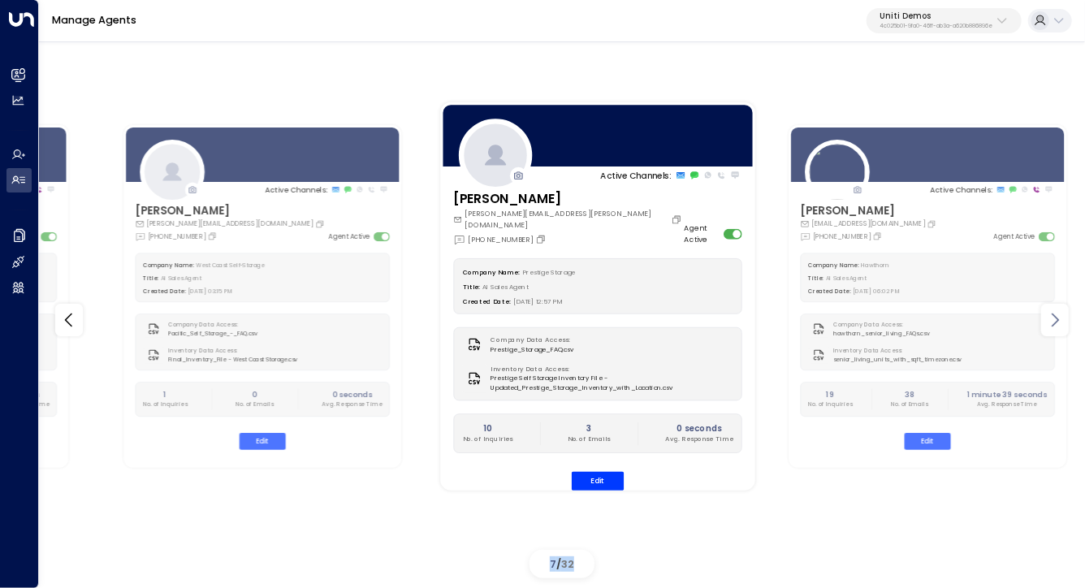
click at [1057, 319] on icon at bounding box center [1055, 320] width 7 height 14
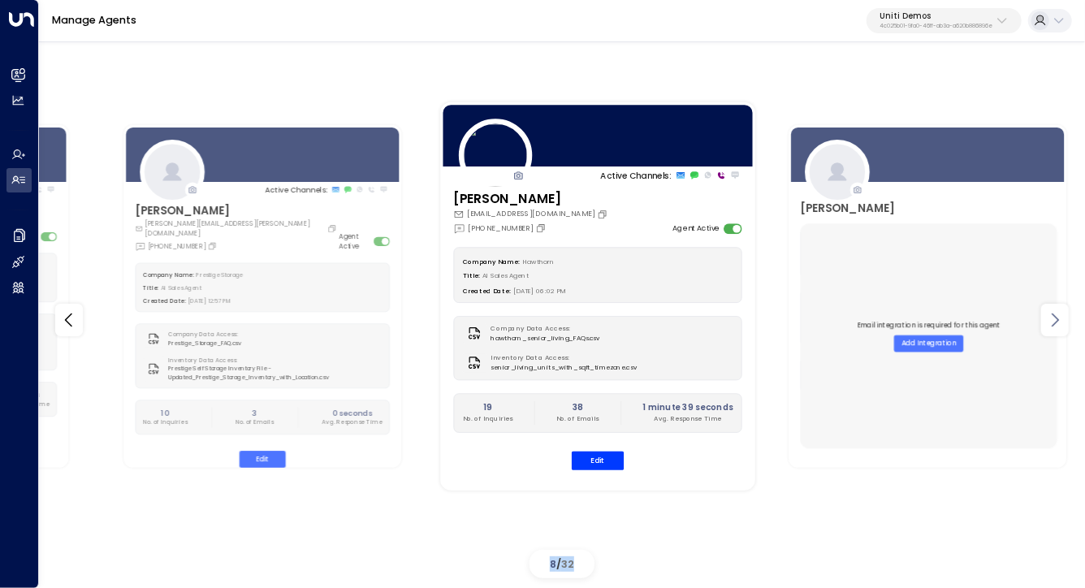
click at [1057, 319] on icon at bounding box center [1055, 320] width 7 height 14
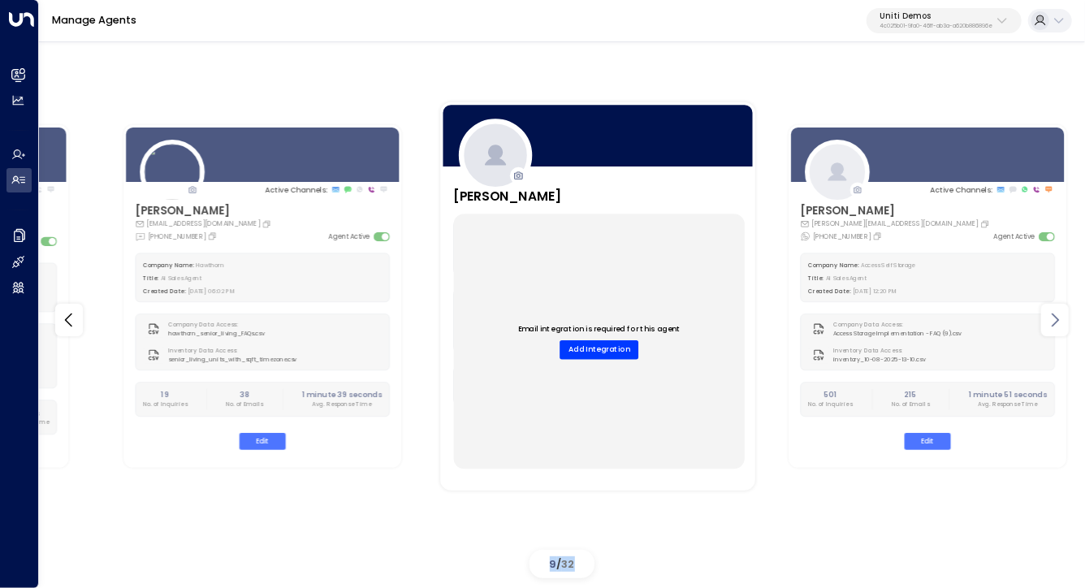
click at [1057, 319] on icon at bounding box center [1055, 320] width 7 height 14
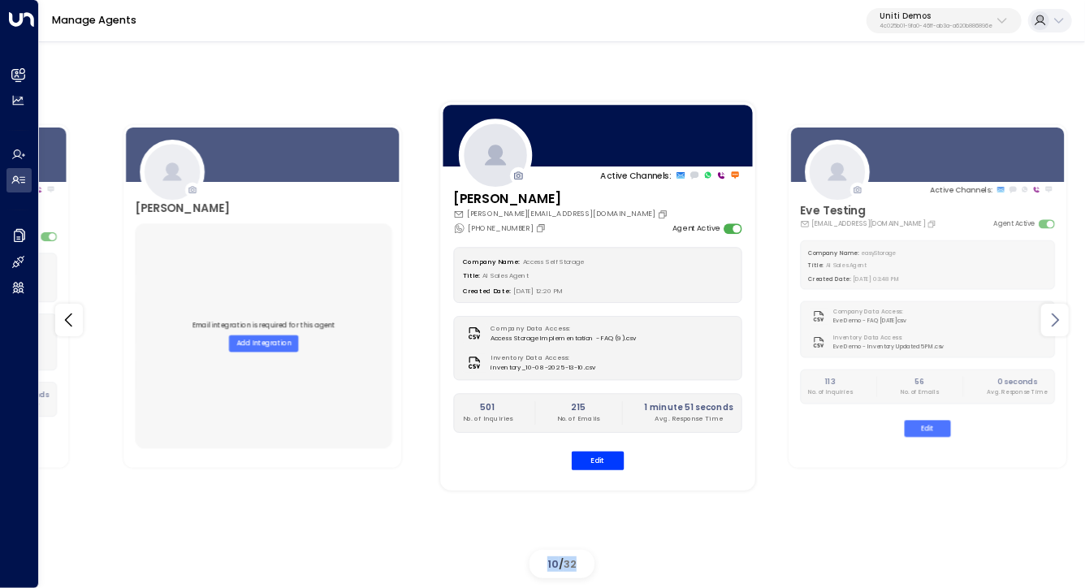
click at [1057, 319] on icon at bounding box center [1055, 320] width 7 height 14
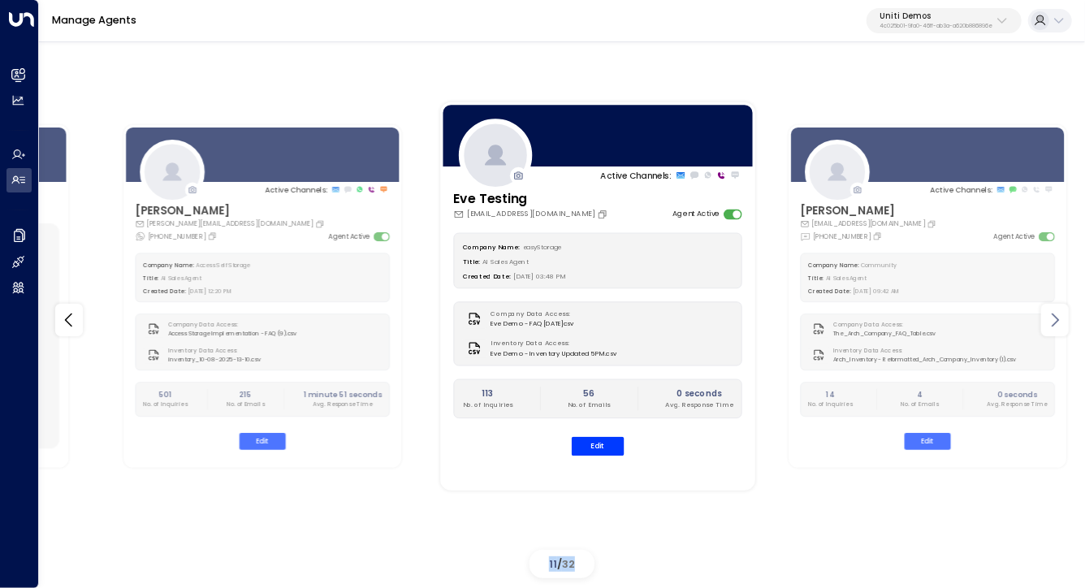
click at [1057, 319] on icon at bounding box center [1055, 320] width 7 height 14
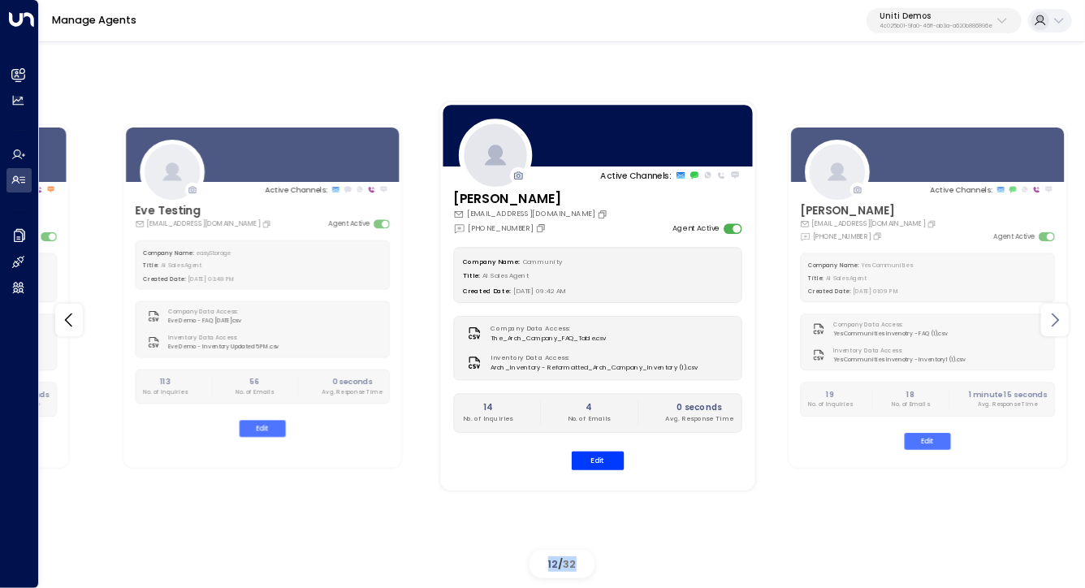
click at [1057, 319] on icon at bounding box center [1055, 320] width 7 height 14
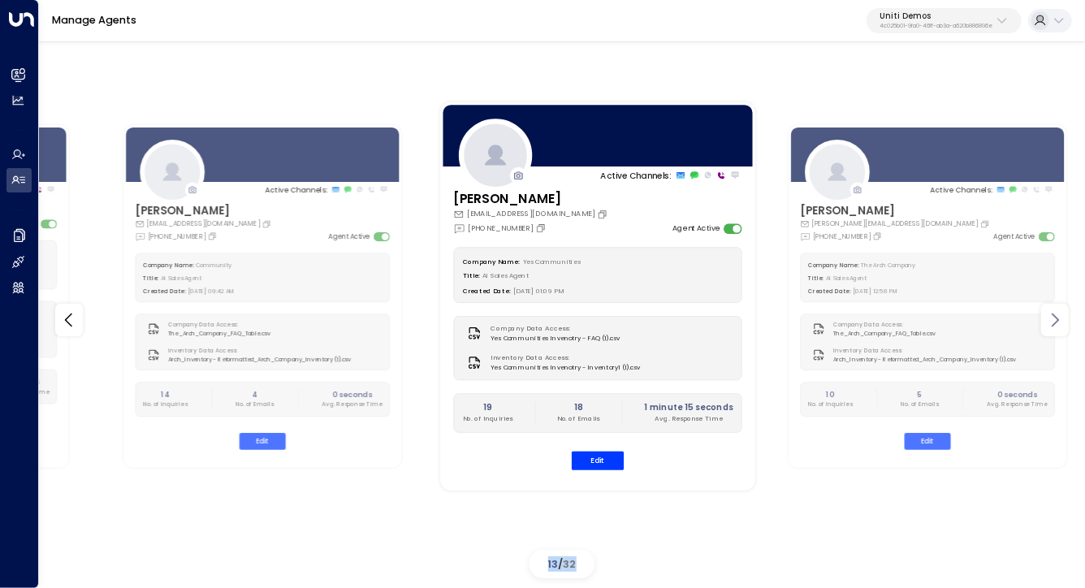
click at [1057, 319] on icon at bounding box center [1055, 320] width 7 height 14
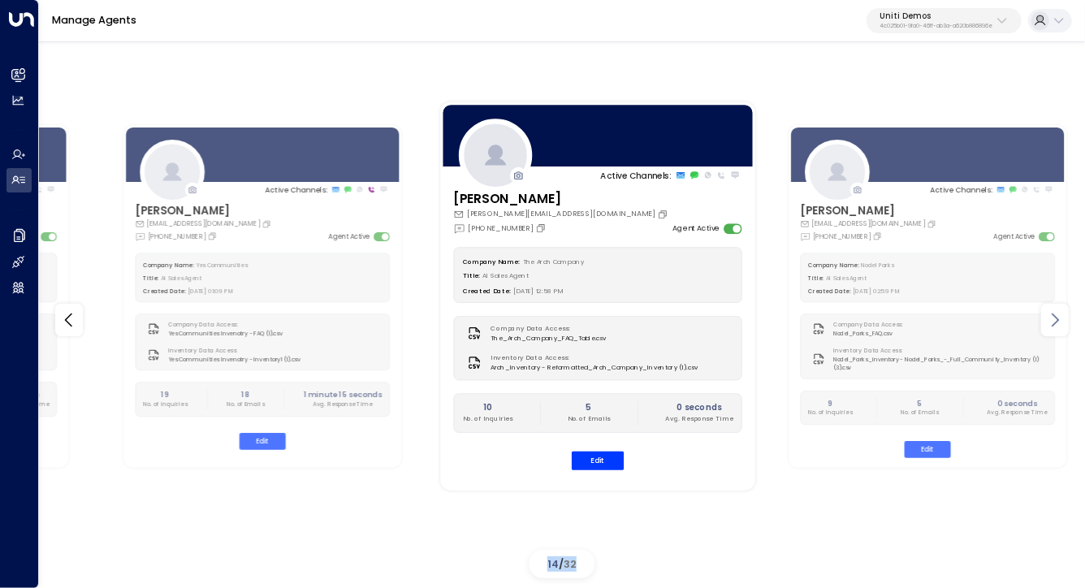
click at [1057, 319] on icon at bounding box center [1055, 320] width 7 height 14
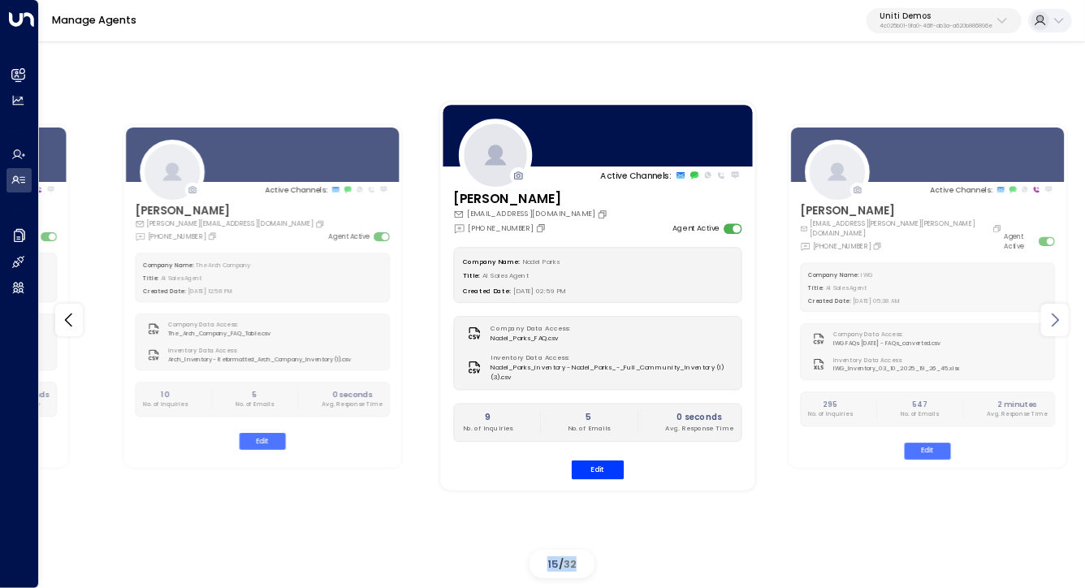
click at [1057, 319] on icon at bounding box center [1055, 320] width 7 height 14
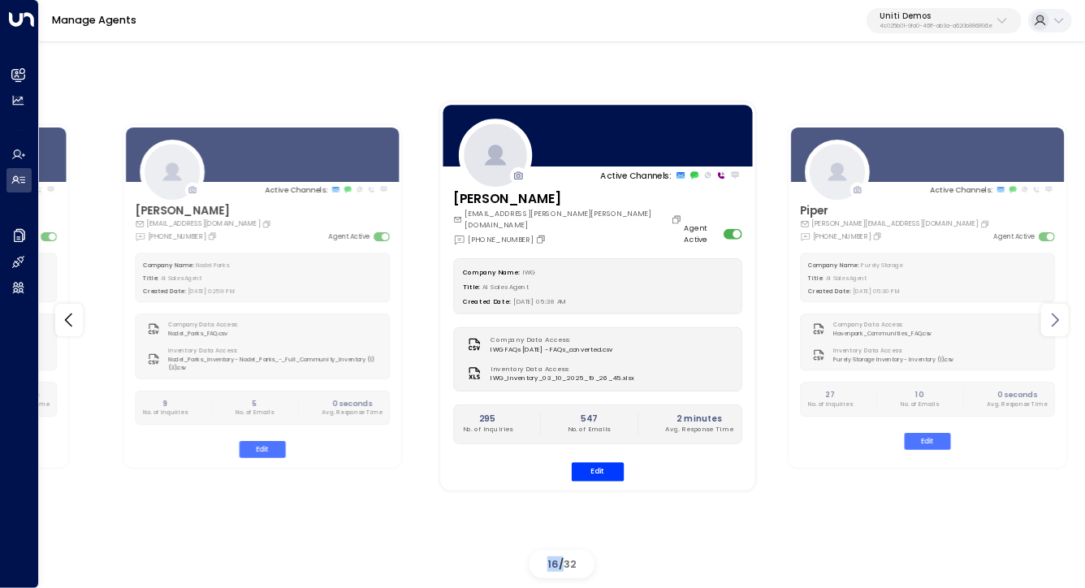
click at [1057, 319] on icon at bounding box center [1055, 320] width 7 height 14
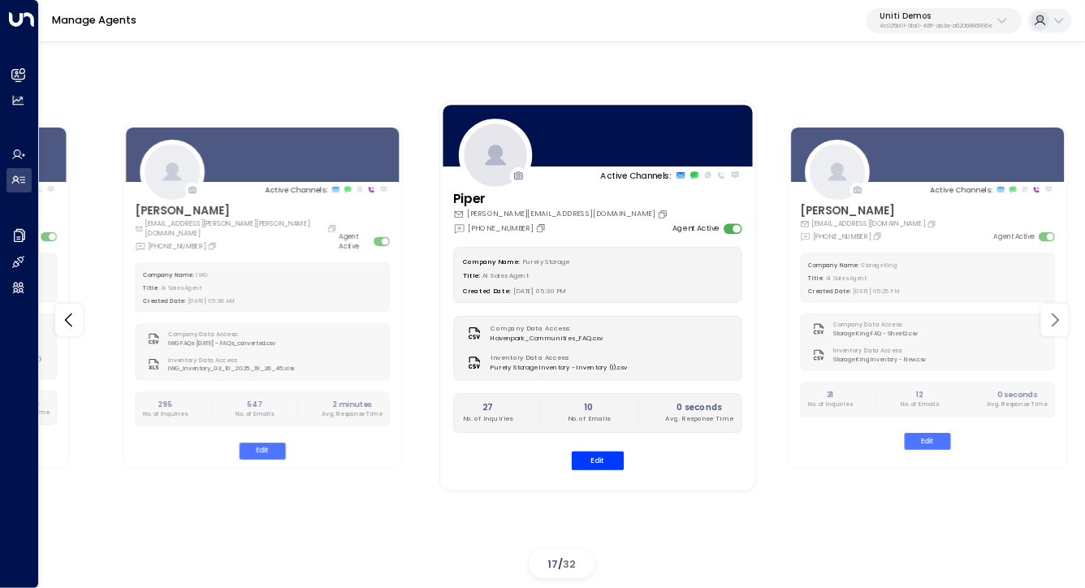
click at [1057, 319] on icon at bounding box center [1055, 320] width 7 height 14
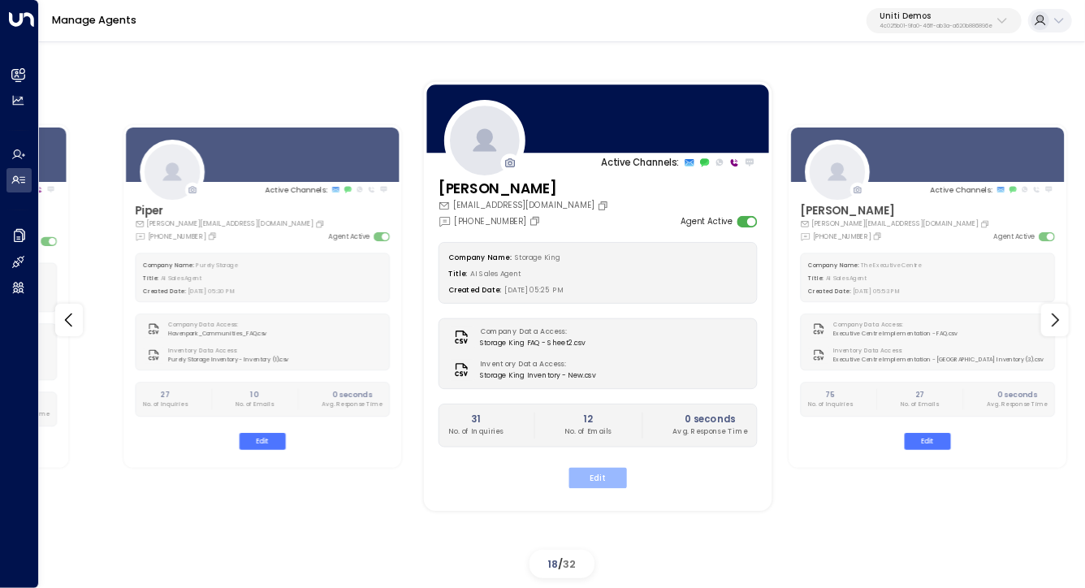
click at [603, 467] on button "Edit" at bounding box center [598, 477] width 58 height 21
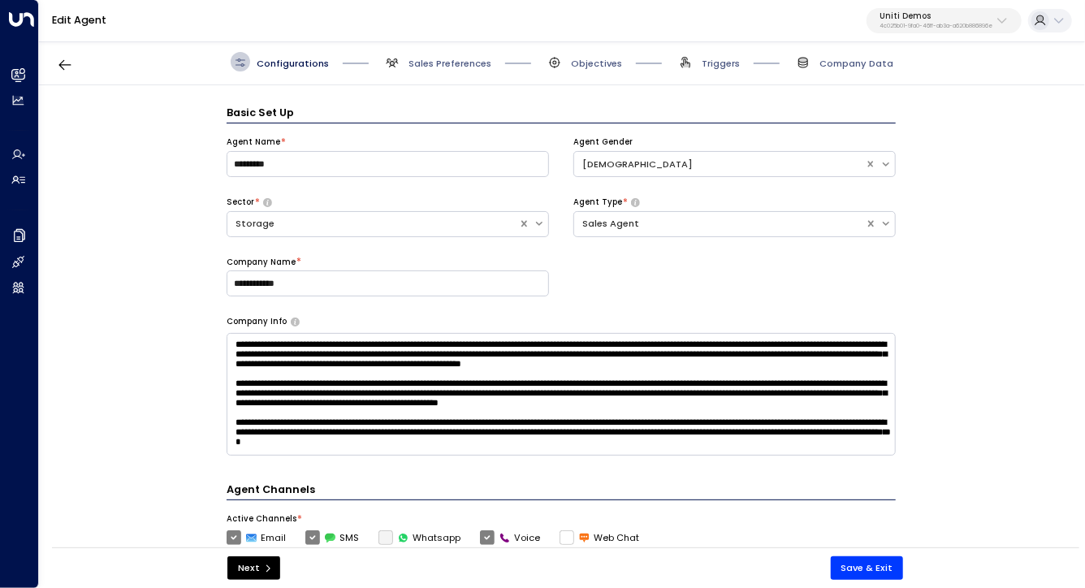
scroll to position [19, 0]
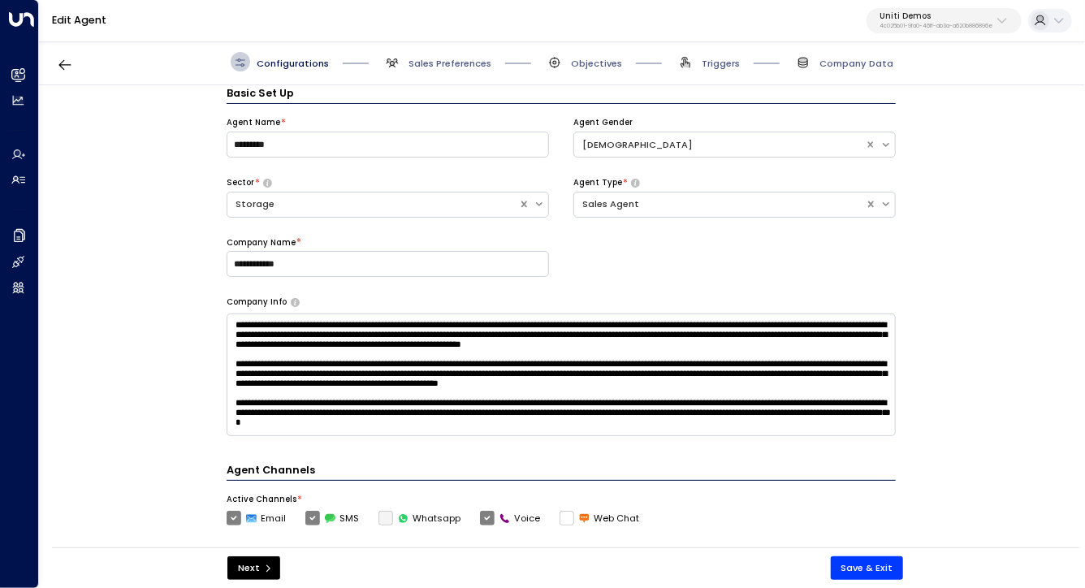
click at [824, 55] on span "Company Data" at bounding box center [843, 61] width 100 height 19
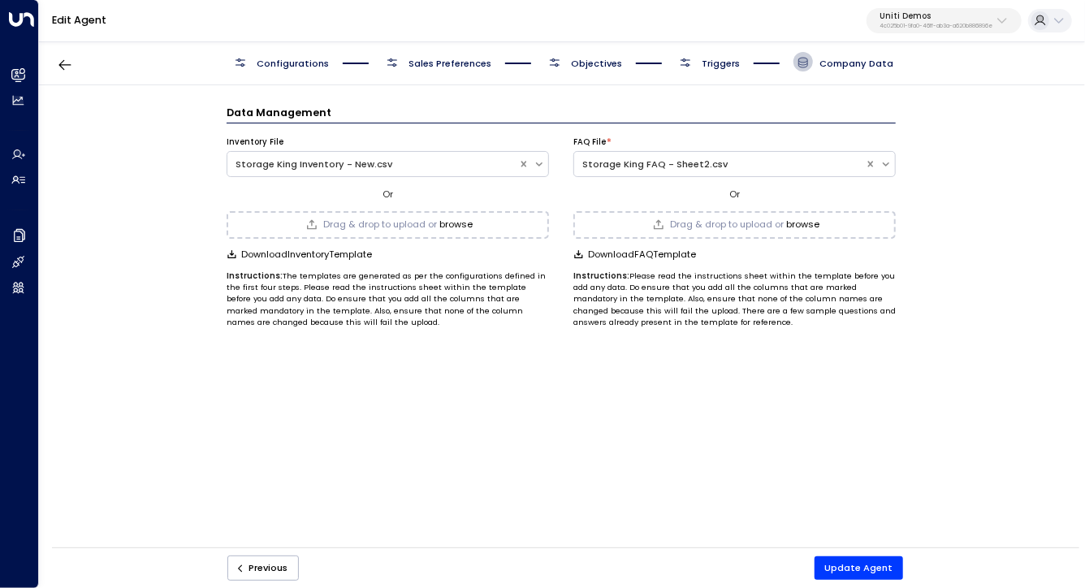
scroll to position [0, 0]
click at [668, 162] on div "Storage King FAQ - Sheet2.csv" at bounding box center [719, 165] width 275 height 14
click at [654, 132] on div "FAQ File * Storage King FAQ - Sheet2.csv Or Drag & drop to upload or browse Dow…" at bounding box center [734, 225] width 322 height 205
click at [711, 226] on span "Drag & drop to upload or" at bounding box center [727, 224] width 114 height 9
drag, startPoint x: 232, startPoint y: 149, endPoint x: 197, endPoint y: 252, distance: 108.1
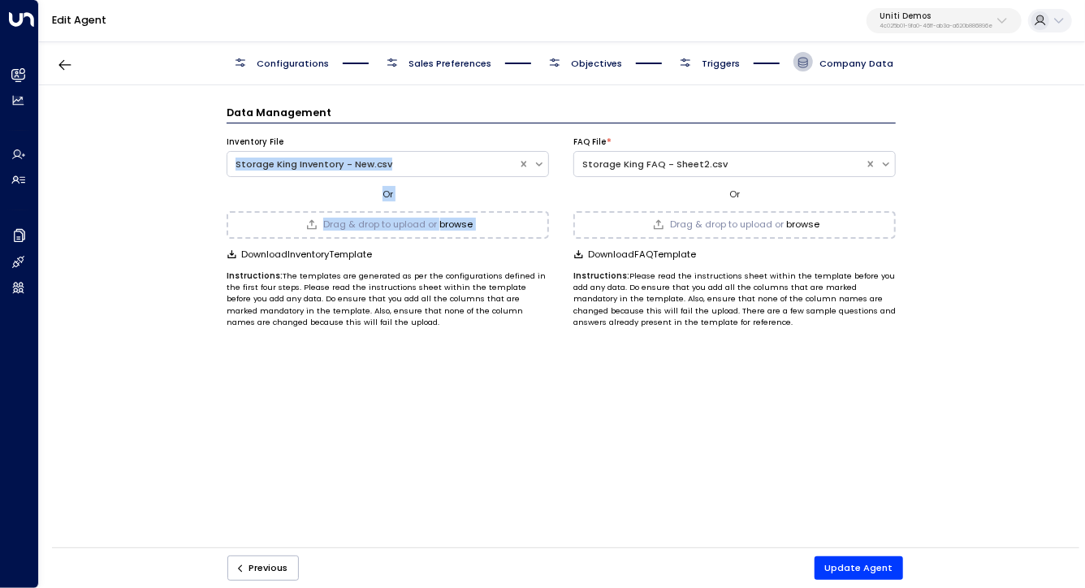
click at [197, 252] on div "Data Management Inventory File Storage King Inventory - New.csv Or Drag & drop …" at bounding box center [561, 320] width 1044 height 471
click at [432, 164] on div "Storage King Inventory - New.csv" at bounding box center [373, 165] width 275 height 14
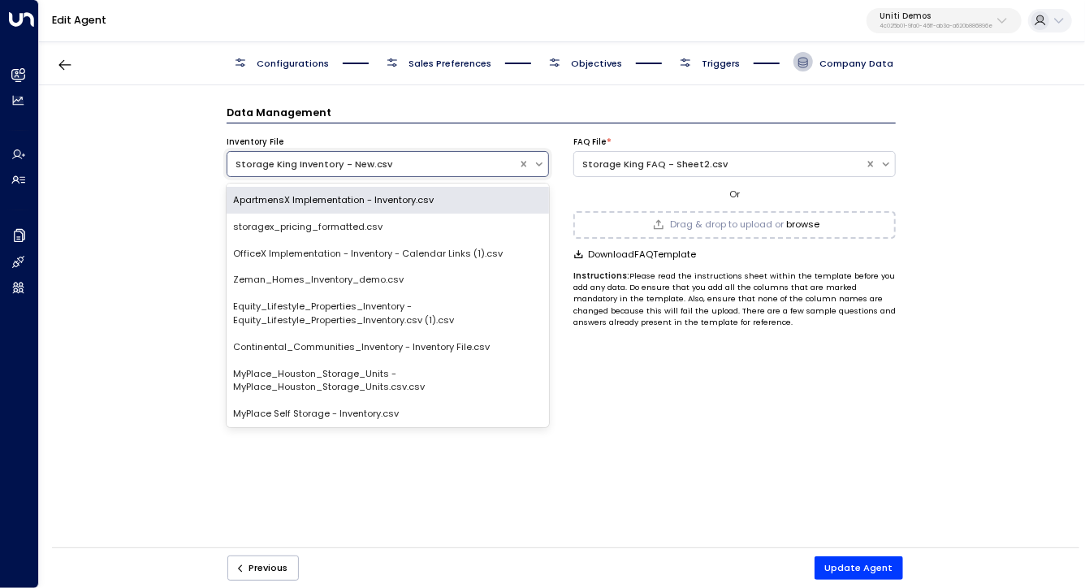
click at [452, 124] on div "Inventory File ApartmensX Implementation - Inventory.csv, 1 of 56. 56 results a…" at bounding box center [388, 225] width 322 height 205
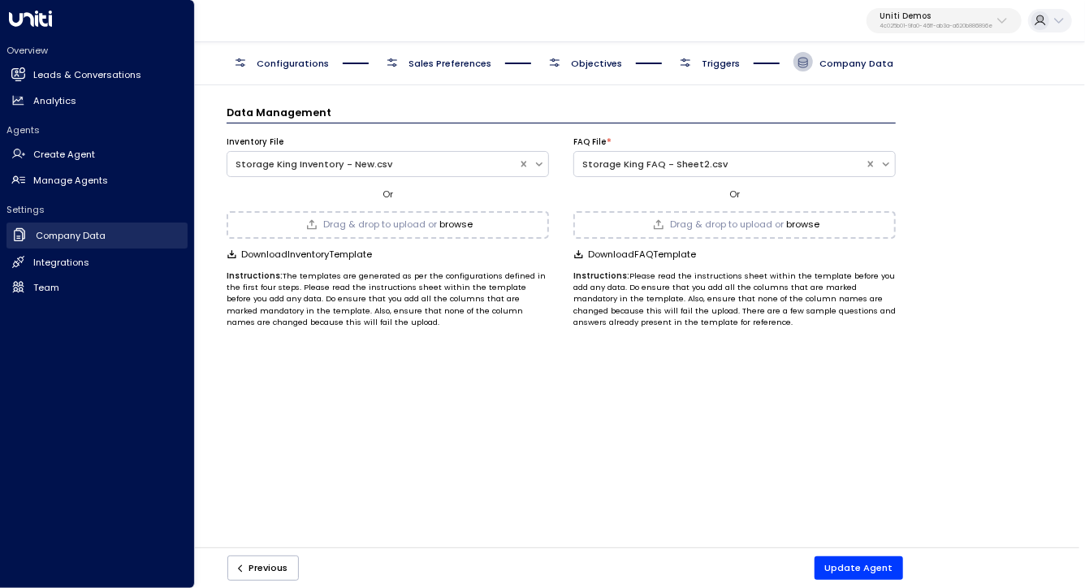
click at [109, 232] on link "Company Data Company Data" at bounding box center [96, 236] width 181 height 27
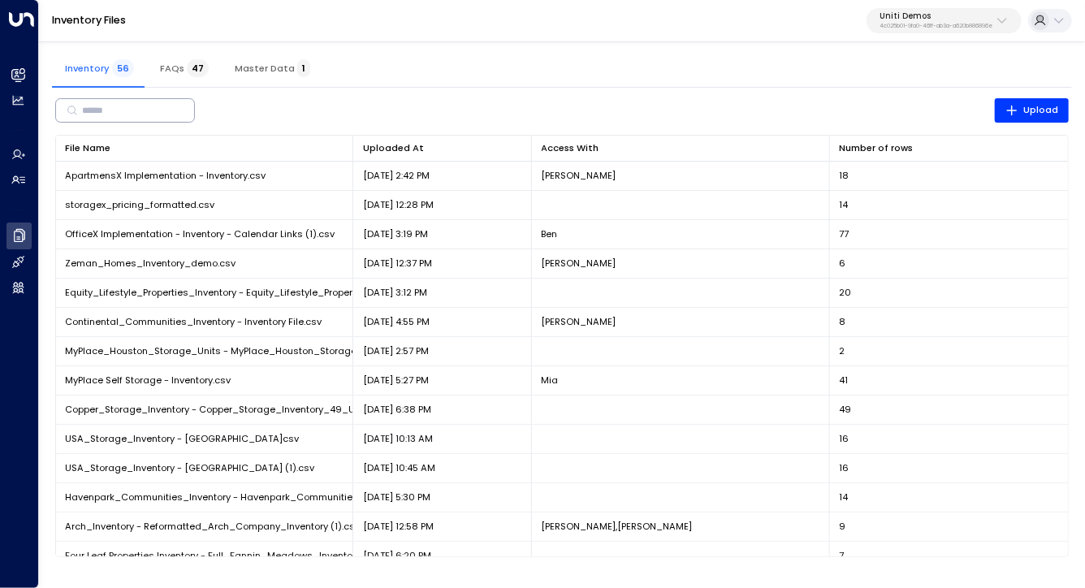
click at [180, 106] on input "text" at bounding box center [131, 110] width 99 height 27
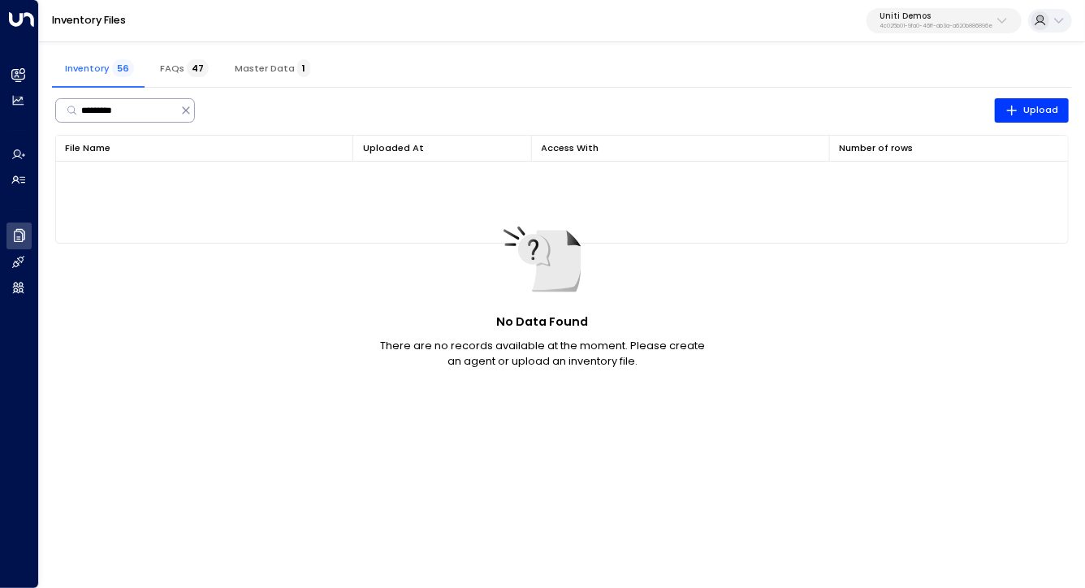
type input "*********"
click at [132, 105] on input "*********" at bounding box center [128, 110] width 95 height 27
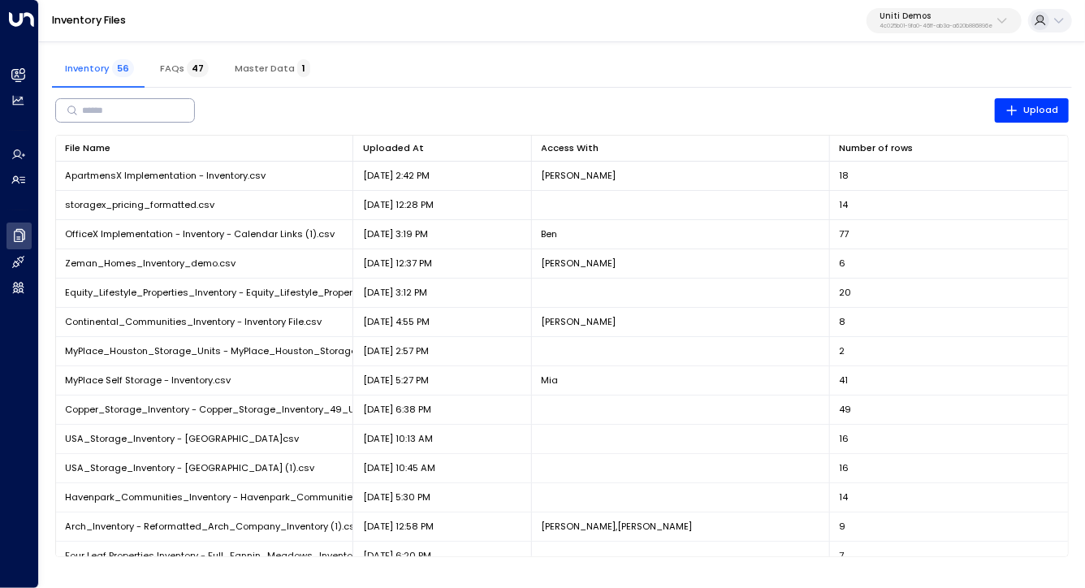
click at [417, 89] on div "​ Upload File Name 0 Uploaded At 0 Access With Number of rows 0 ApartmensX Impl…" at bounding box center [562, 326] width 1020 height 476
drag, startPoint x: 417, startPoint y: 89, endPoint x: 733, endPoint y: 105, distance: 315.5
click at [444, 94] on div "​ Upload File Name 0 Uploaded At 0 Access With Number of rows 0 ApartmensX Impl…" at bounding box center [562, 326] width 1020 height 476
click at [362, 102] on div "​ Upload" at bounding box center [562, 110] width 1014 height 32
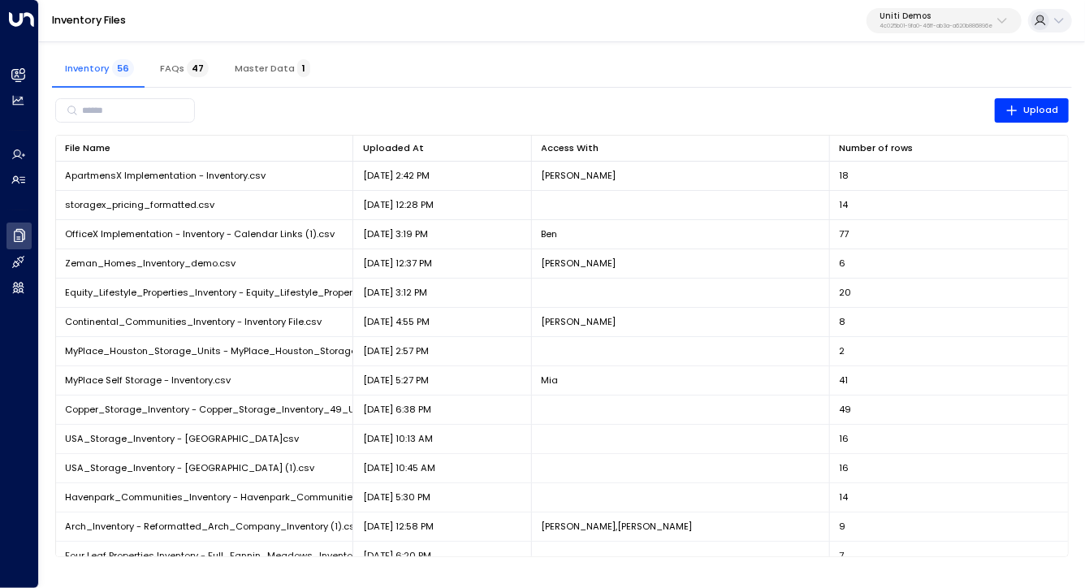
click at [362, 102] on div "​ Upload" at bounding box center [562, 110] width 1014 height 32
click at [428, 151] on icon at bounding box center [430, 149] width 10 height 10
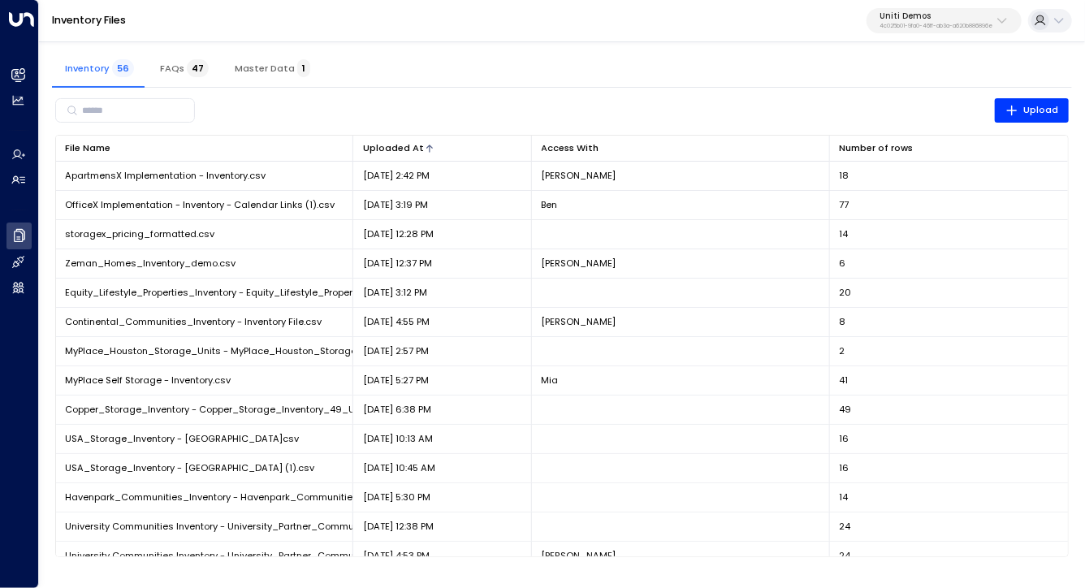
click at [427, 148] on icon at bounding box center [430, 149] width 10 height 10
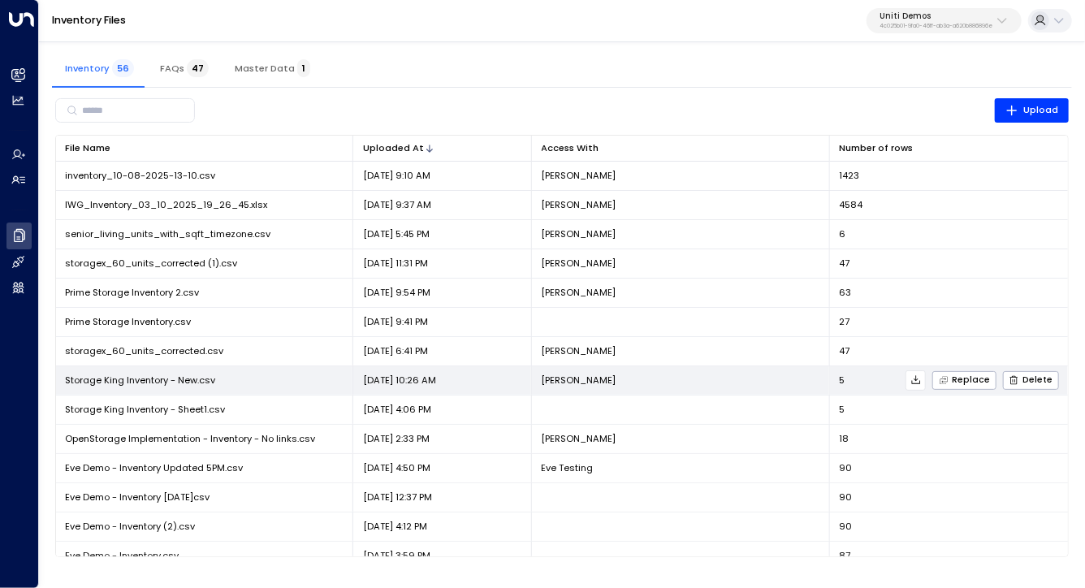
click at [919, 379] on icon at bounding box center [916, 380] width 9 height 9
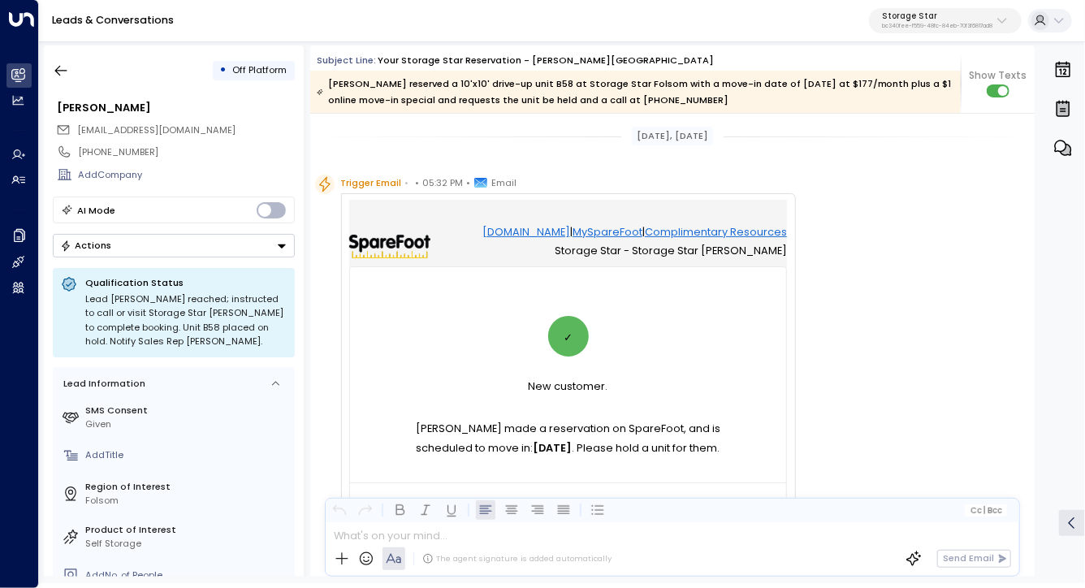
click at [806, 55] on div "Subject Line: Your Storage Star Reservation - [GEOGRAPHIC_DATA][PERSON_NAME][GE…" at bounding box center [639, 61] width 644 height 14
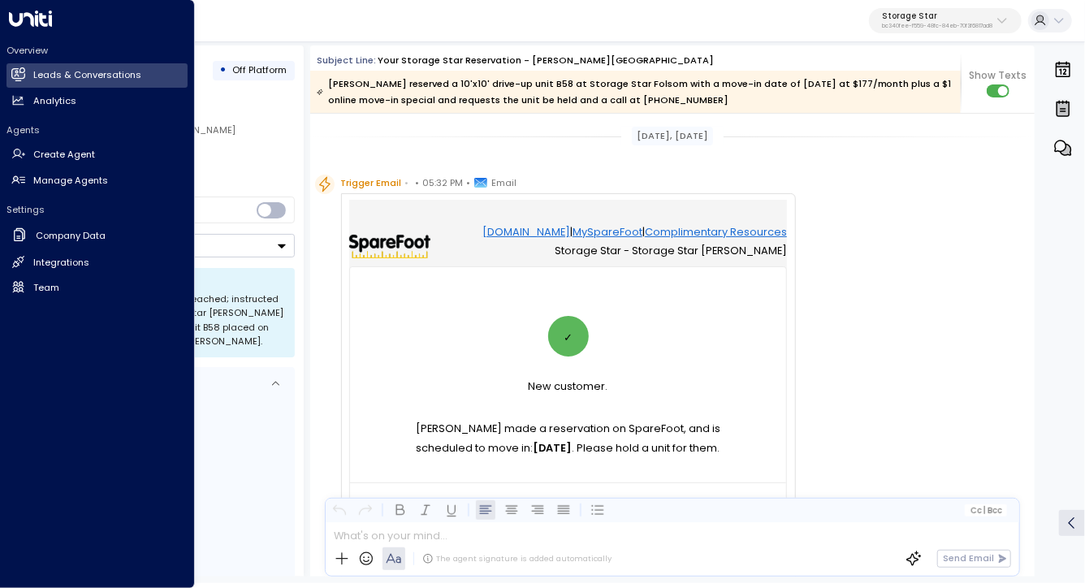
click at [31, 59] on div "Overview Leads & Conversations Leads & Conversations Analytics Analytics" at bounding box center [96, 78] width 181 height 69
click at [39, 71] on h2 "Leads & Conversations" at bounding box center [87, 75] width 108 height 14
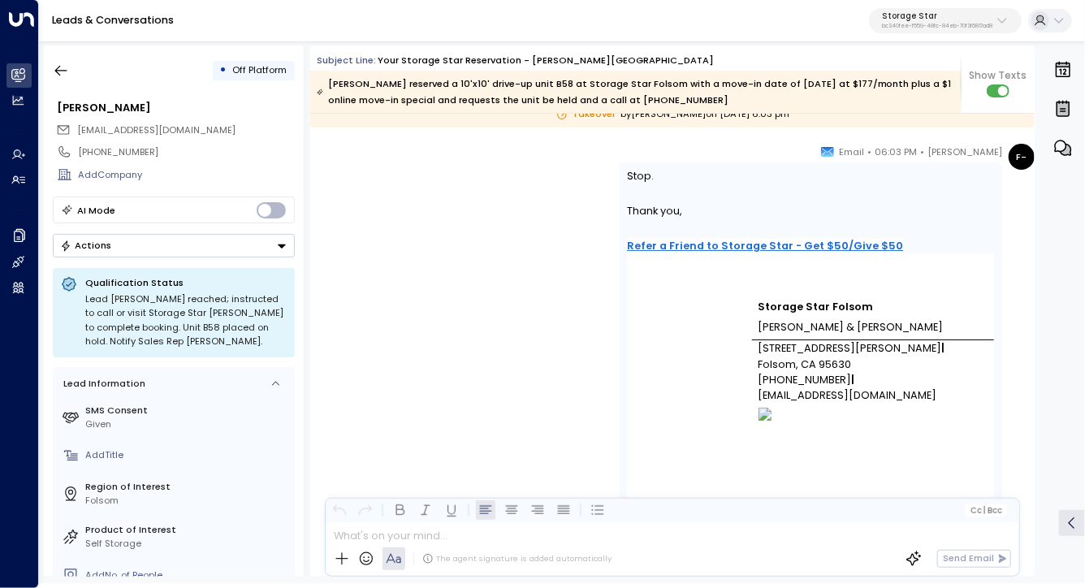
scroll to position [2958, 0]
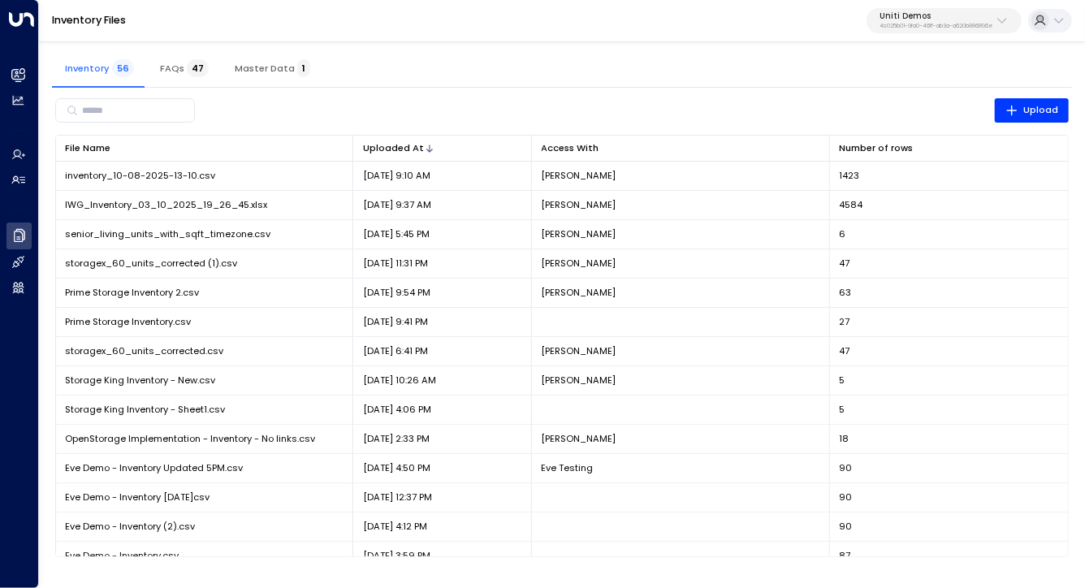
click at [198, 26] on div "Inventory Files Uniti Demos 4c025b01-9fa0-46ff-ab3a-a620b886896e" at bounding box center [562, 21] width 1046 height 42
